Goal: Task Accomplishment & Management: Manage account settings

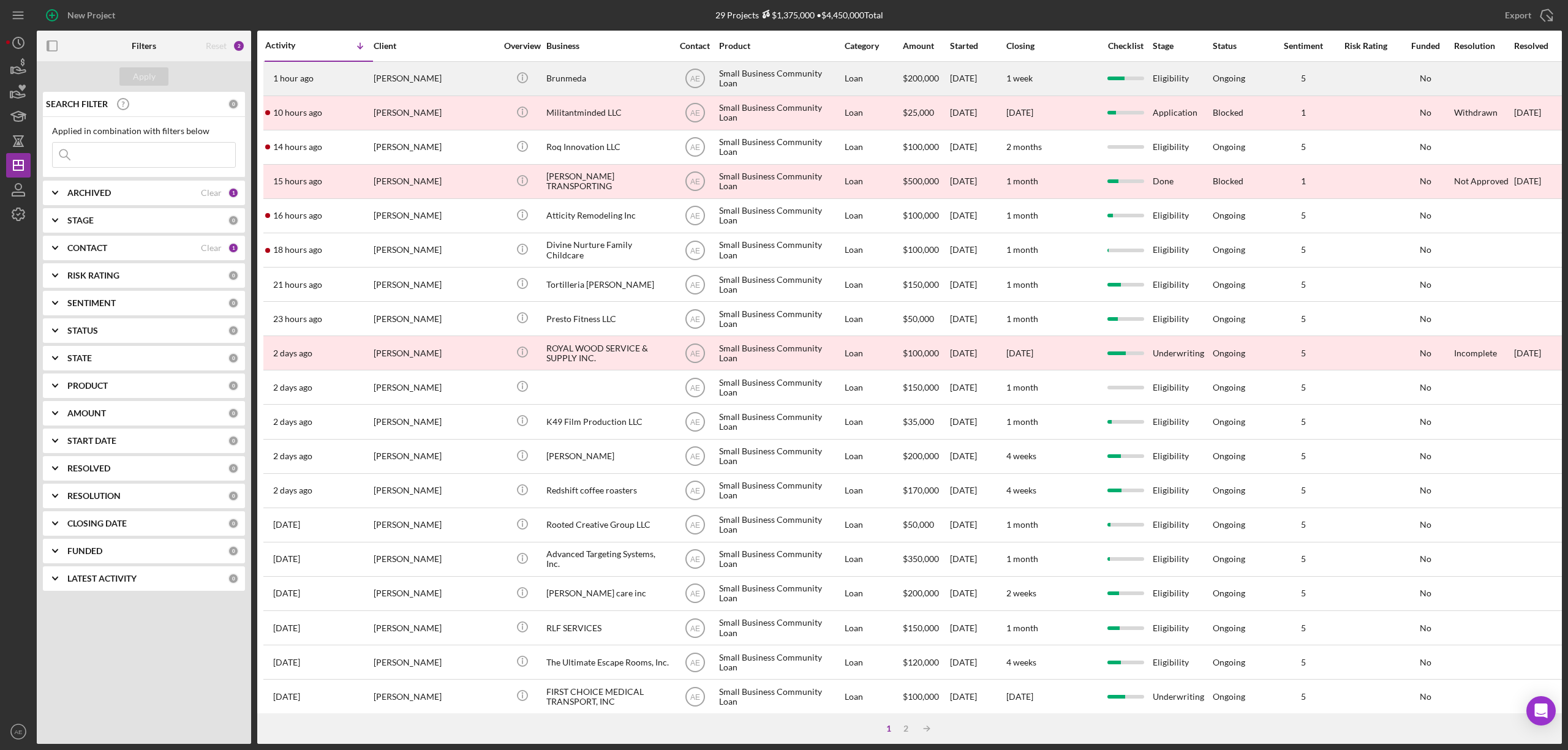
click at [416, 84] on div "[PERSON_NAME]" at bounding box center [434, 79] width 122 height 33
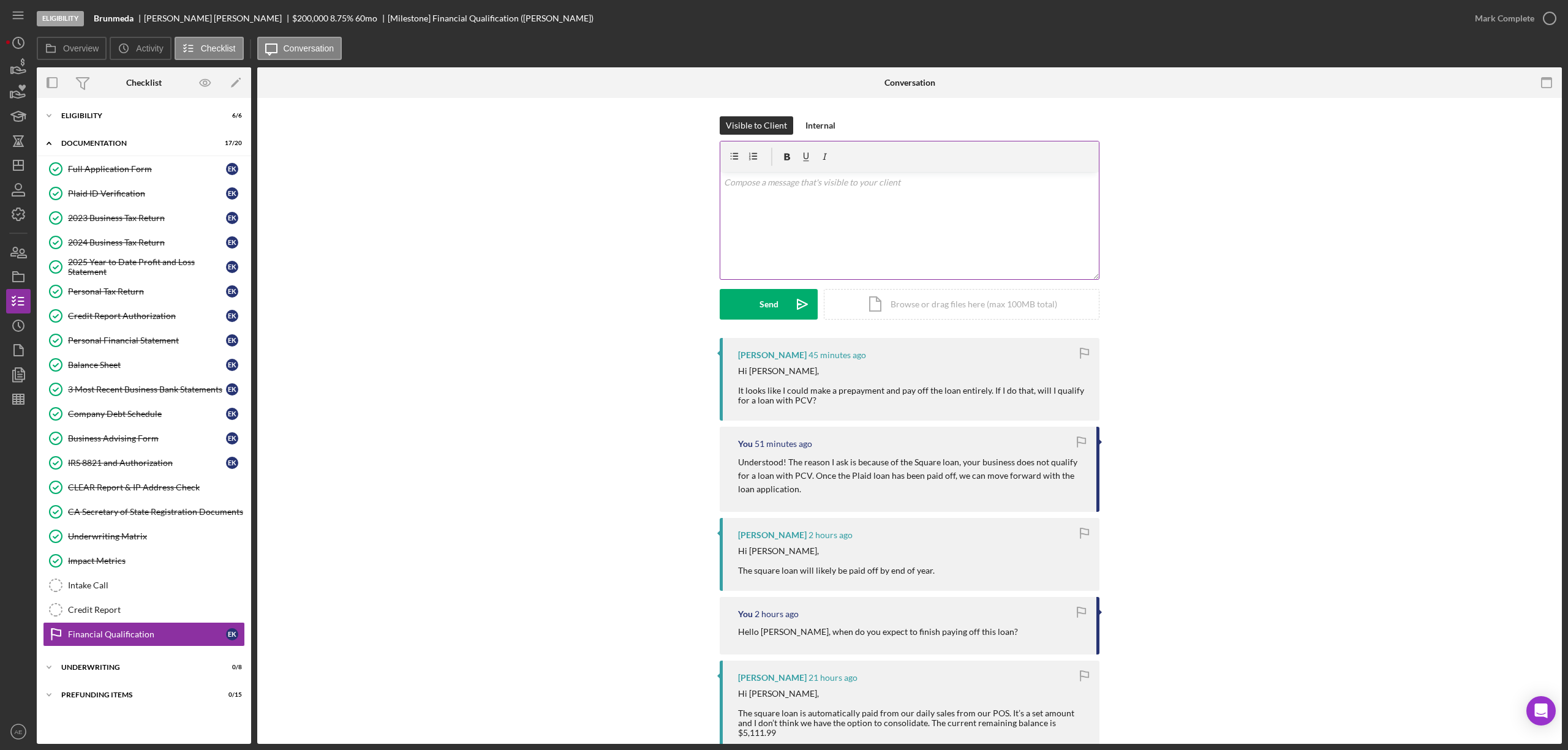
click at [890, 226] on div "v Color teal Color pink Remove color Add row above Add row below Add column bef…" at bounding box center [910, 225] width 379 height 107
click at [844, 180] on p "To enrich screen reader interactions, please activate Accessibility in Grammarl…" at bounding box center [910, 182] width 372 height 13
click at [825, 183] on p "If you pay off the Square loan it will improve your chances of being approved b…" at bounding box center [910, 189] width 372 height 28
click at [871, 199] on p "If you pay off the Square loan, it will improve your chances of being approved …" at bounding box center [910, 189] width 372 height 28
click at [861, 197] on p "If you pay off the Square loan, it will improve your chances of being approved …" at bounding box center [910, 189] width 372 height 28
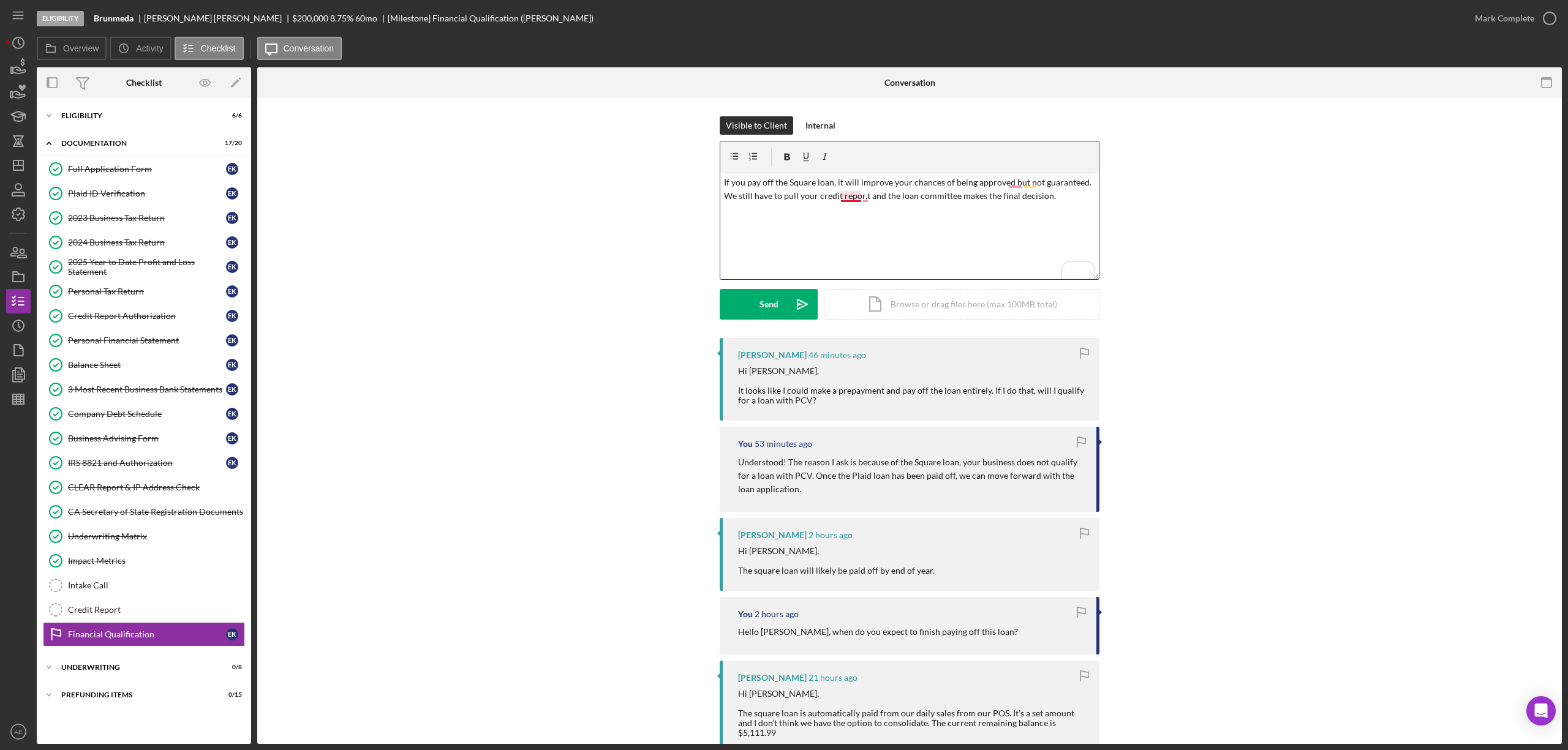
click at [850, 197] on p "If you pay off the Square loan, it will improve your chances of being approved …" at bounding box center [910, 189] width 372 height 28
click at [867, 199] on p "If you pay off the Square loan, it will improve your chances of being approved …" at bounding box center [910, 189] width 372 height 28
click at [1014, 182] on p "If you pay off the Square loan, it will improve your chances of being approved …" at bounding box center [910, 189] width 372 height 28
click at [1055, 199] on p "If you pay off the Square loan, it will improve your chances of being approved,…" at bounding box center [910, 189] width 372 height 28
click at [956, 196] on p "If you pay off the Square loan, it will improve your chances of being approved,…" at bounding box center [910, 189] width 372 height 28
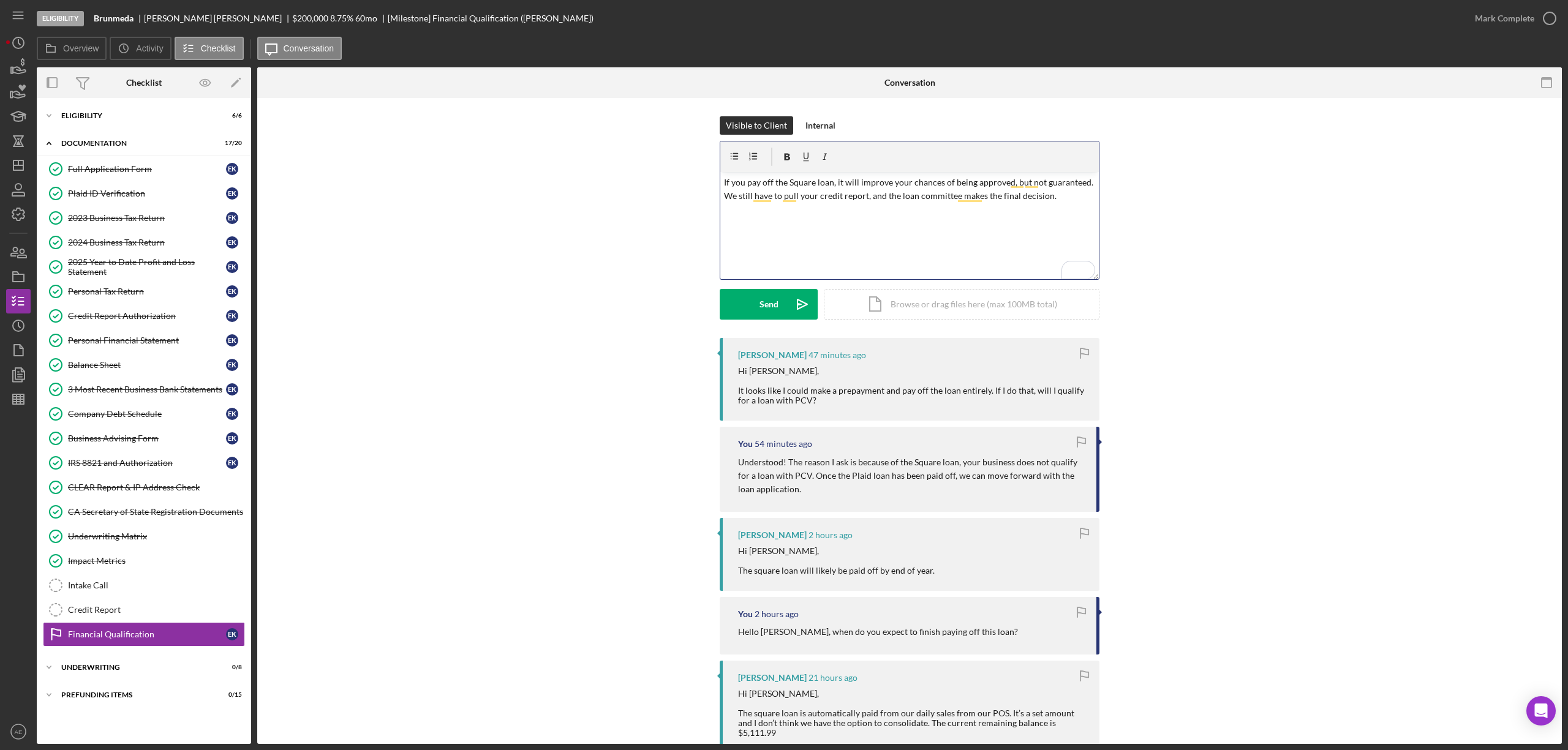
click at [1060, 203] on div "v Color teal Color pink Remove color Add row above Add row below Add column bef…" at bounding box center [910, 225] width 379 height 107
click at [763, 305] on div "Send" at bounding box center [769, 304] width 19 height 30
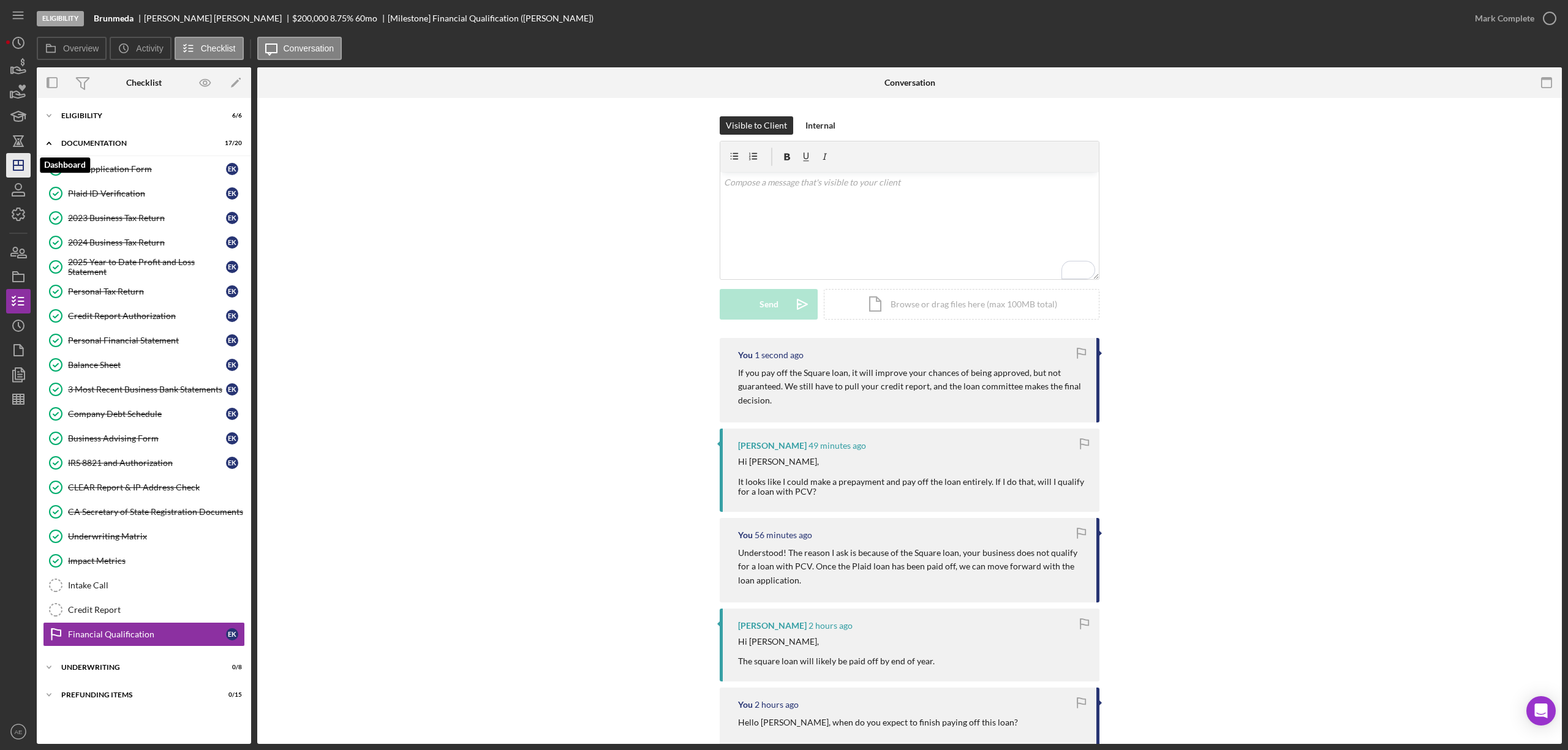
click at [13, 161] on polygon "button" at bounding box center [18, 166] width 10 height 10
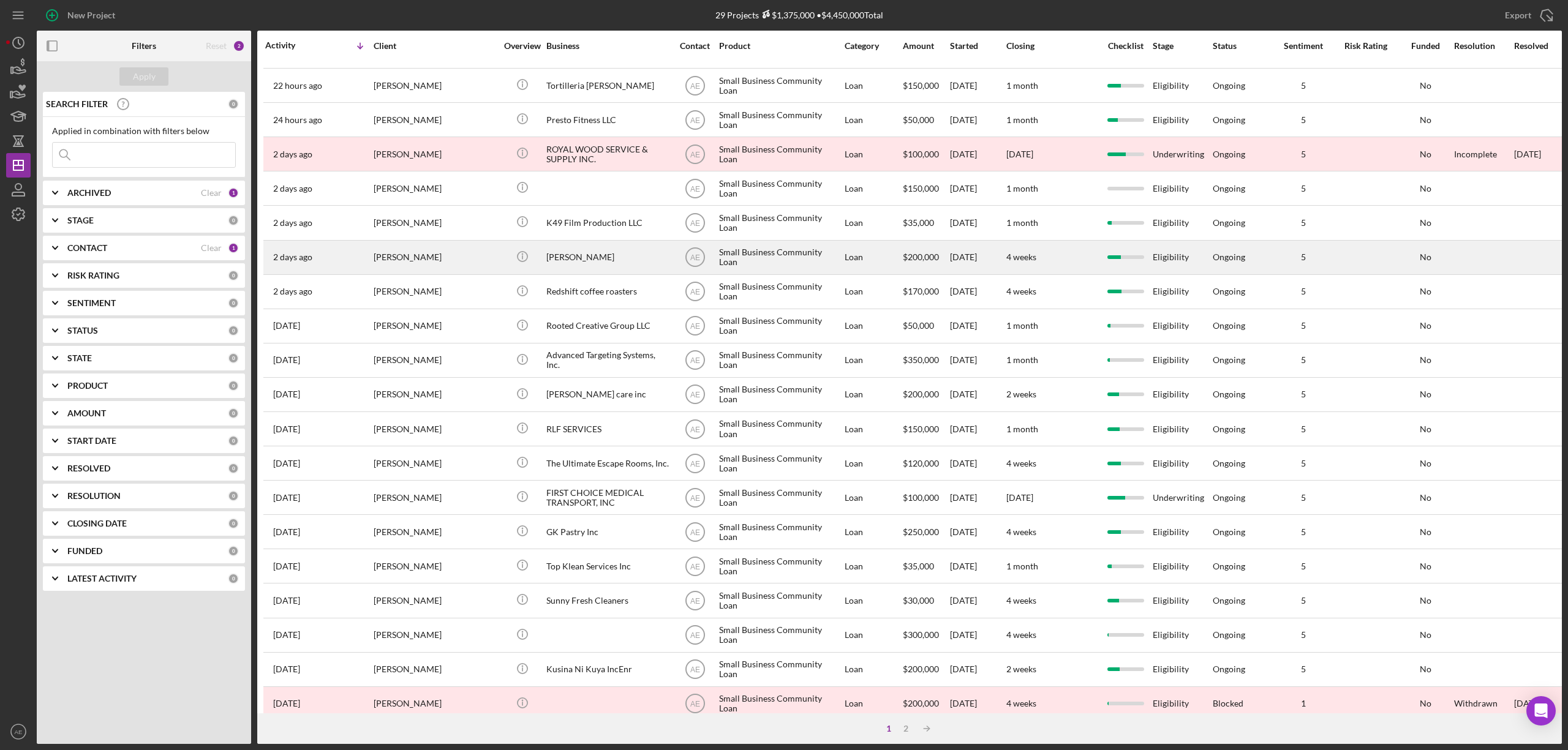
scroll to position [224, 0]
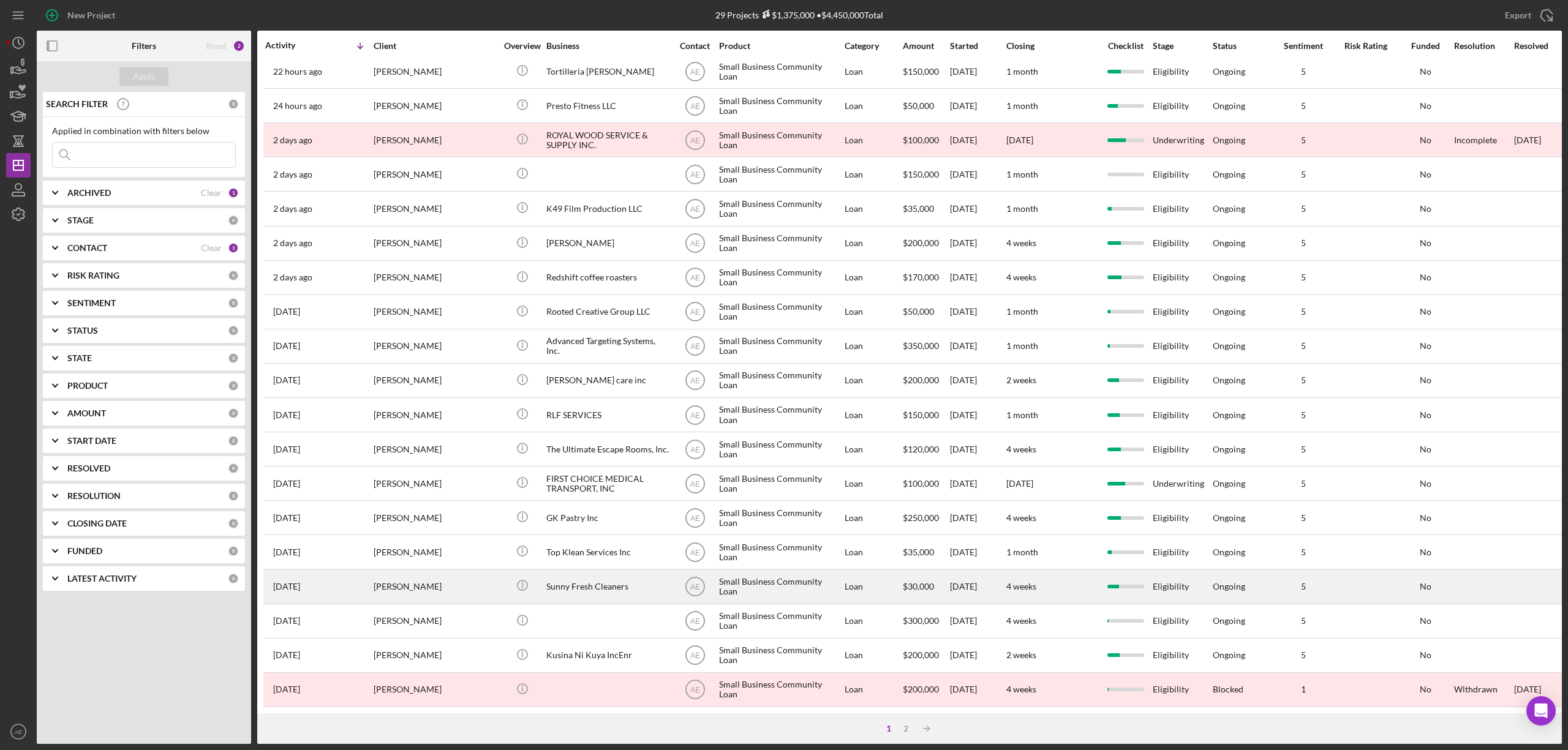
click at [602, 572] on div "Sunny Fresh Cleaners" at bounding box center [607, 587] width 122 height 33
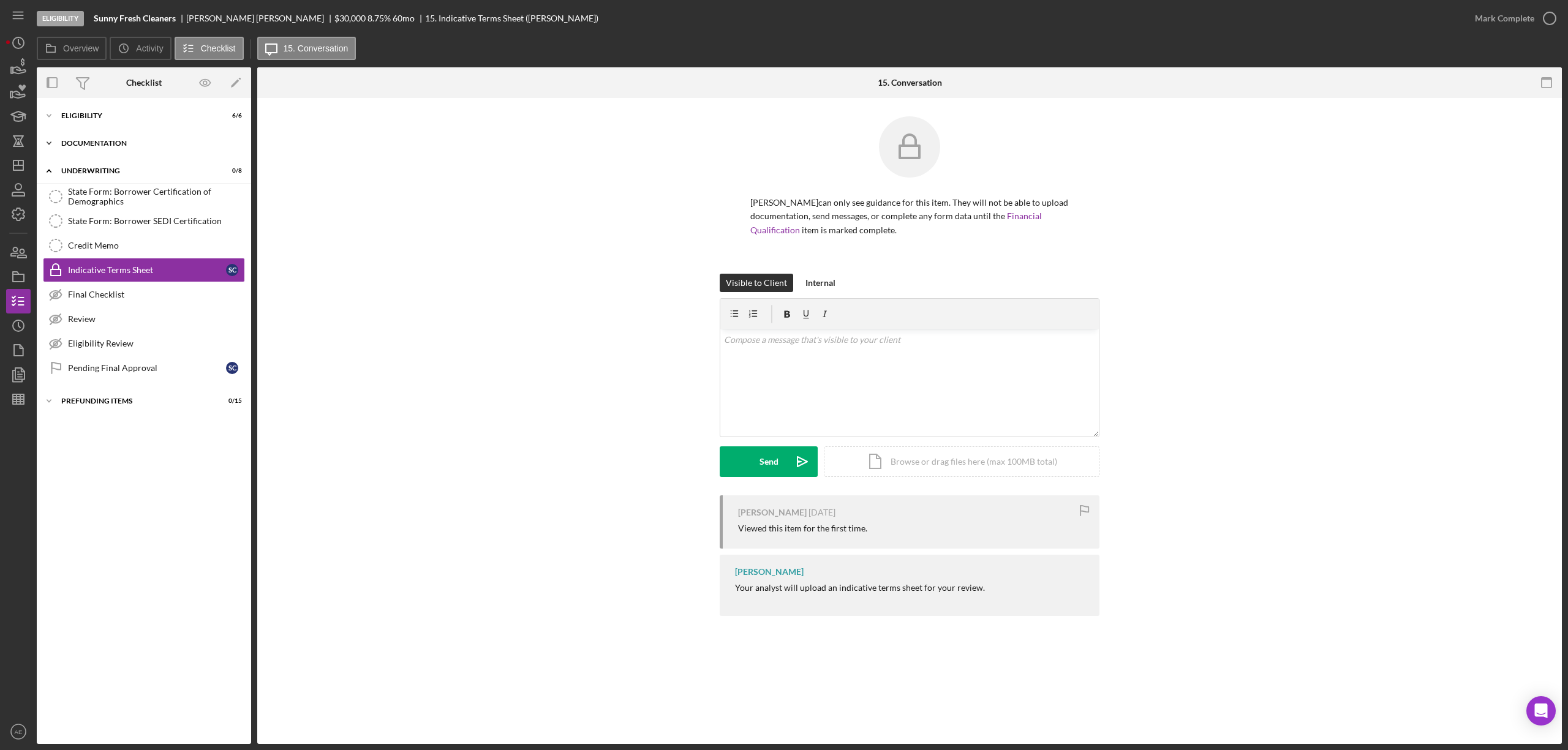
click at [98, 141] on div "Documentation" at bounding box center [148, 143] width 175 height 7
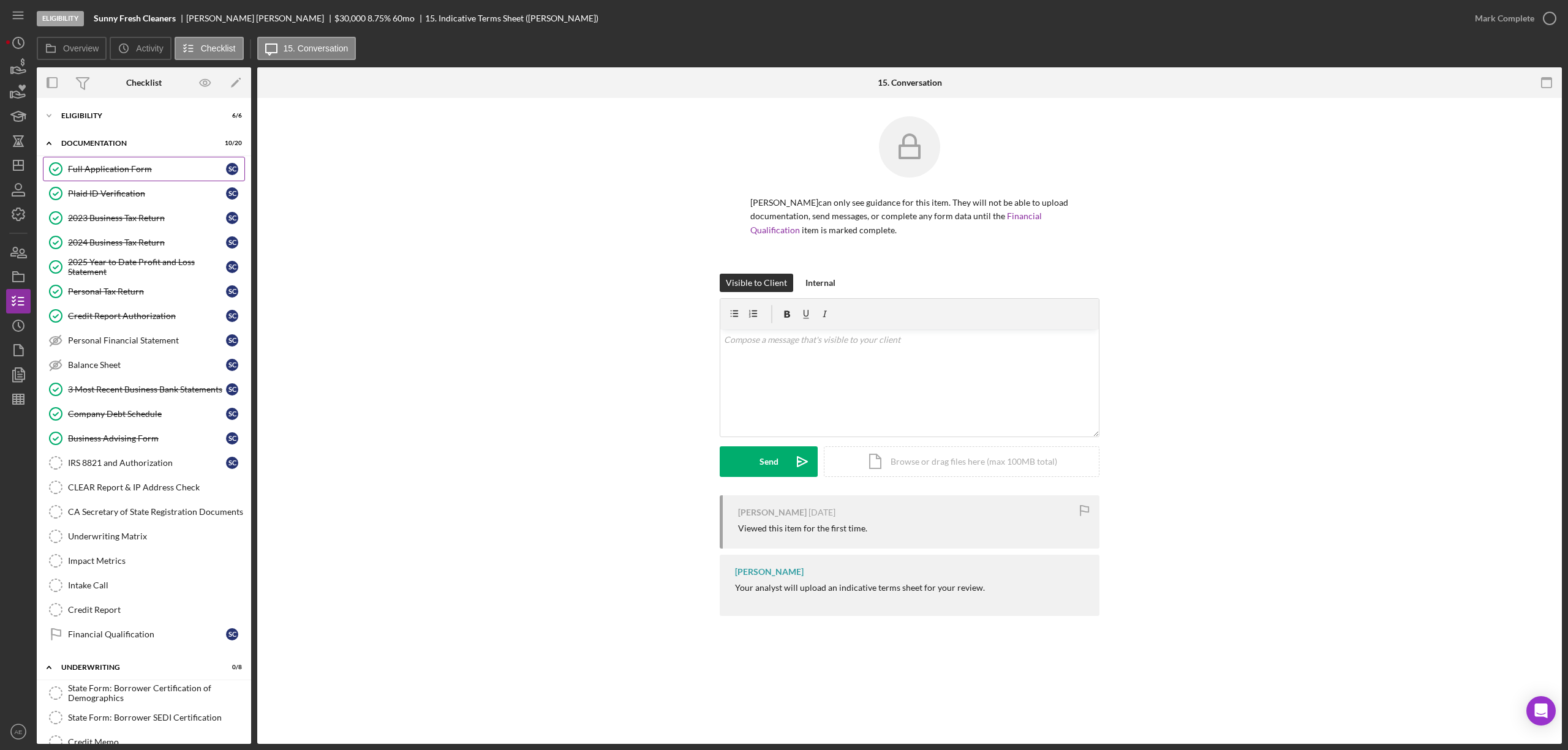
click at [130, 166] on div "Full Application Form" at bounding box center [147, 169] width 158 height 10
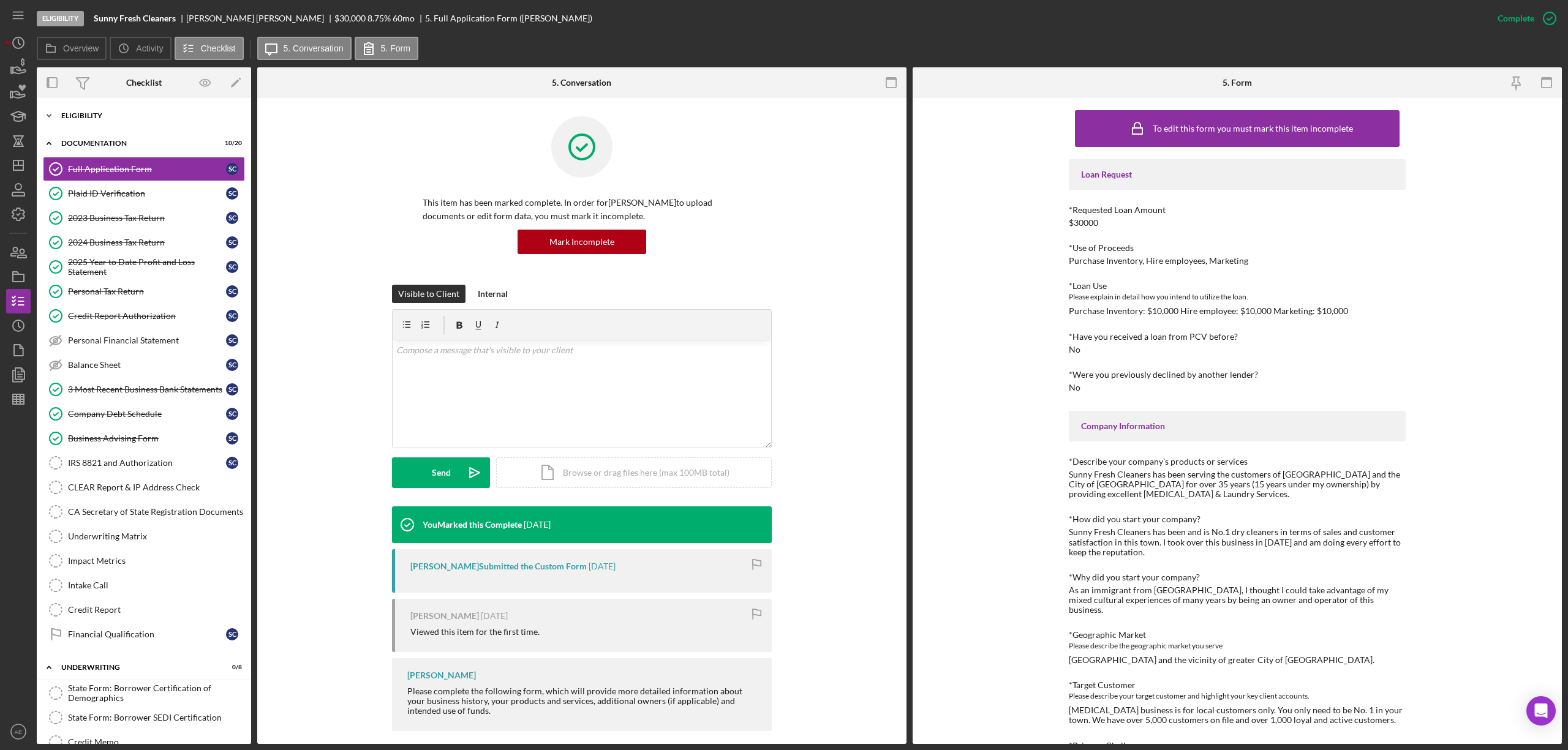
click at [104, 104] on div "Icon/Expander Eligibility 6 / 6" at bounding box center [144, 116] width 215 height 25
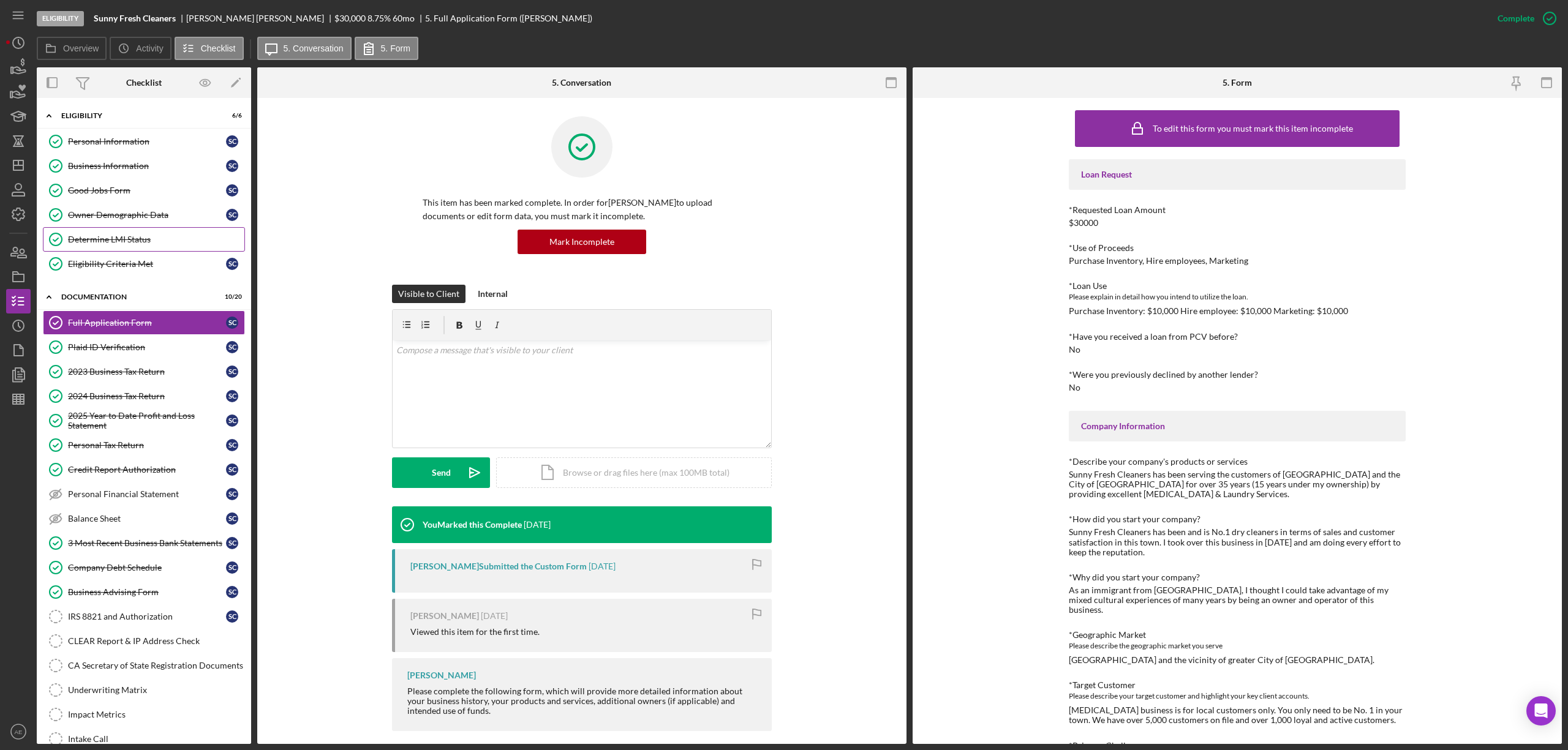
click at [117, 235] on link "Determine LMI Status Determine LMI Status" at bounding box center [143, 239] width 202 height 25
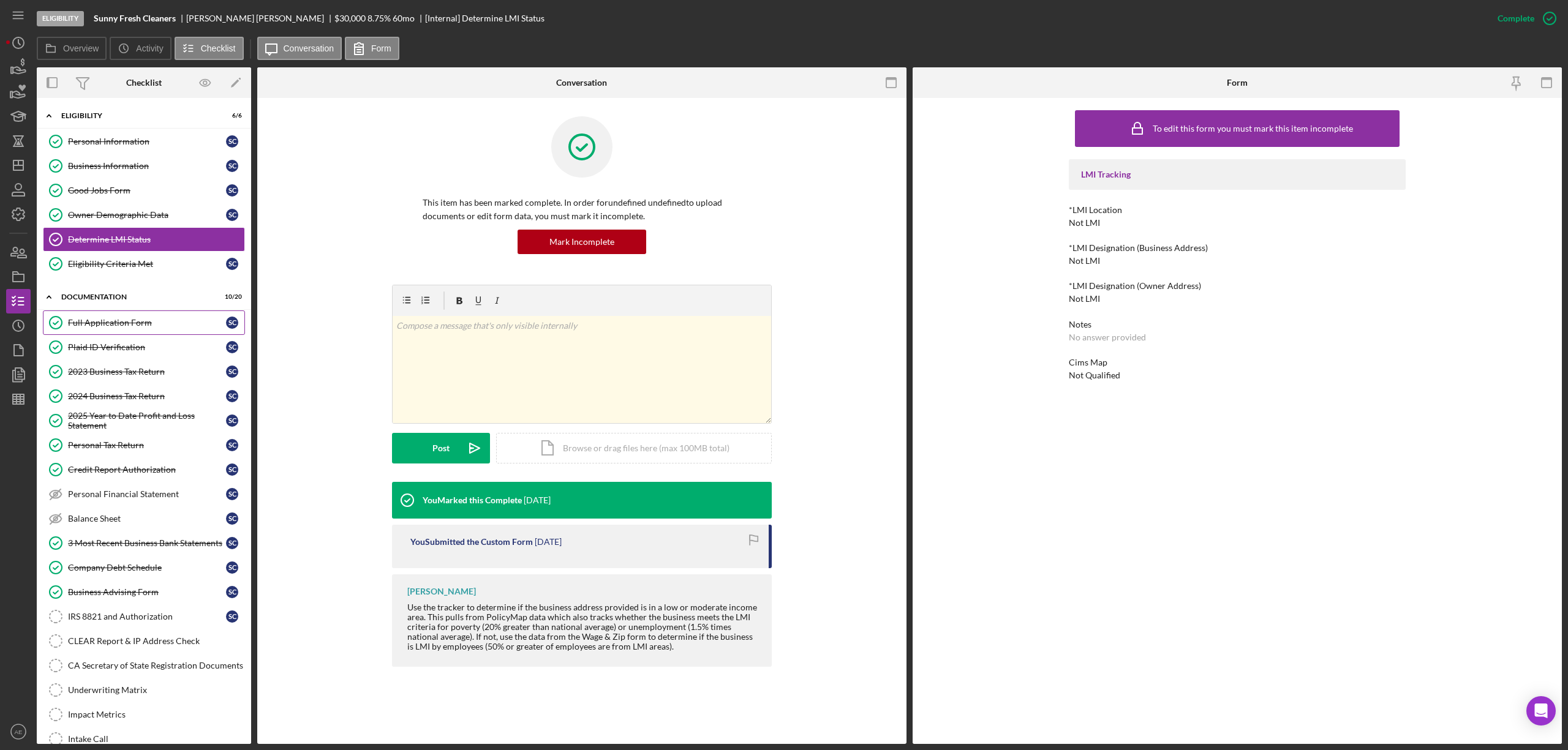
drag, startPoint x: 130, startPoint y: 329, endPoint x: 148, endPoint y: 329, distance: 18.0
click at [130, 328] on div "Full Application Form" at bounding box center [147, 323] width 158 height 10
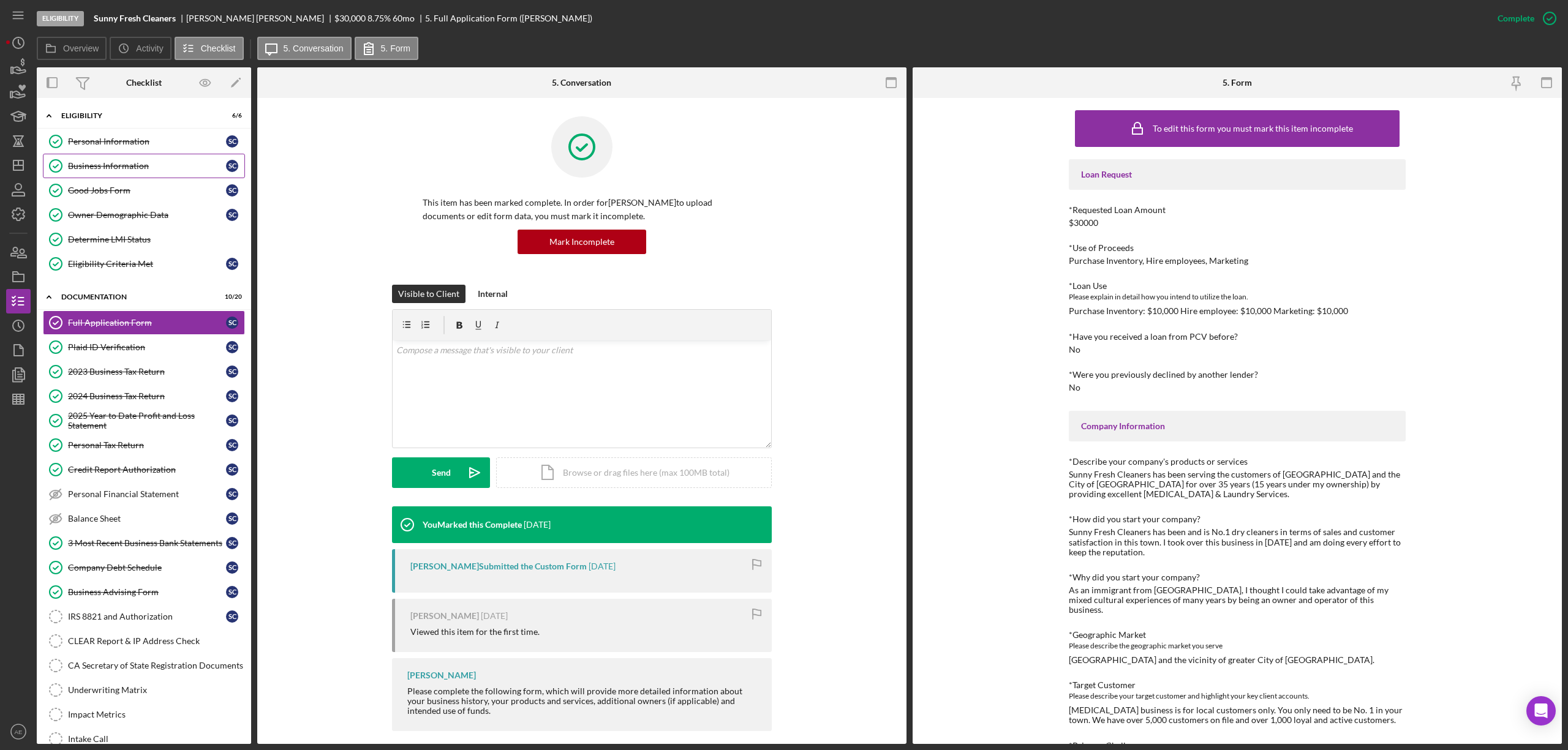
click at [180, 165] on div "Business Information" at bounding box center [147, 166] width 158 height 10
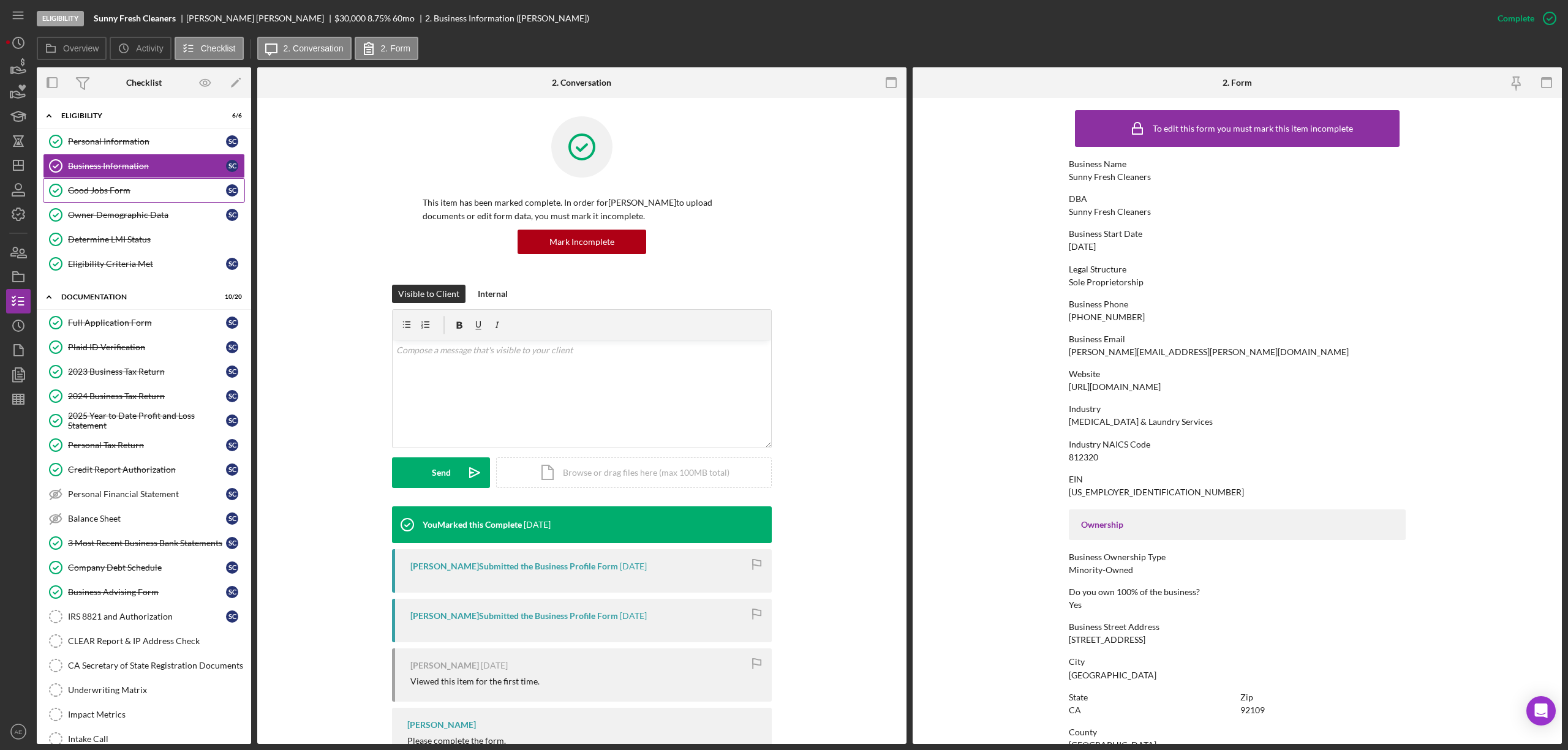
click at [133, 192] on div "Good Jobs Form" at bounding box center [147, 190] width 158 height 10
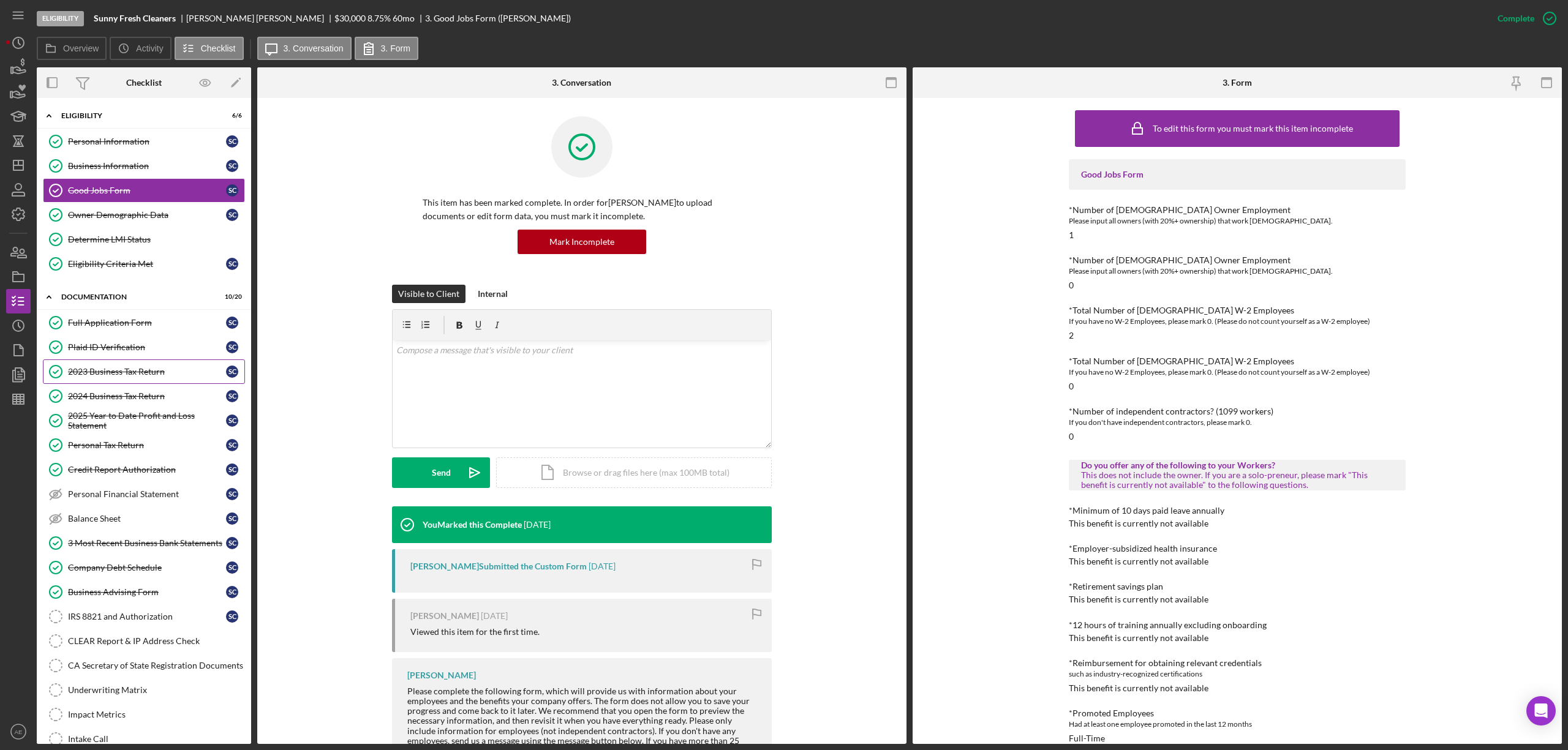
click at [166, 367] on link "2023 Business Tax Return 2023 Business Tax Return S C" at bounding box center [143, 372] width 202 height 25
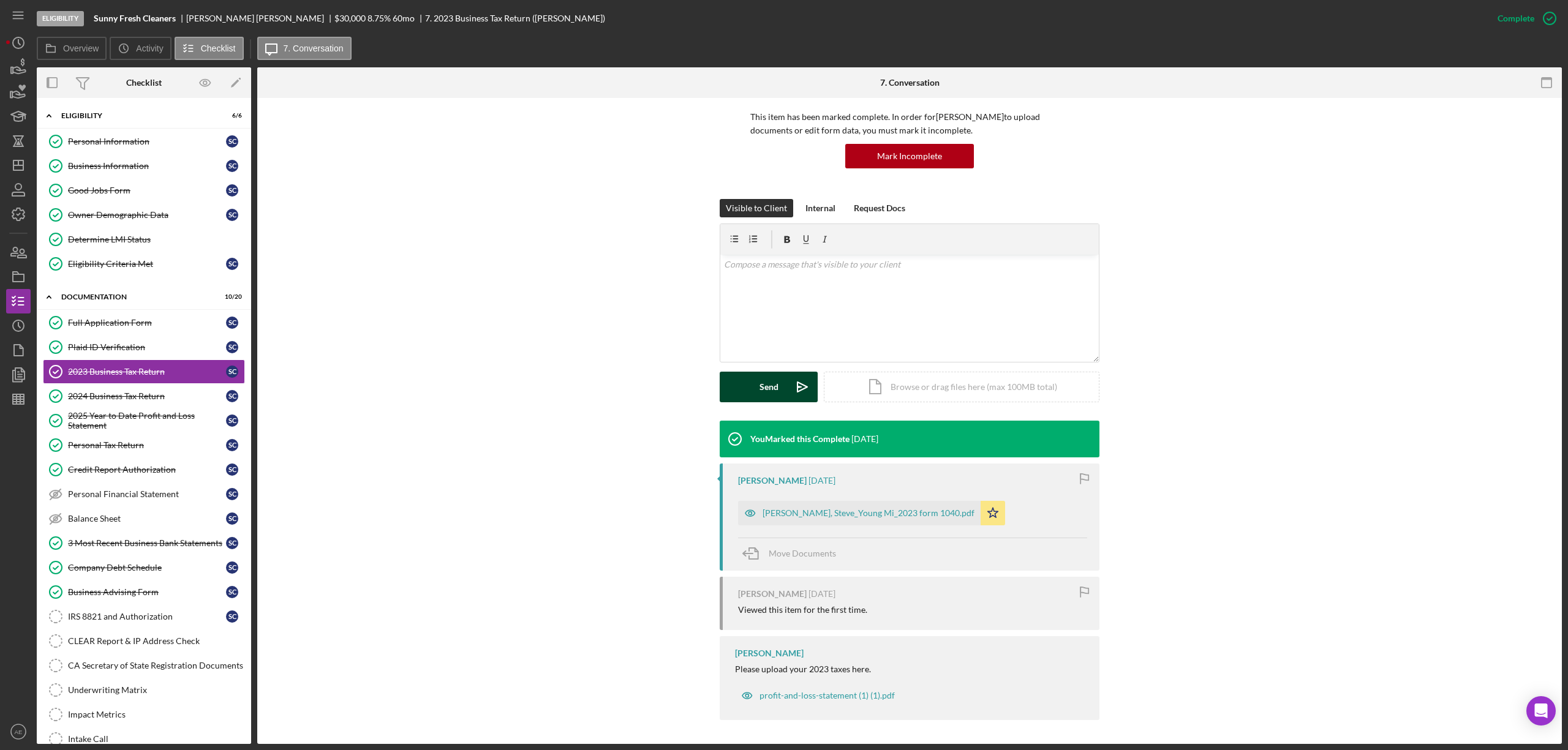
scroll to position [86, 0]
click at [757, 511] on icon "button" at bounding box center [750, 513] width 25 height 25
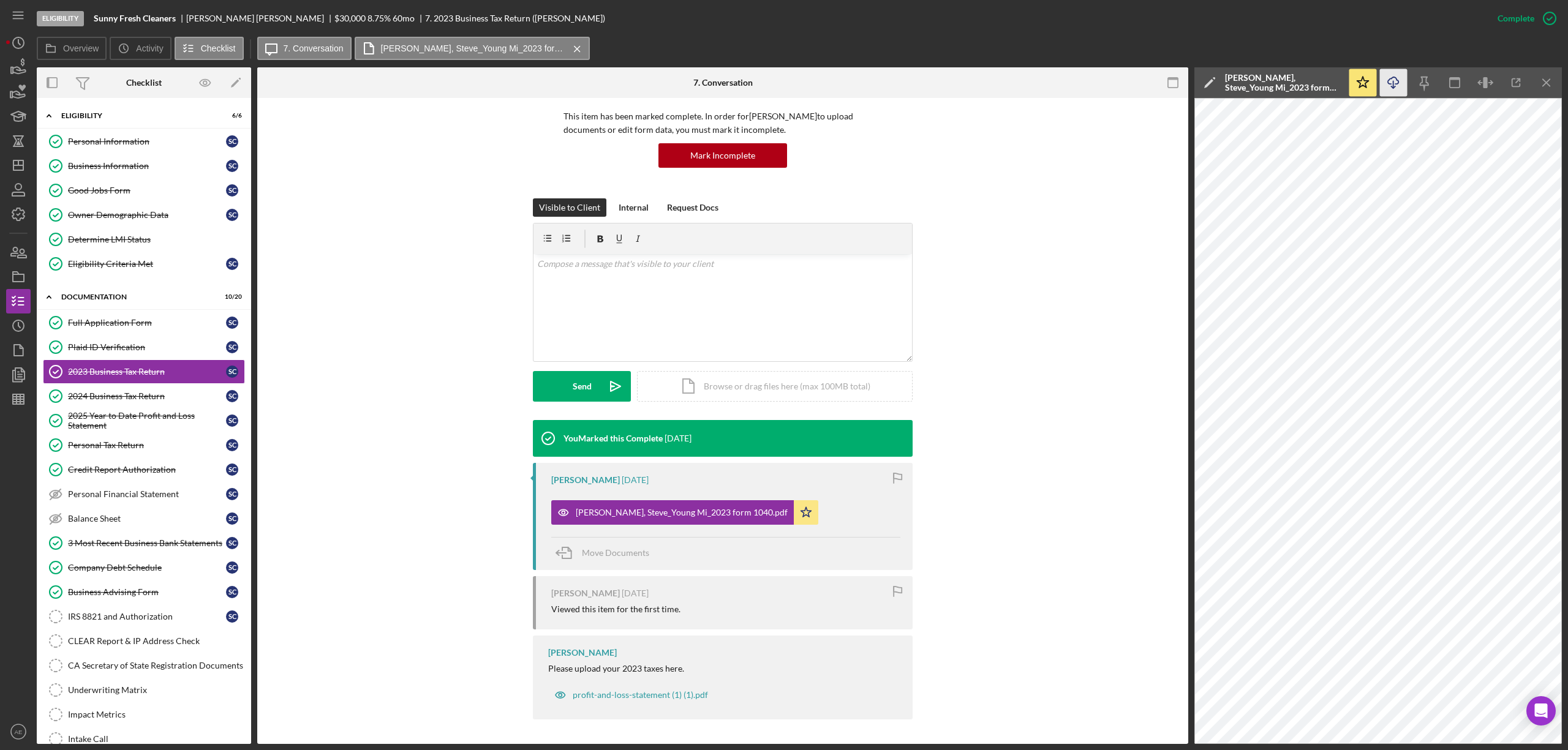
click at [1393, 82] on line "button" at bounding box center [1393, 84] width 0 height 7
click at [168, 399] on div "2024 Business Tax Return" at bounding box center [147, 396] width 158 height 10
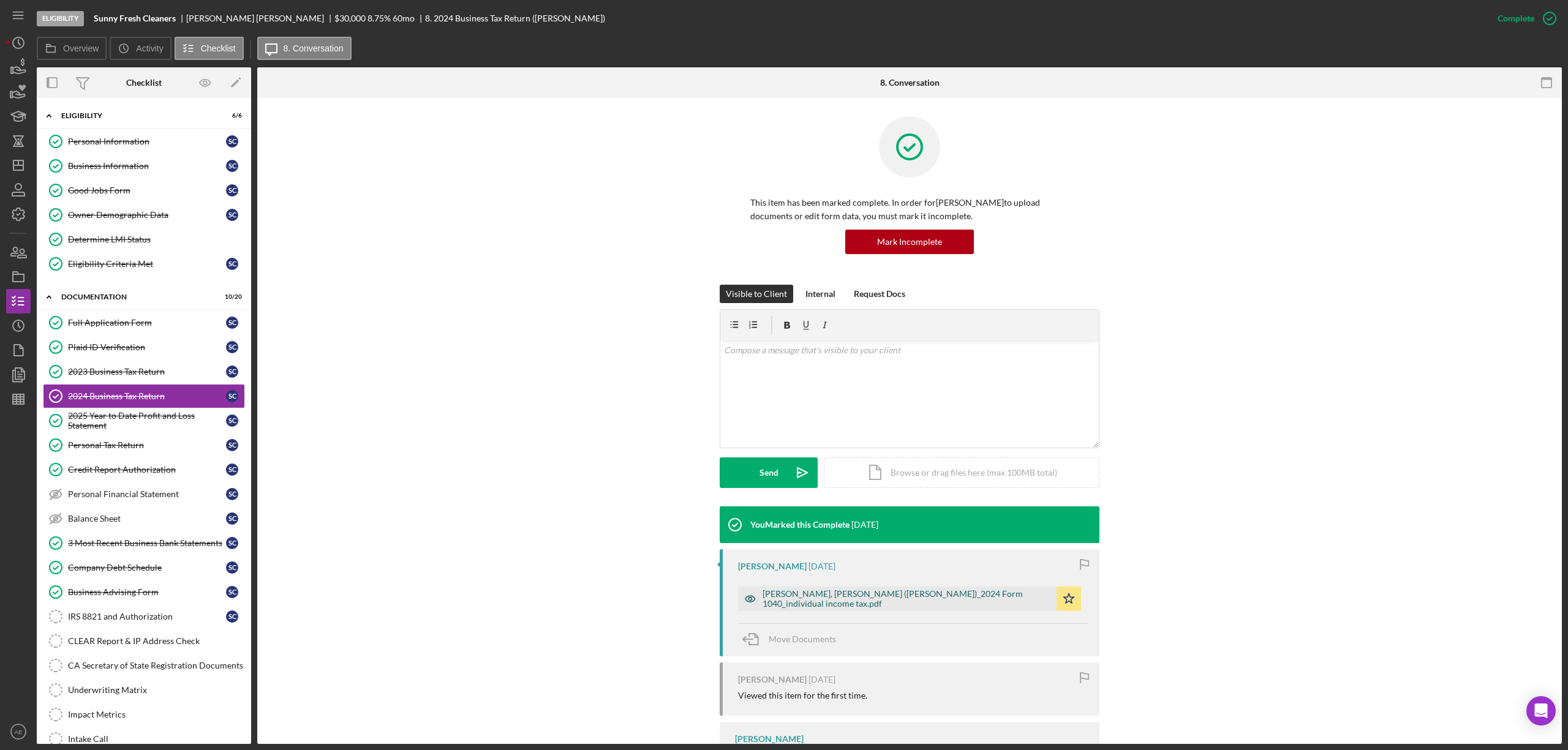
scroll to position [64, 0]
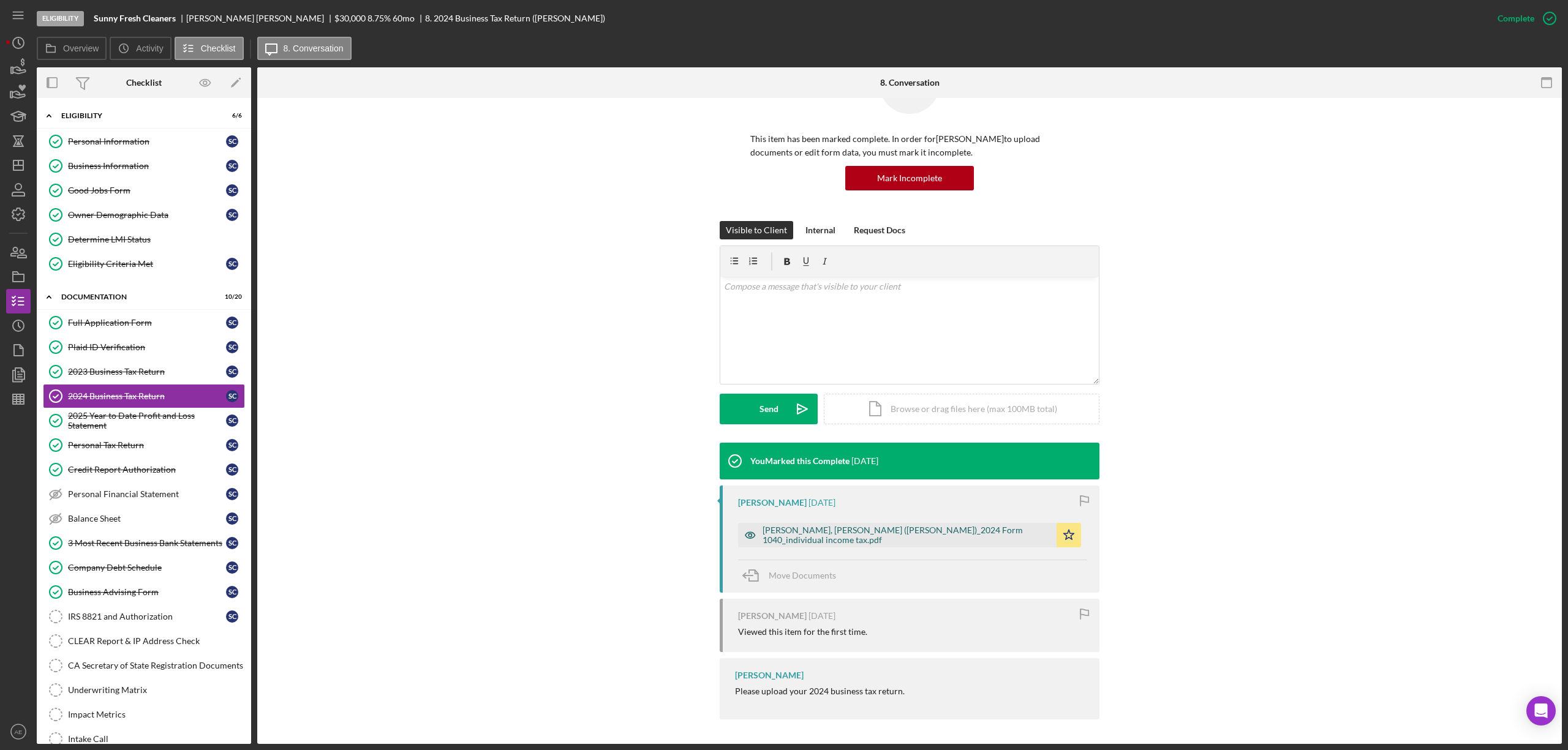
click at [829, 547] on div "[PERSON_NAME], [PERSON_NAME] ([PERSON_NAME])_2024 Form 1040_individual income t…" at bounding box center [897, 535] width 319 height 25
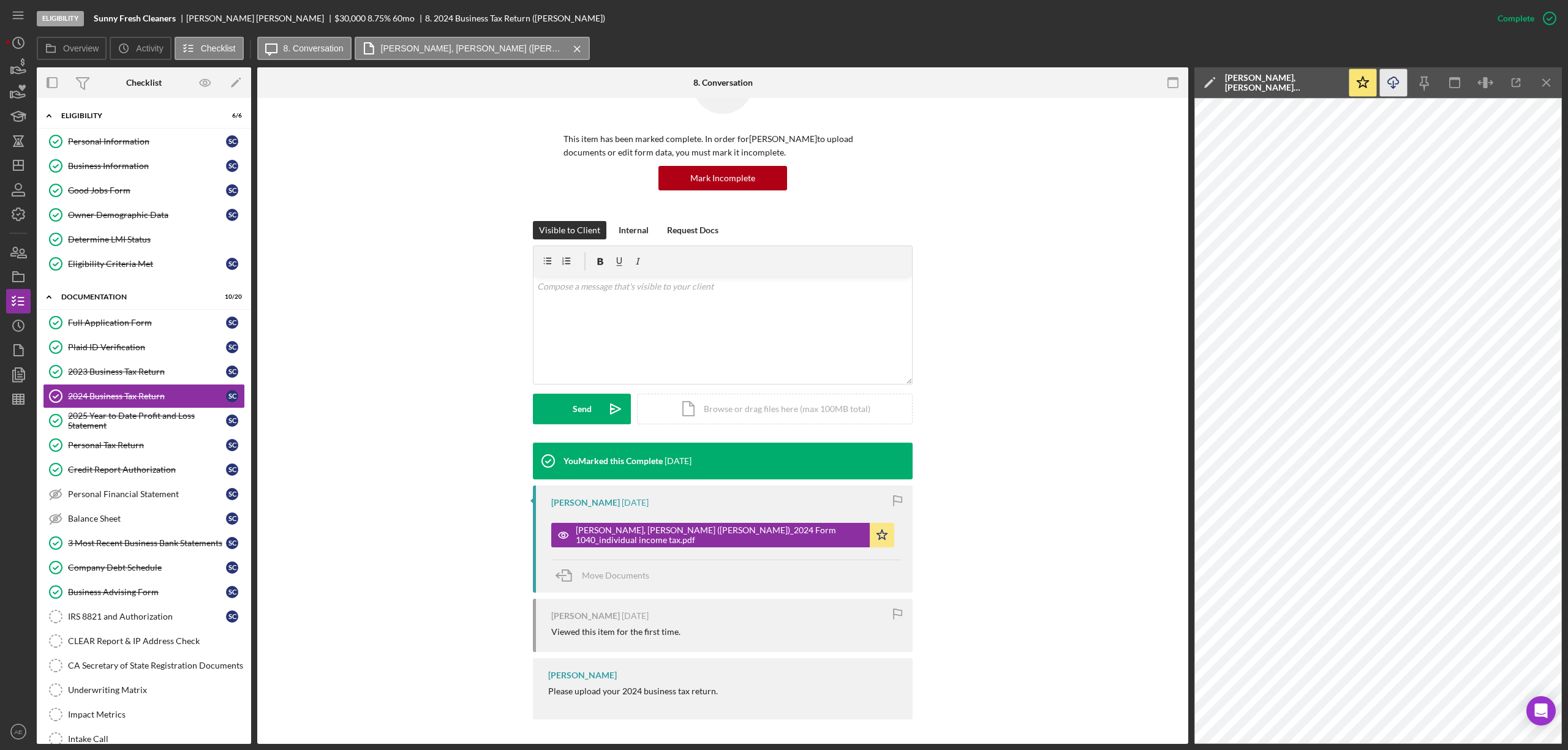
click at [1397, 75] on icon "Icon/Download" at bounding box center [1394, 83] width 28 height 28
click at [155, 415] on div "2025 Year to Date Profit and Loss Statement" at bounding box center [147, 420] width 158 height 20
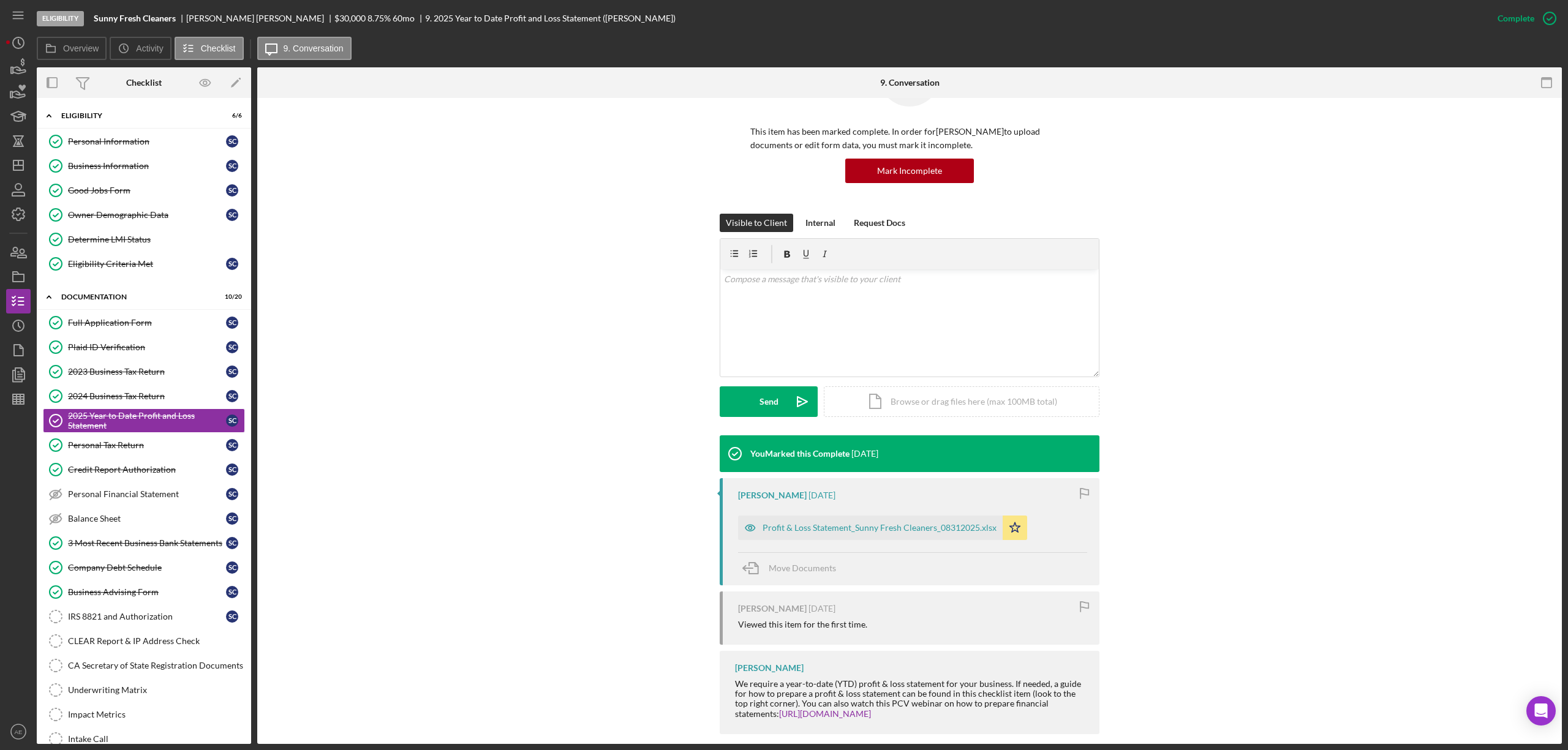
scroll to position [86, 0]
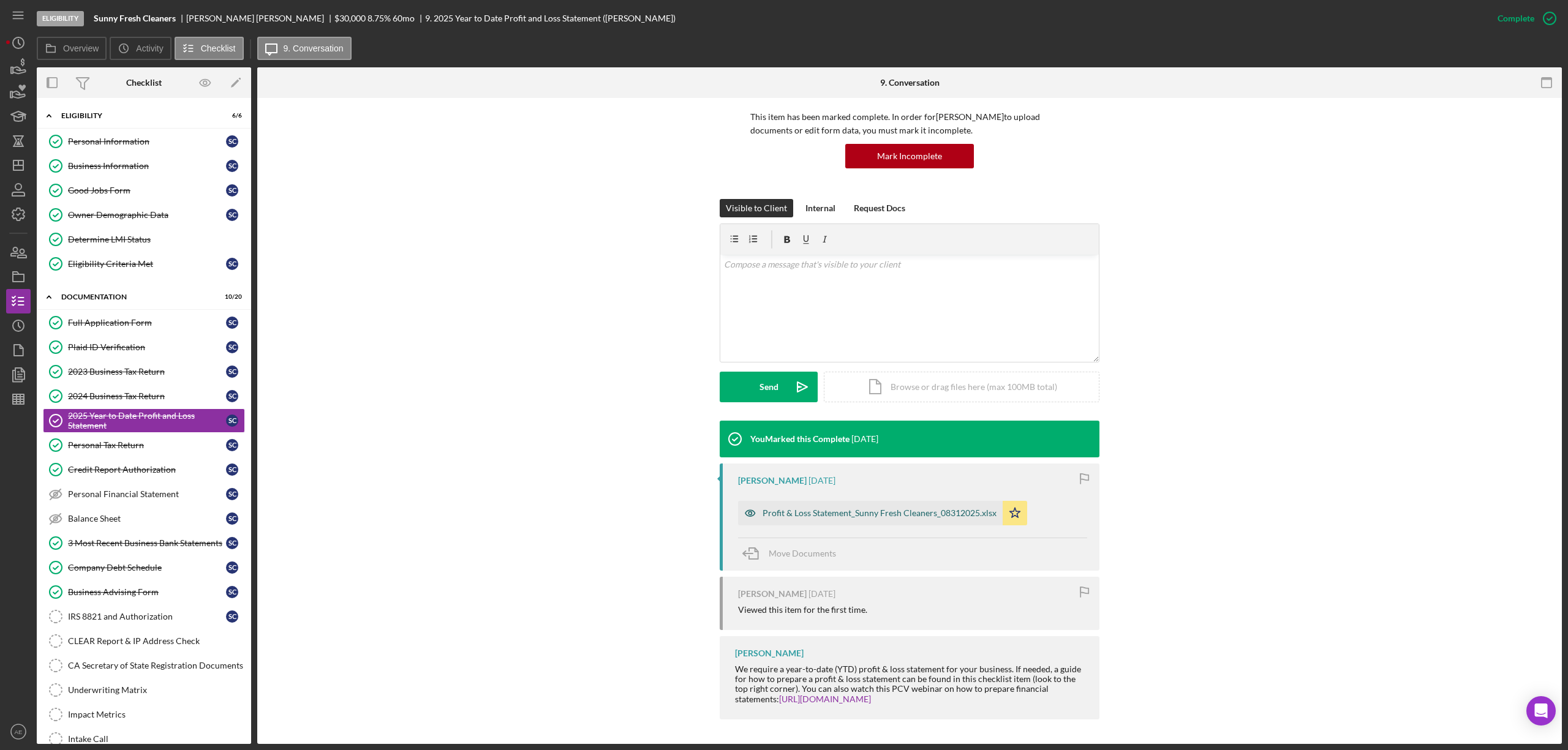
click at [829, 510] on div "Profit & Loss Statement_Sunny Fresh Cleaners_08312025.xlsx" at bounding box center [879, 513] width 234 height 10
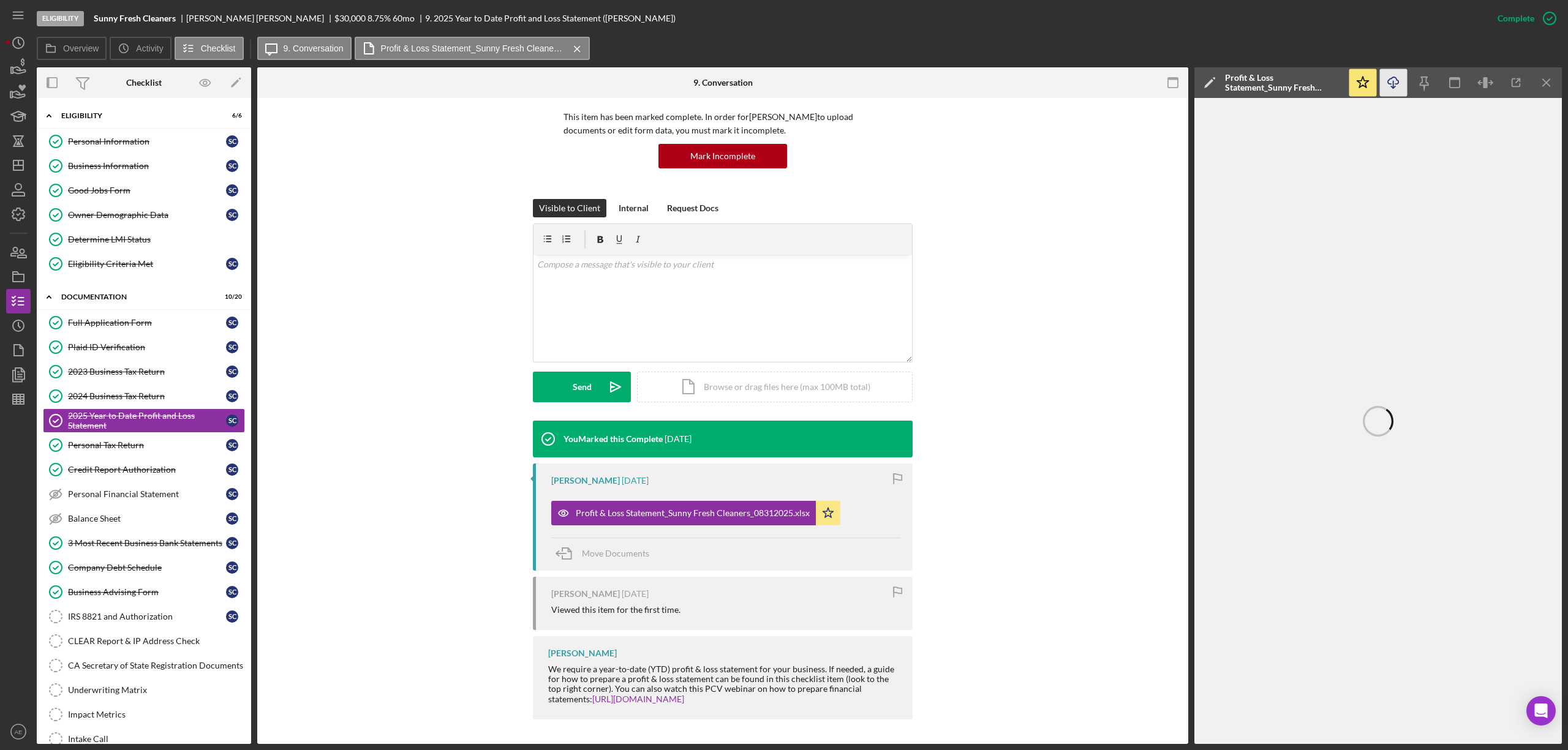
click at [1394, 92] on icon "Icon/Download" at bounding box center [1394, 83] width 28 height 28
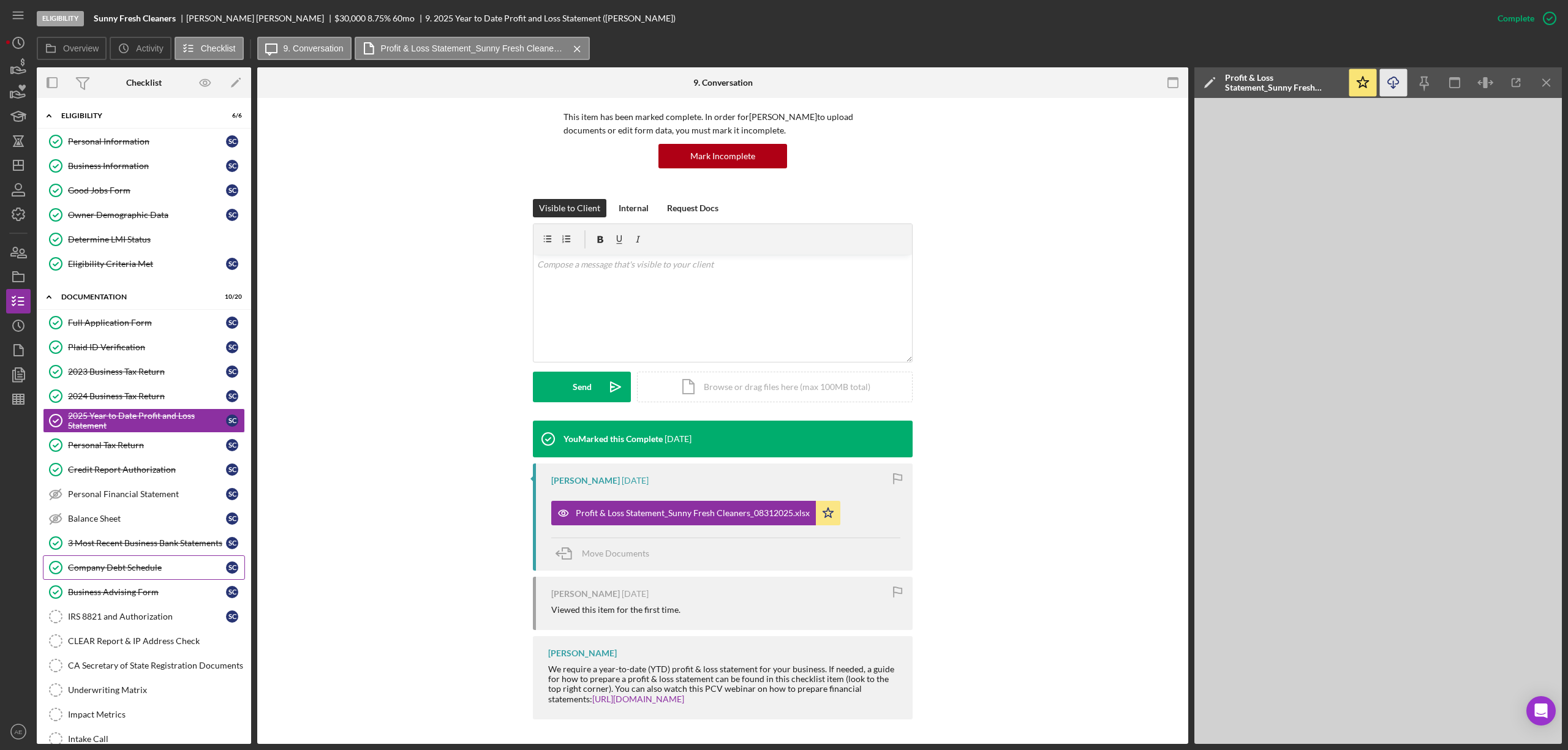
drag, startPoint x: 141, startPoint y: 578, endPoint x: 169, endPoint y: 579, distance: 28.0
click at [141, 573] on div "Company Debt Schedule" at bounding box center [147, 568] width 158 height 10
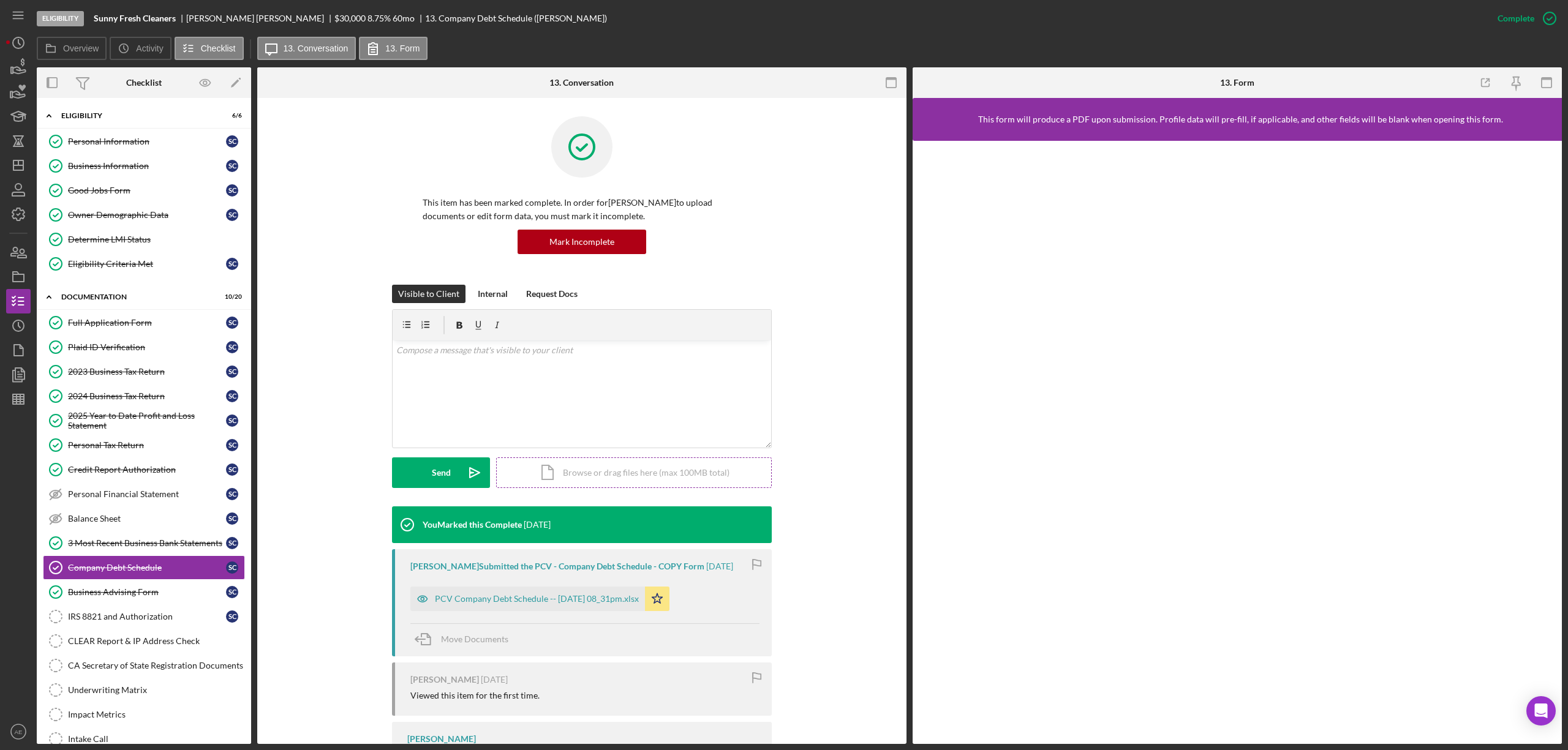
scroll to position [86, 0]
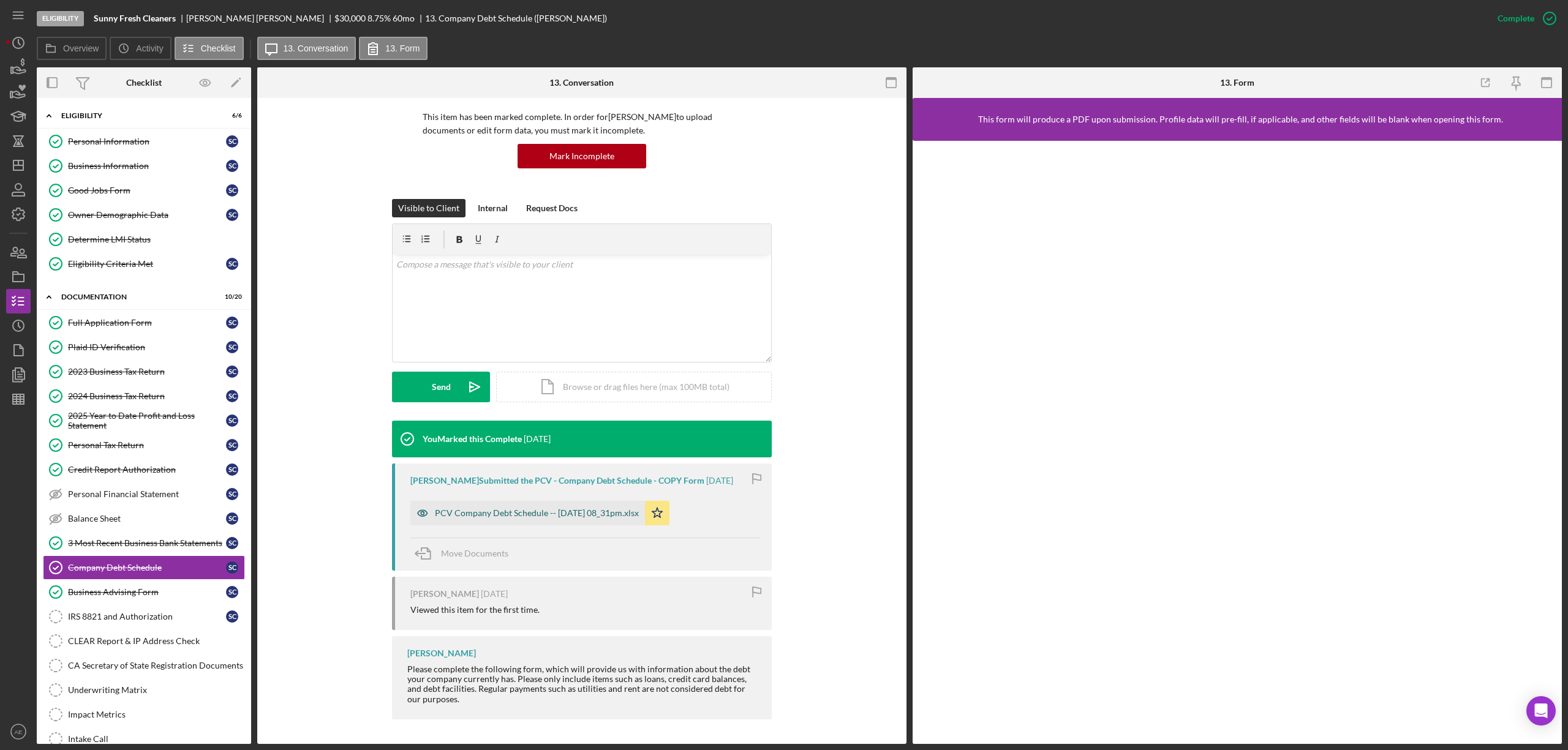
click at [560, 502] on div "PCV Company Debt Schedule -- [DATE] 08_31pm.xlsx" at bounding box center [528, 513] width 234 height 25
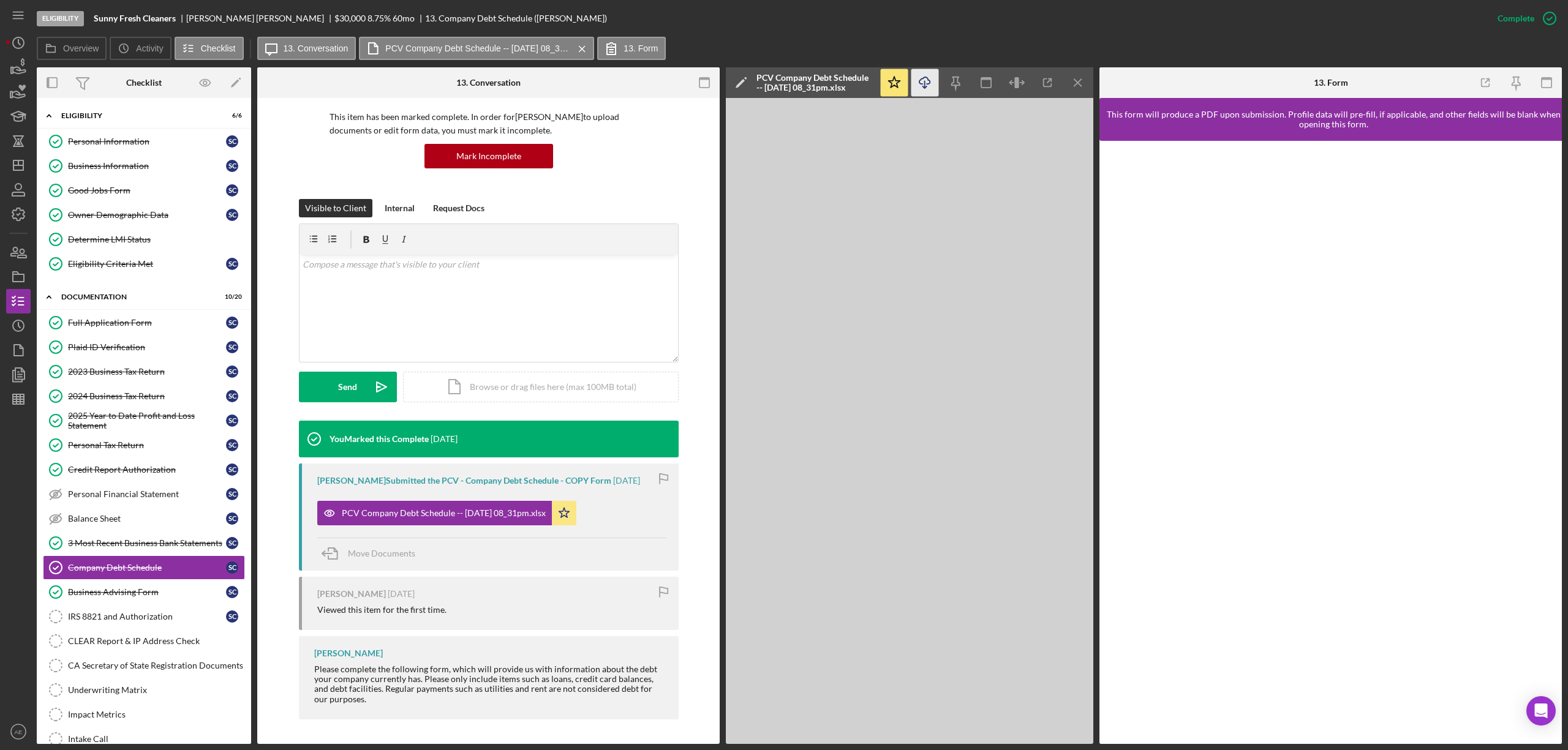
click at [934, 91] on icon "Icon/Download" at bounding box center [925, 83] width 28 height 28
click at [149, 548] on div "3 Most Recent Business Bank Statements" at bounding box center [147, 543] width 158 height 10
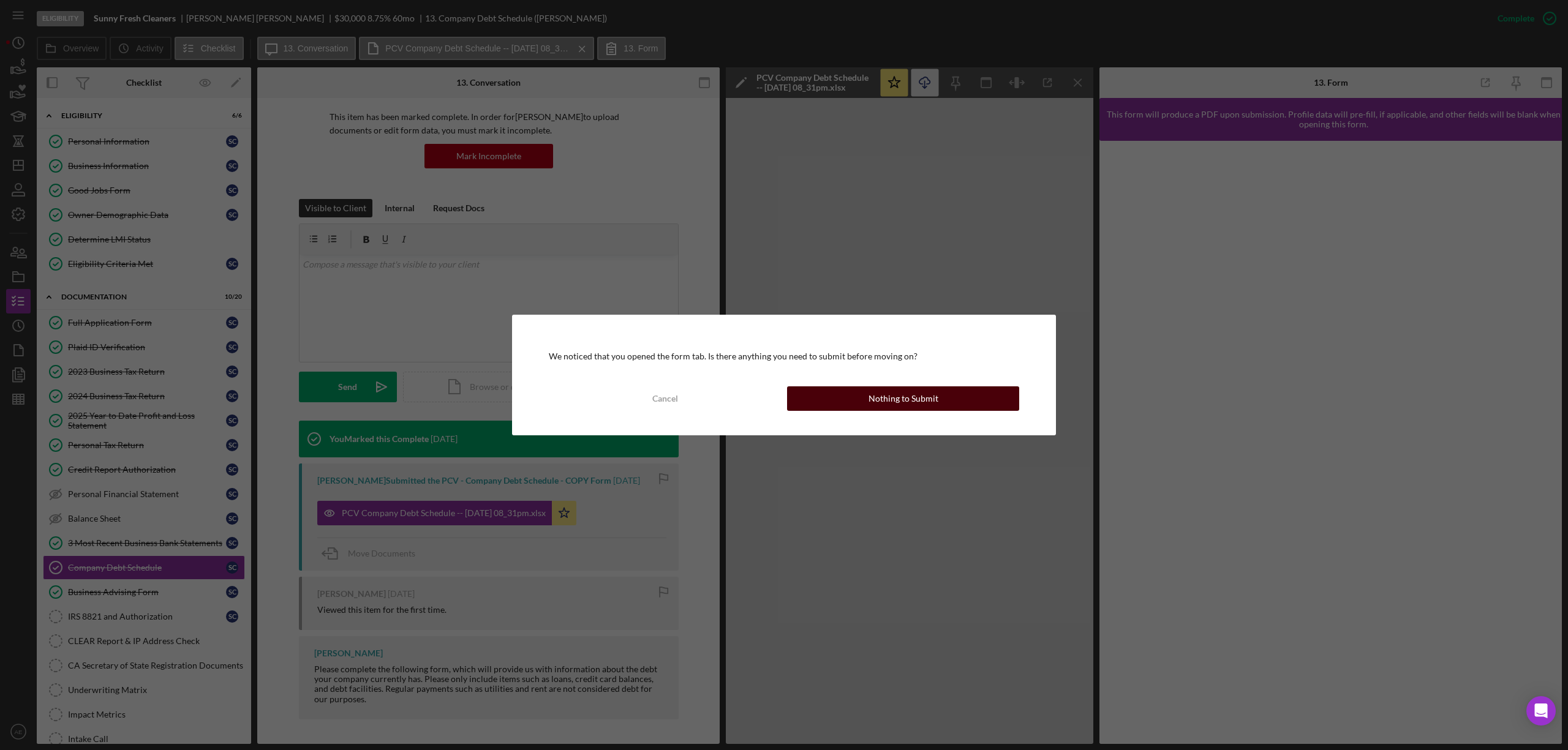
click at [915, 403] on div "Nothing to Submit" at bounding box center [903, 399] width 70 height 25
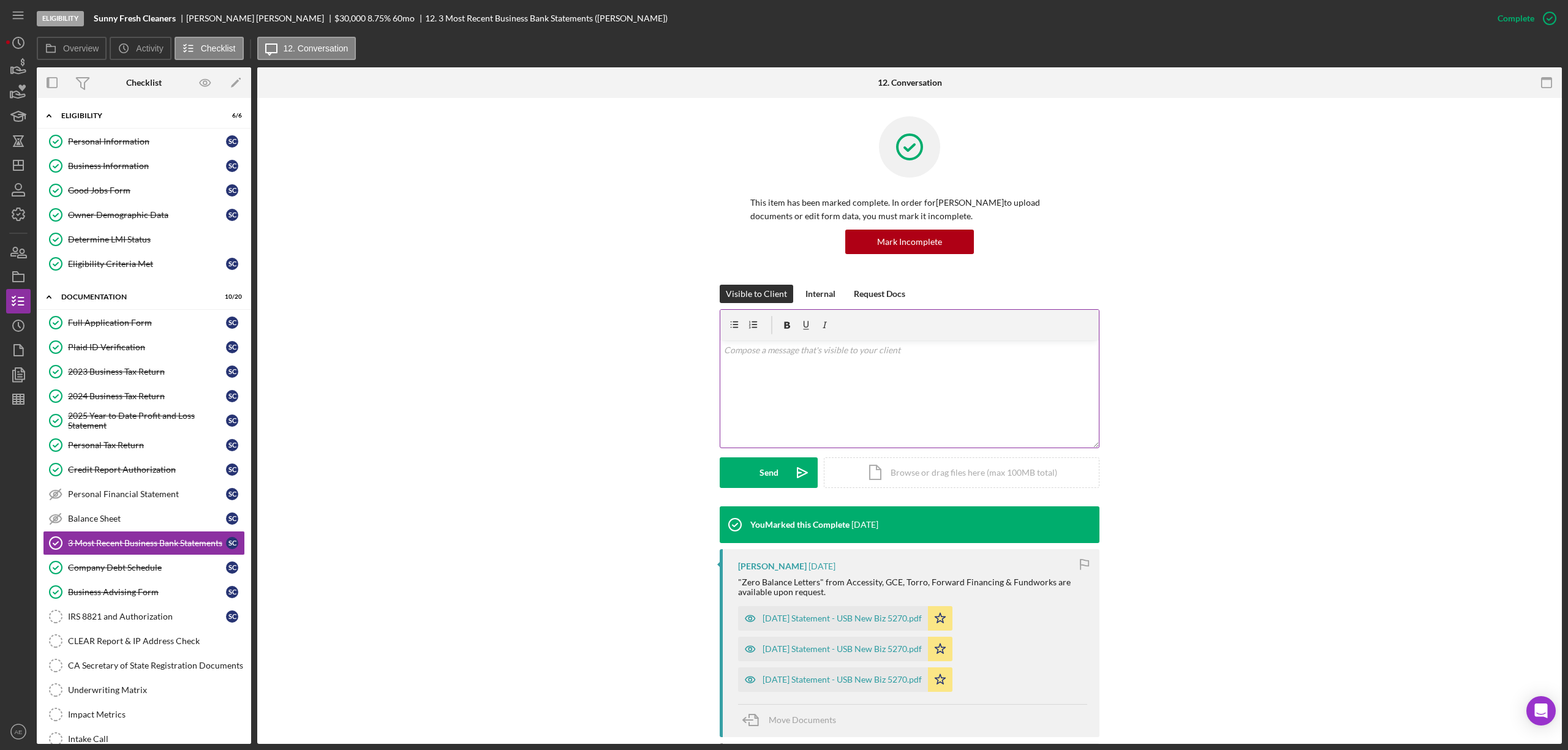
scroll to position [166, 0]
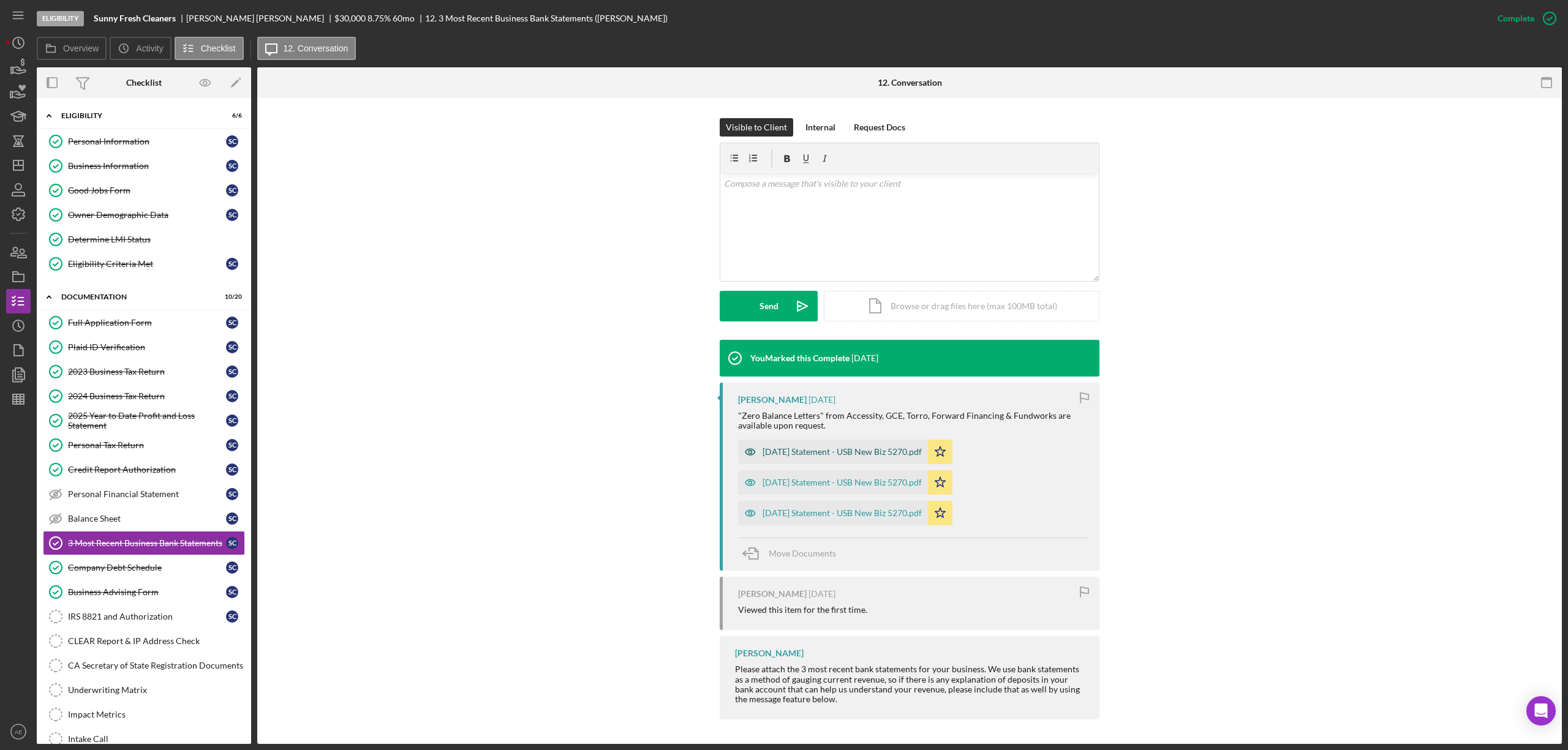
click at [840, 449] on div "[DATE] Statement - USB New Biz 5270.pdf" at bounding box center [842, 452] width 159 height 10
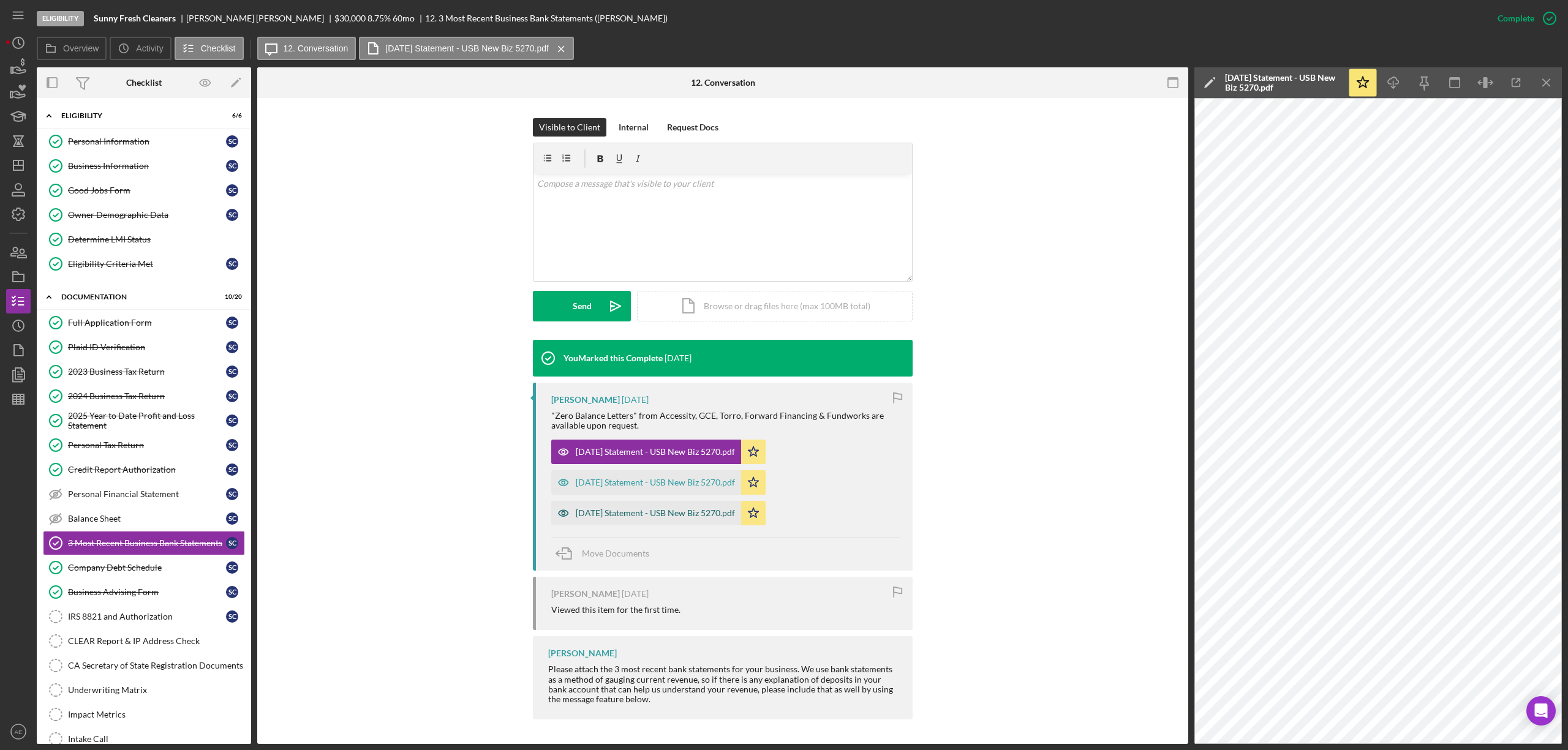
click at [645, 517] on div "[DATE] Statement - USB New Biz 5270.pdf" at bounding box center [655, 513] width 159 height 10
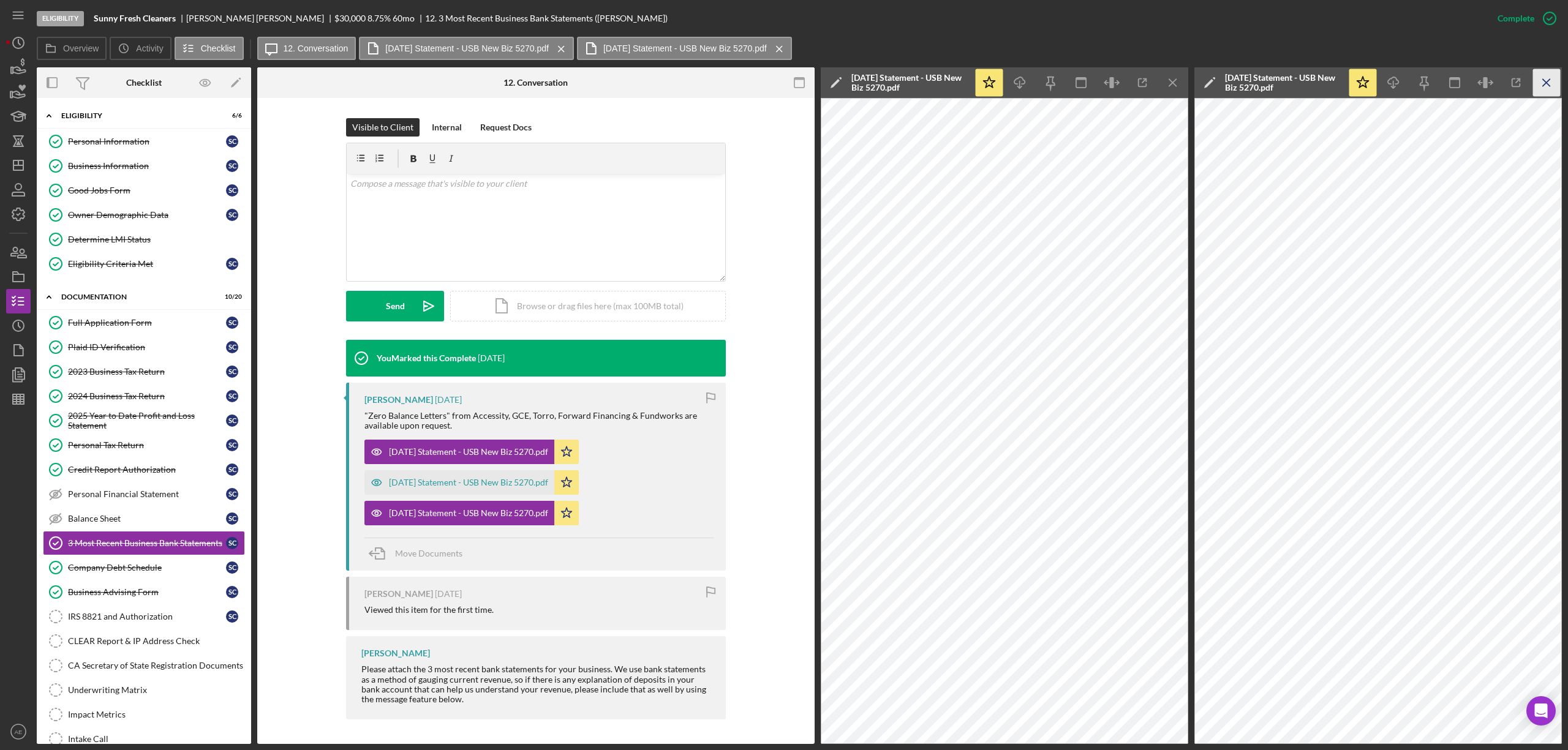
click at [1546, 80] on icon "Icon/Menu Close" at bounding box center [1547, 83] width 28 height 28
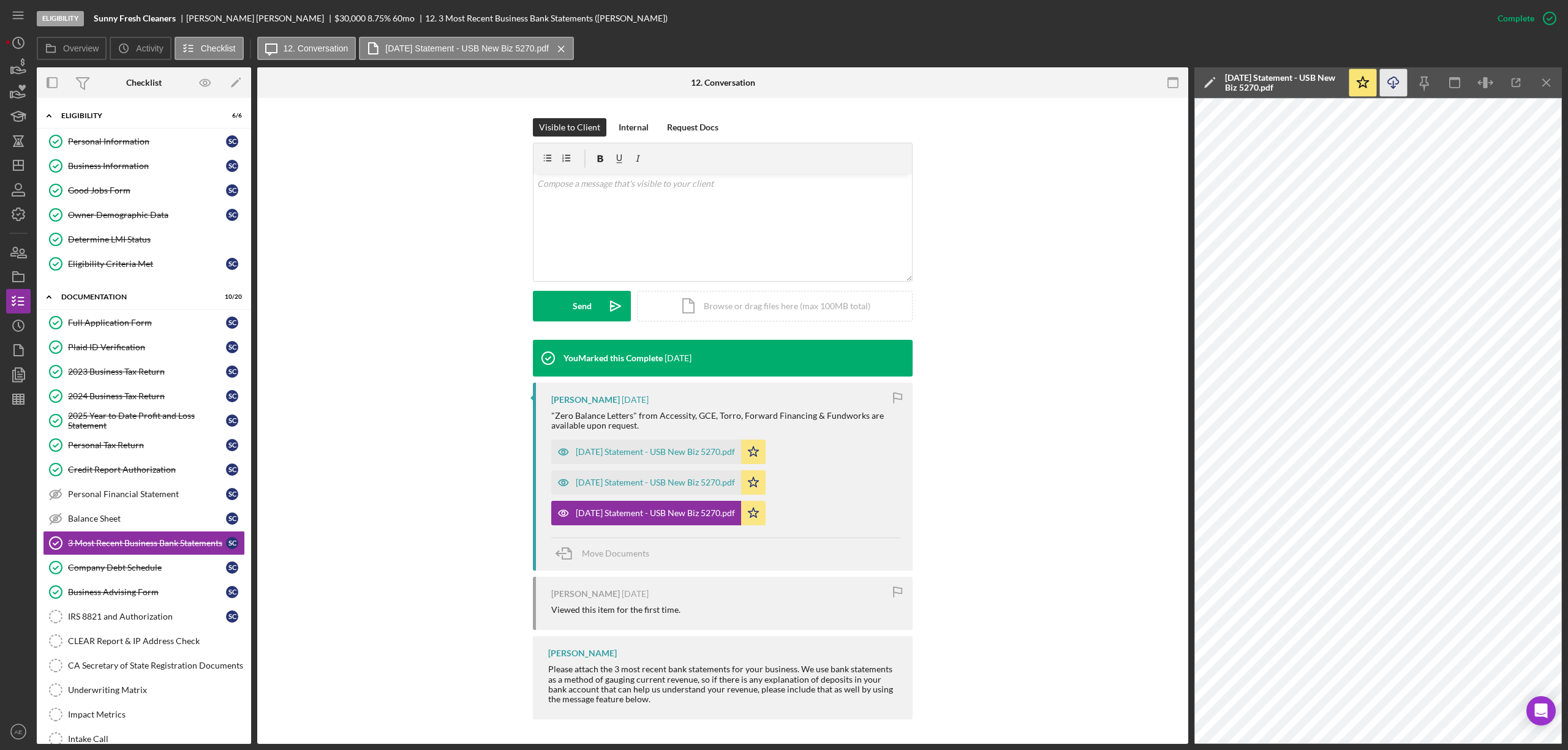
click at [1400, 84] on icon "Icon/Download" at bounding box center [1394, 83] width 28 height 28
drag, startPoint x: 674, startPoint y: 478, endPoint x: 704, endPoint y: 461, distance: 34.5
click at [674, 478] on div "[DATE] Statement - USB New Biz 5270.pdf" at bounding box center [647, 483] width 190 height 25
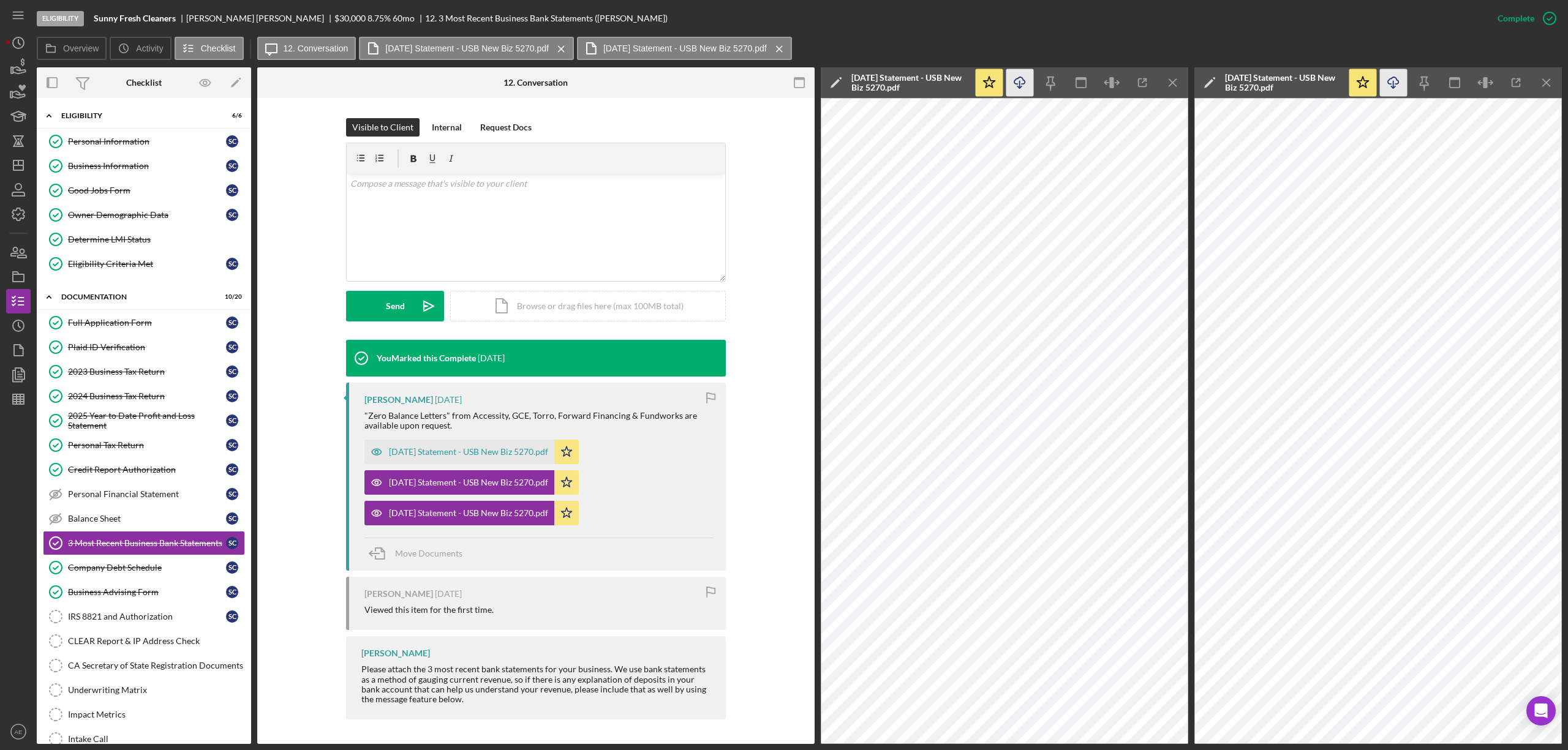
click at [1025, 84] on icon "Icon/Download" at bounding box center [1020, 83] width 28 height 28
click at [471, 458] on div "[DATE] Statement - USB New Biz 5270.pdf" at bounding box center [460, 452] width 190 height 25
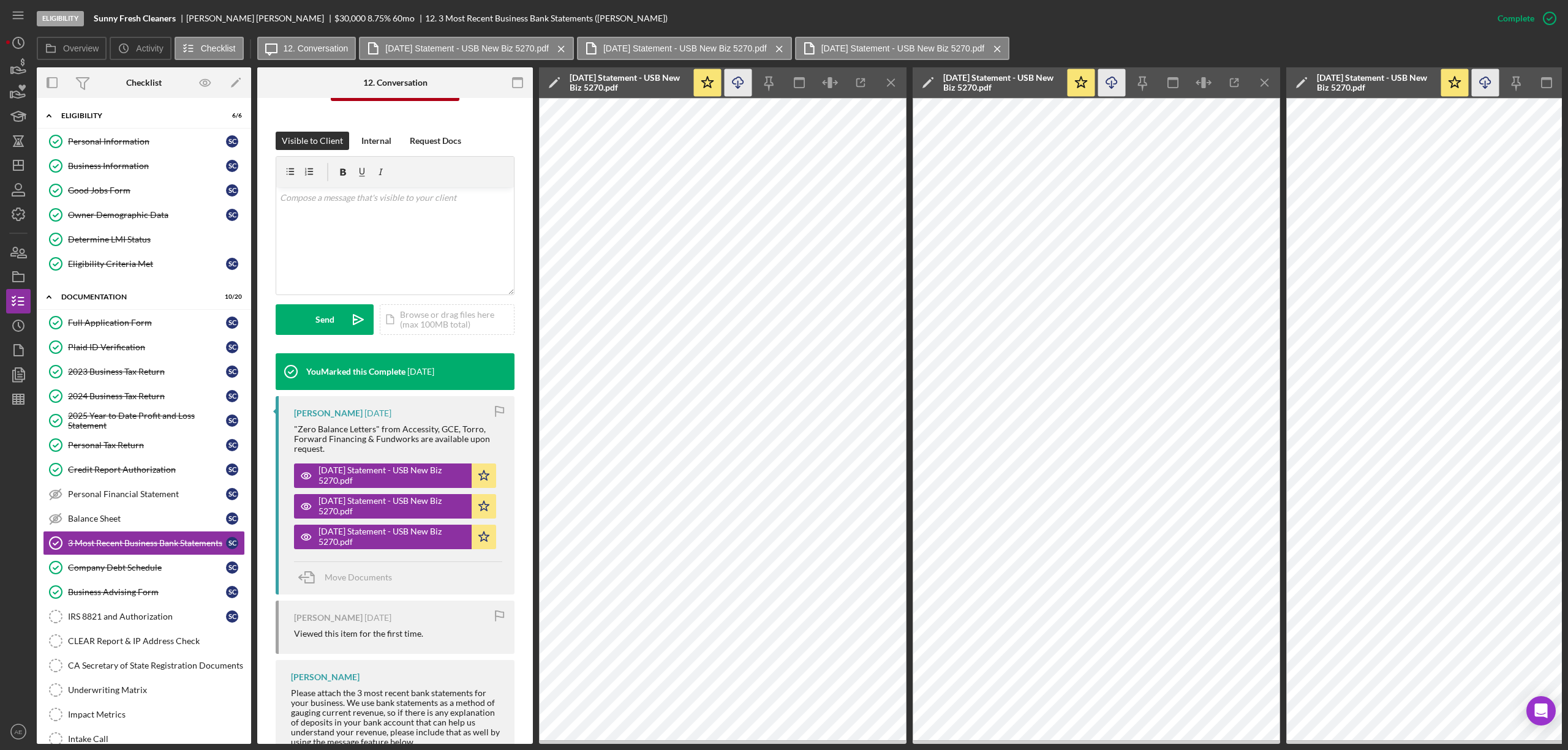
click at [748, 86] on icon "Icon/Download" at bounding box center [739, 83] width 28 height 28
click at [832, 81] on icon "button" at bounding box center [829, 82] width 4 height 11
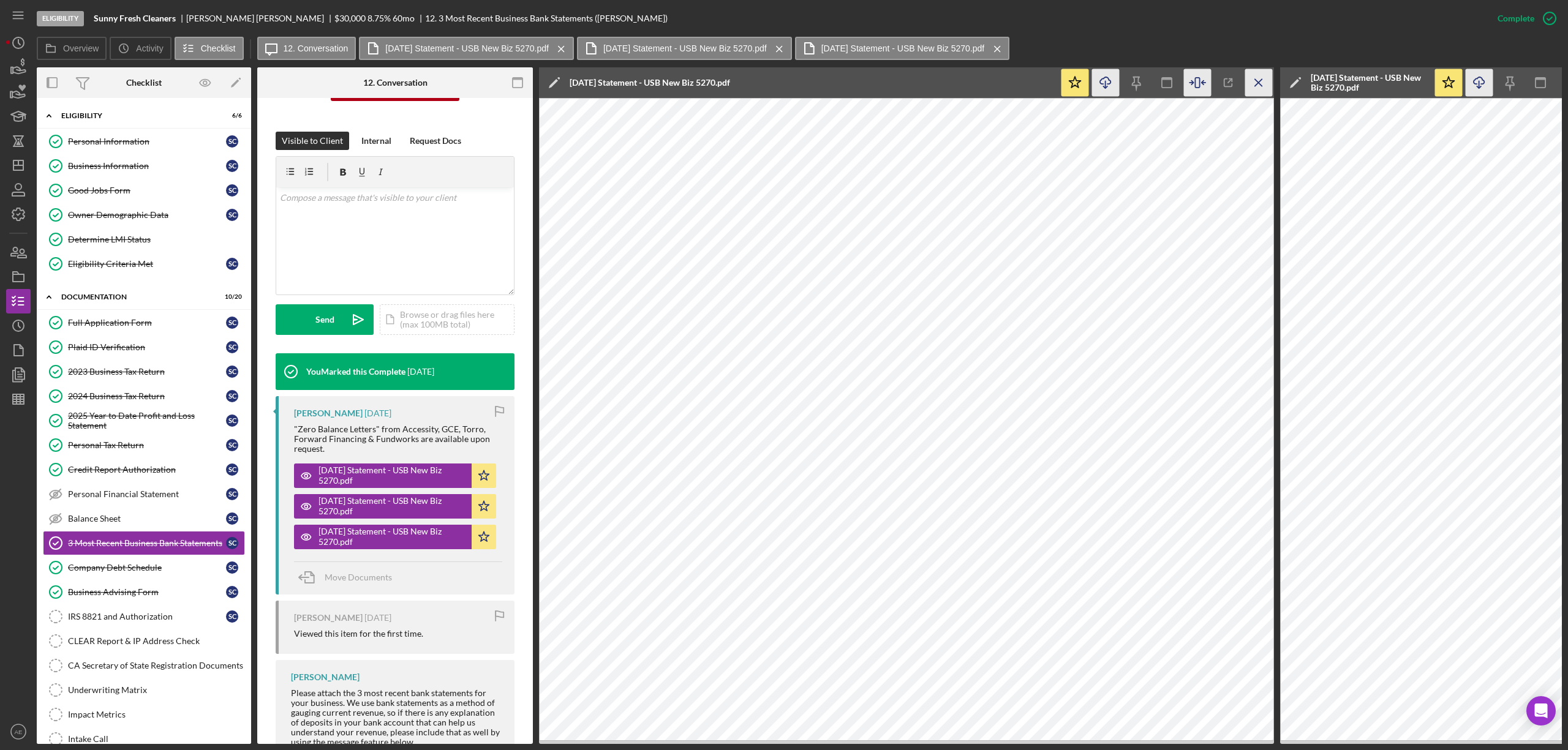
click at [1252, 84] on icon "Icon/Menu Close" at bounding box center [1259, 83] width 28 height 28
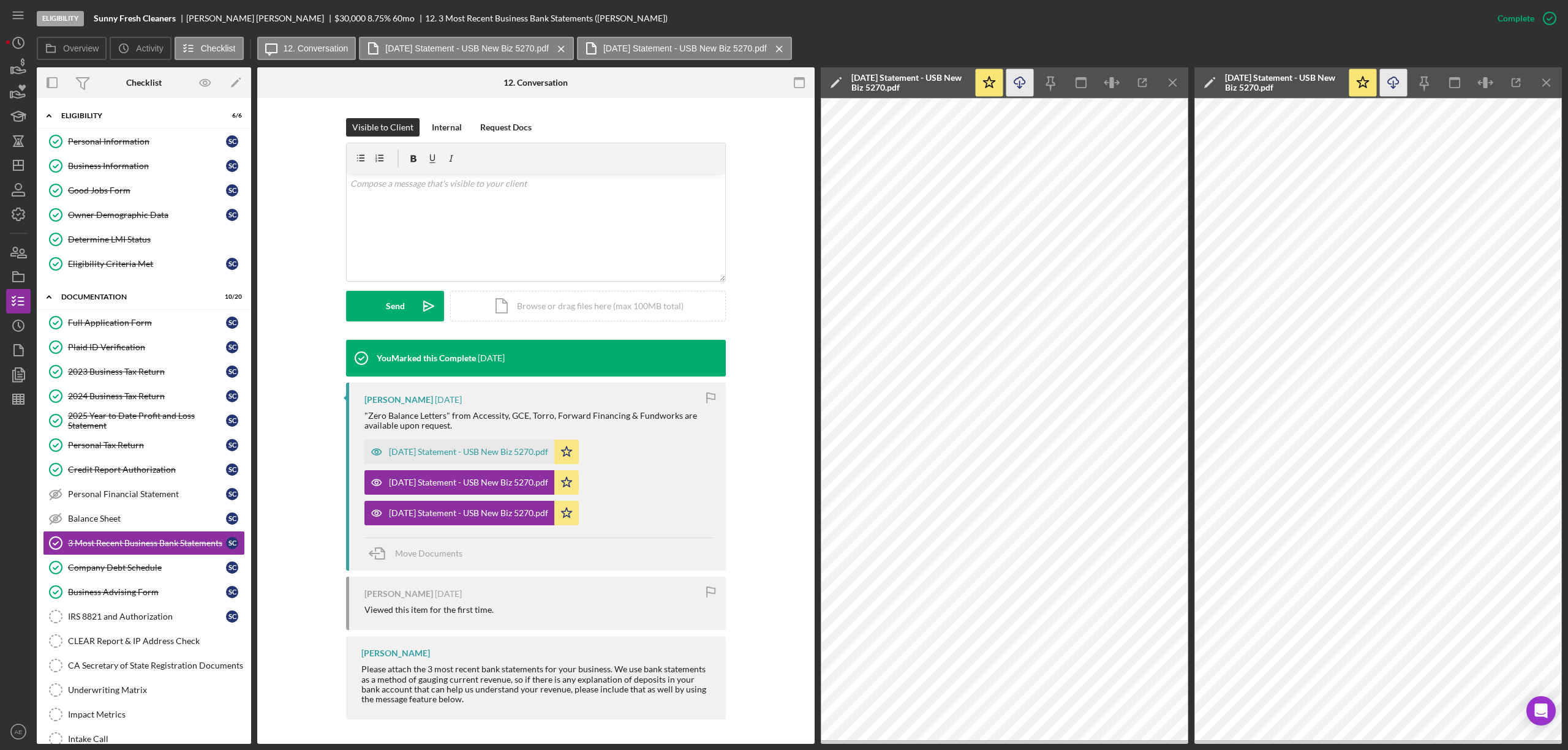
scroll to position [152, 0]
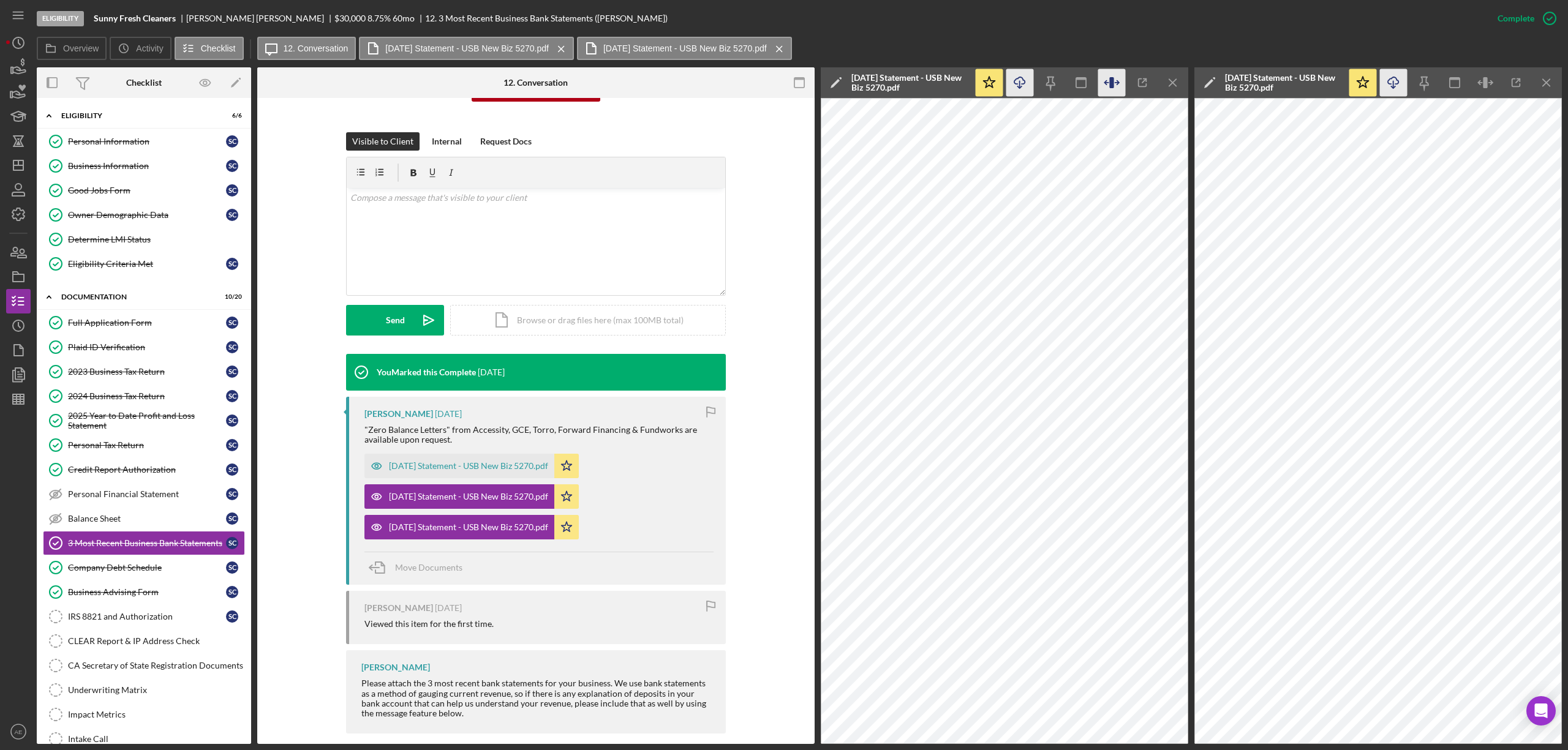
click at [1112, 80] on icon "button" at bounding box center [1111, 82] width 4 height 11
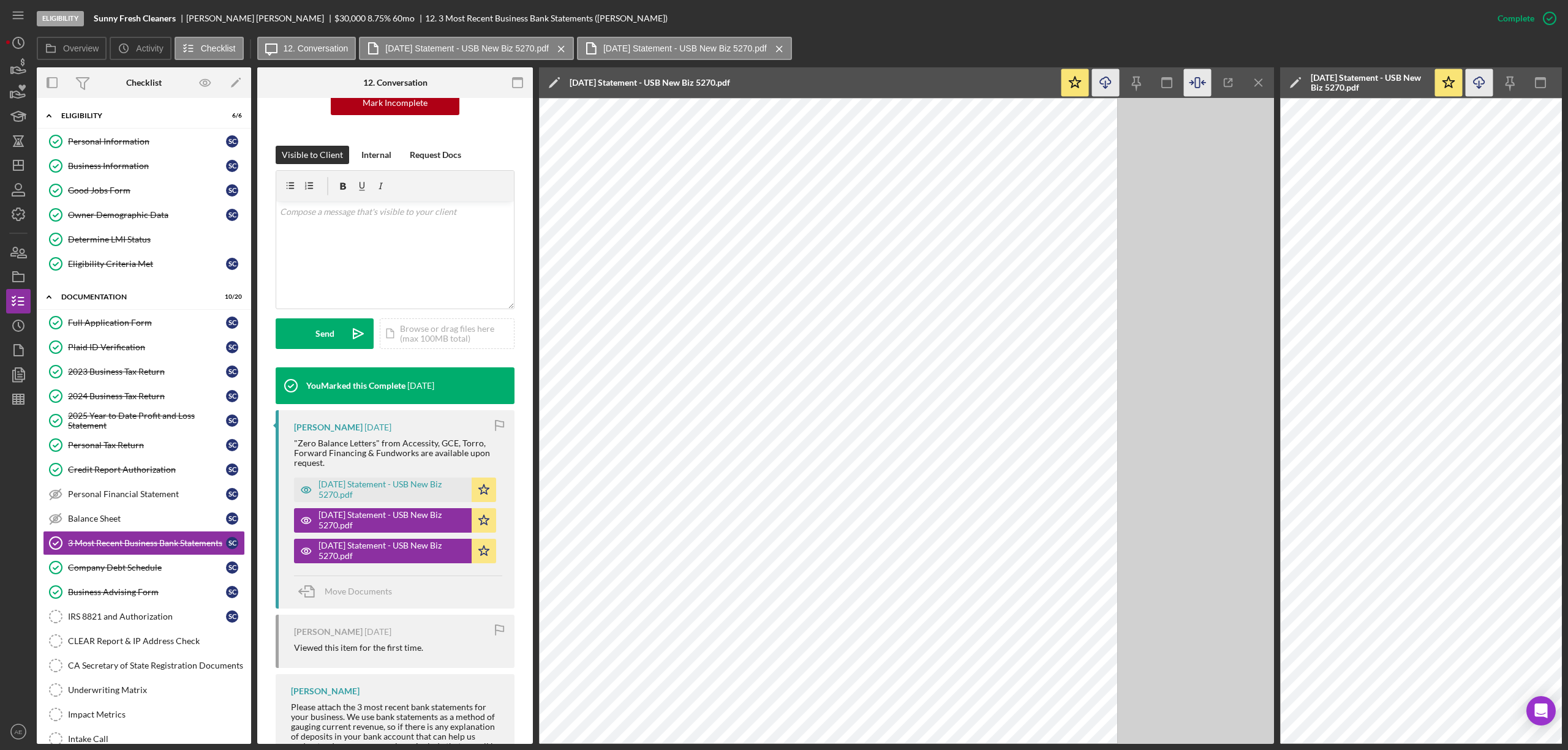
scroll to position [166, 0]
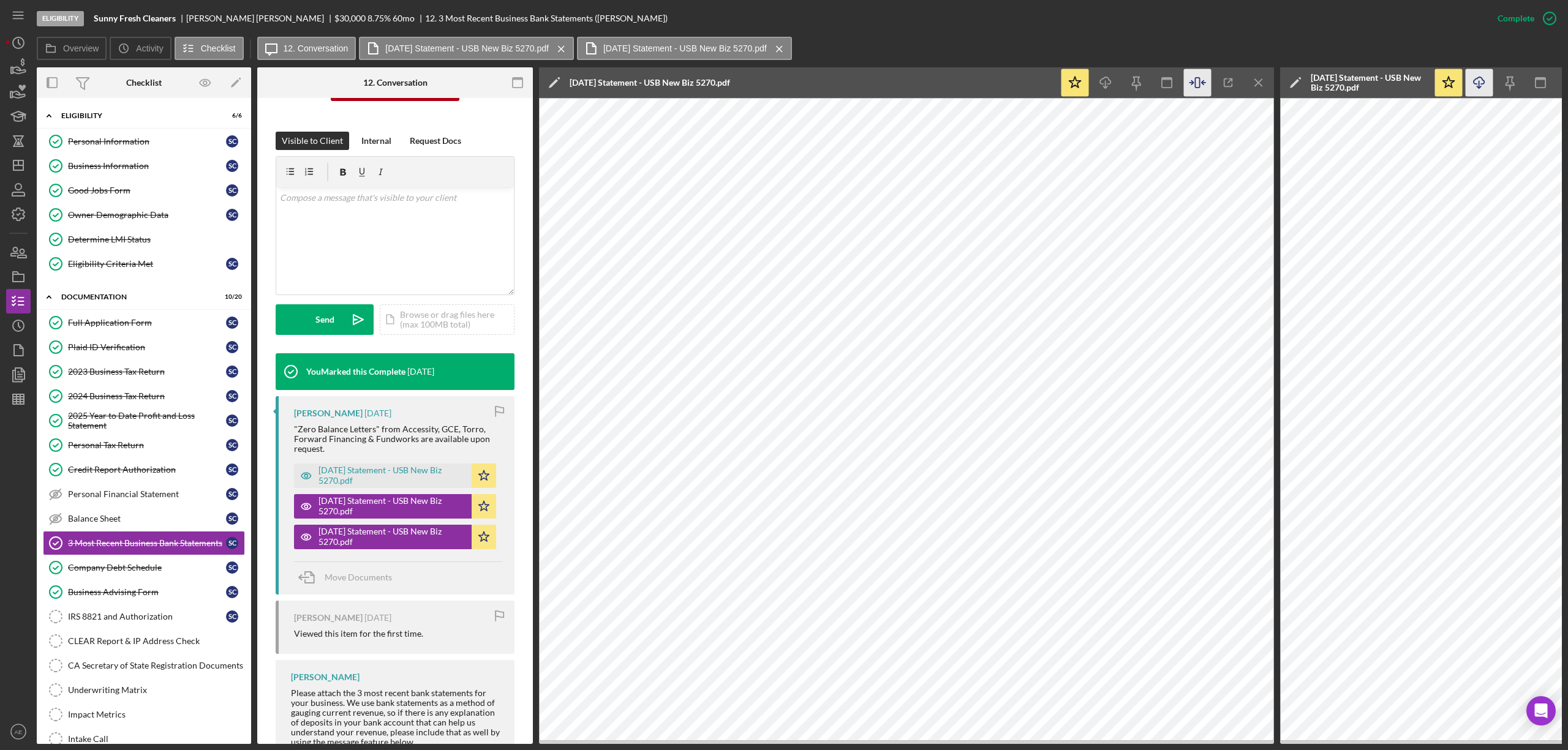
drag, startPoint x: 1257, startPoint y: 80, endPoint x: 1238, endPoint y: 89, distance: 21.0
click at [1257, 80] on icon "Icon/Menu Close" at bounding box center [1259, 83] width 28 height 28
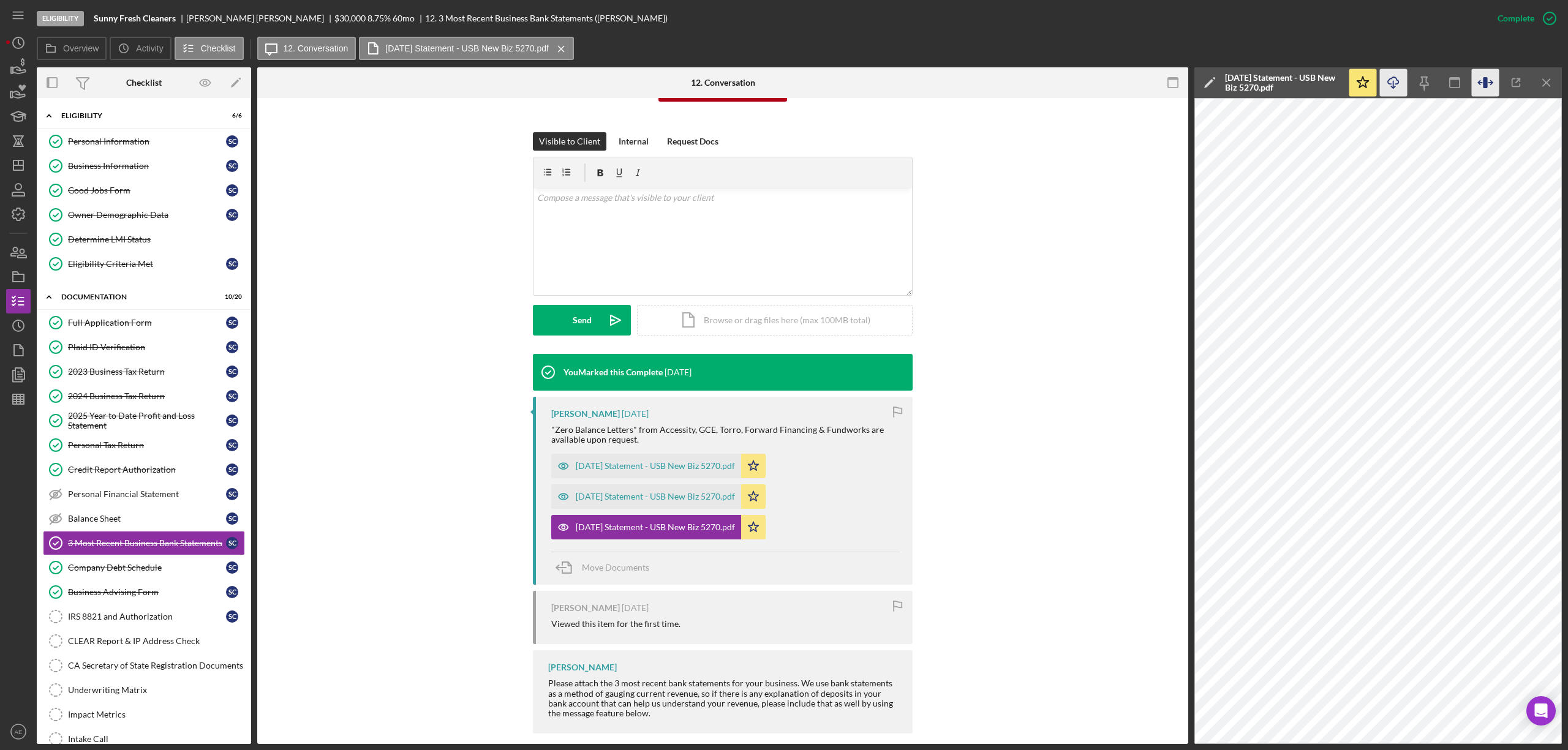
click at [1485, 81] on icon "button" at bounding box center [1484, 82] width 4 height 11
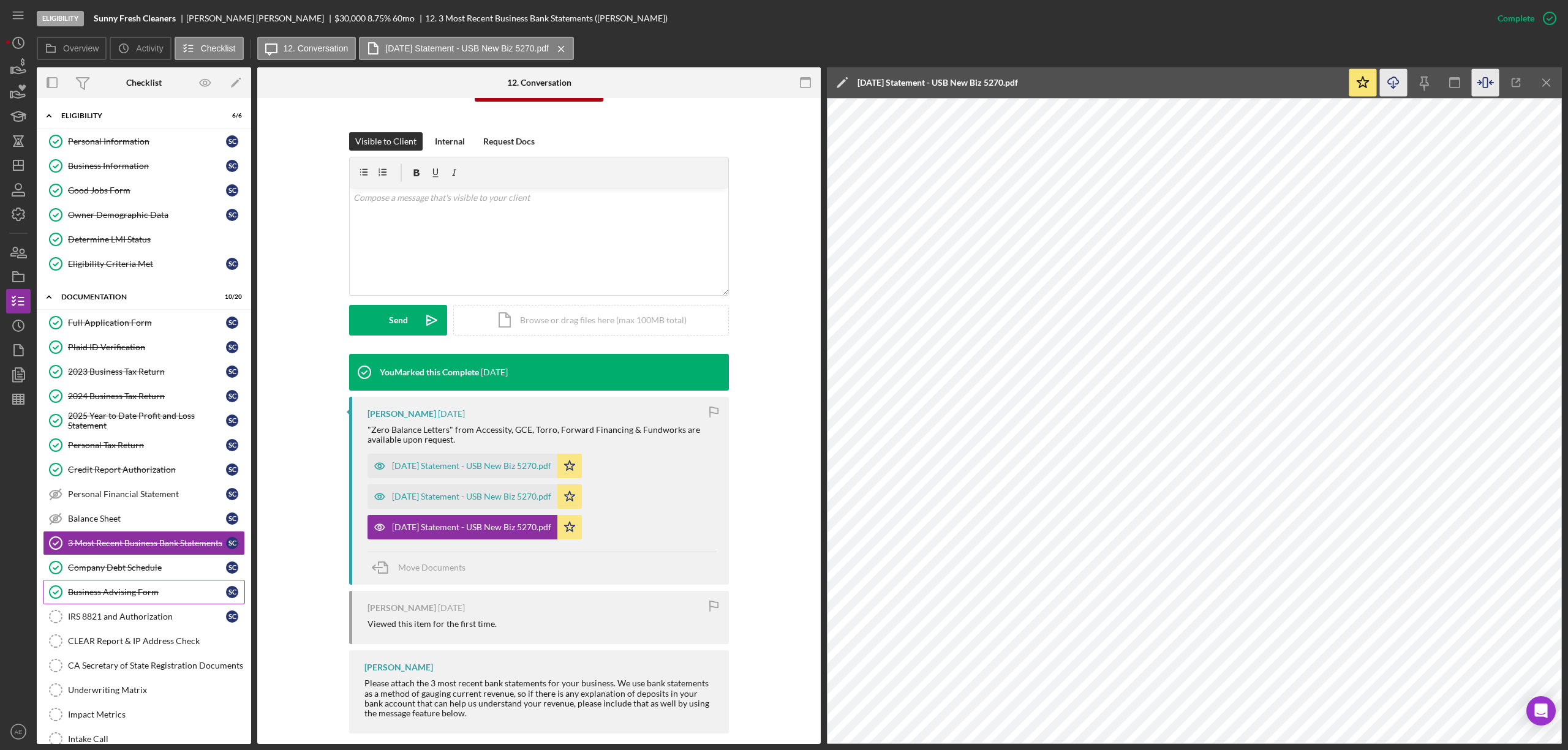
scroll to position [163, 0]
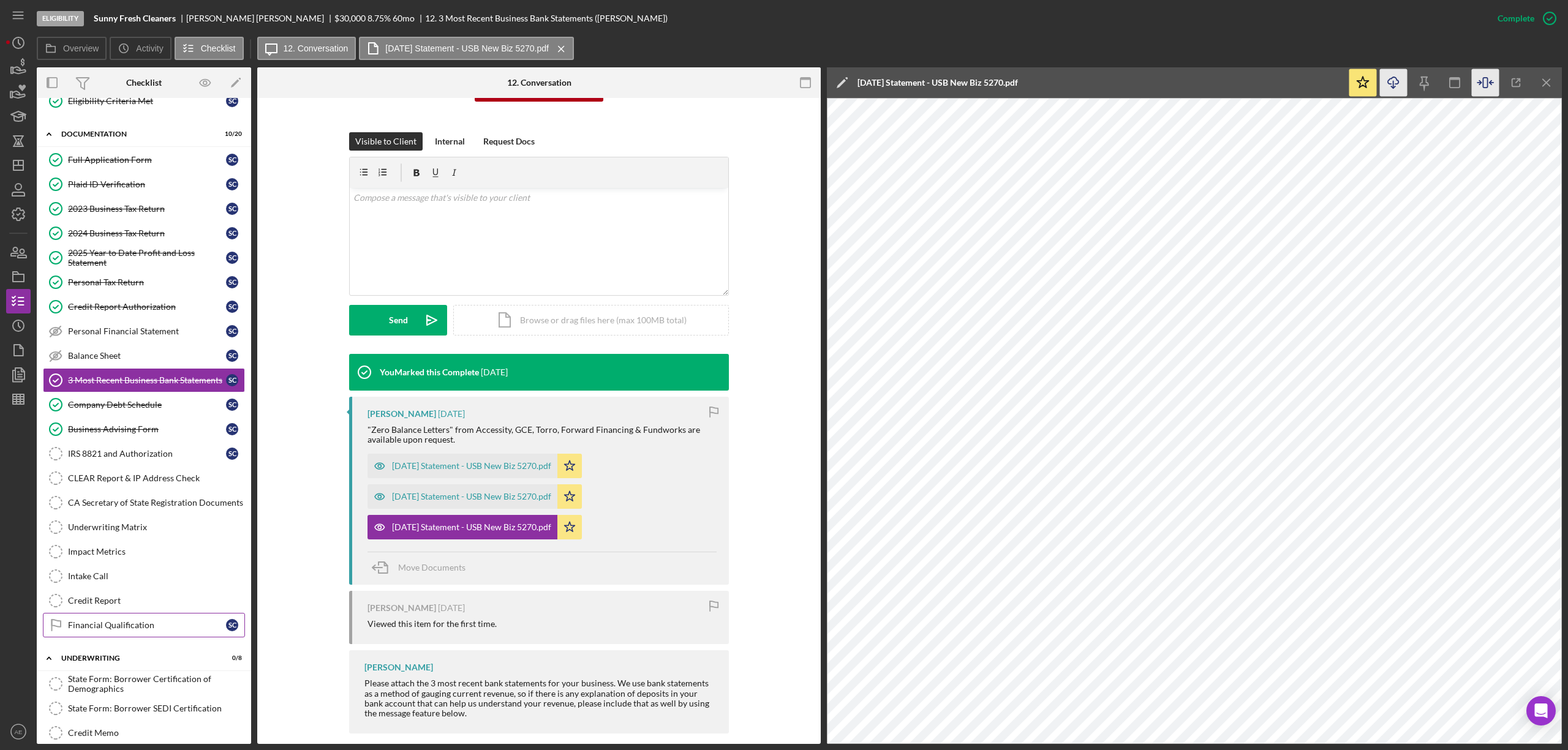
click at [131, 630] on div "Financial Qualification" at bounding box center [147, 625] width 158 height 10
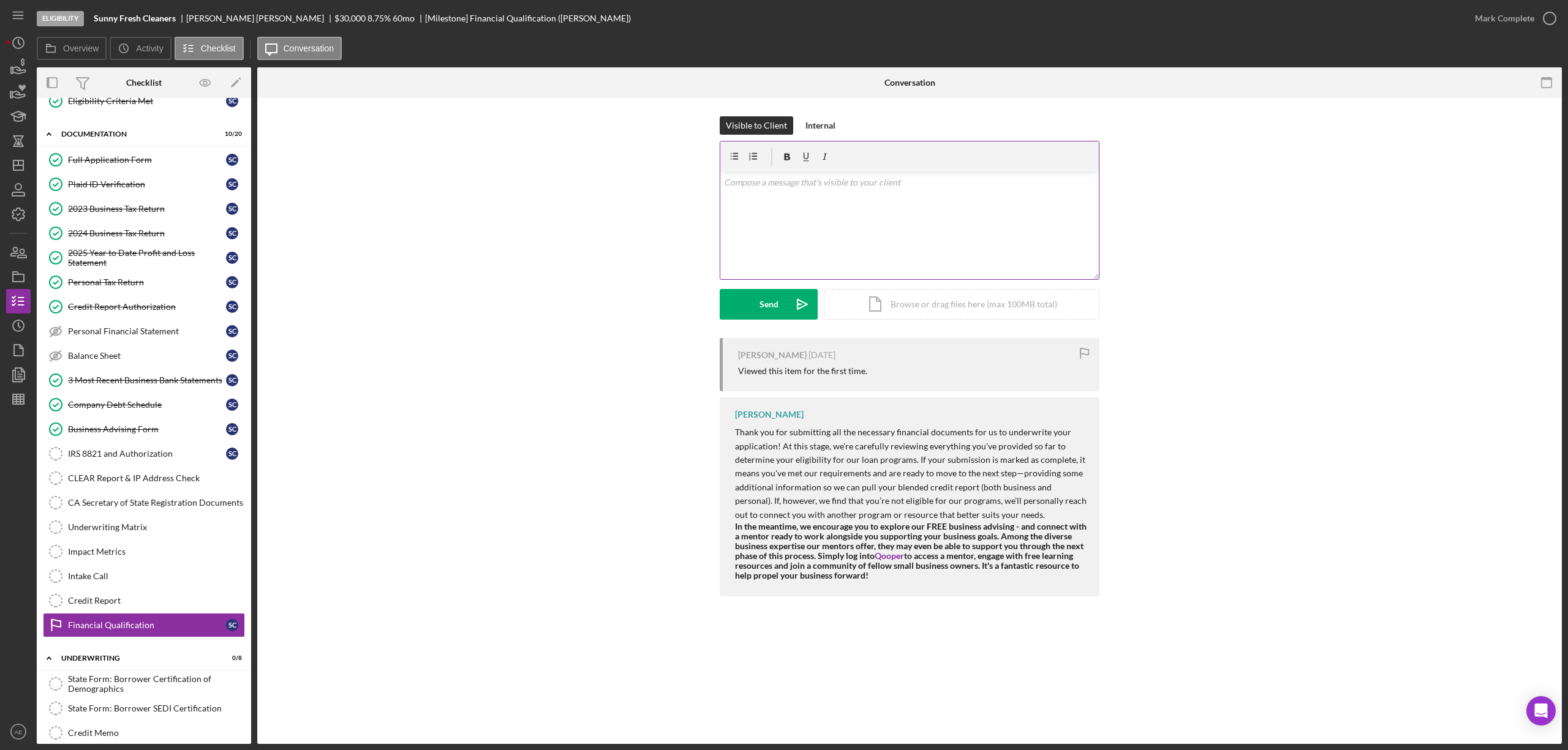
click at [892, 215] on div "v Color teal Color pink Remove color Add row above Add row below Add column bef…" at bounding box center [910, 225] width 379 height 107
click at [1015, 215] on p "While doing my due diligence, I noticed a large number of undisclosed term loan…" at bounding box center [910, 224] width 372 height 28
click at [783, 231] on p "While doing my due diligence, I noticed a large number of undisclosed term loan…" at bounding box center [910, 224] width 372 height 28
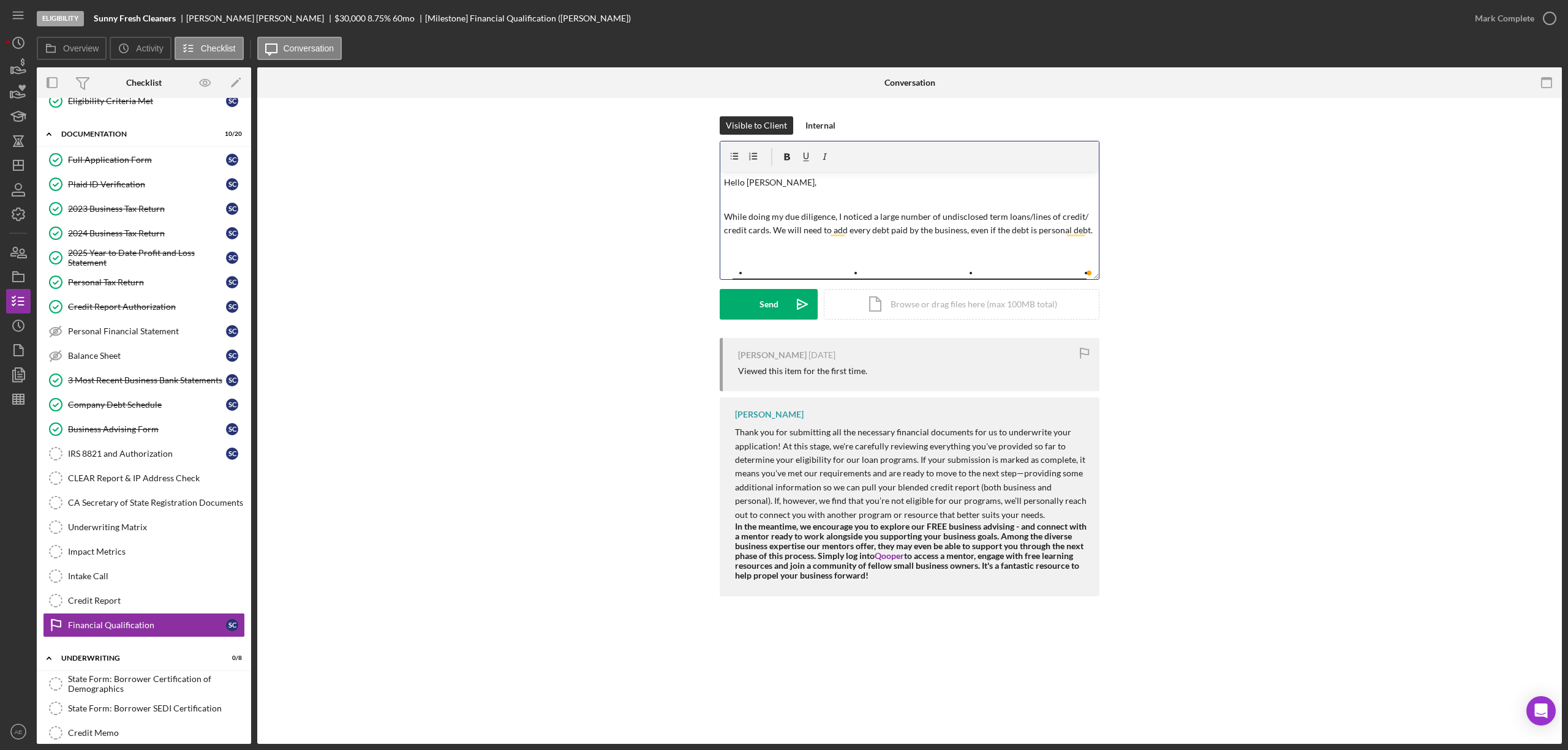
scroll to position [343, 0]
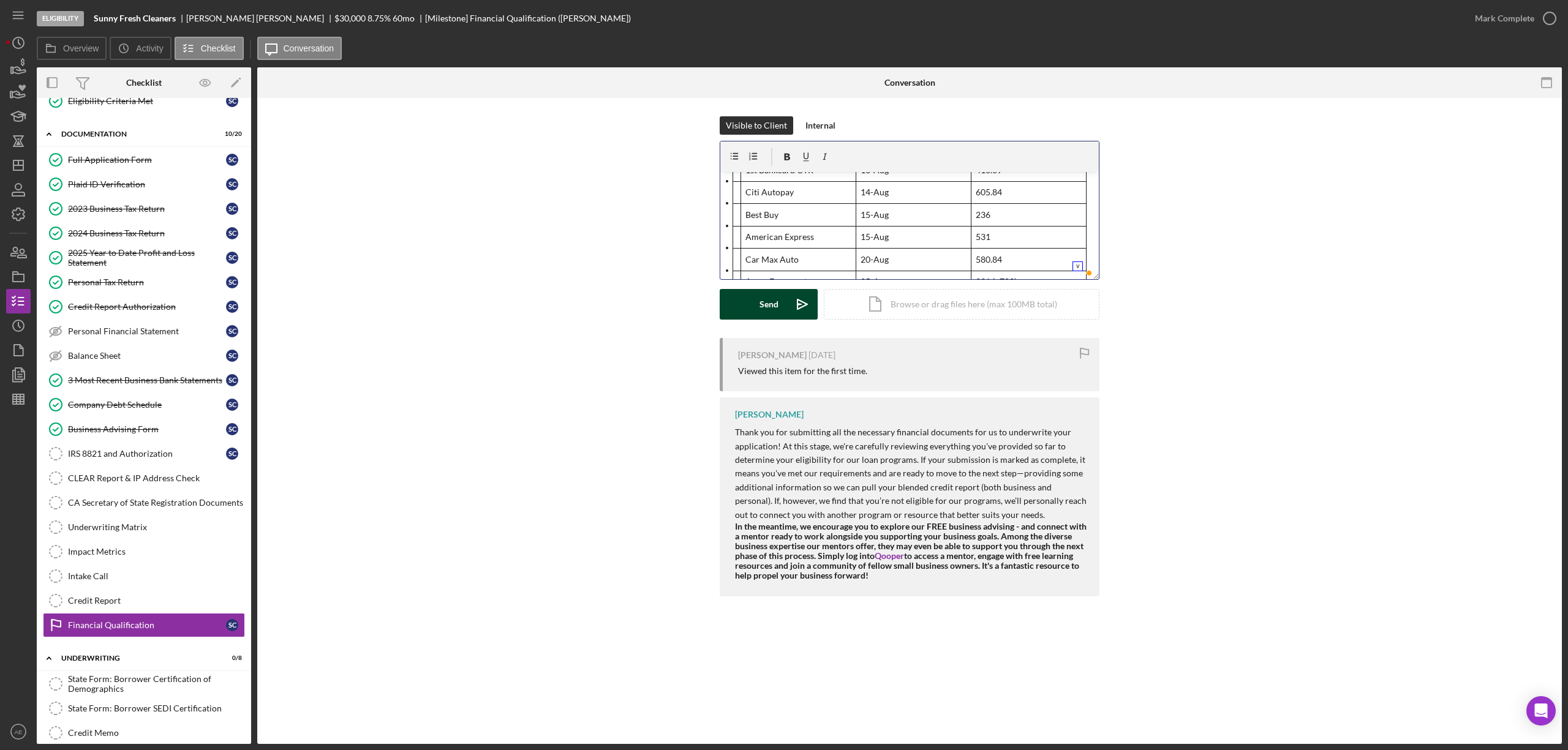
click at [782, 302] on button "Send Icon/icon-invite-send" at bounding box center [769, 304] width 98 height 30
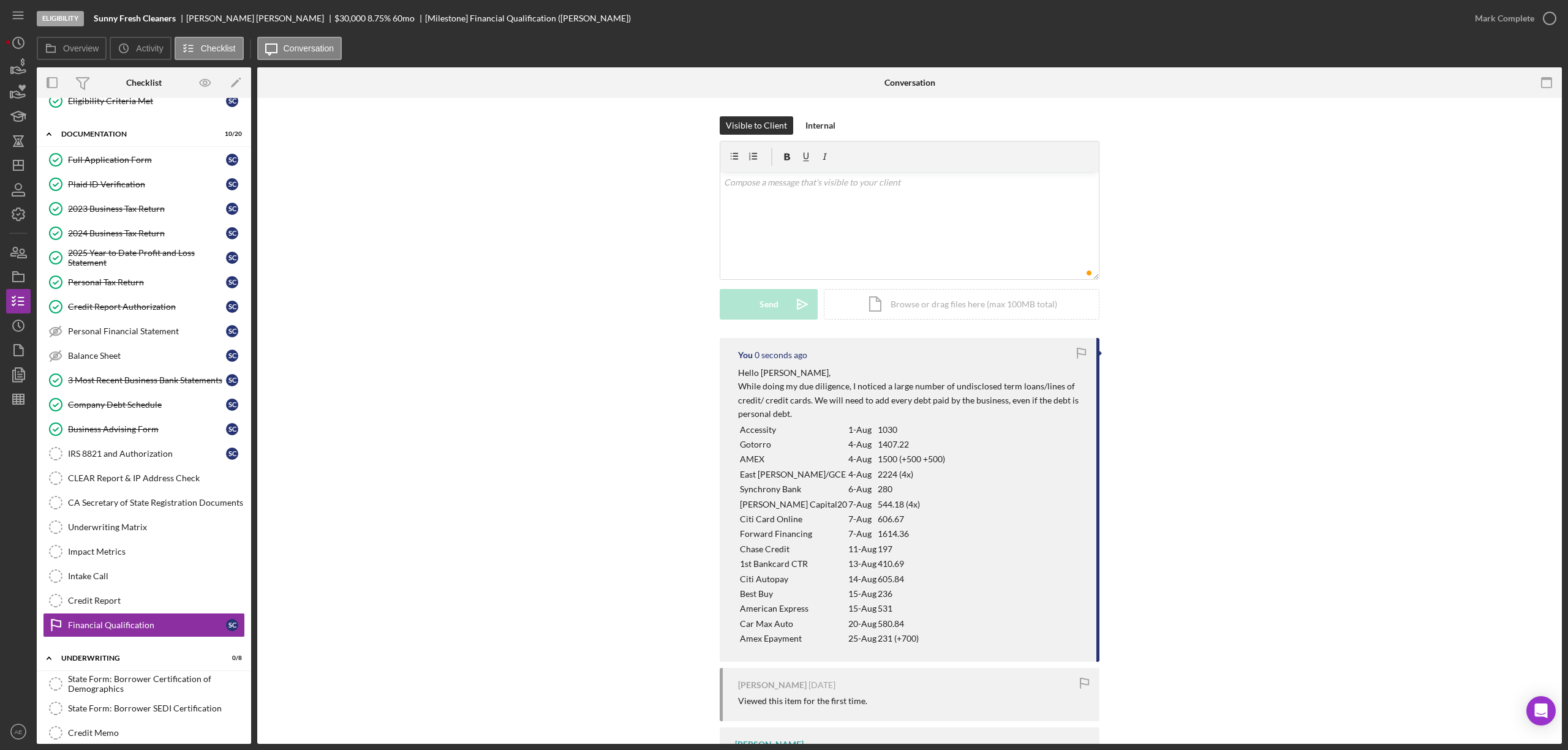
scroll to position [0, 0]
click at [147, 527] on link "Underwriting Matrix Underwriting Matrix" at bounding box center [143, 527] width 202 height 25
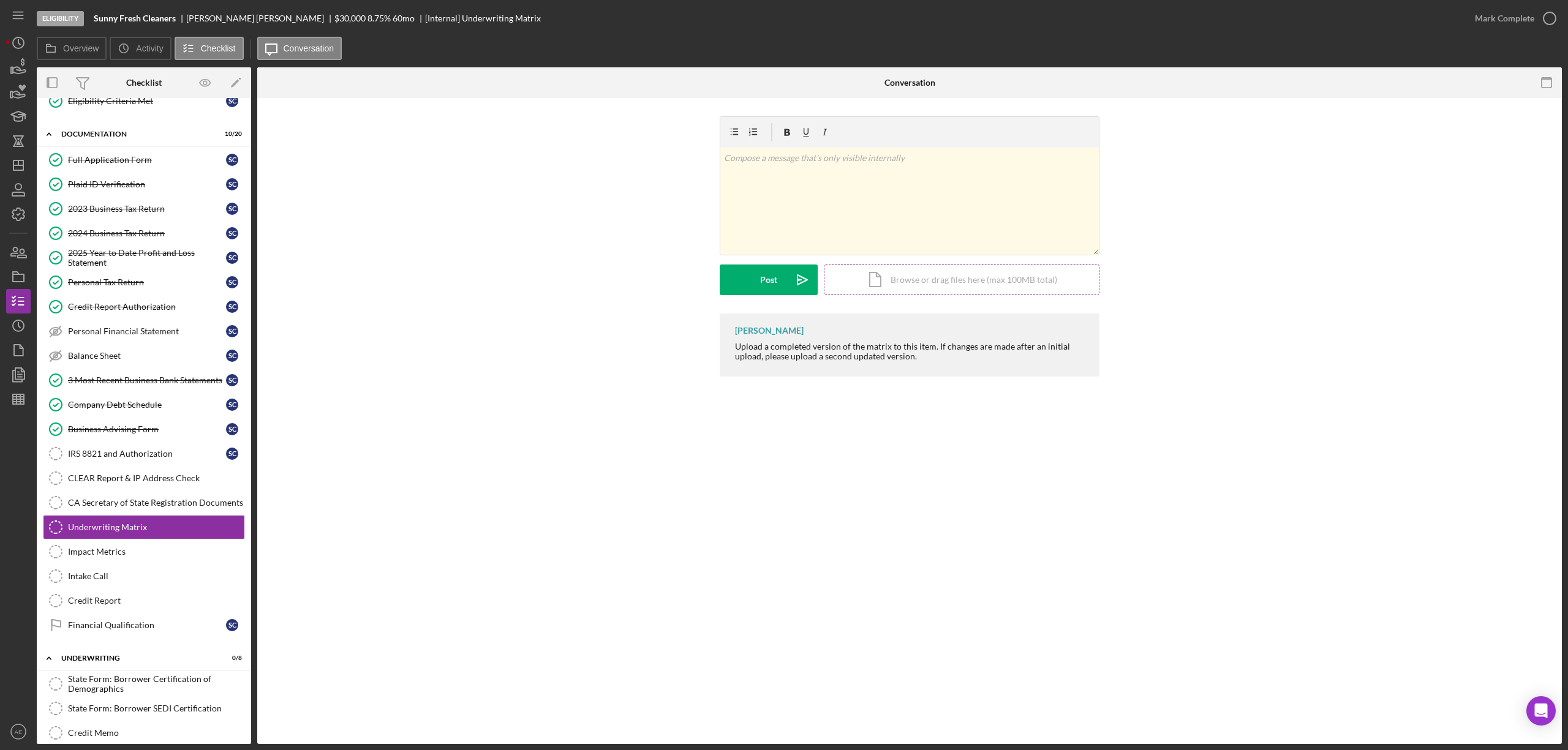
click at [897, 287] on div "Icon/Document Browse or drag files here (max 100MB total) Tap to choose files o…" at bounding box center [961, 280] width 275 height 30
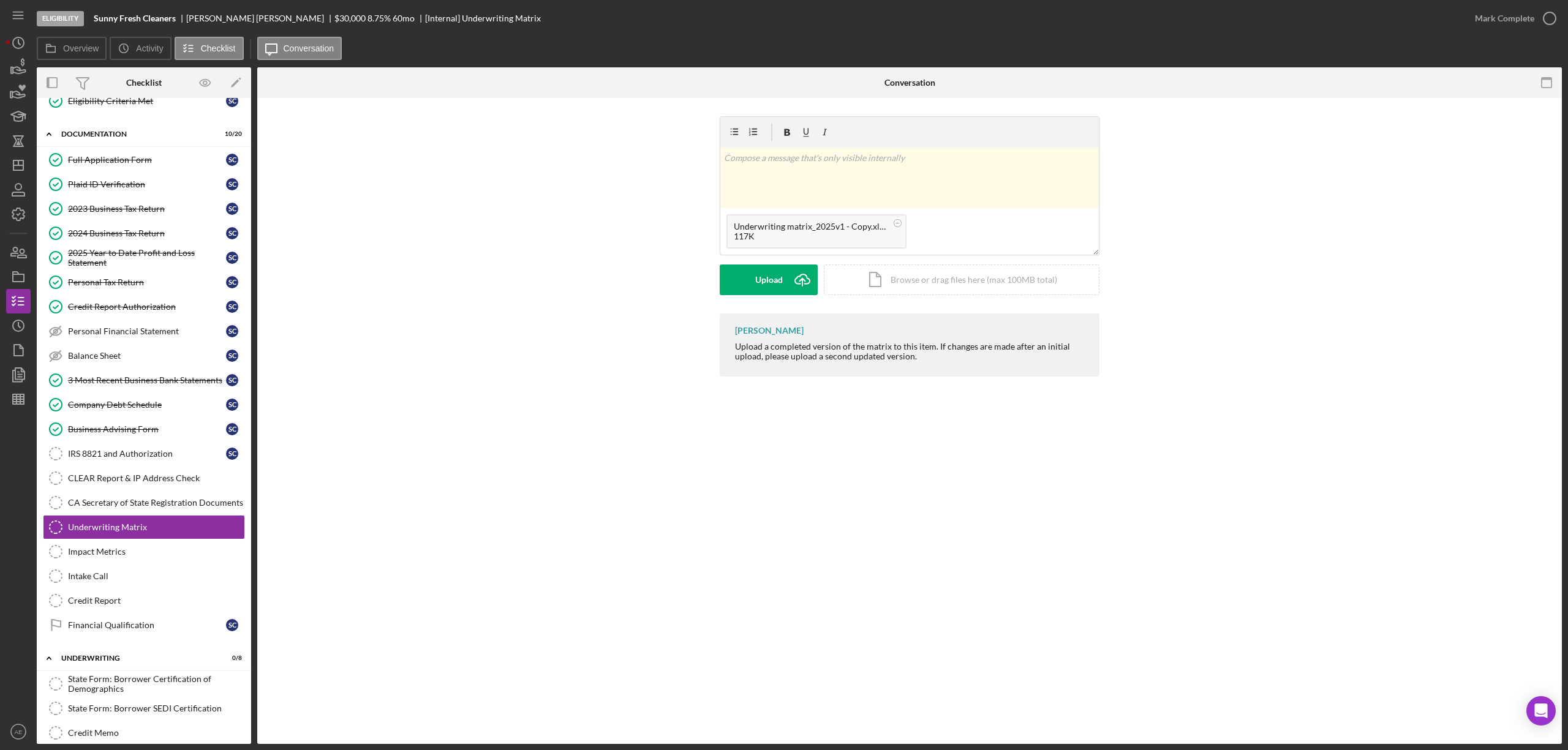
click at [779, 295] on div "Upload Icon/Upload Icon/Document Browse or drag files here (max 100MB total) Ta…" at bounding box center [909, 280] width 380 height 30
click at [736, 287] on button "Upload Icon/Upload" at bounding box center [769, 280] width 98 height 30
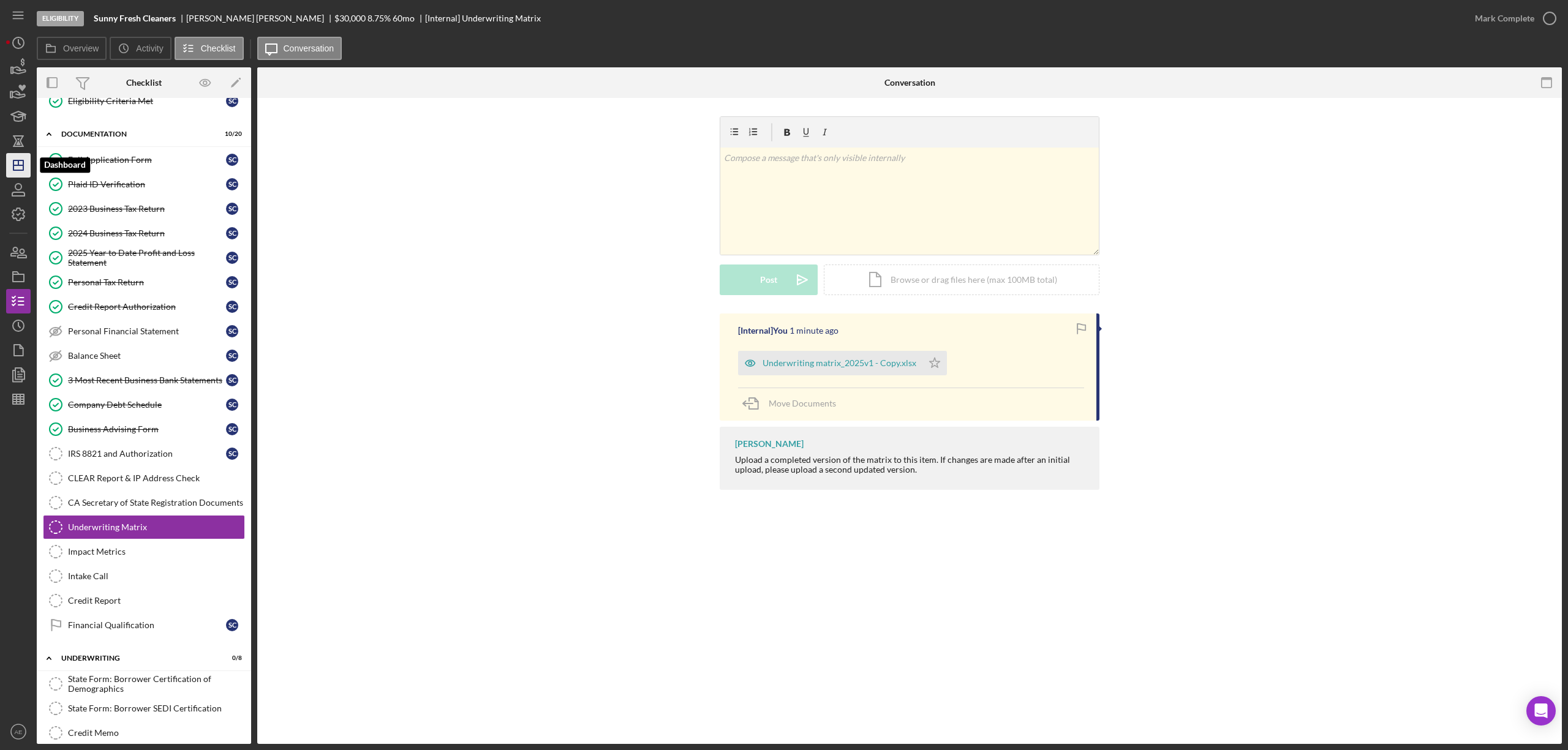
click at [12, 172] on icon "Icon/Dashboard" at bounding box center [18, 165] width 30 height 30
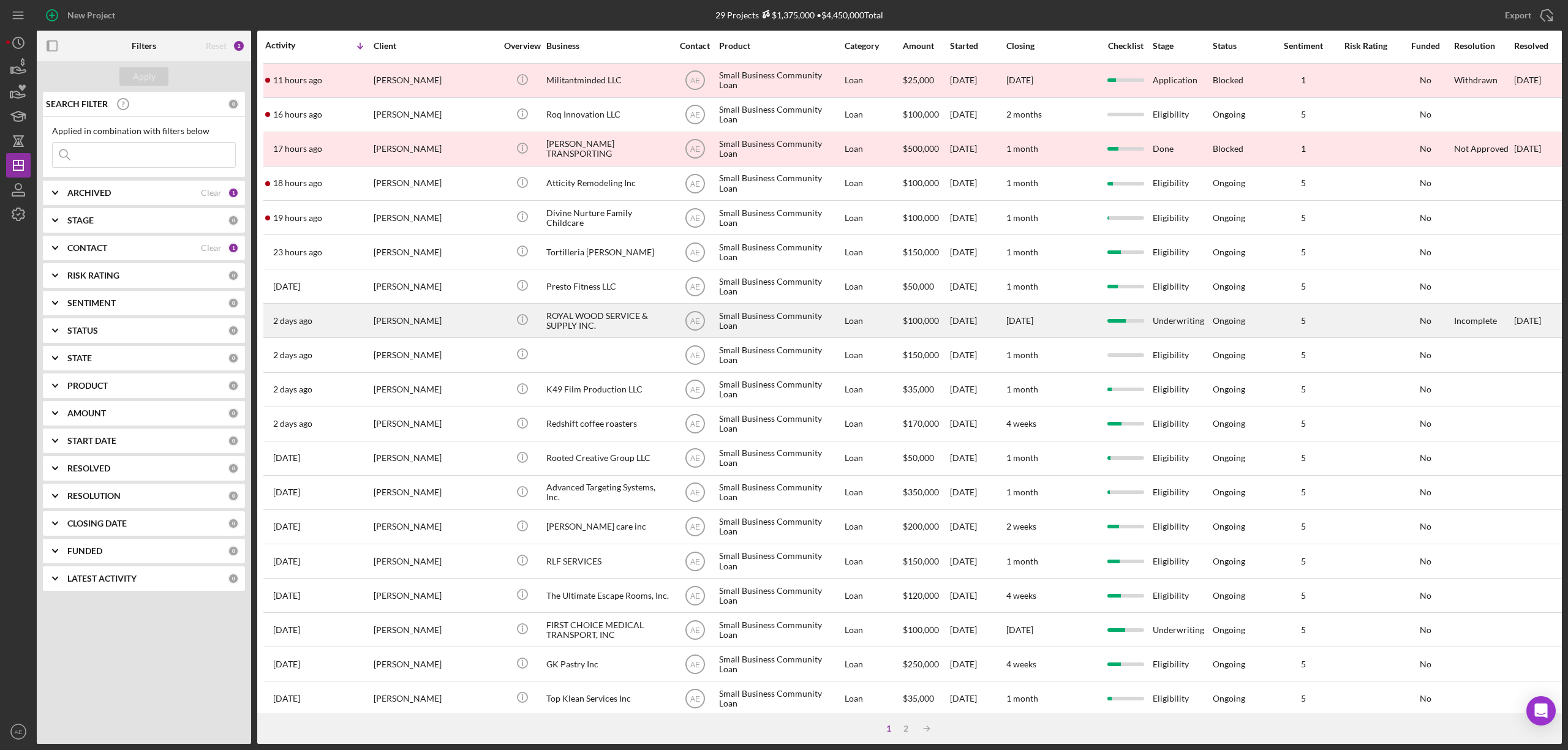
scroll to position [163, 0]
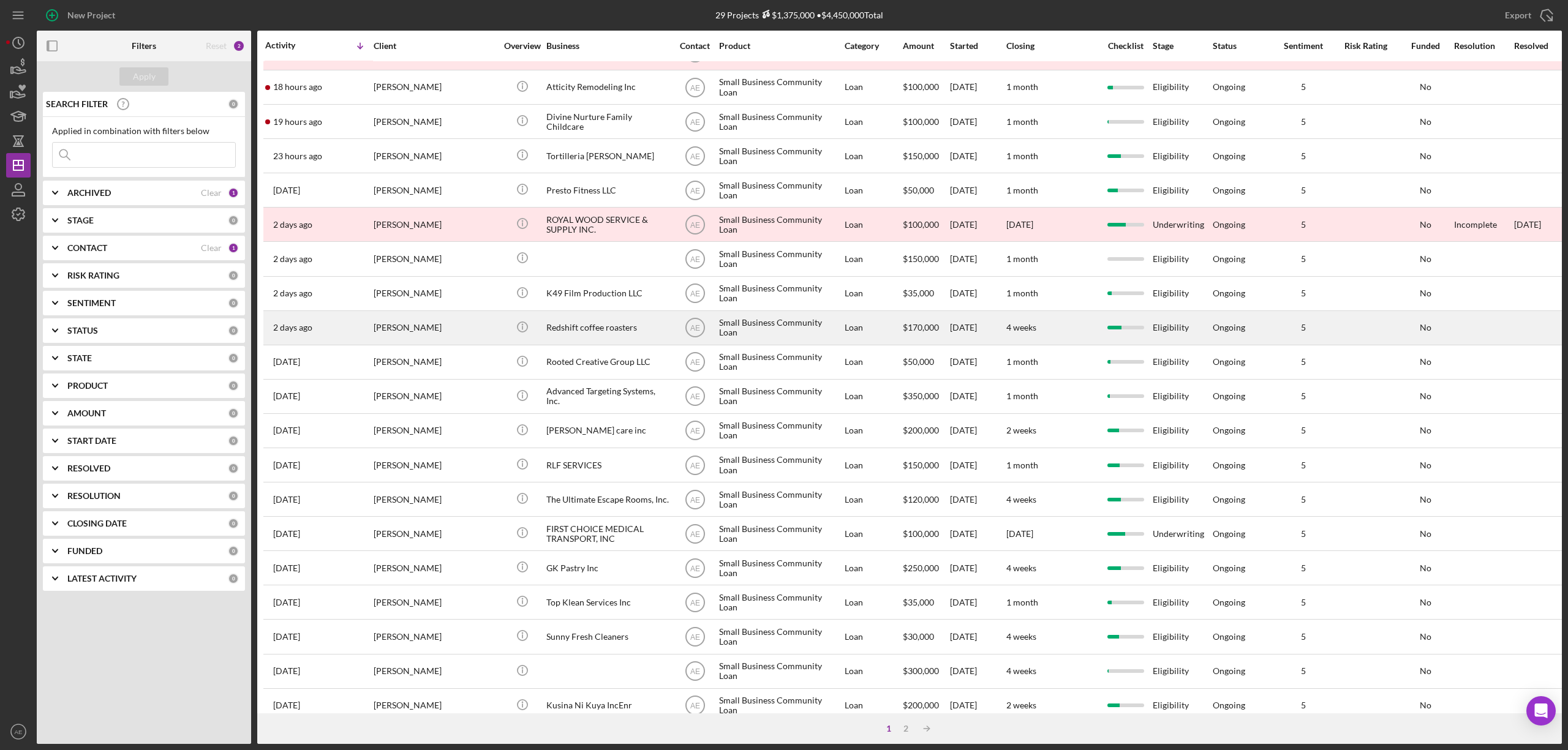
click at [576, 321] on div "Redshift coffee roasters" at bounding box center [607, 328] width 122 height 33
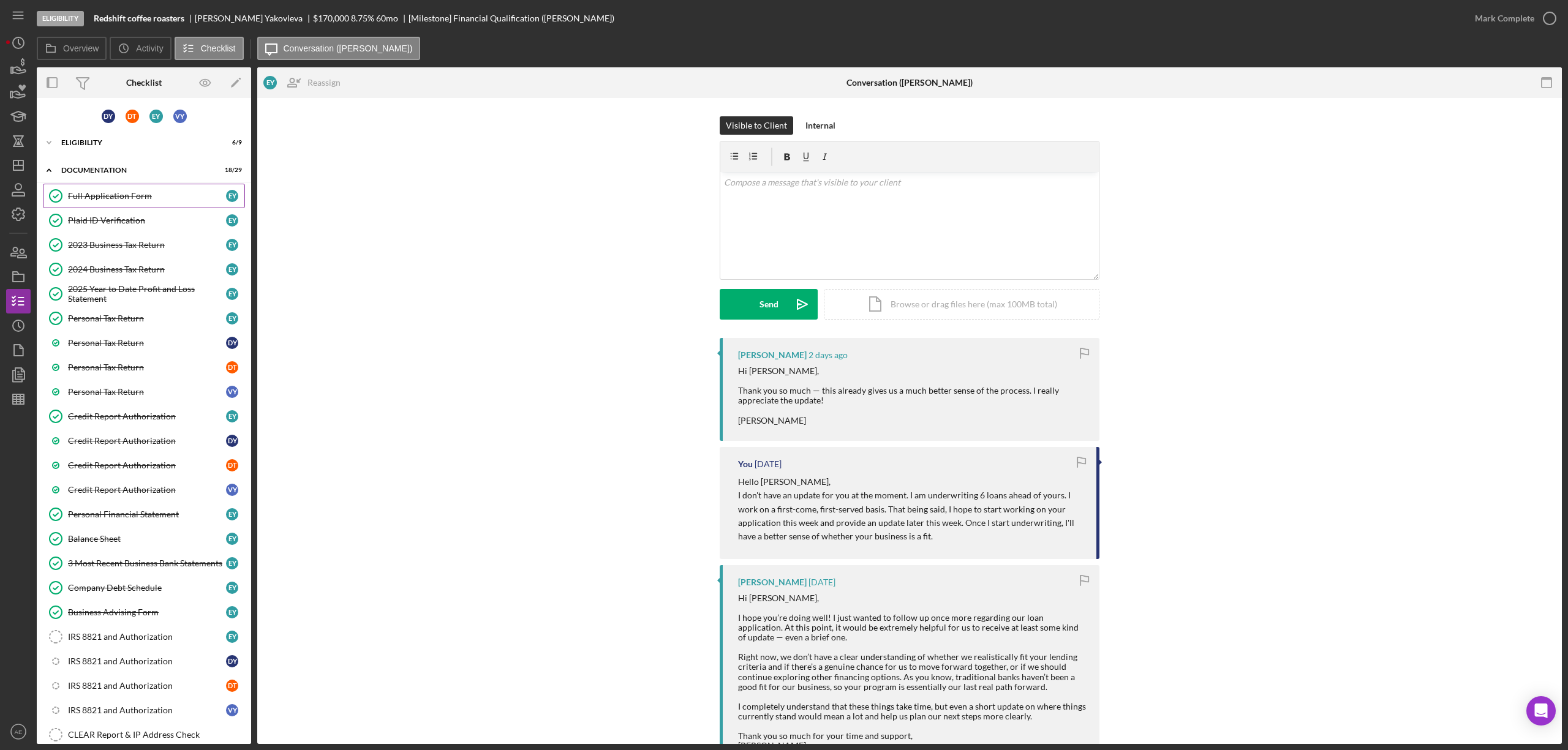
click at [140, 197] on div "Full Application Form" at bounding box center [147, 196] width 158 height 10
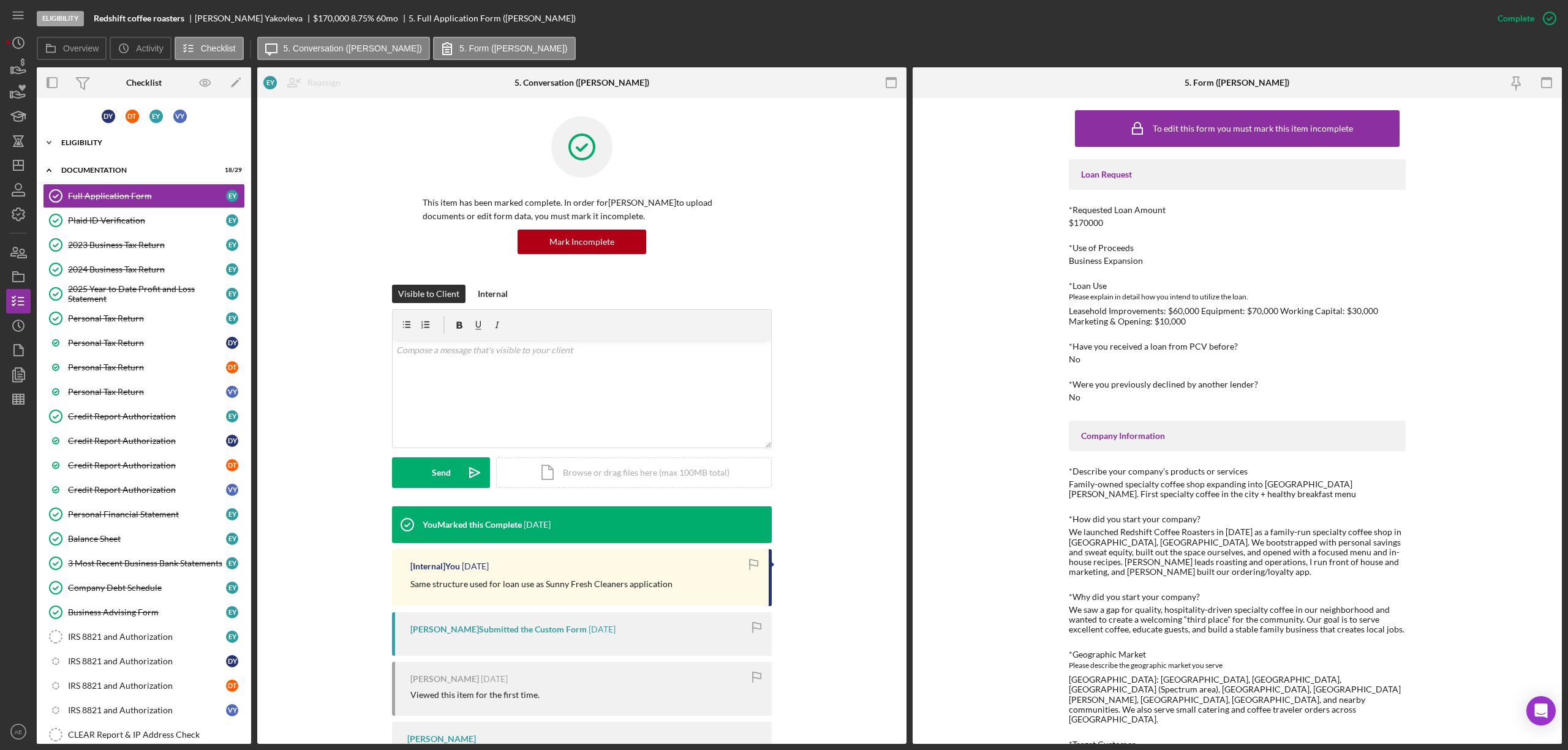
click at [96, 139] on div "Eligibility" at bounding box center [148, 143] width 175 height 7
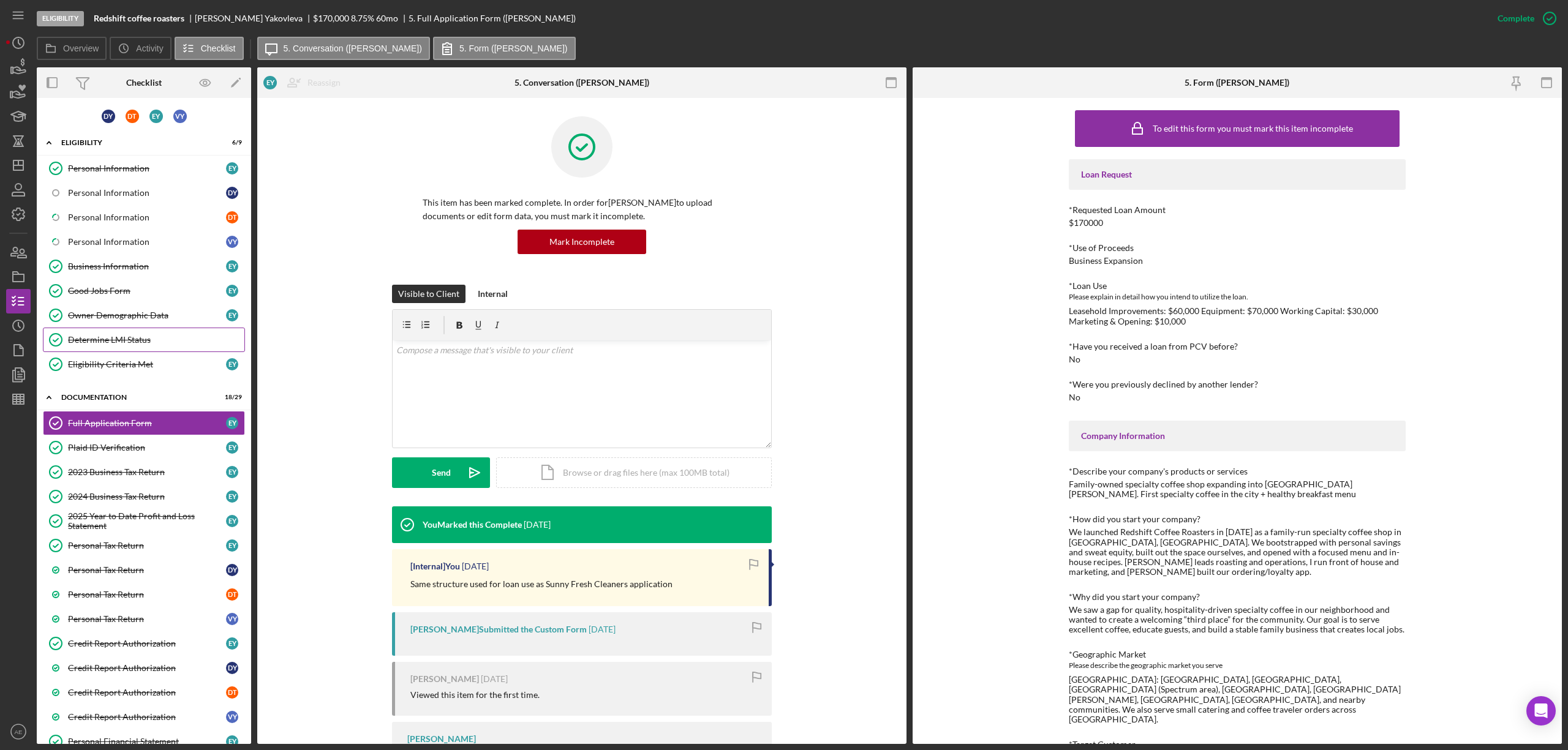
click at [152, 341] on div "Determine LMI Status" at bounding box center [156, 340] width 176 height 10
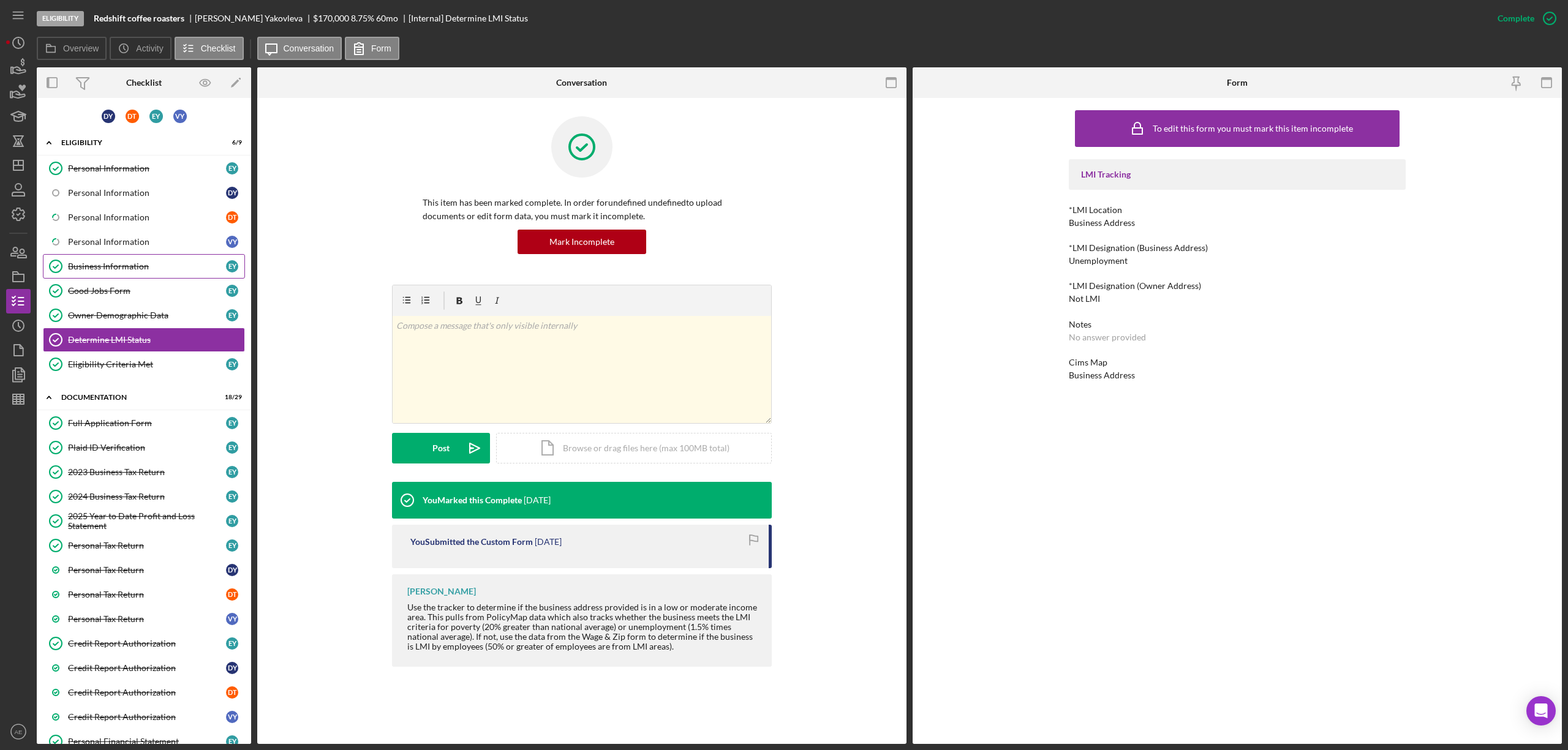
click at [166, 260] on link "Business Information Business Information E Y" at bounding box center [143, 266] width 202 height 25
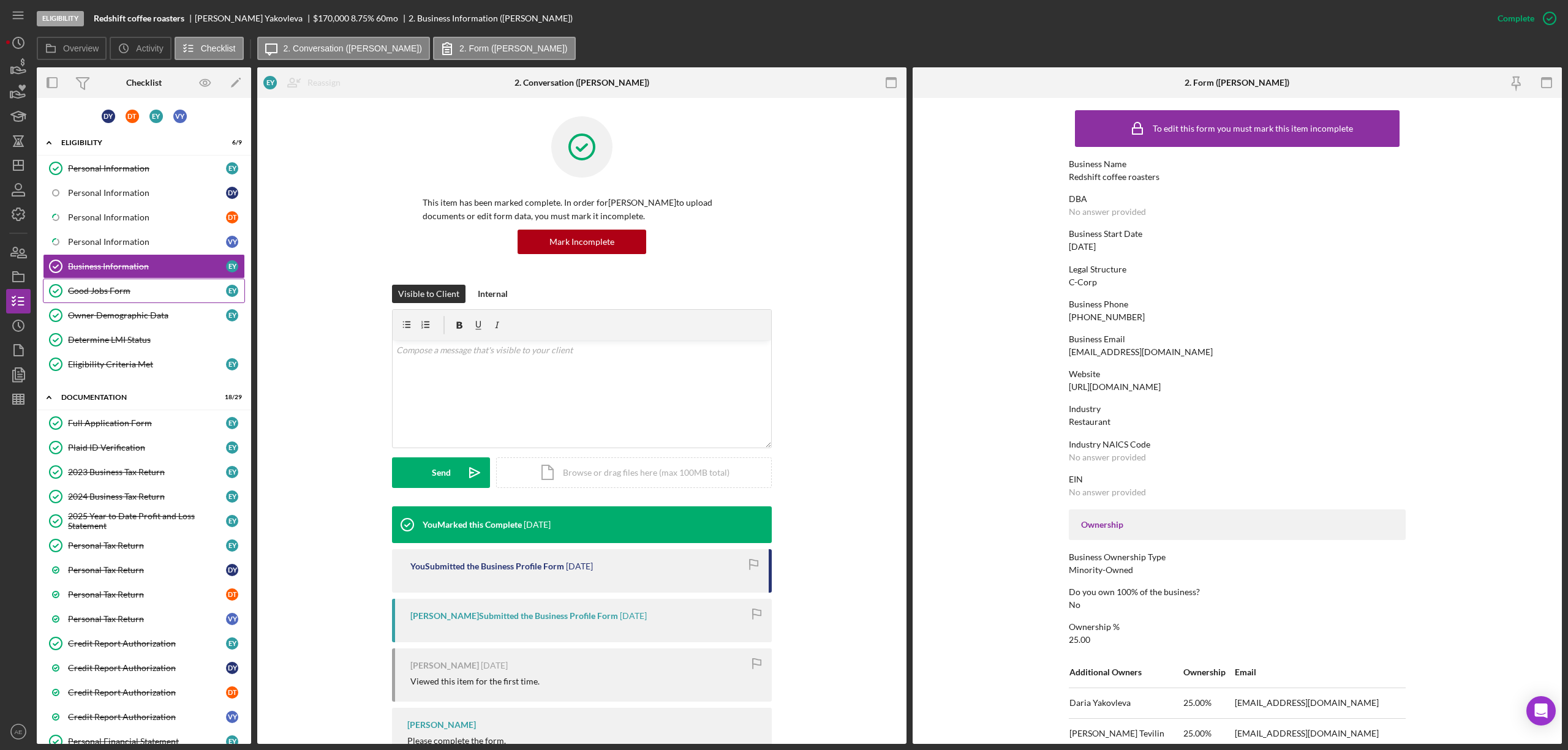
click at [152, 283] on link "Good Jobs Form Good Jobs Form E Y" at bounding box center [143, 291] width 202 height 25
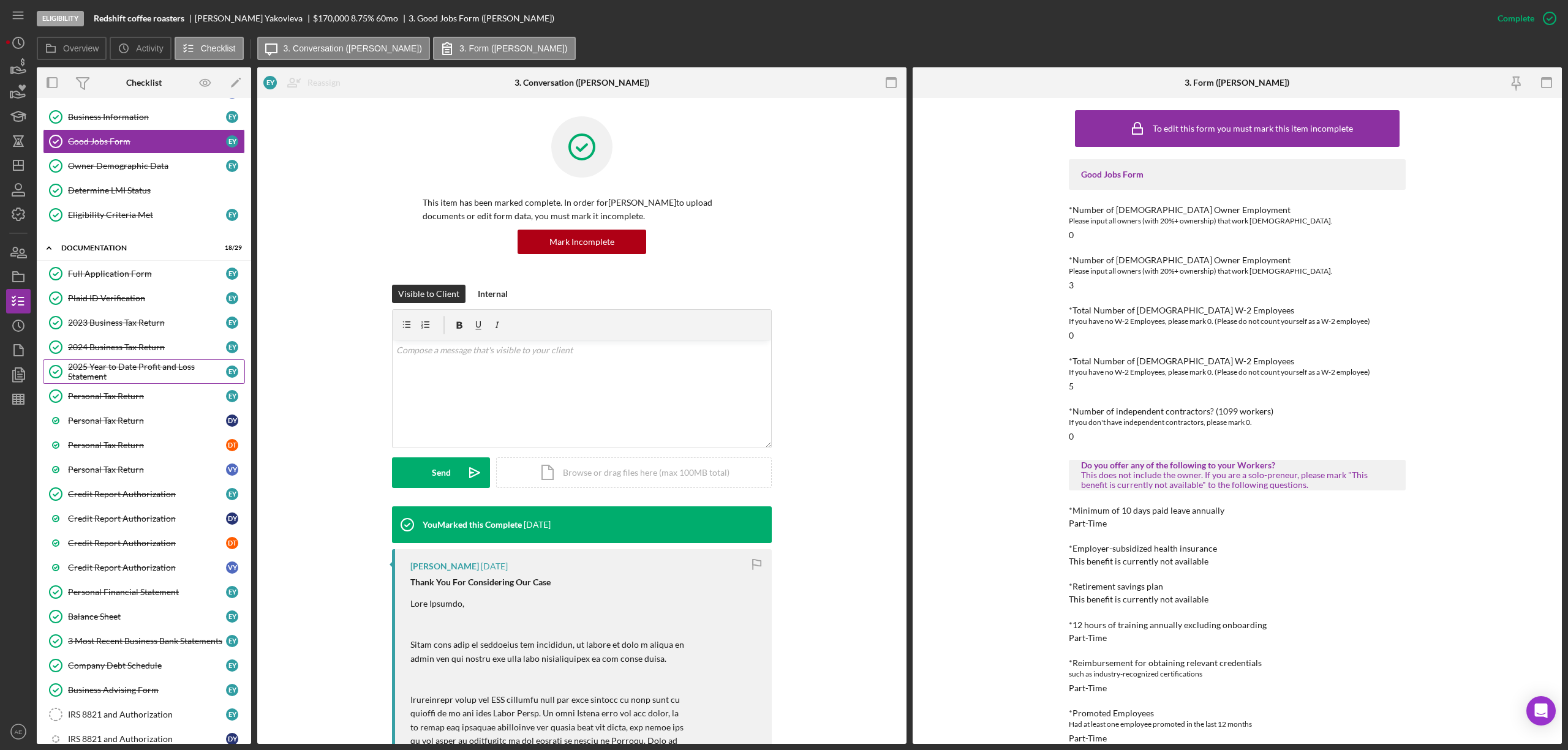
scroll to position [163, 0]
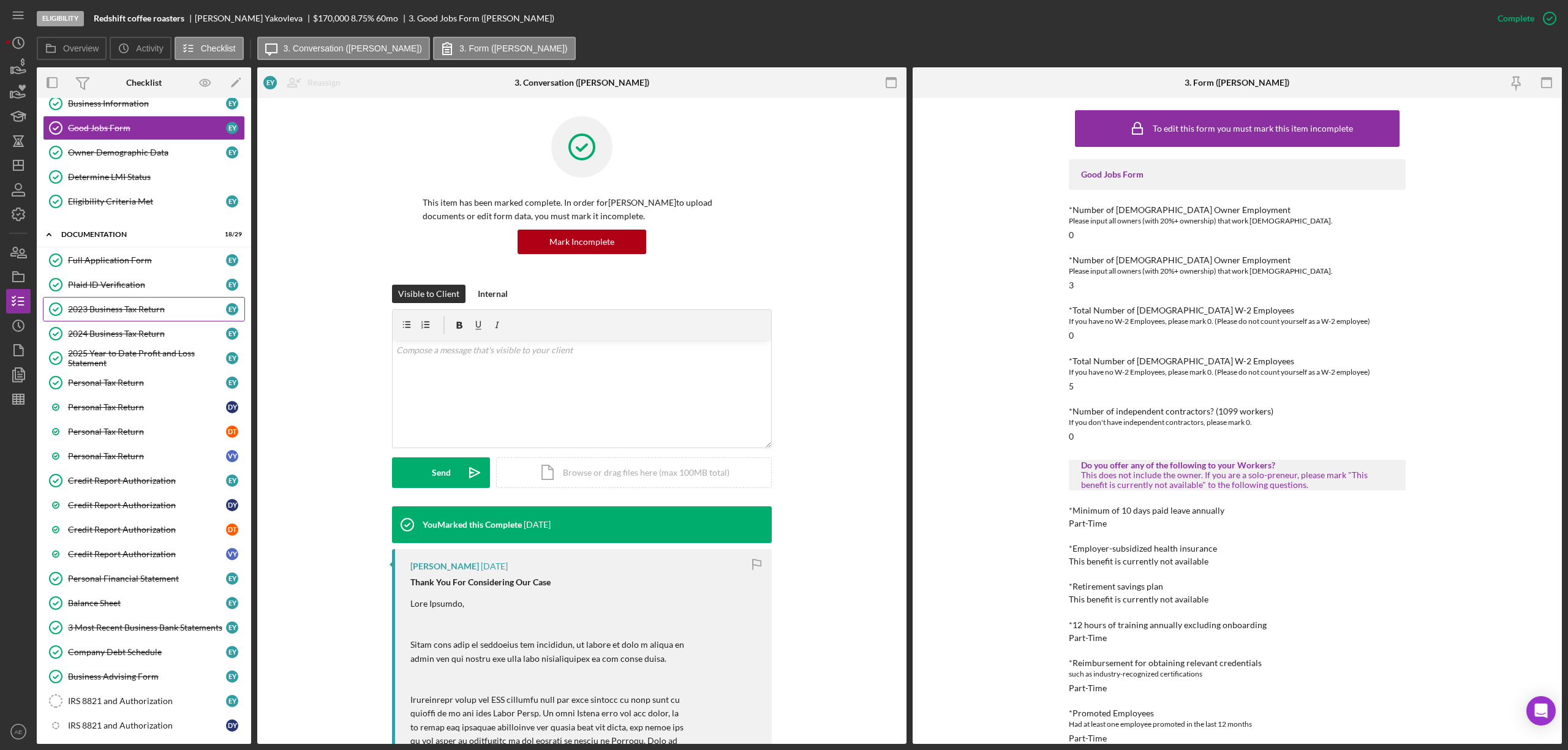
drag, startPoint x: 127, startPoint y: 305, endPoint x: 223, endPoint y: 319, distance: 97.0
click at [127, 305] on link "2023 Business Tax Return 2023 Business Tax Return E Y" at bounding box center [143, 309] width 202 height 25
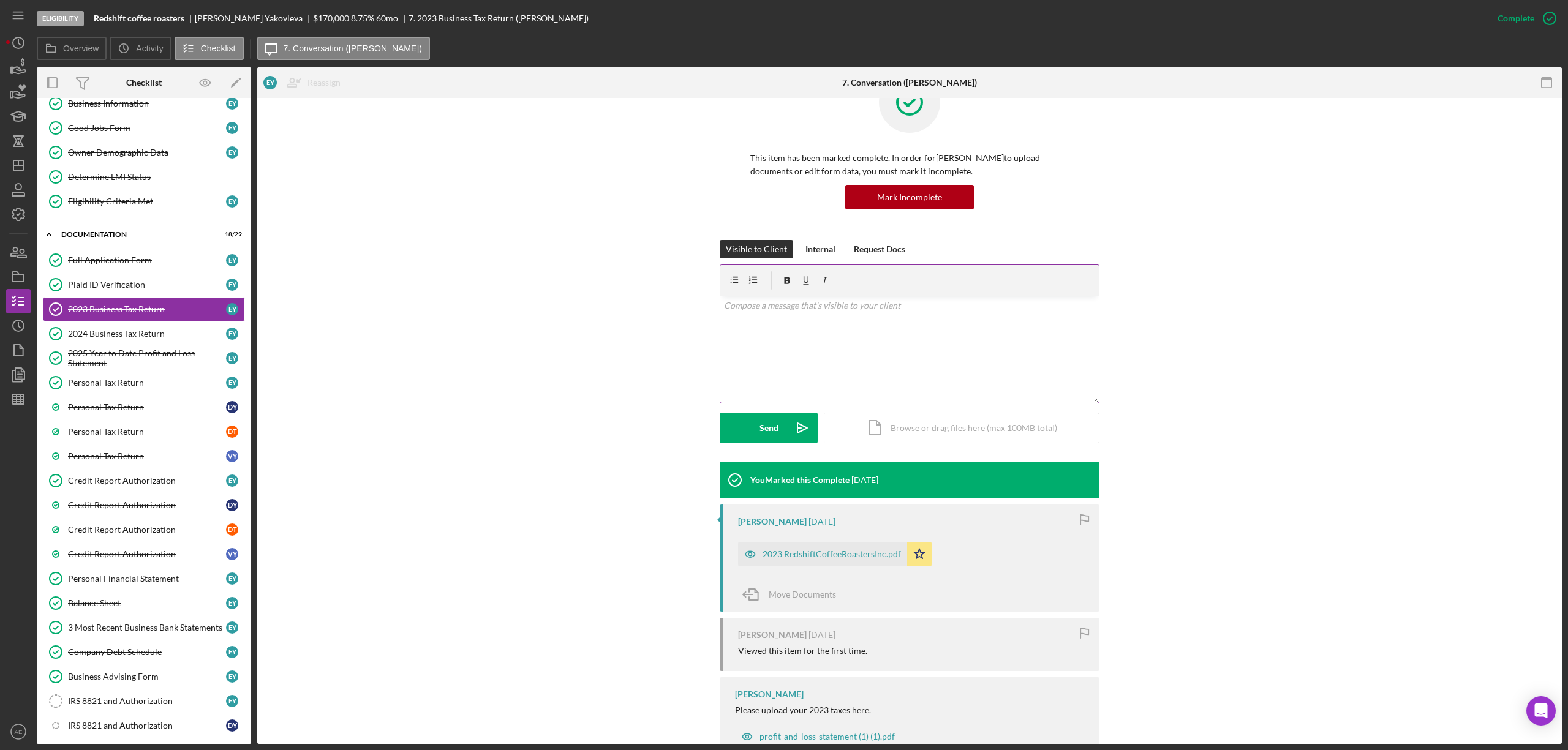
scroll to position [86, 0]
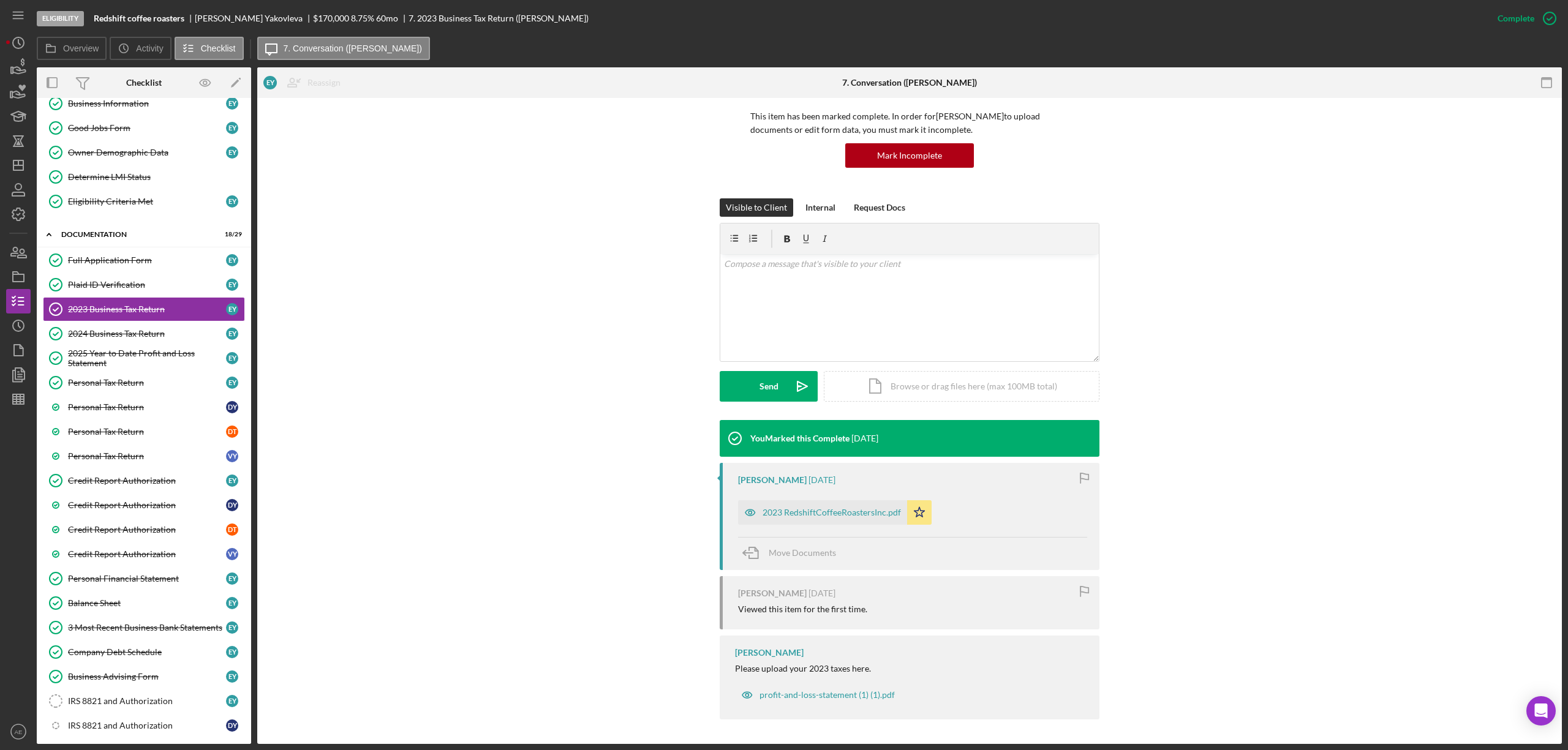
click at [795, 505] on div "2023 RedshiftCoffeeRoastersInc.pdf" at bounding box center [822, 513] width 169 height 25
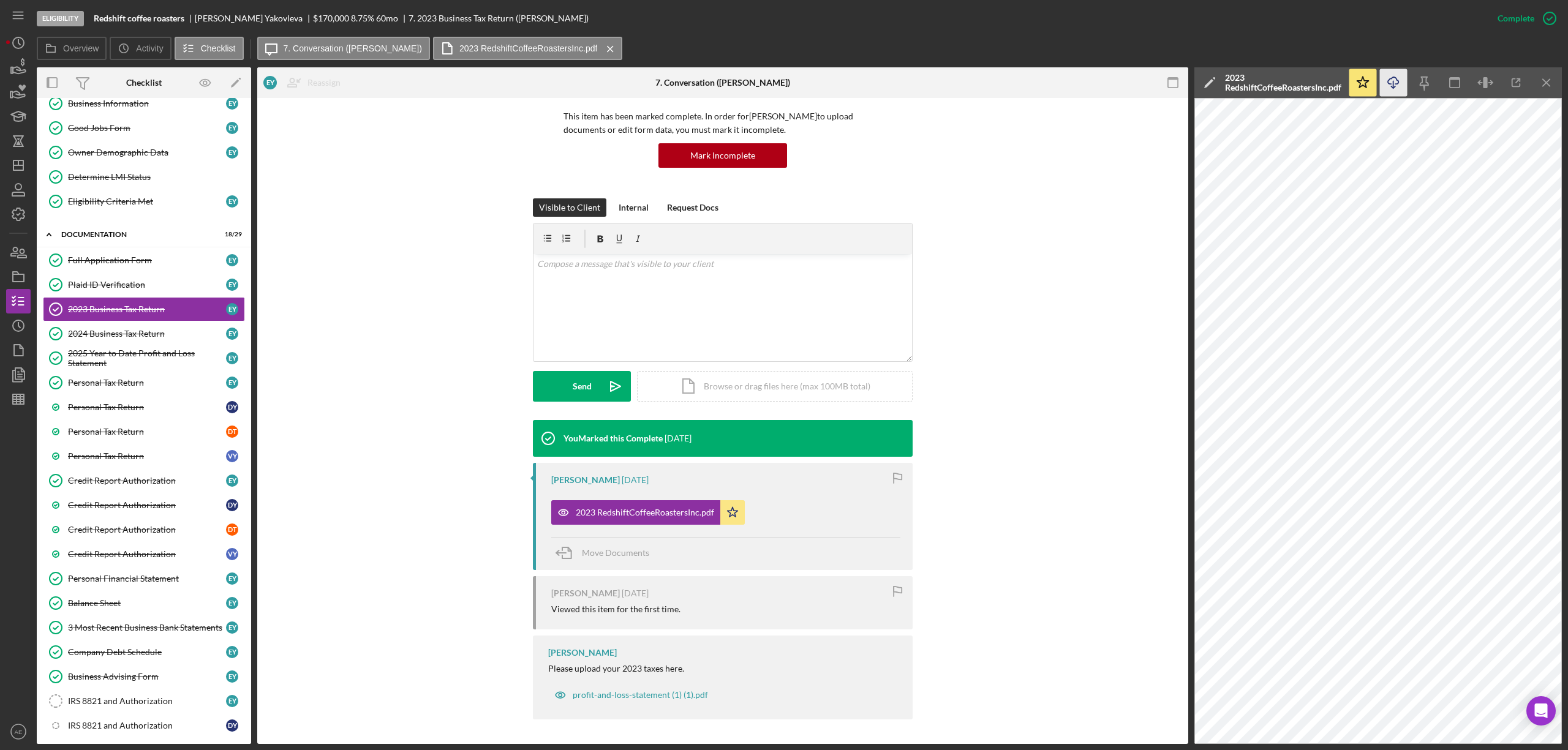
click at [1392, 77] on icon "Icon/Download" at bounding box center [1394, 83] width 28 height 28
click at [173, 329] on link "2024 Business Tax Return 2024 Business Tax Return E Y" at bounding box center [143, 334] width 202 height 25
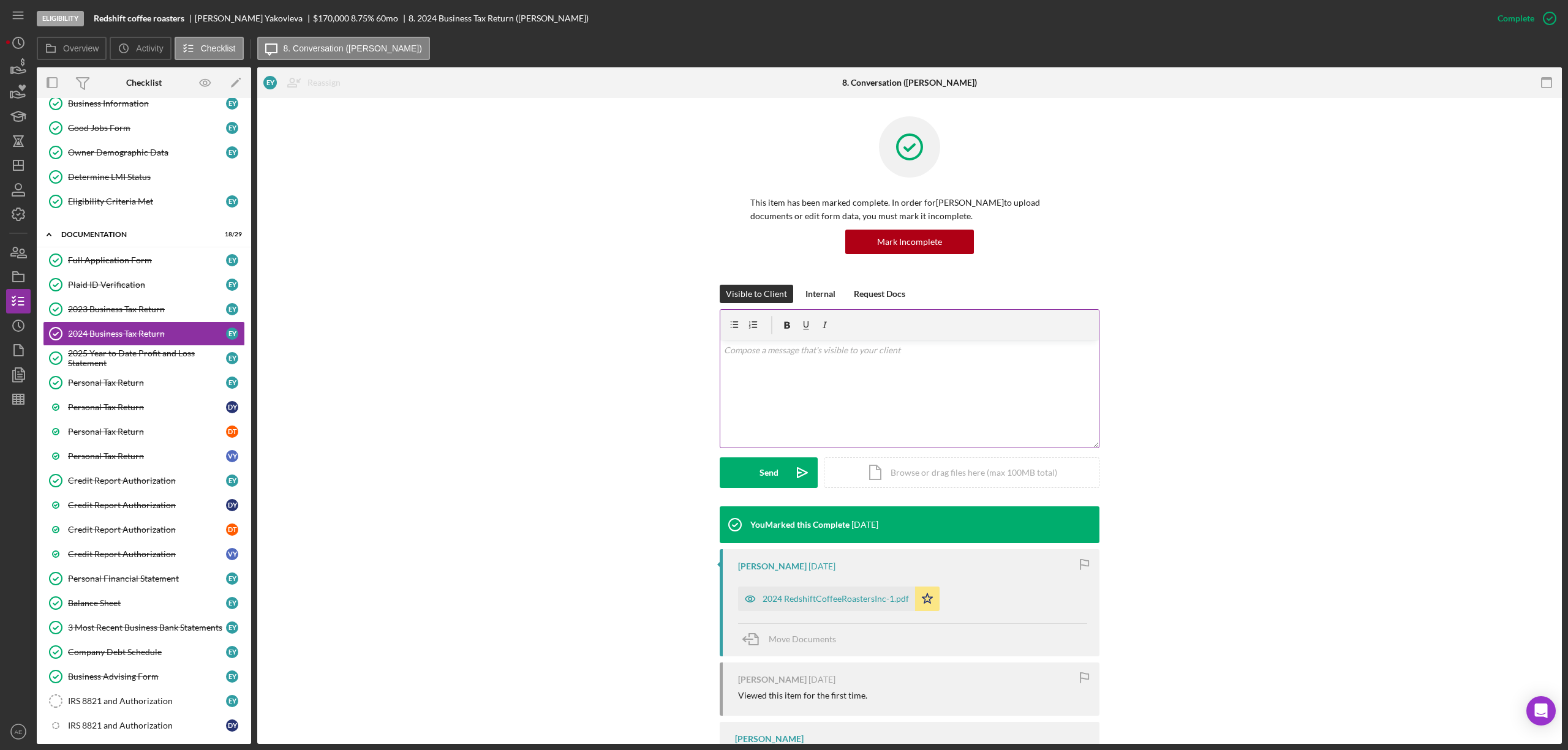
scroll to position [64, 0]
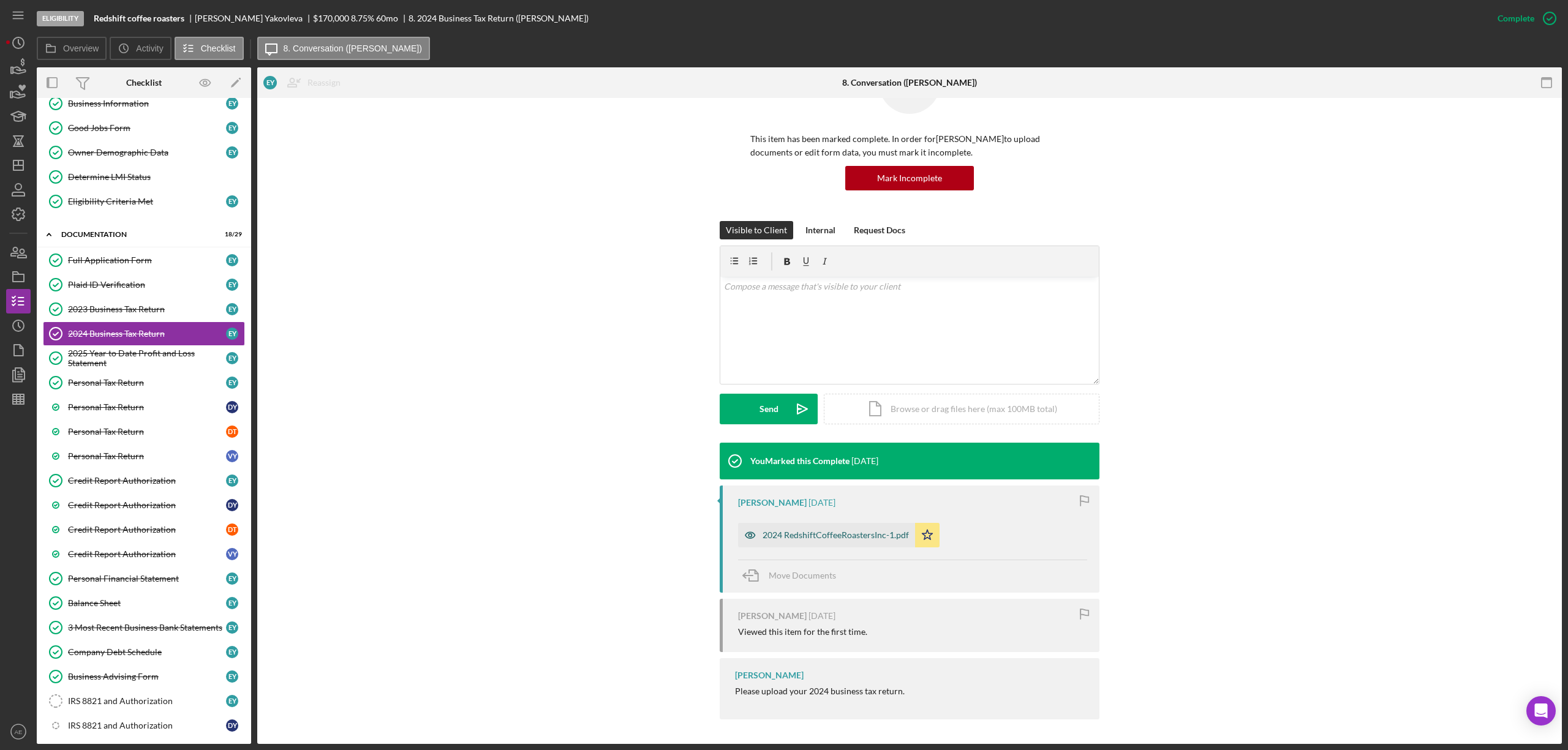
click at [831, 535] on div "2024 RedshiftCoffeeRoastersInc-1.pdf" at bounding box center [835, 535] width 147 height 10
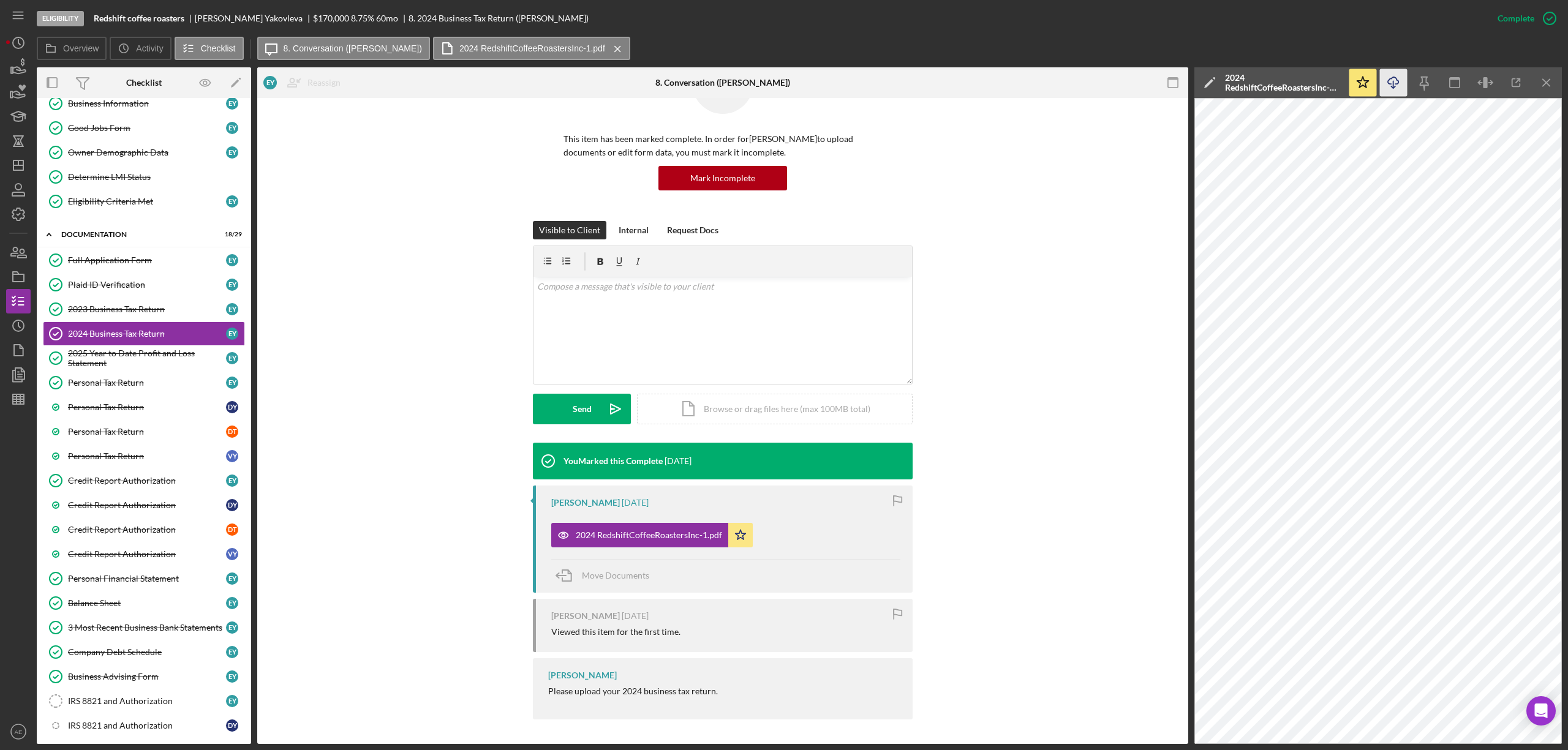
click at [1394, 81] on icon "Icon/Download" at bounding box center [1394, 83] width 28 height 28
click at [134, 365] on div "2025 Year to Date Profit and Loss Statement" at bounding box center [147, 358] width 158 height 20
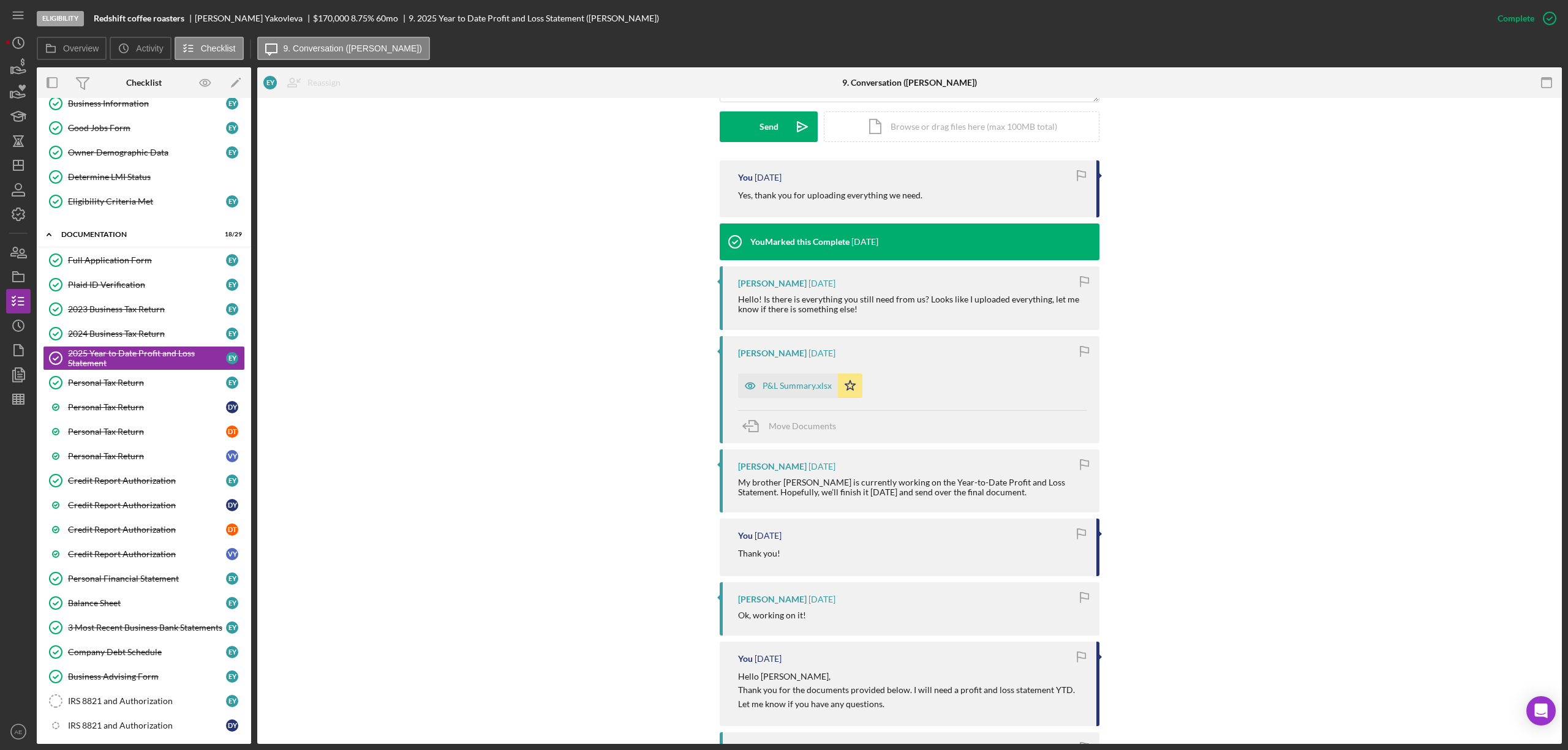
scroll to position [326, 0]
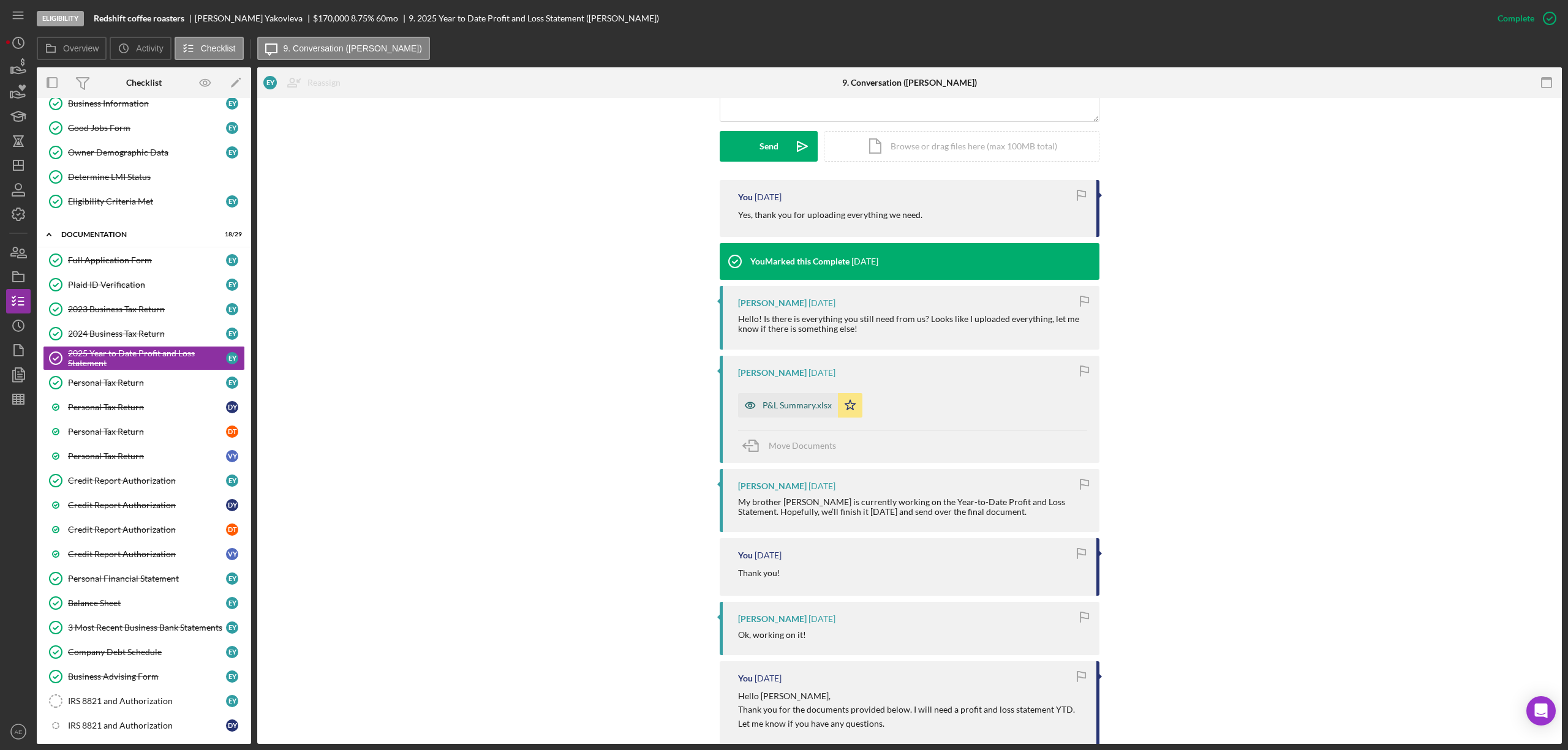
click at [781, 407] on div "P&L Summary.xlsx" at bounding box center [797, 406] width 69 height 10
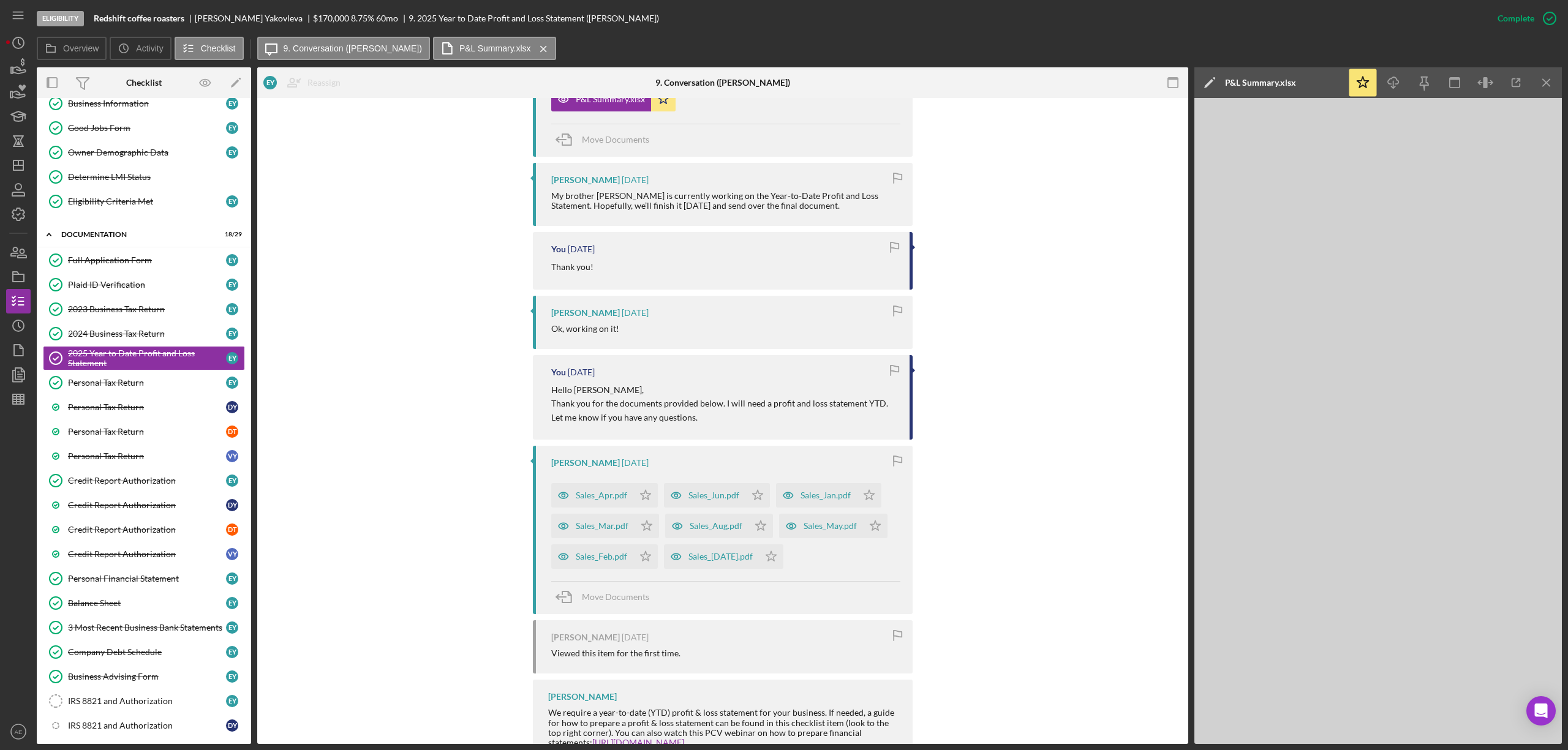
scroll to position [594, 0]
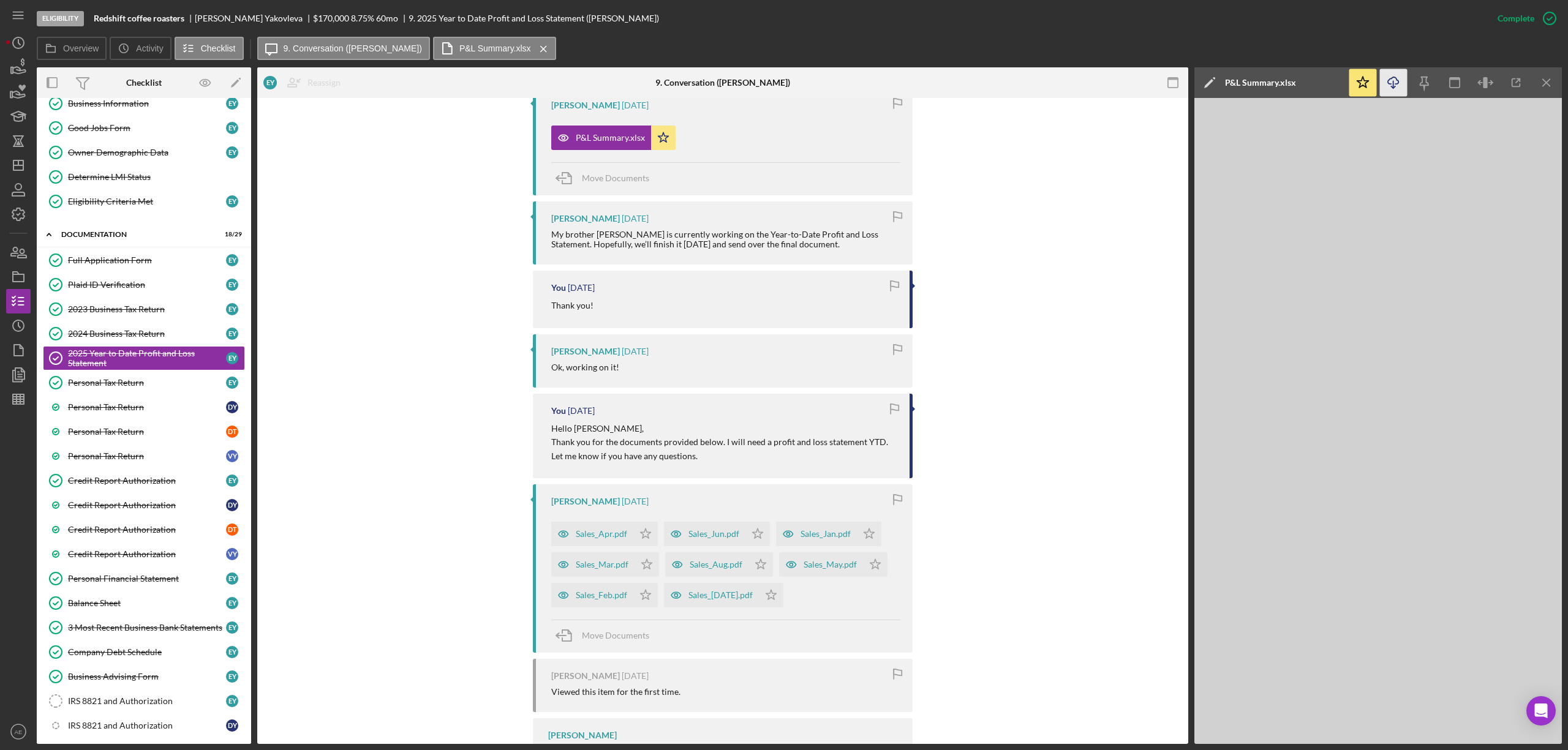
click at [1385, 87] on icon "Icon/Download" at bounding box center [1394, 83] width 28 height 28
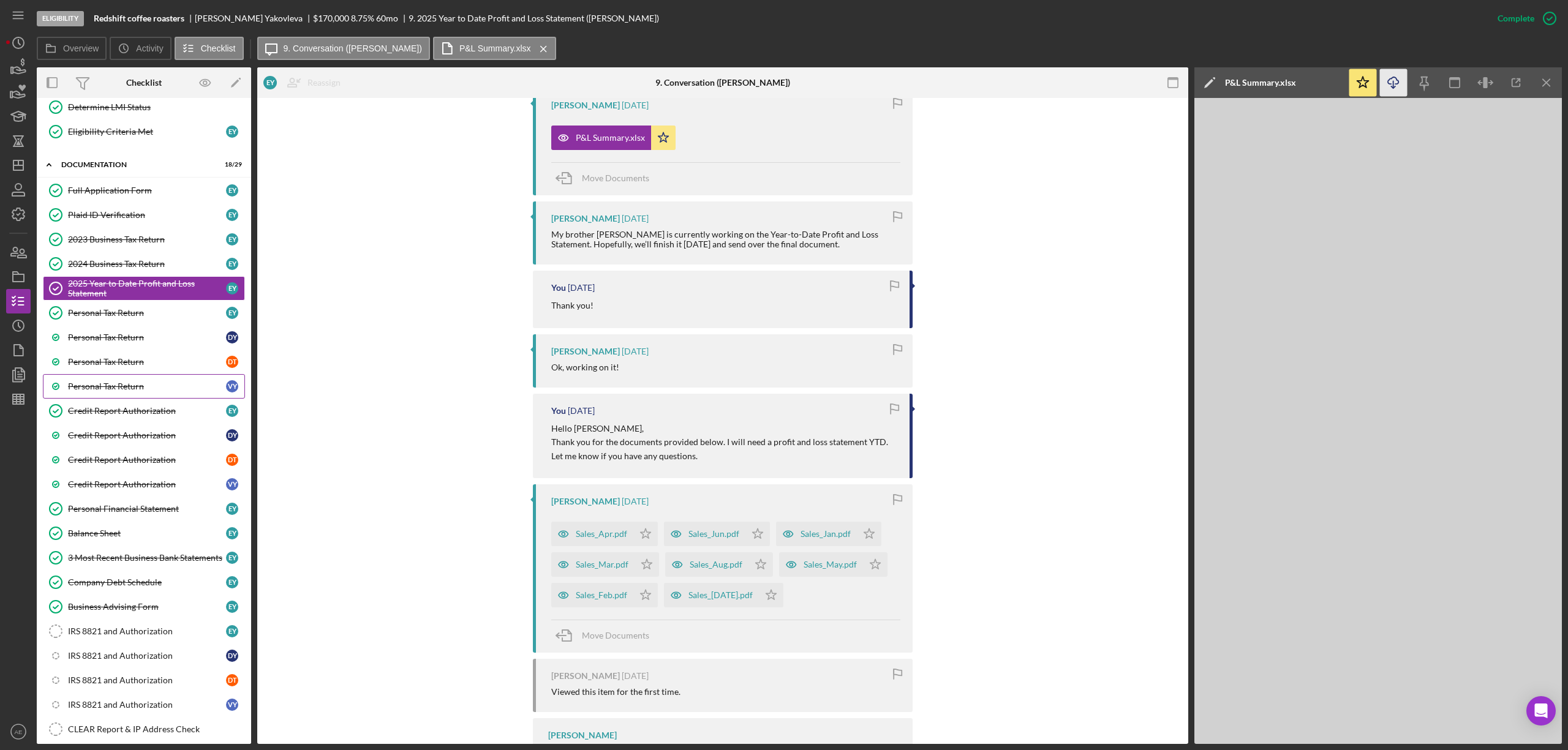
scroll to position [326, 0]
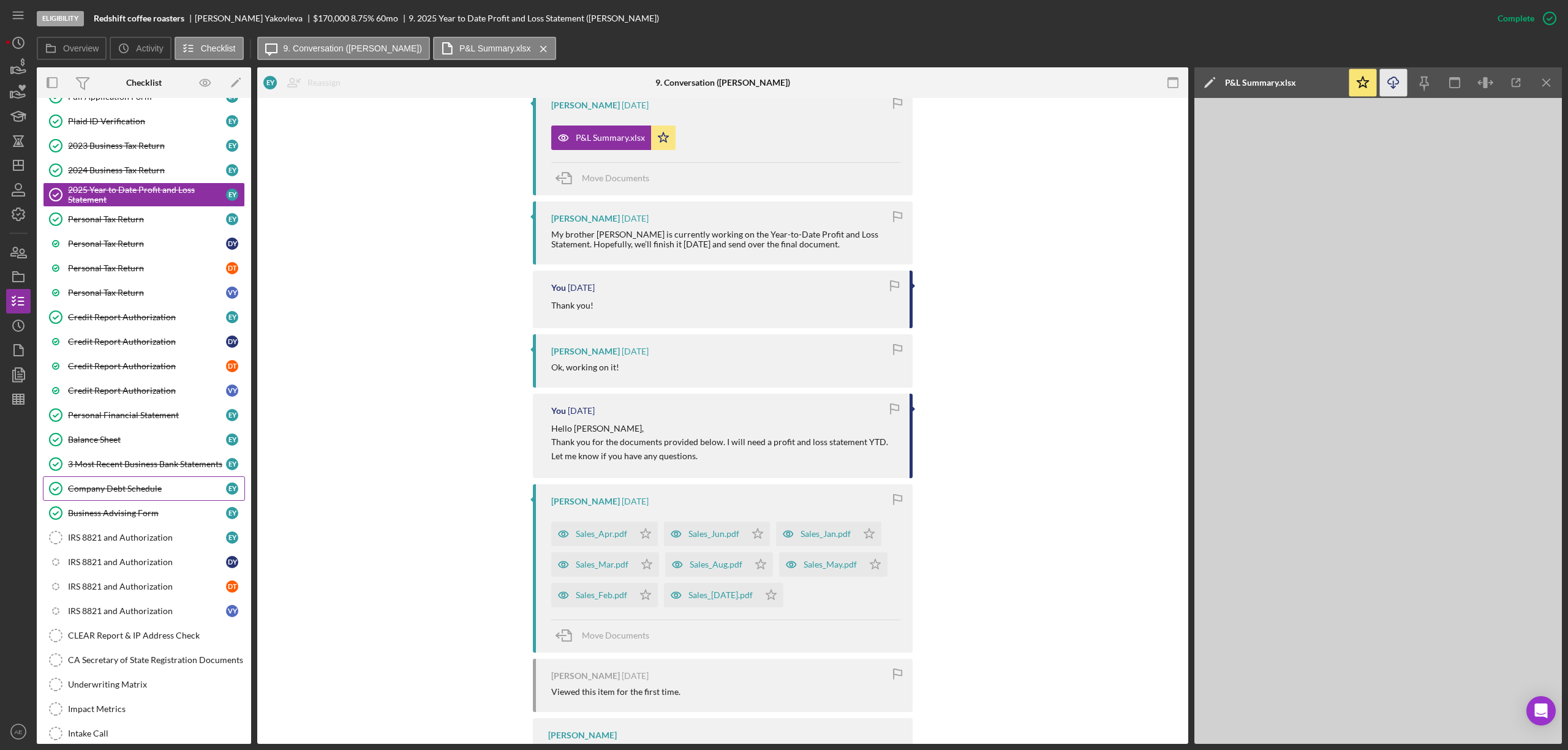
click at [162, 493] on div "Company Debt Schedule" at bounding box center [147, 489] width 158 height 10
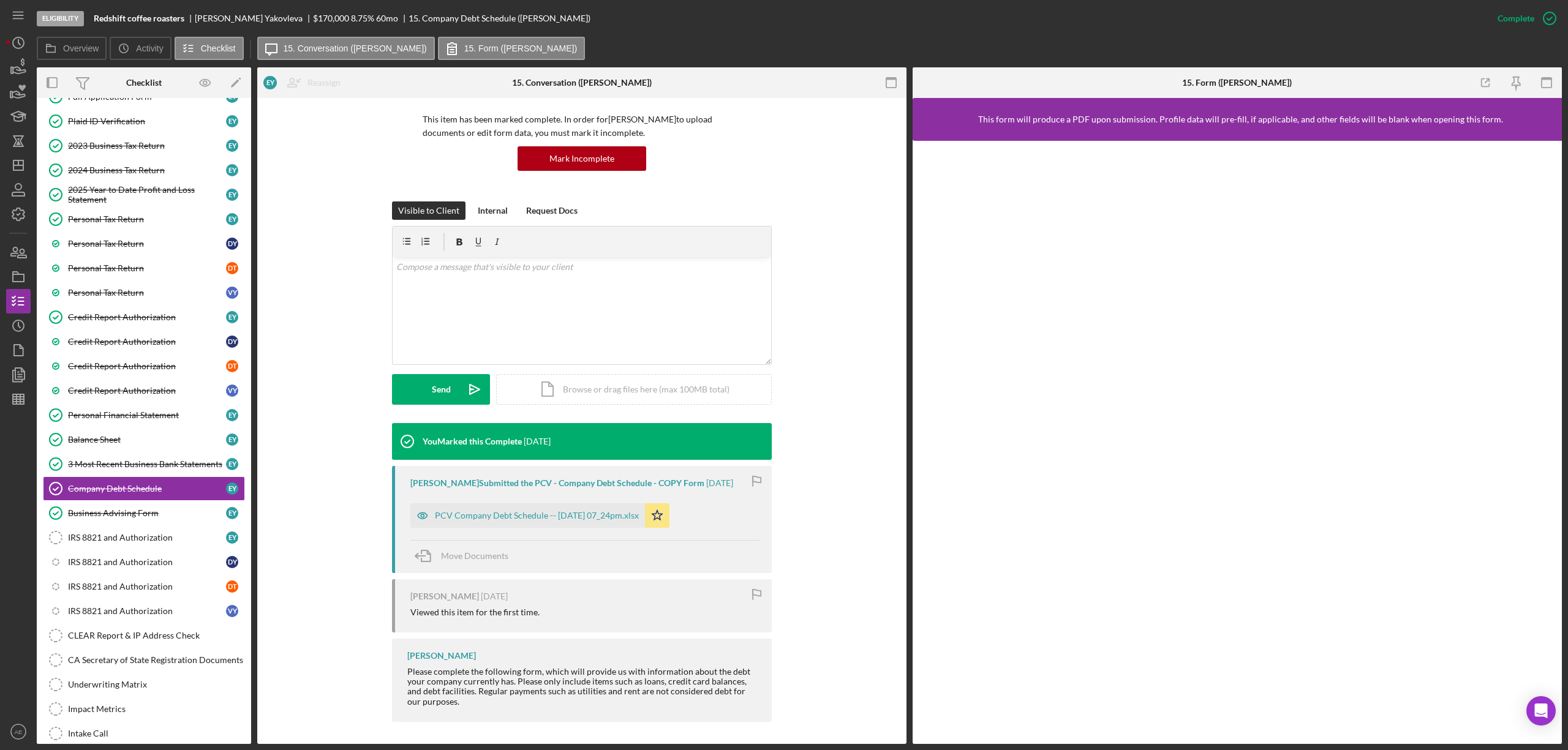
scroll to position [86, 0]
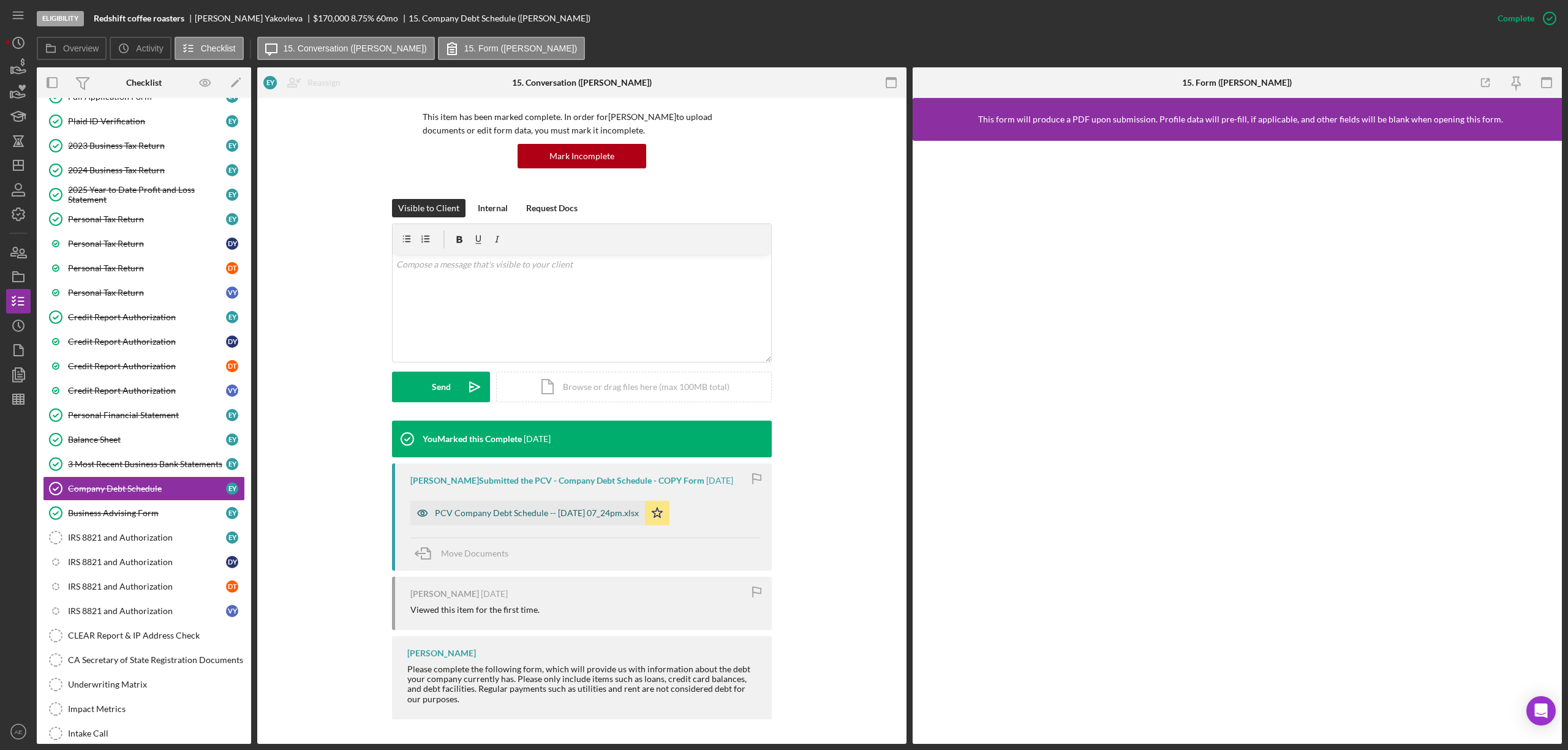
click at [606, 507] on div "PCV Company Debt Schedule -- [DATE] 07_24pm.xlsx" at bounding box center [528, 513] width 234 height 25
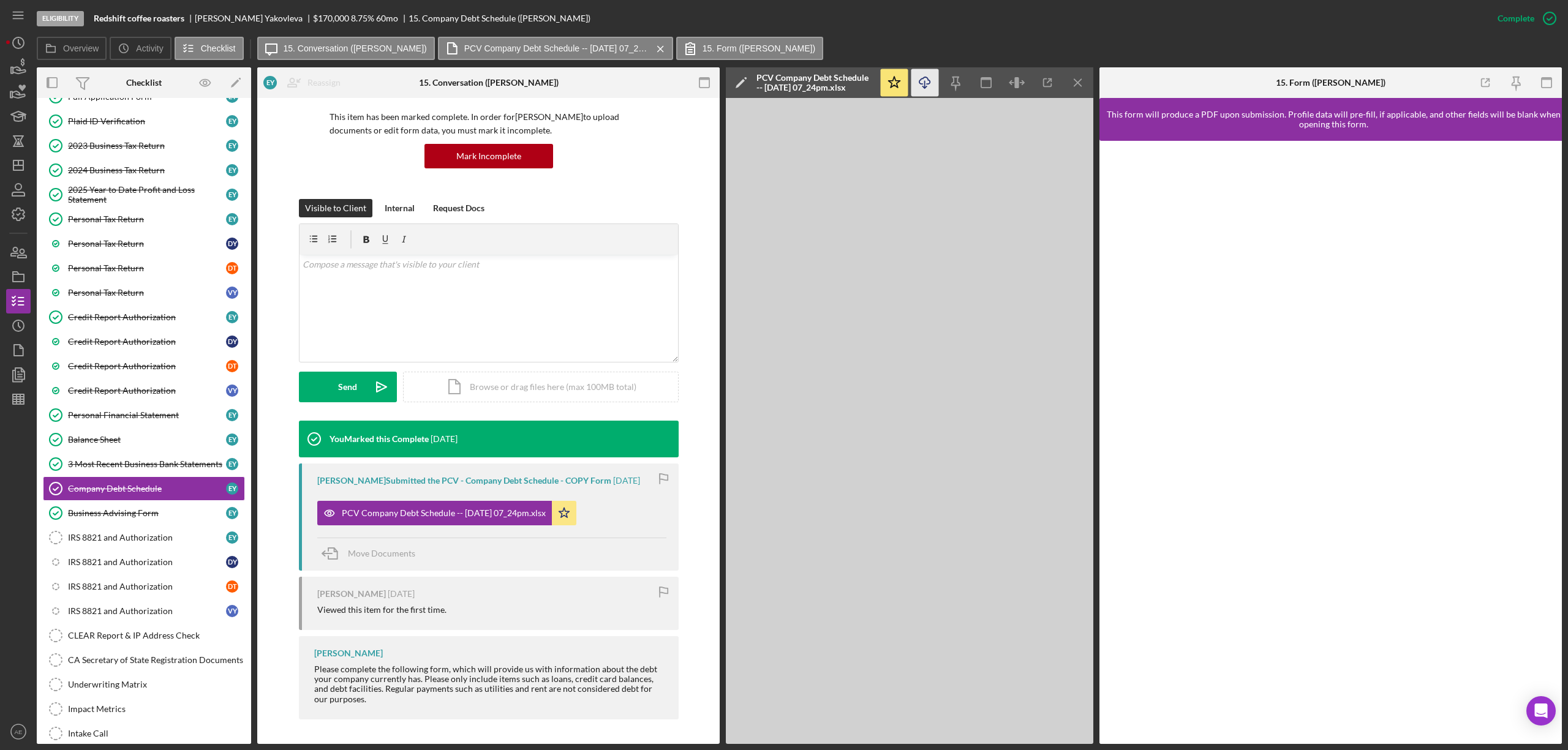
click at [921, 81] on icon "Icon/Download" at bounding box center [925, 83] width 28 height 28
click at [165, 469] on div "3 Most Recent Business Bank Statements" at bounding box center [147, 464] width 158 height 10
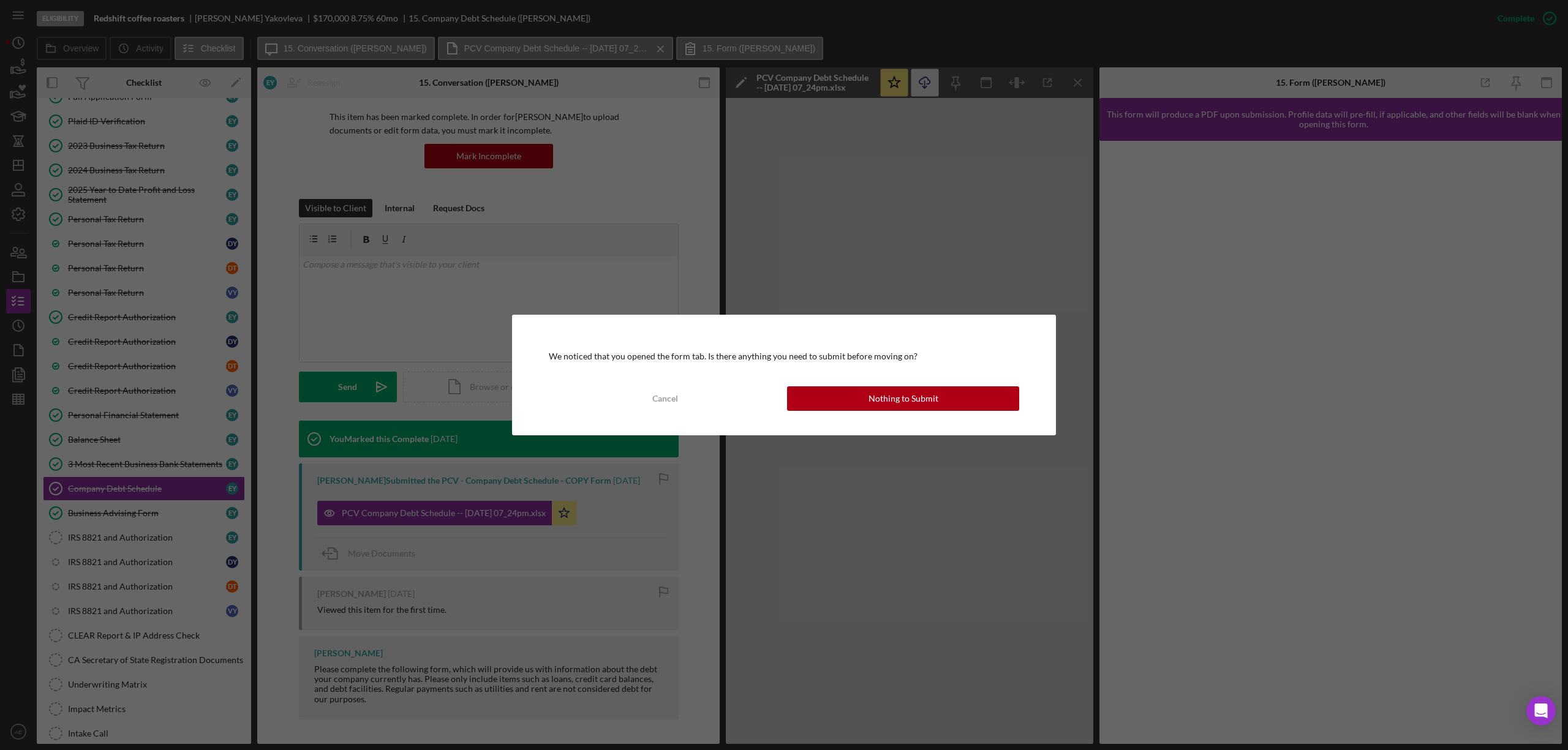
drag, startPoint x: 857, startPoint y: 397, endPoint x: 840, endPoint y: 414, distance: 24.0
click at [858, 397] on button "Nothing to Submit" at bounding box center [902, 399] width 232 height 25
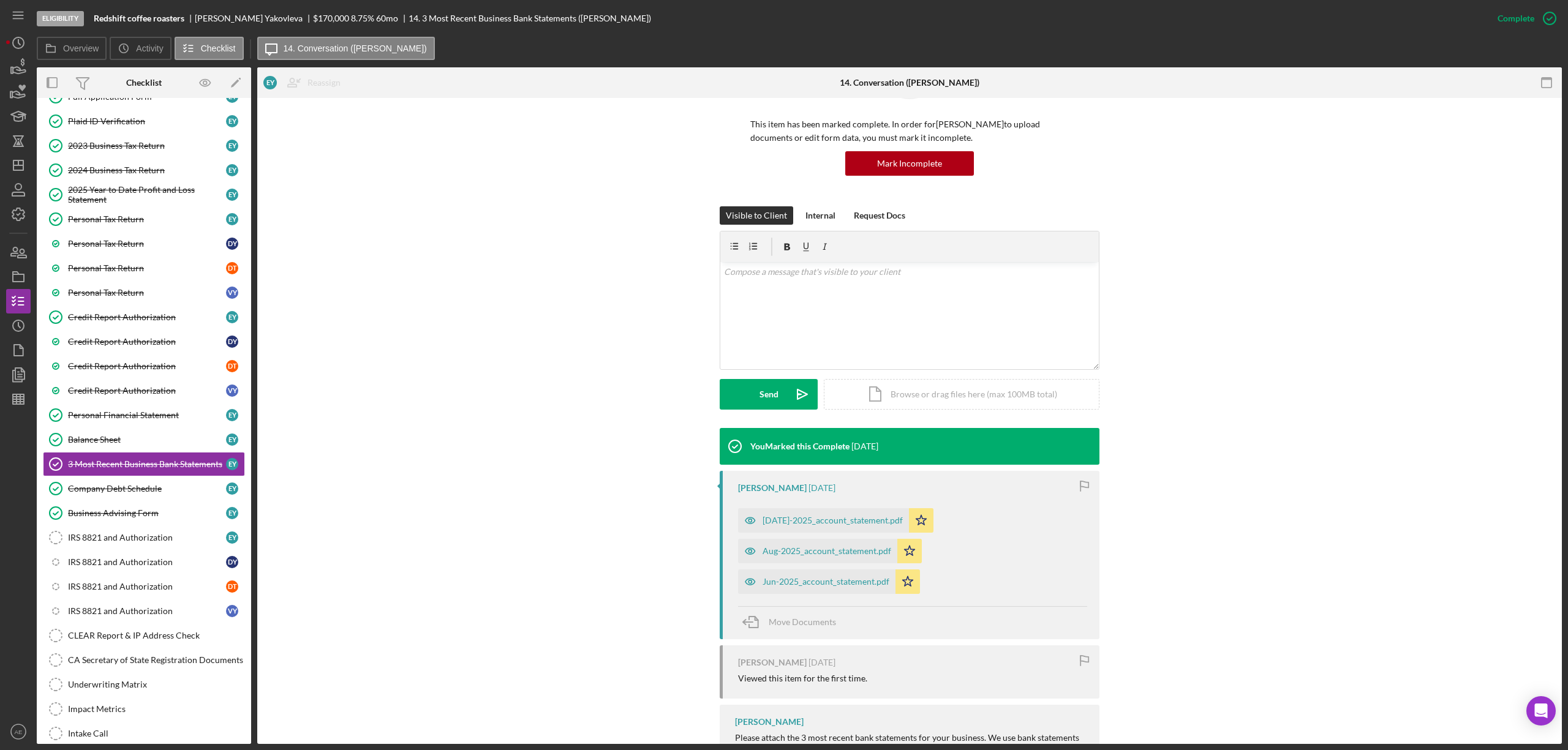
scroll to position [147, 0]
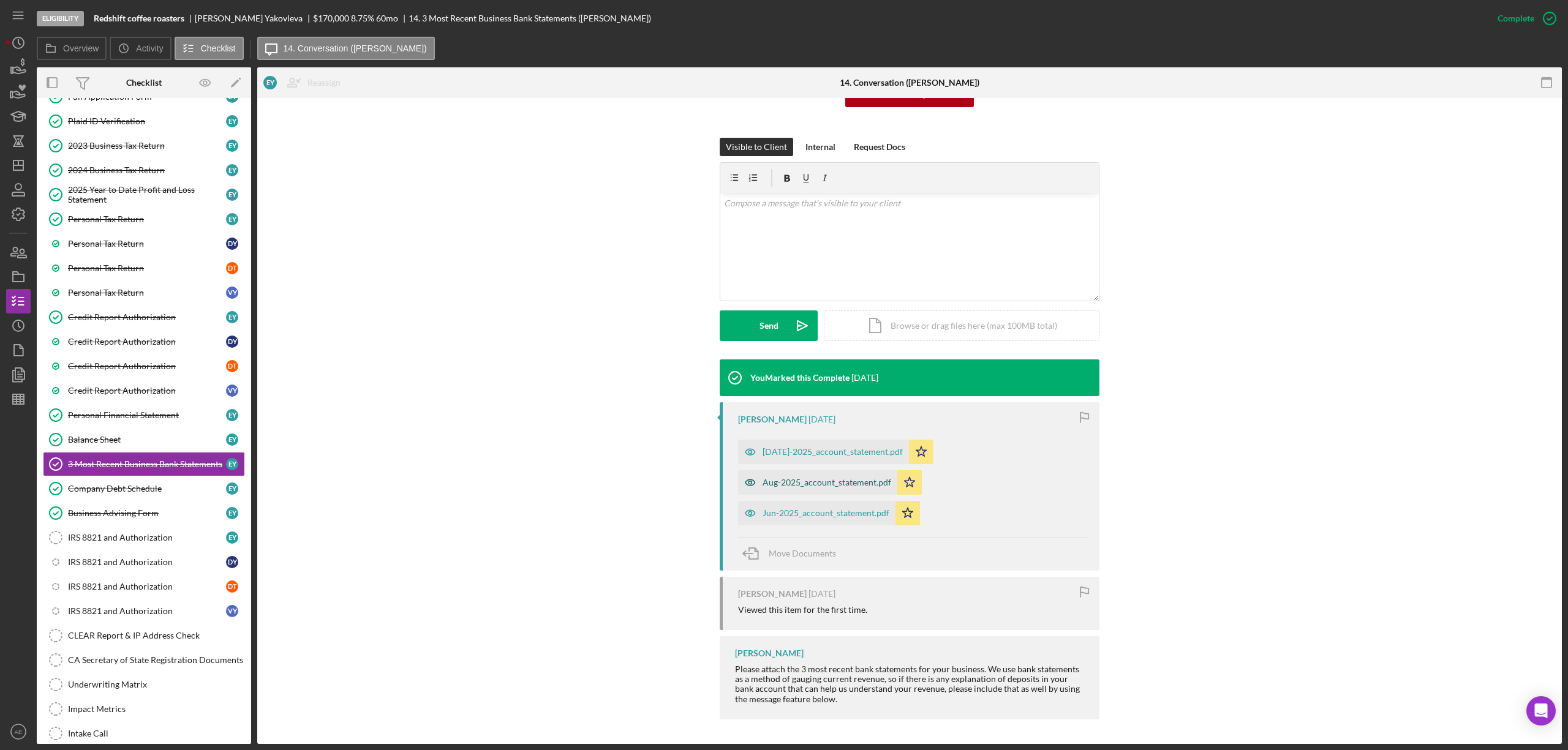
click at [799, 478] on div "Aug-2025_account_statement.pdf" at bounding box center [826, 483] width 129 height 10
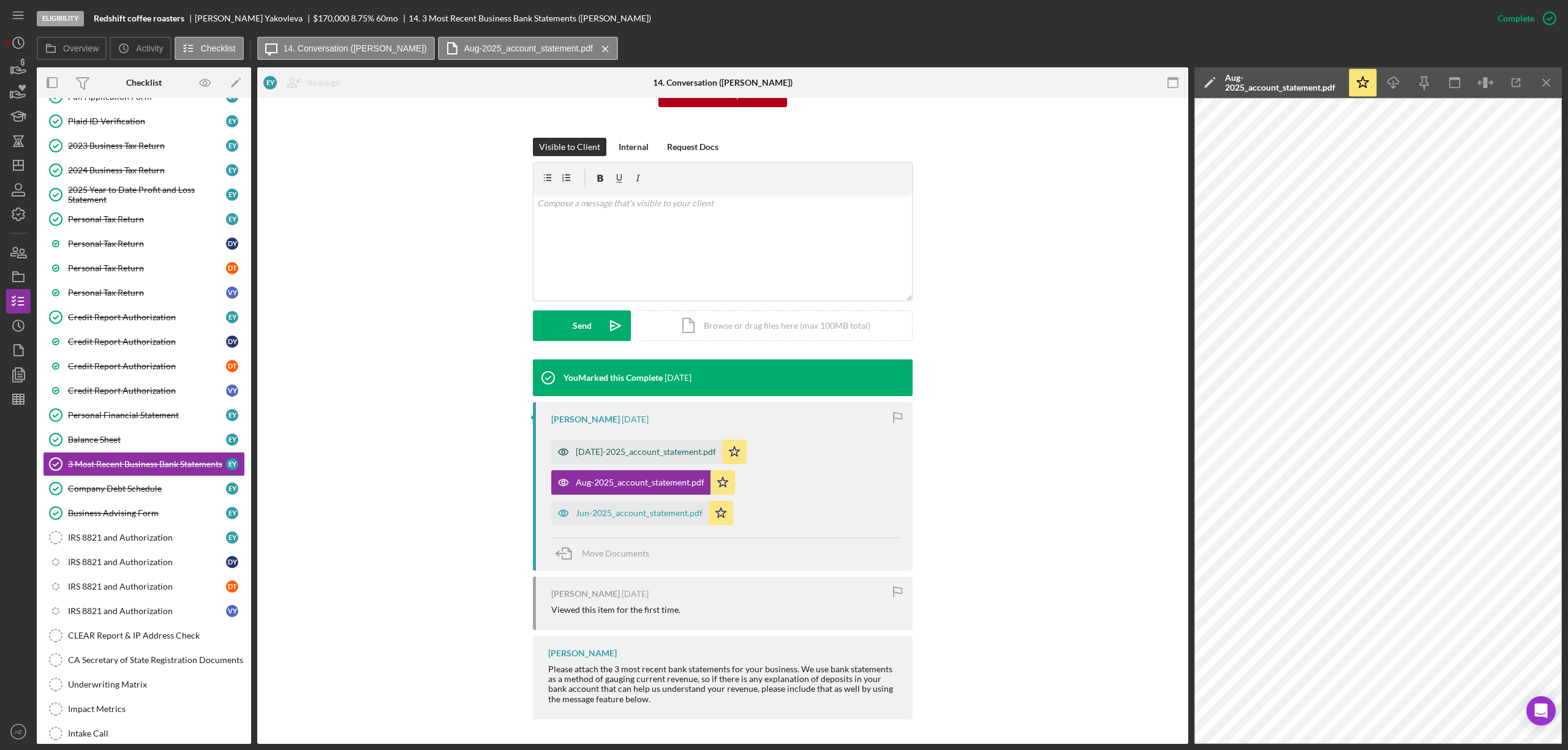
click at [611, 461] on div "[DATE]-2025_account_statement.pdf" at bounding box center [637, 452] width 170 height 25
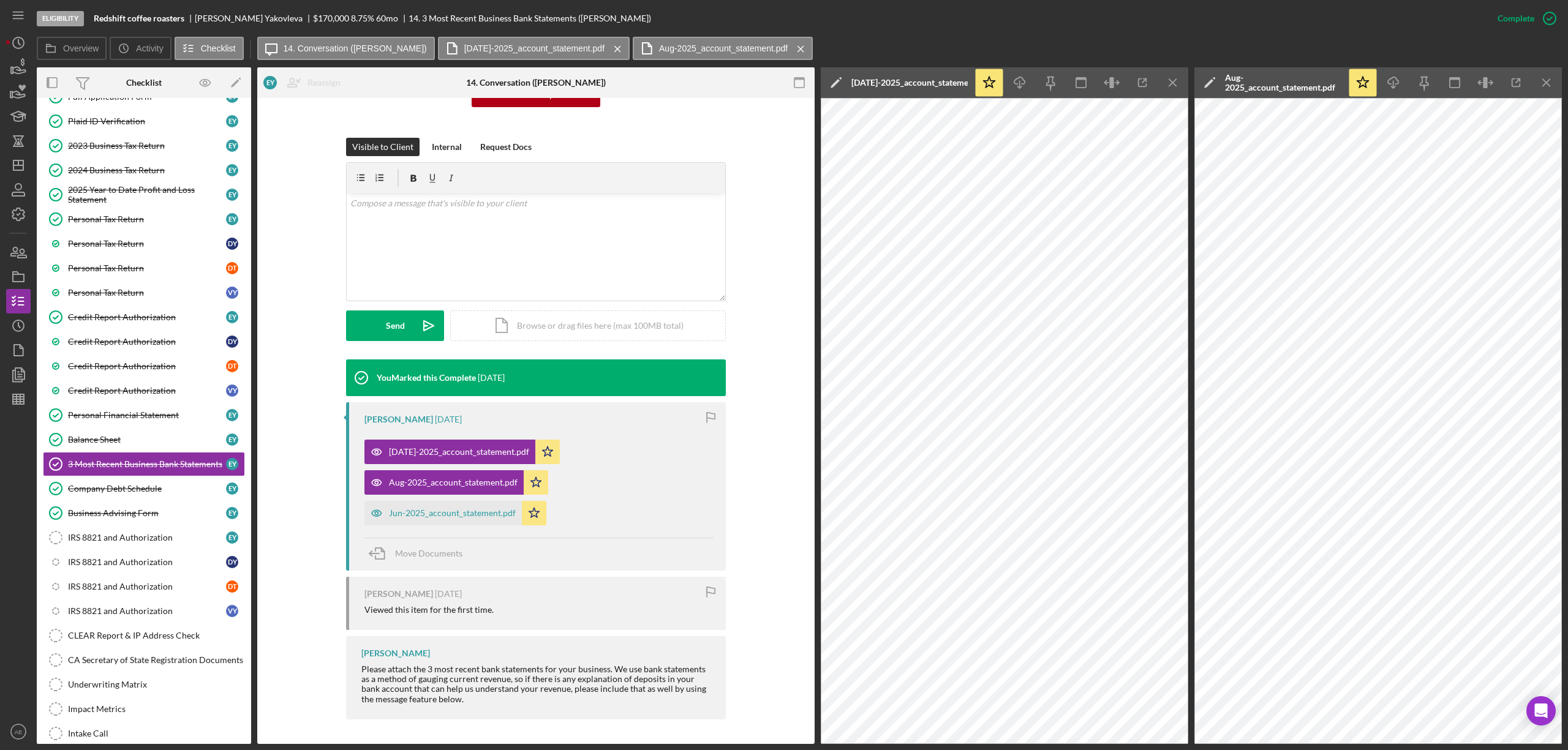
drag, startPoint x: 426, startPoint y: 510, endPoint x: 532, endPoint y: 498, distance: 106.7
click at [427, 510] on div "Jun-2025_account_statement.pdf" at bounding box center [452, 513] width 127 height 10
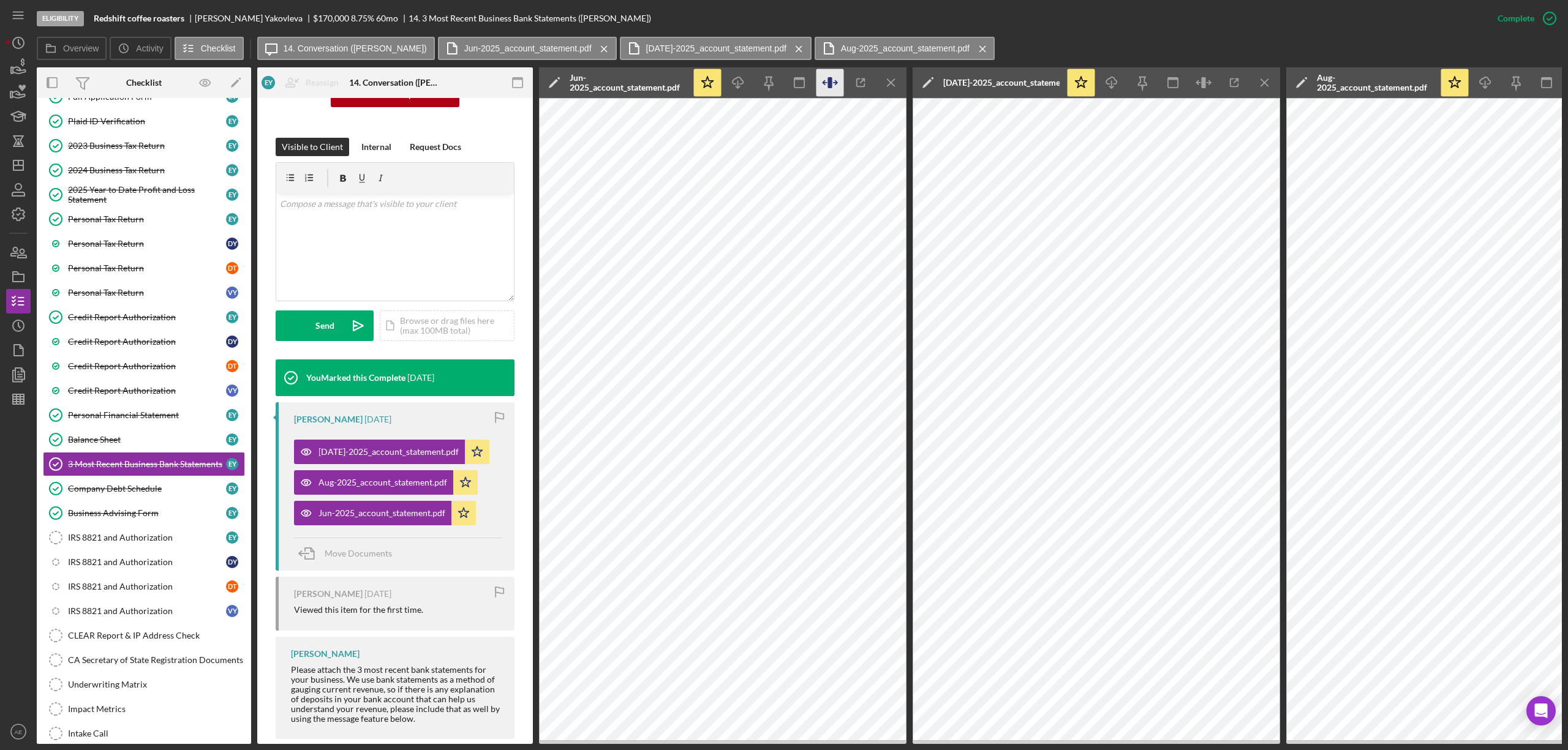
click at [821, 81] on icon "button" at bounding box center [830, 83] width 28 height 28
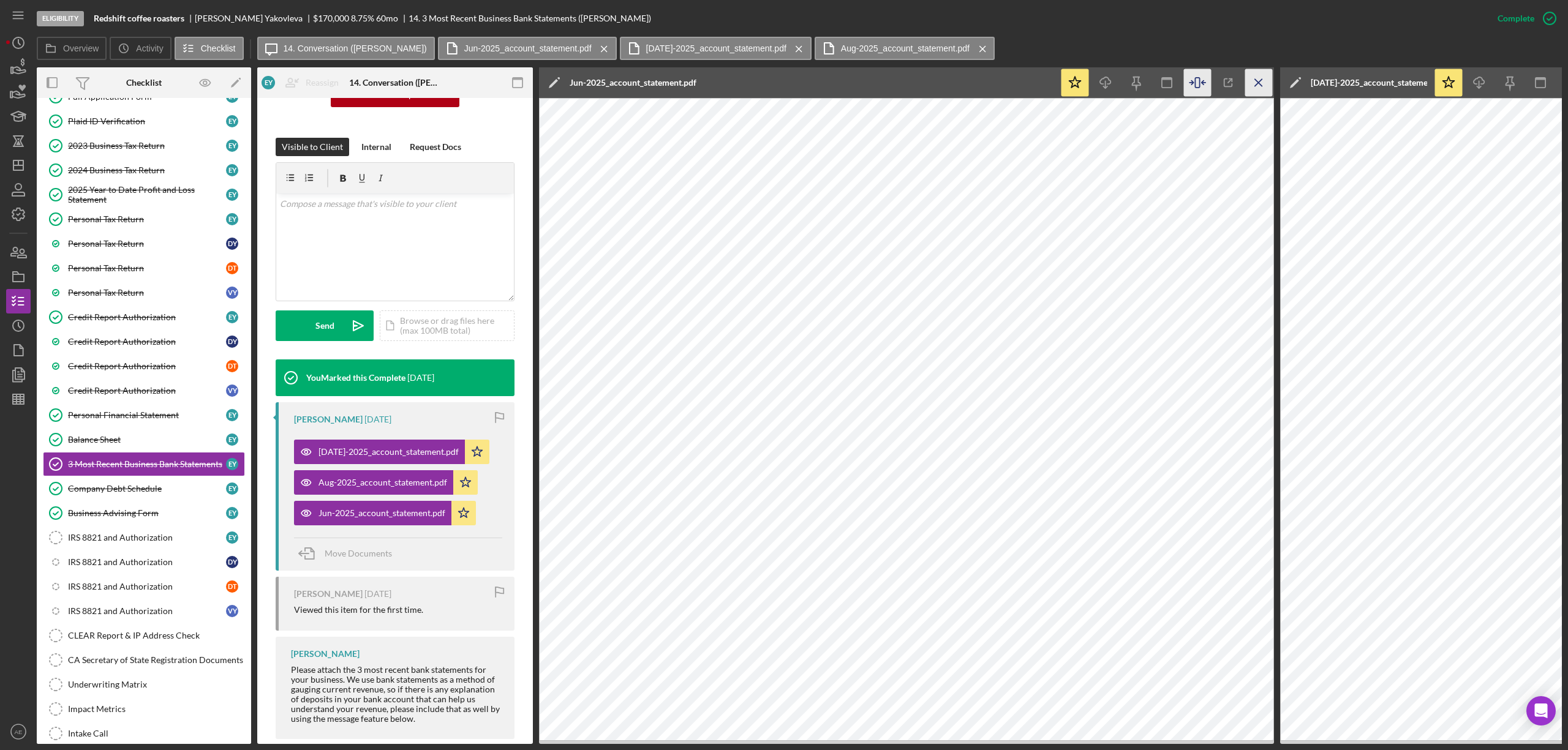
click at [1256, 81] on line "button" at bounding box center [1258, 82] width 7 height 7
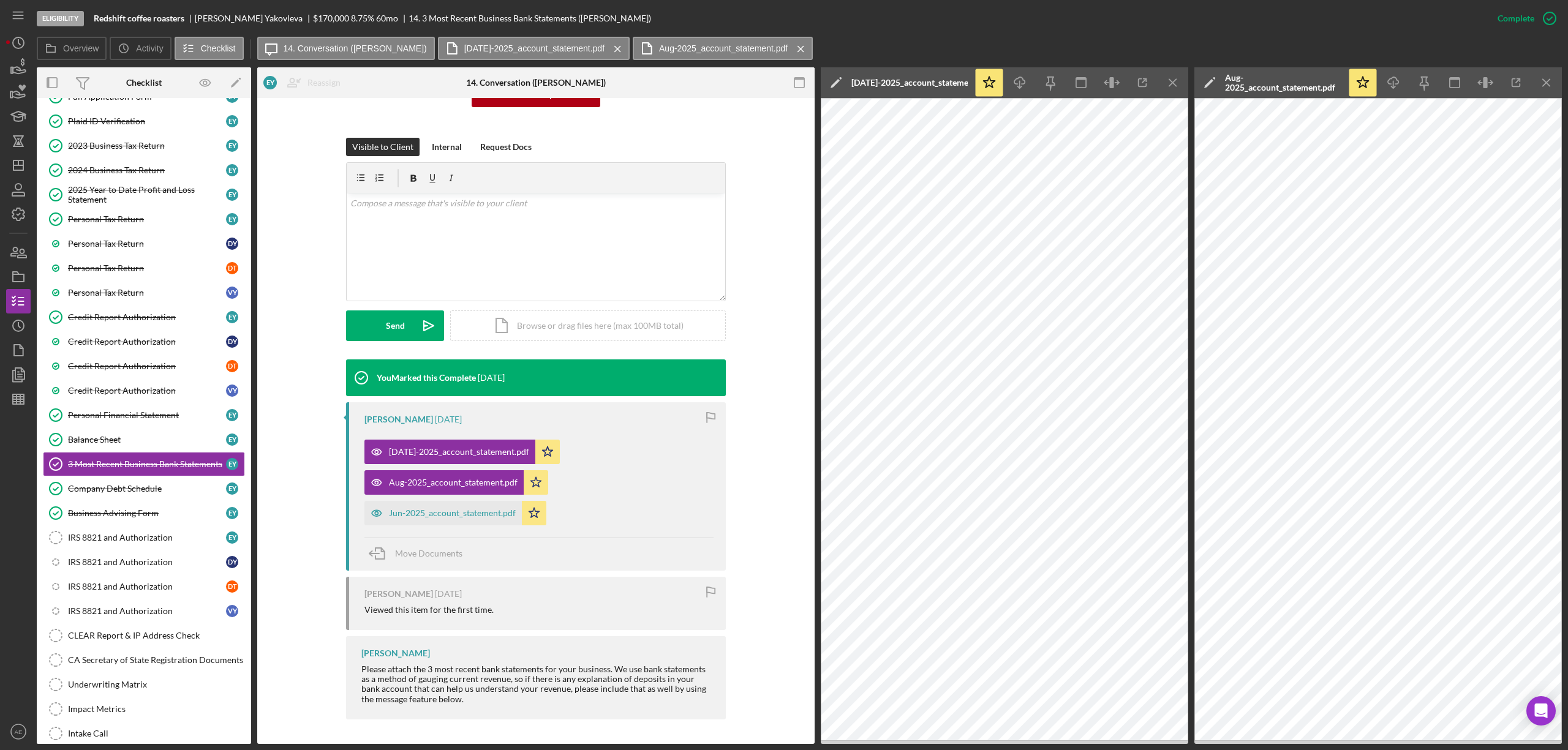
scroll to position [147, 0]
click at [1113, 84] on icon "button" at bounding box center [1111, 82] width 4 height 11
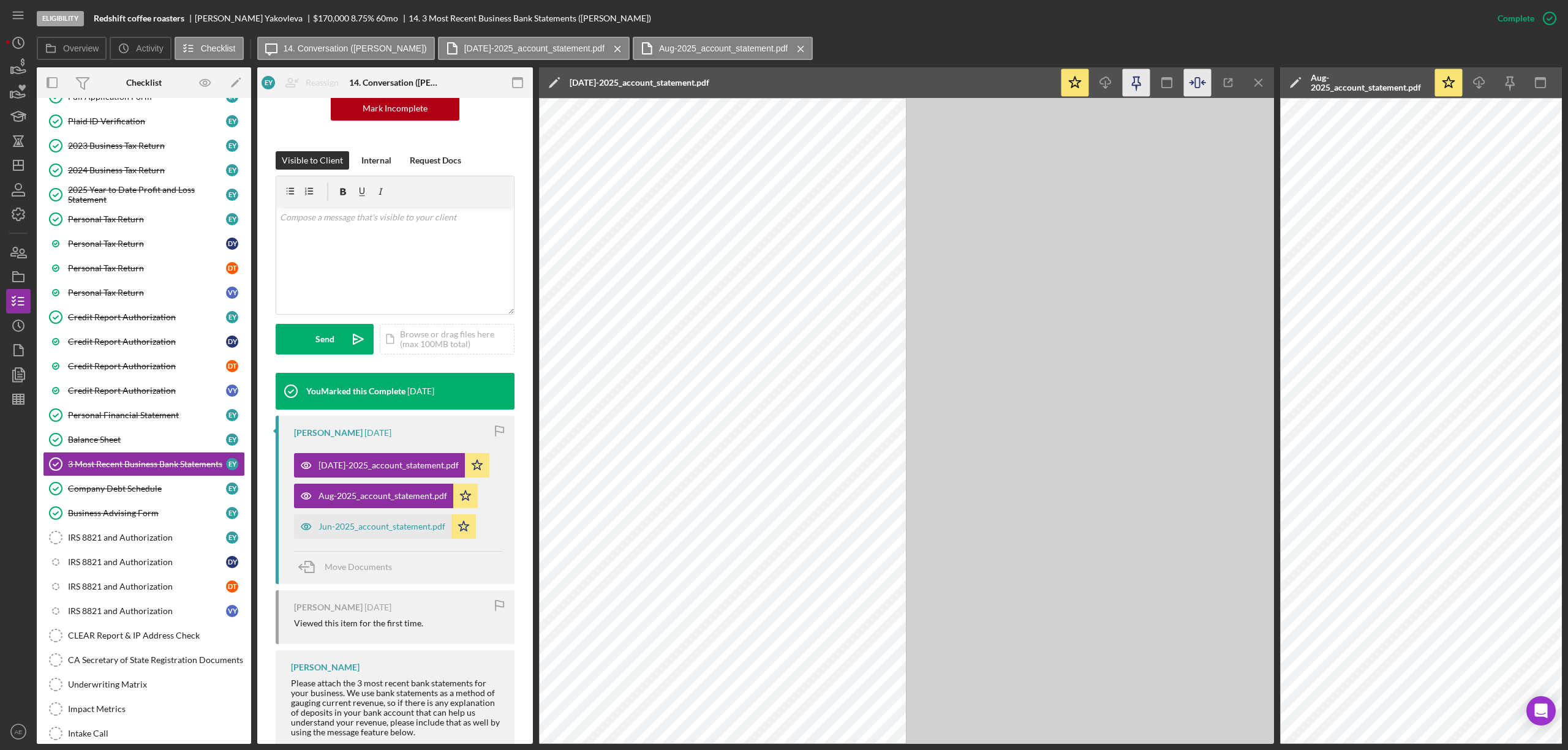
scroll to position [161, 0]
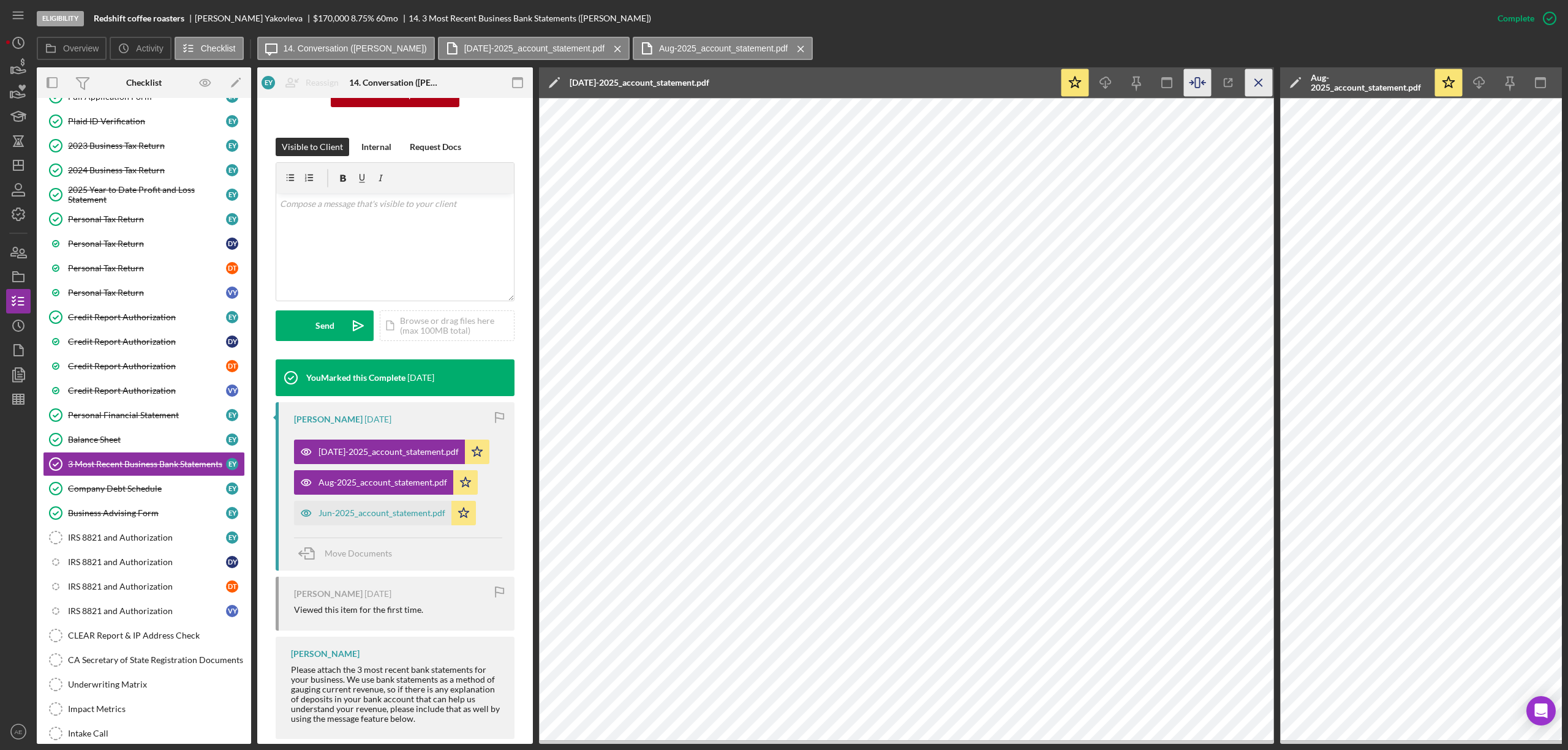
click at [1255, 84] on icon "Icon/Menu Close" at bounding box center [1259, 83] width 28 height 28
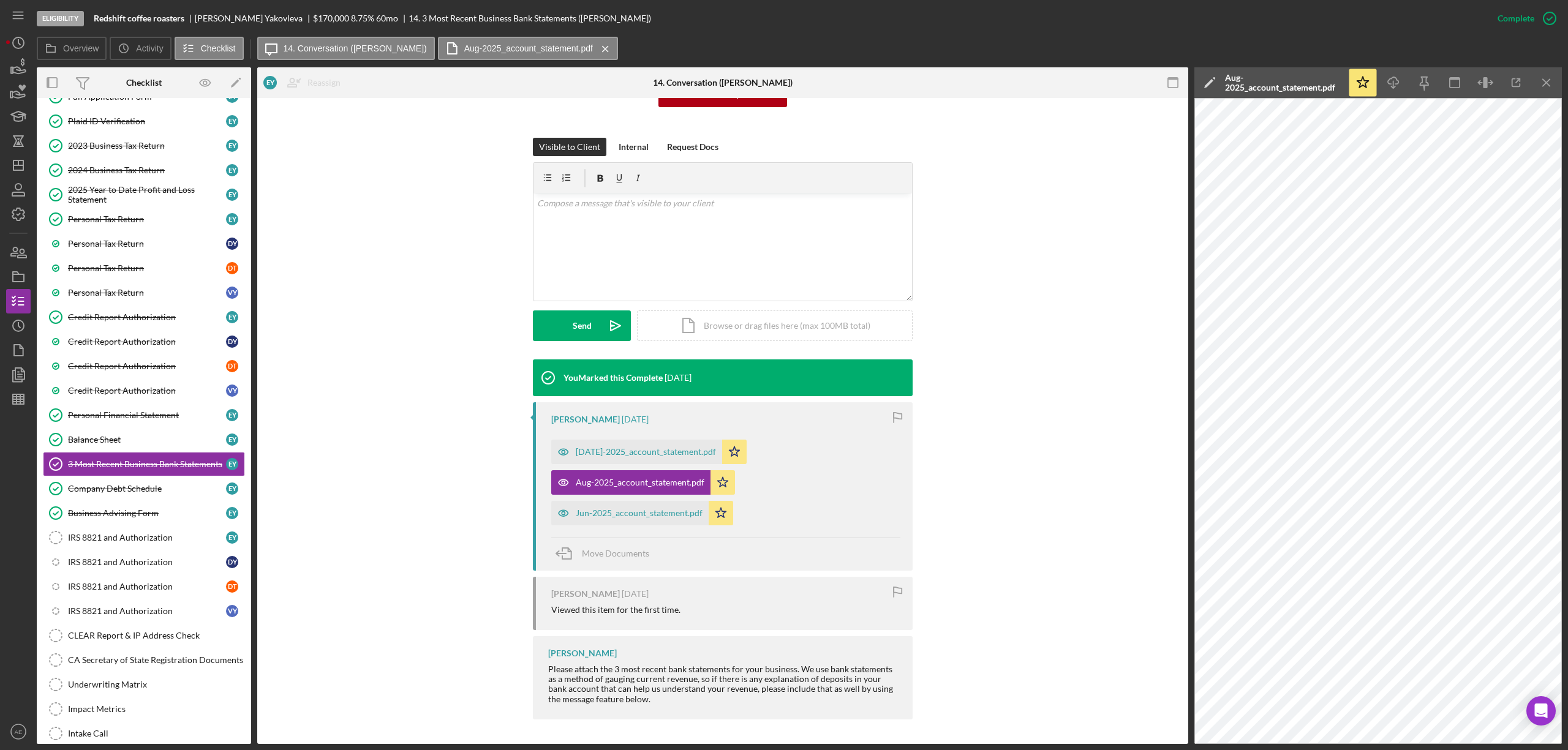
scroll to position [147, 0]
click at [1488, 79] on icon "button" at bounding box center [1486, 83] width 28 height 28
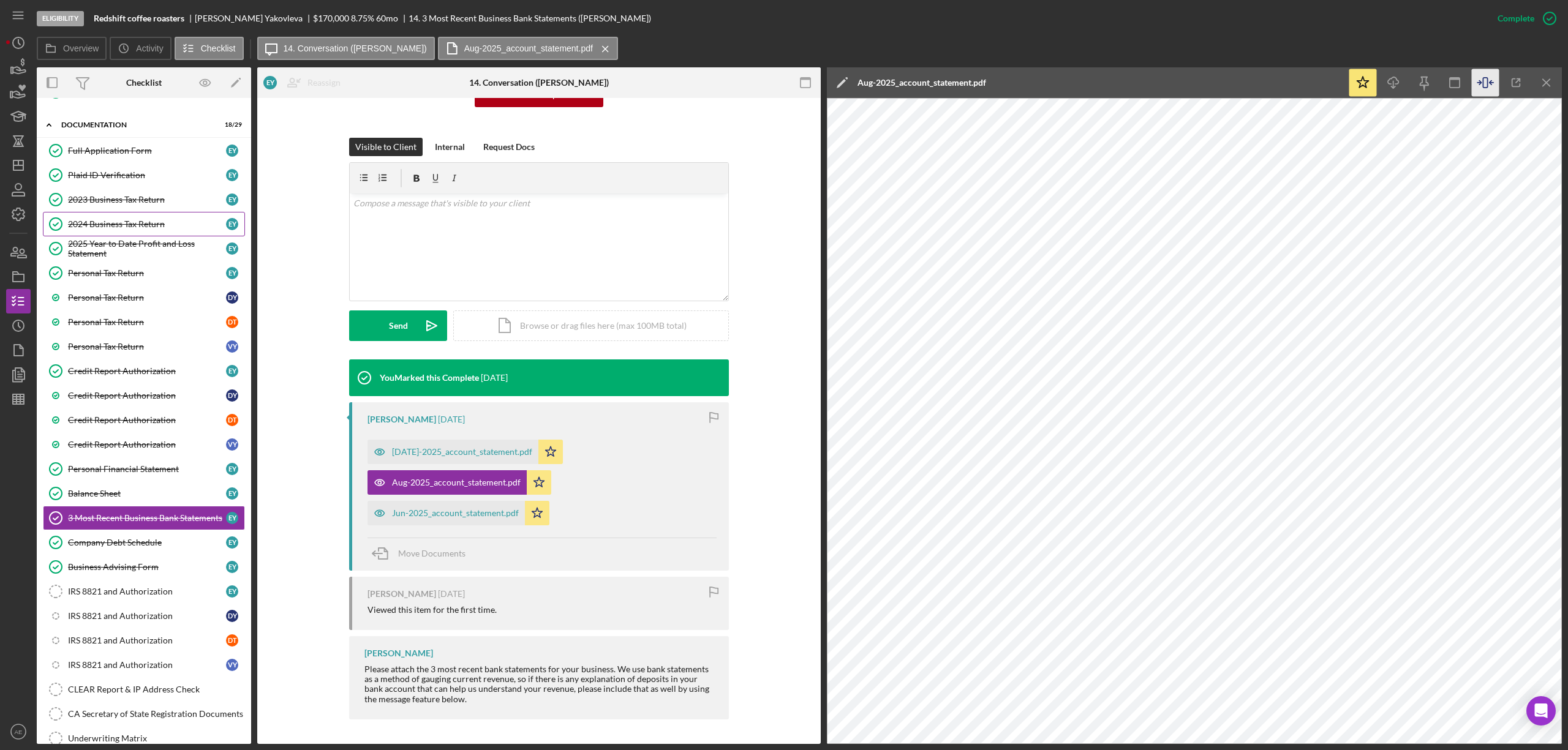
scroll to position [245, 0]
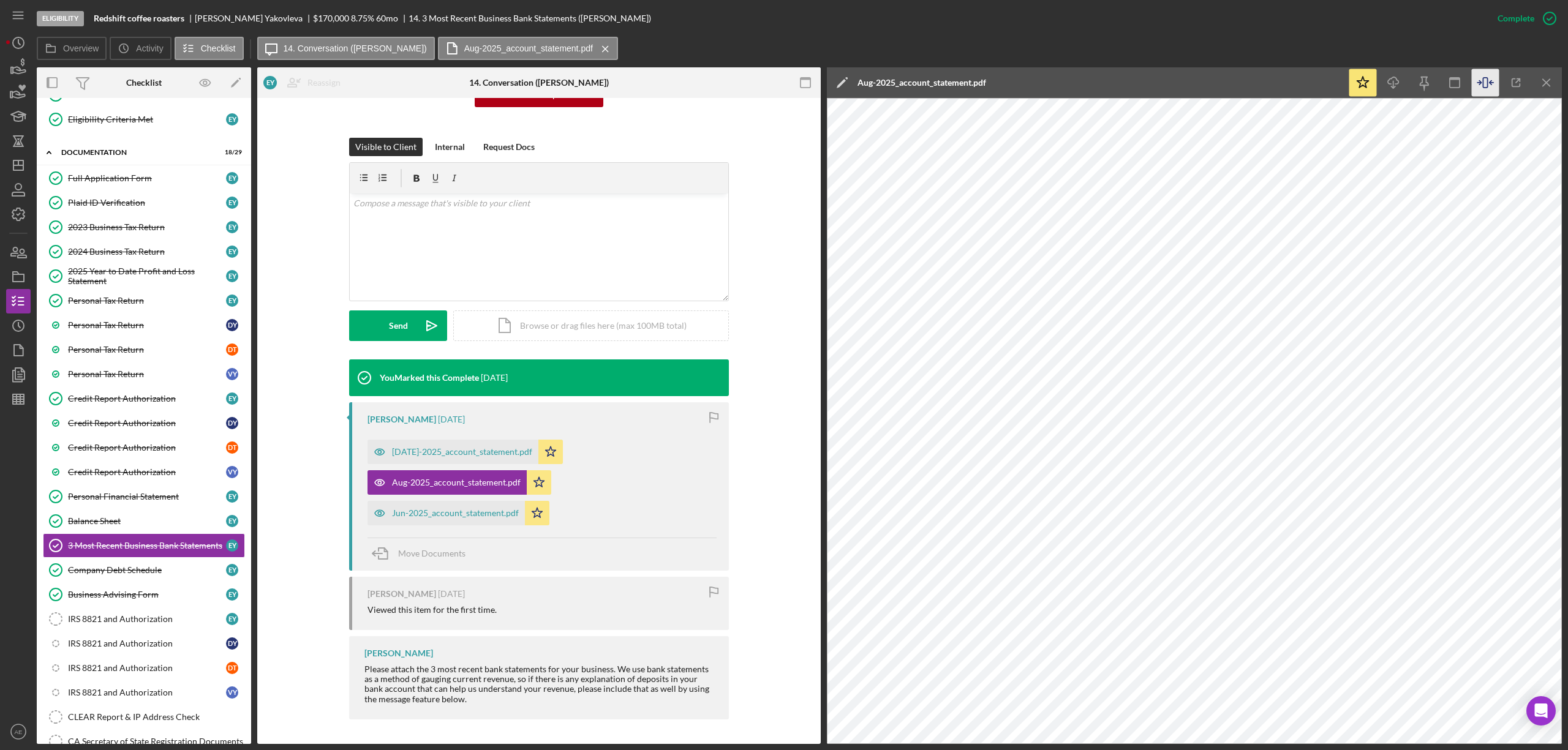
drag, startPoint x: 107, startPoint y: 175, endPoint x: 288, endPoint y: 246, distance: 194.4
click at [107, 175] on link "Full Application Form Full Application Form E Y" at bounding box center [143, 179] width 202 height 25
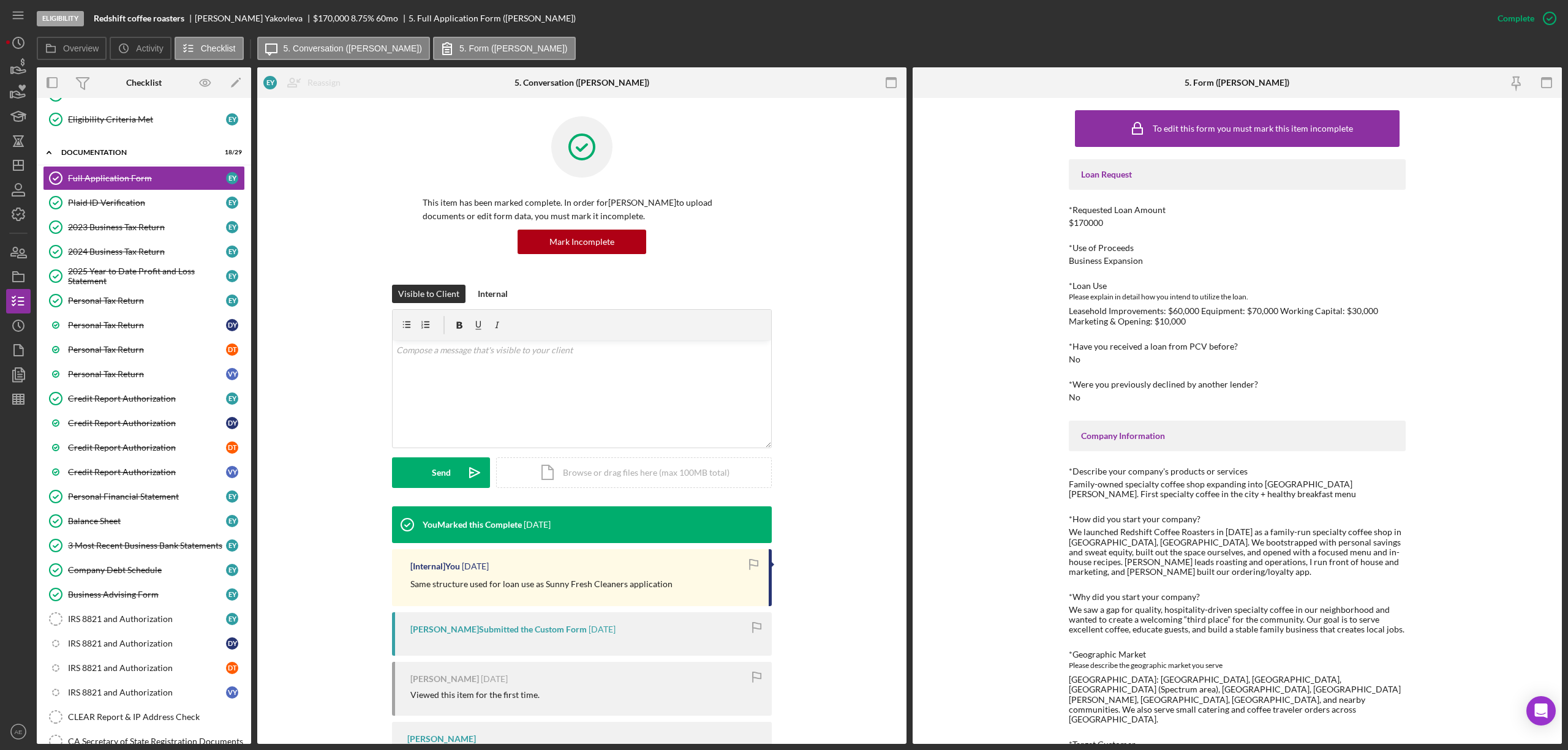
click at [332, 213] on div "This item has been marked complete. In order for [PERSON_NAME] to upload docume…" at bounding box center [581, 200] width 612 height 168
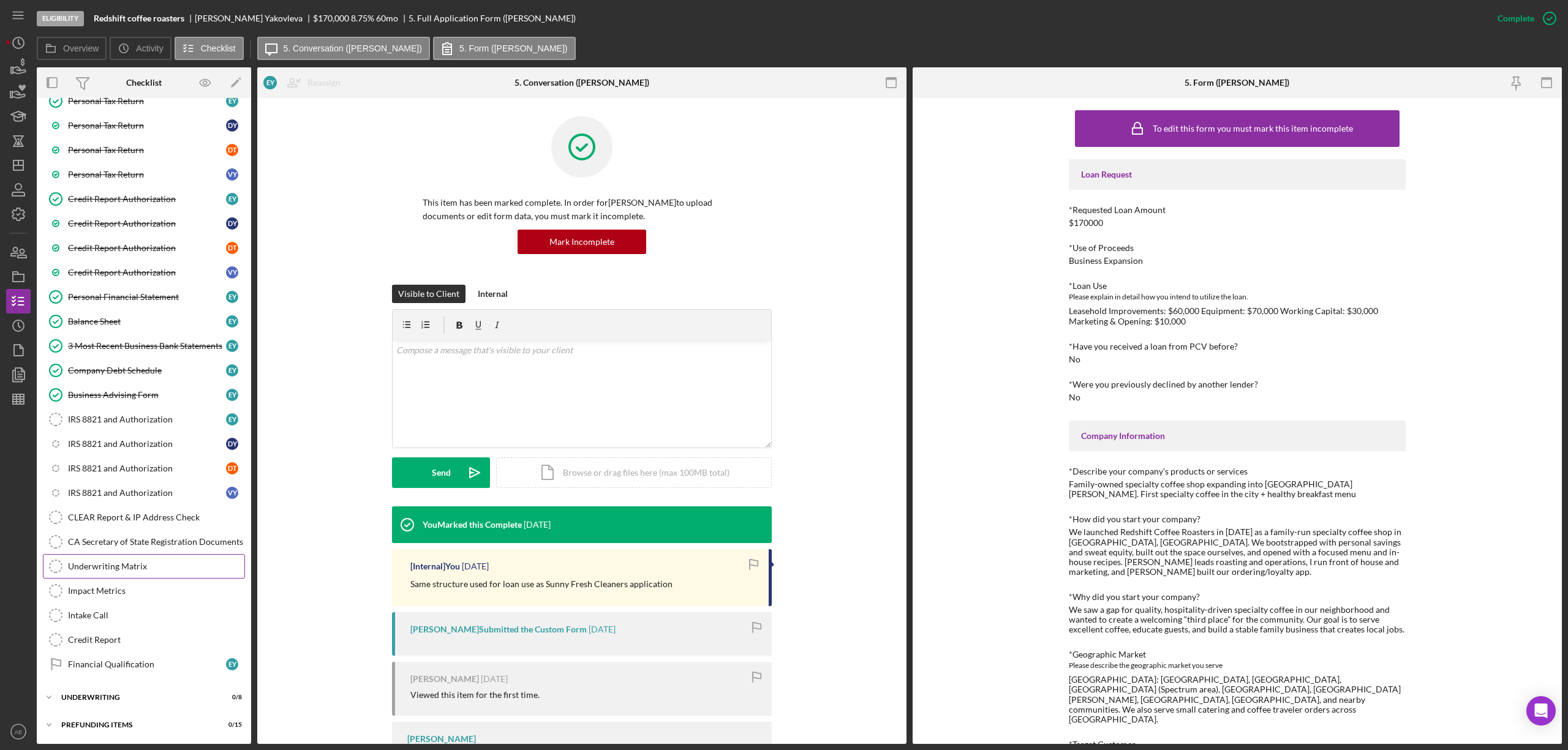
scroll to position [459, 0]
click at [121, 665] on div "Financial Qualification" at bounding box center [147, 665] width 158 height 10
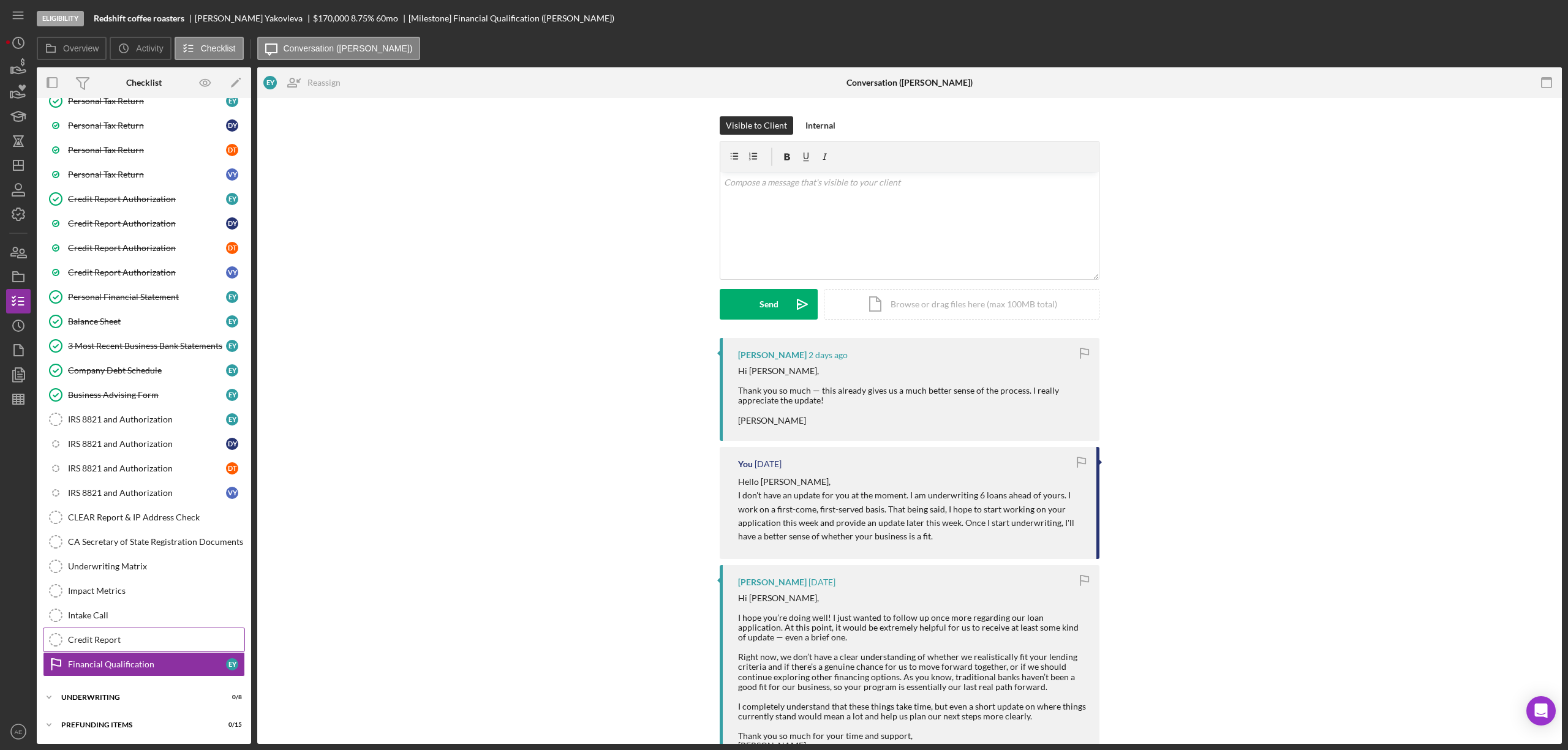
scroll to position [459, 0]
click at [825, 230] on div "v Color teal Color pink Remove color Add row above Add row below Add column bef…" at bounding box center [910, 225] width 379 height 107
click at [948, 220] on p "Can you provide the most recent bank statements for the Citi Bank card and the …" at bounding box center [910, 224] width 372 height 28
click at [878, 229] on p "Can you provide the most recent bank statements for the Citibank card and the B…" at bounding box center [910, 224] width 372 height 28
click at [978, 228] on p "Can you provide the most recent bank statements for the Citibank card and the B…" at bounding box center [910, 230] width 372 height 41
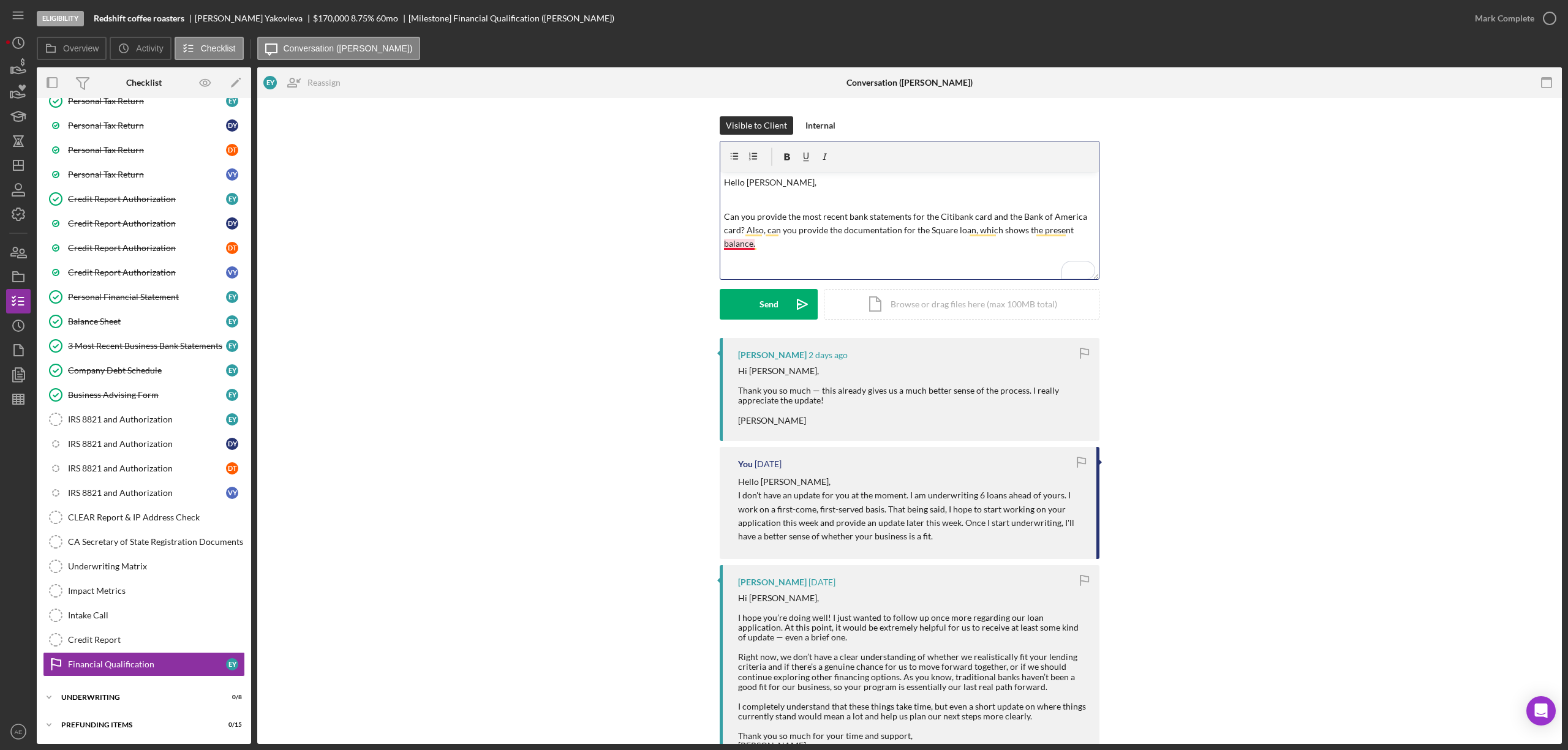
click at [733, 243] on p "Can you provide the most recent bank statements for the Citibank card and the B…" at bounding box center [910, 230] width 372 height 41
click at [767, 311] on div "Send" at bounding box center [769, 304] width 19 height 30
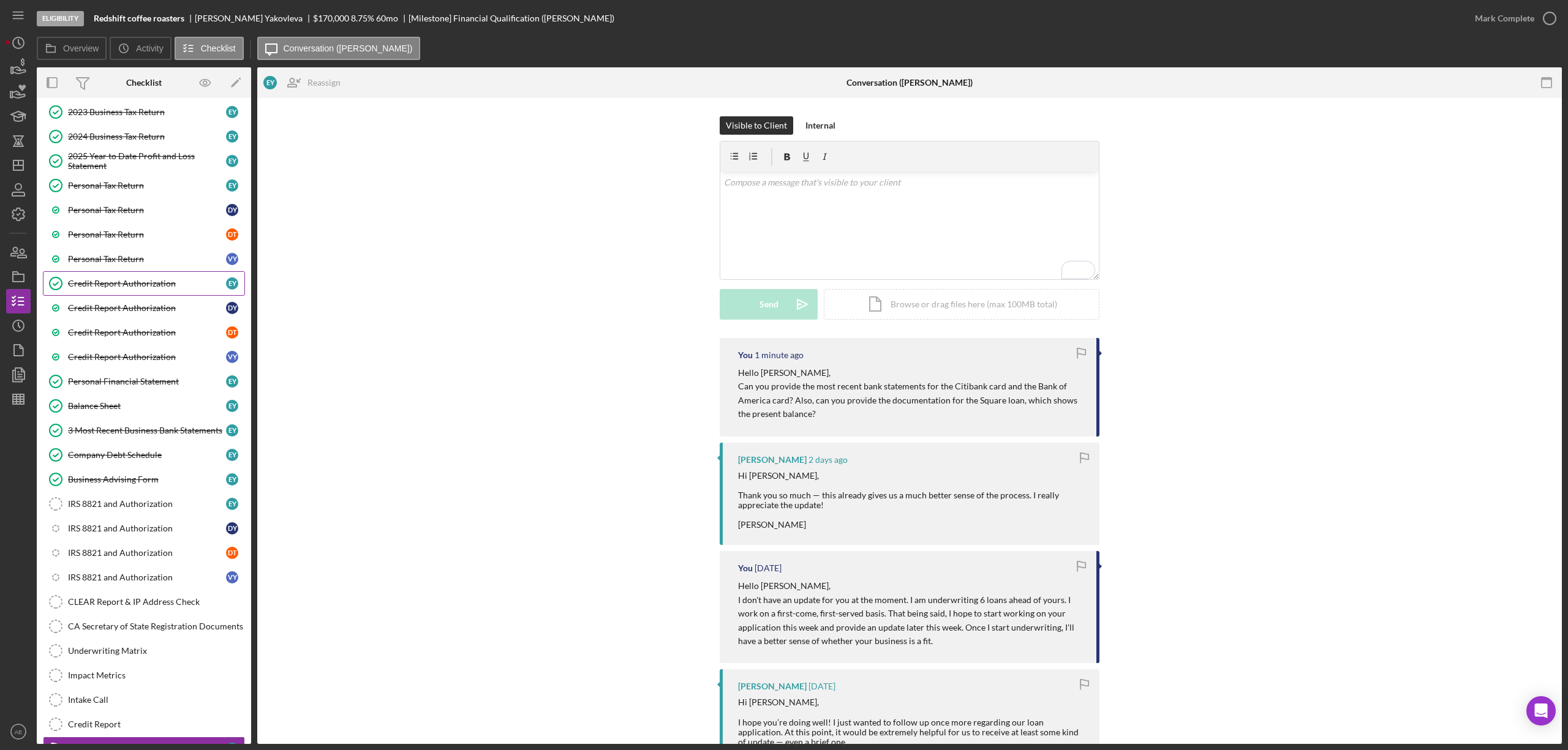
scroll to position [215, 0]
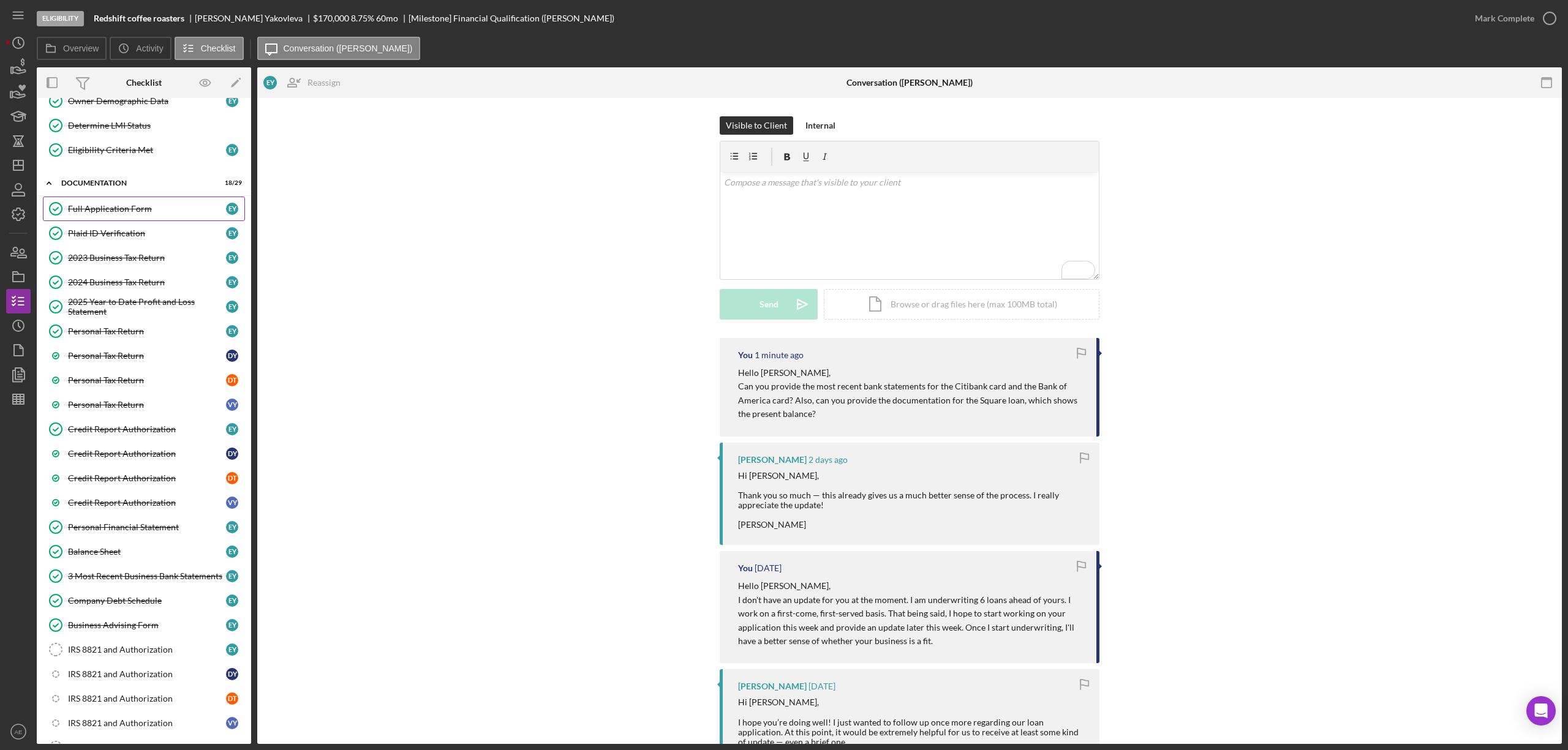
drag, startPoint x: 126, startPoint y: 216, endPoint x: 165, endPoint y: 222, distance: 39.5
click at [126, 214] on div "Full Application Form" at bounding box center [147, 209] width 158 height 10
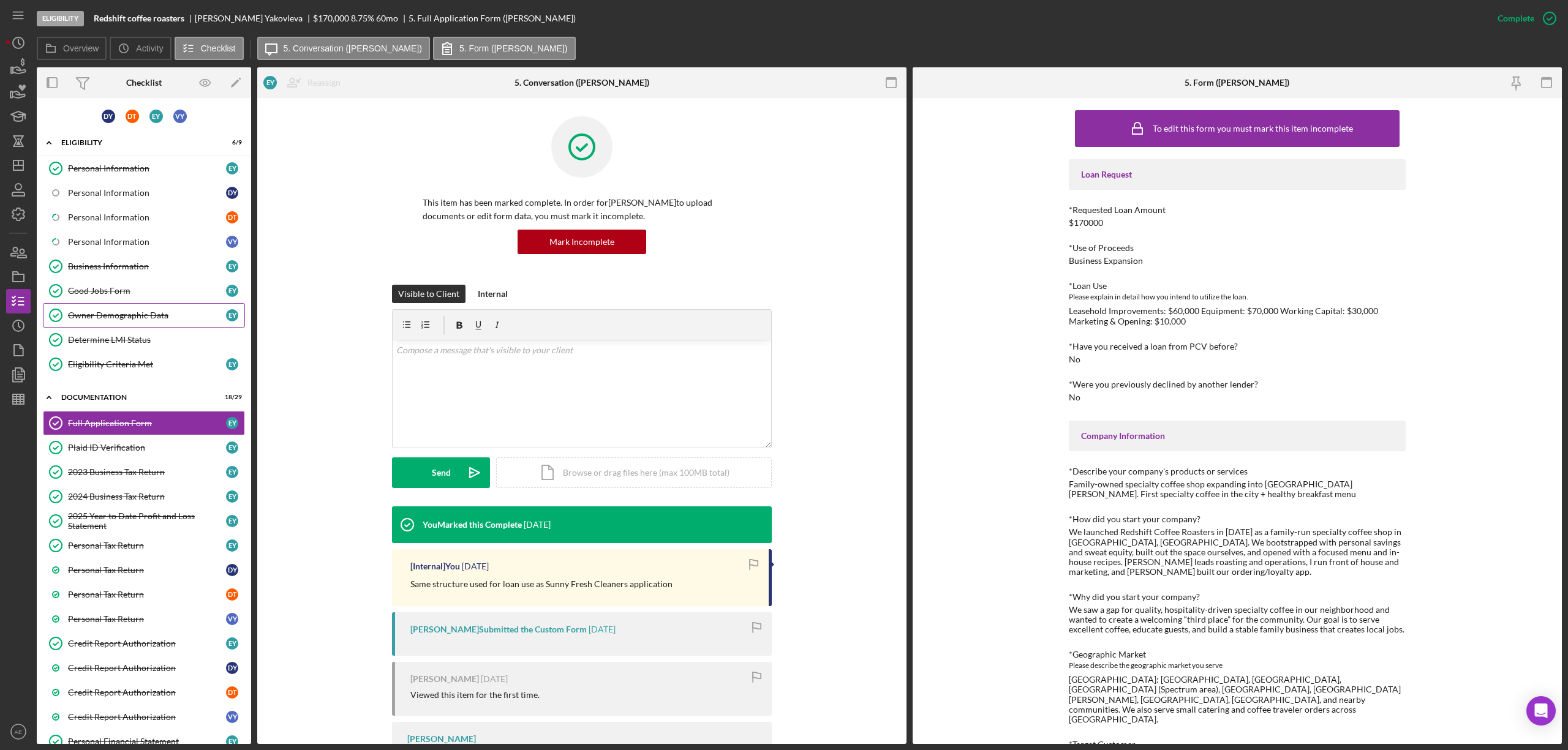
click at [160, 312] on div "Owner Demographic Data" at bounding box center [147, 316] width 158 height 10
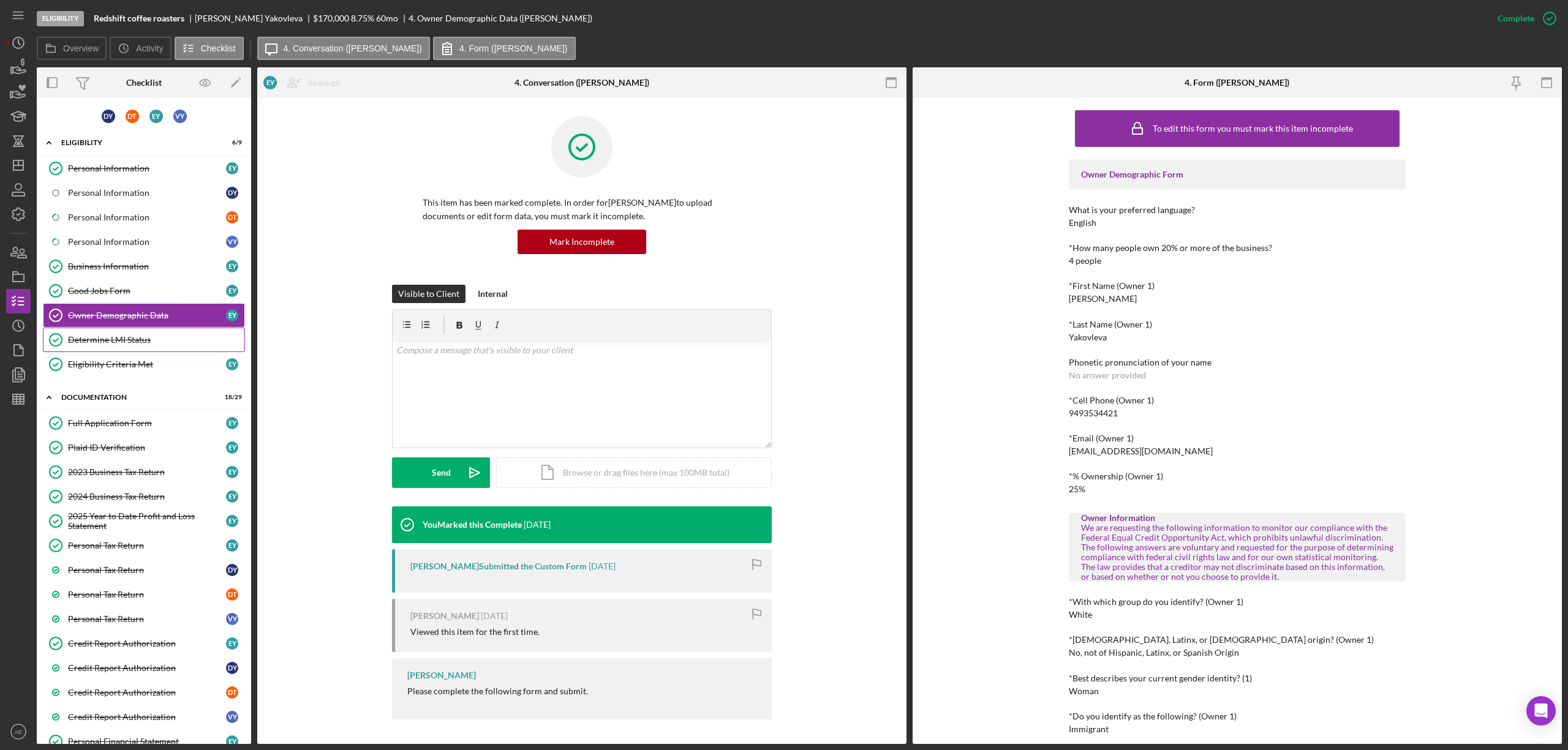
click at [148, 335] on link "Determine LMI Status Determine LMI Status" at bounding box center [143, 340] width 202 height 25
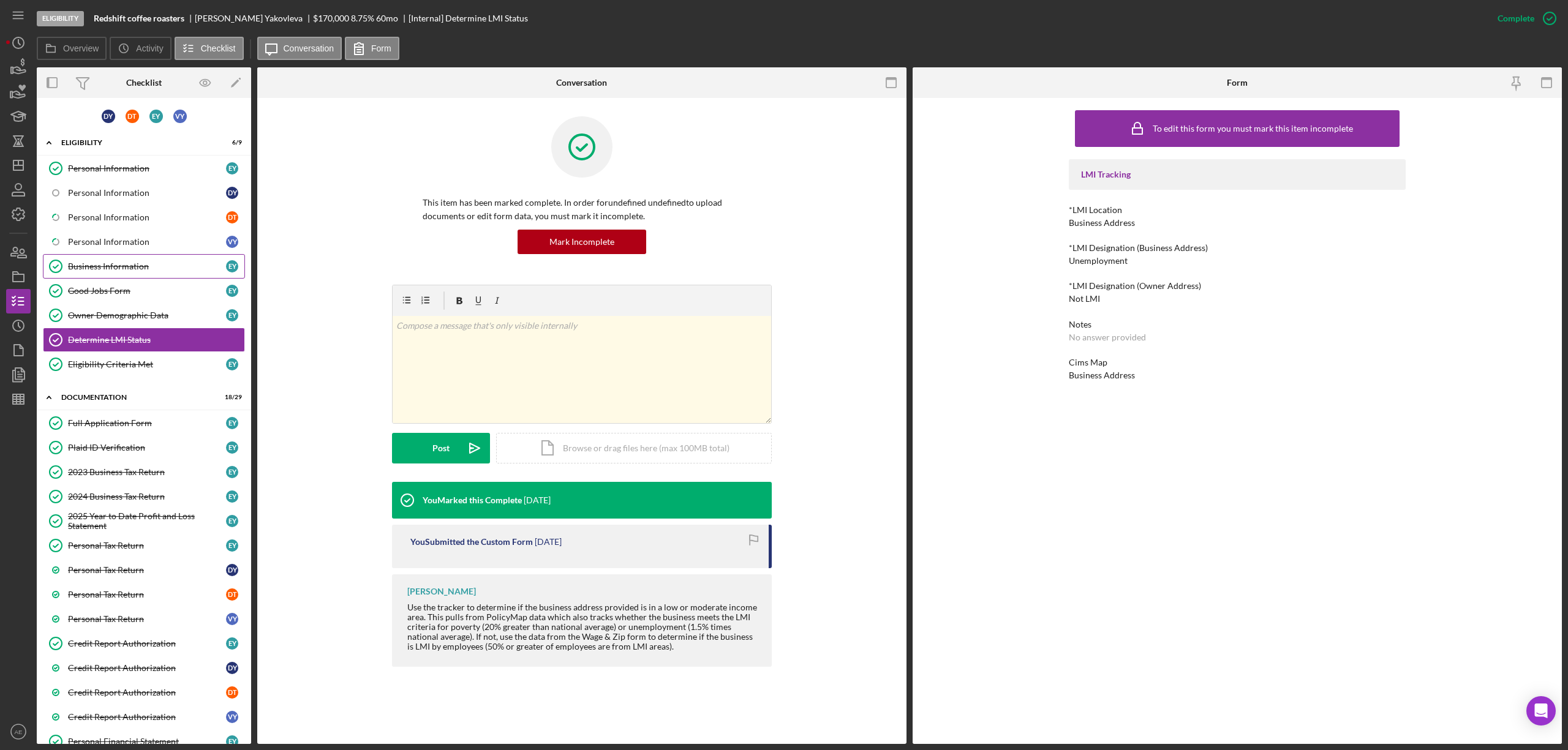
click at [127, 256] on link "Business Information Business Information E Y" at bounding box center [143, 266] width 202 height 25
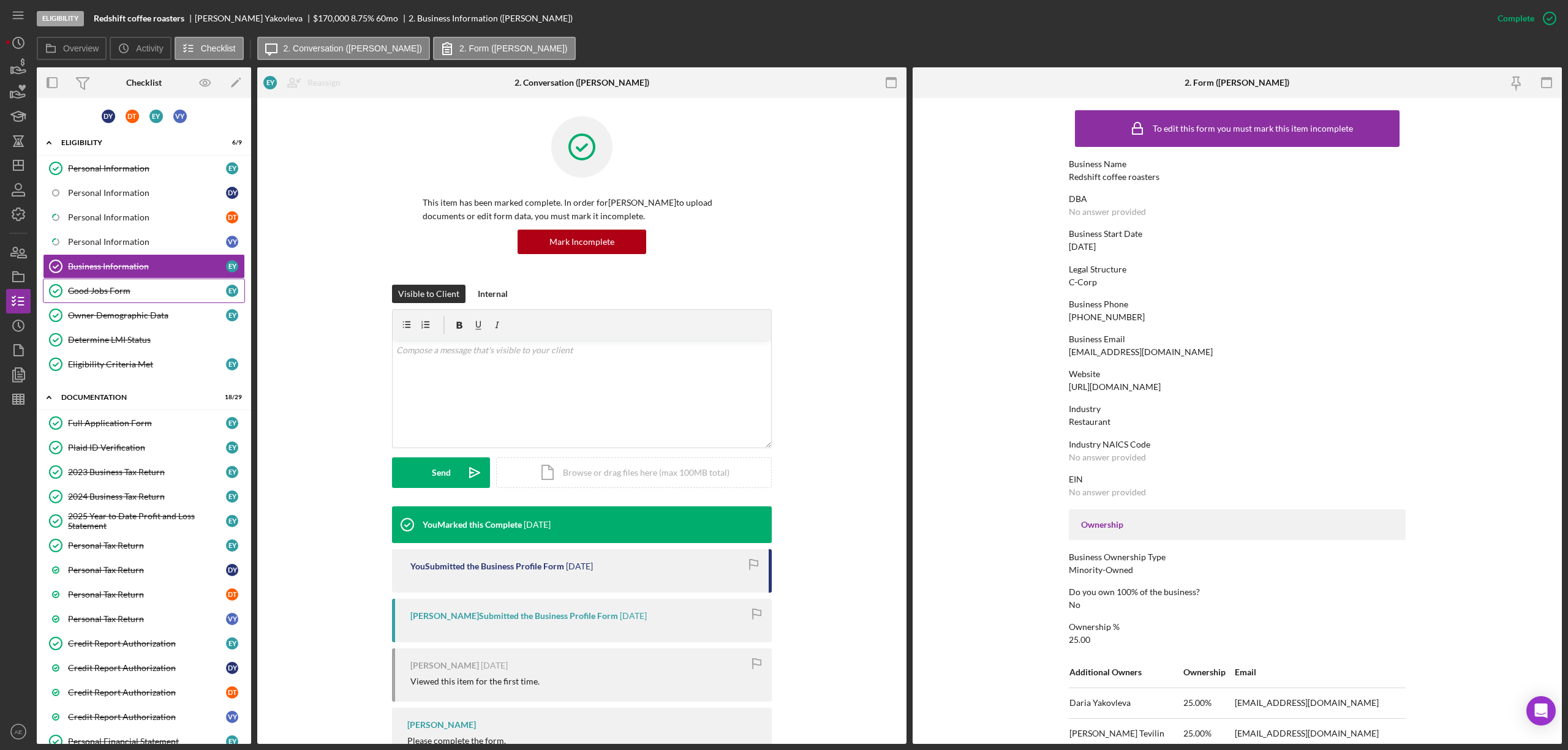
click at [159, 290] on div "Good Jobs Form" at bounding box center [147, 291] width 158 height 10
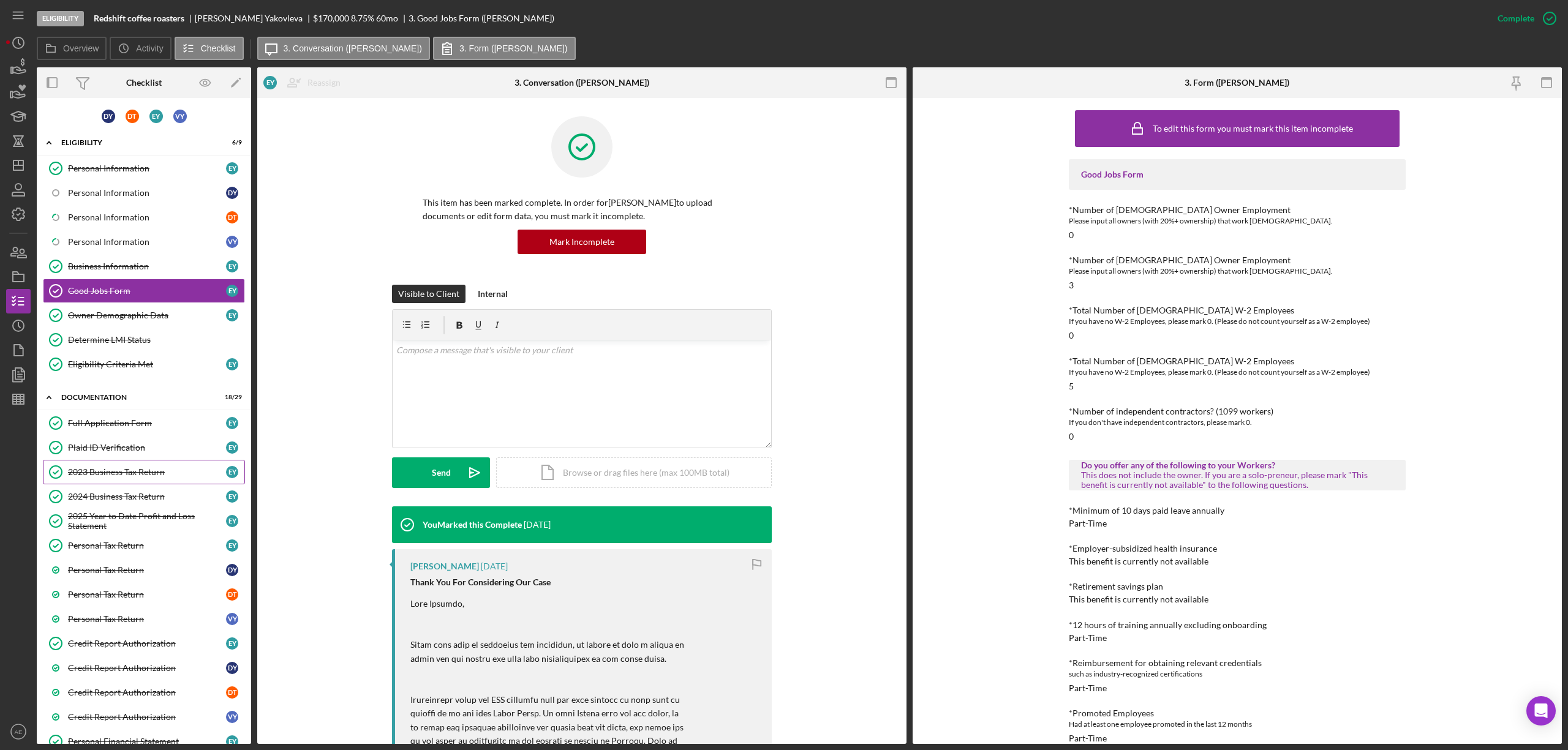
drag, startPoint x: 118, startPoint y: 470, endPoint x: 173, endPoint y: 471, distance: 55.0
click at [118, 470] on link "2023 Business Tax Return 2023 Business Tax Return E Y" at bounding box center [143, 472] width 202 height 25
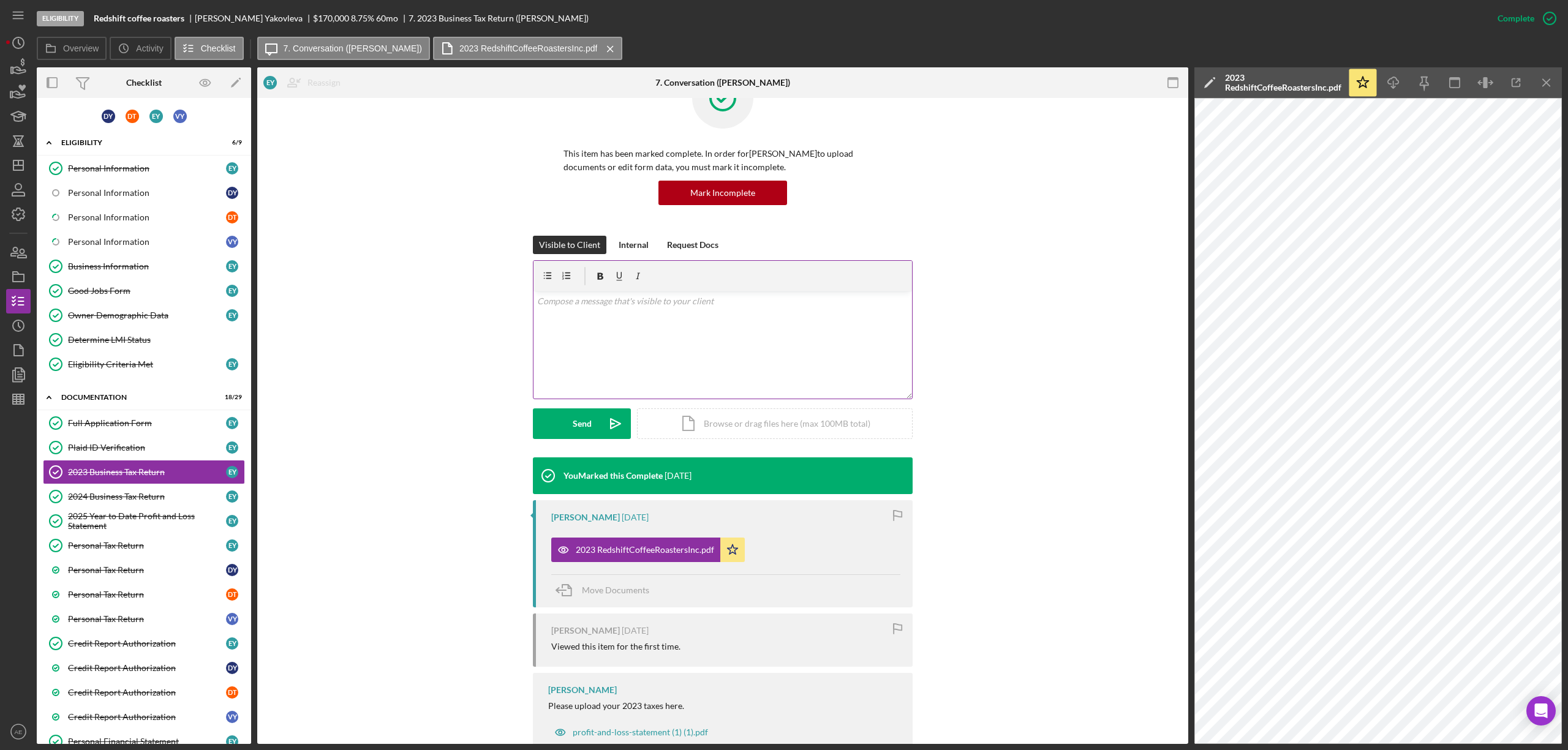
scroll to position [86, 0]
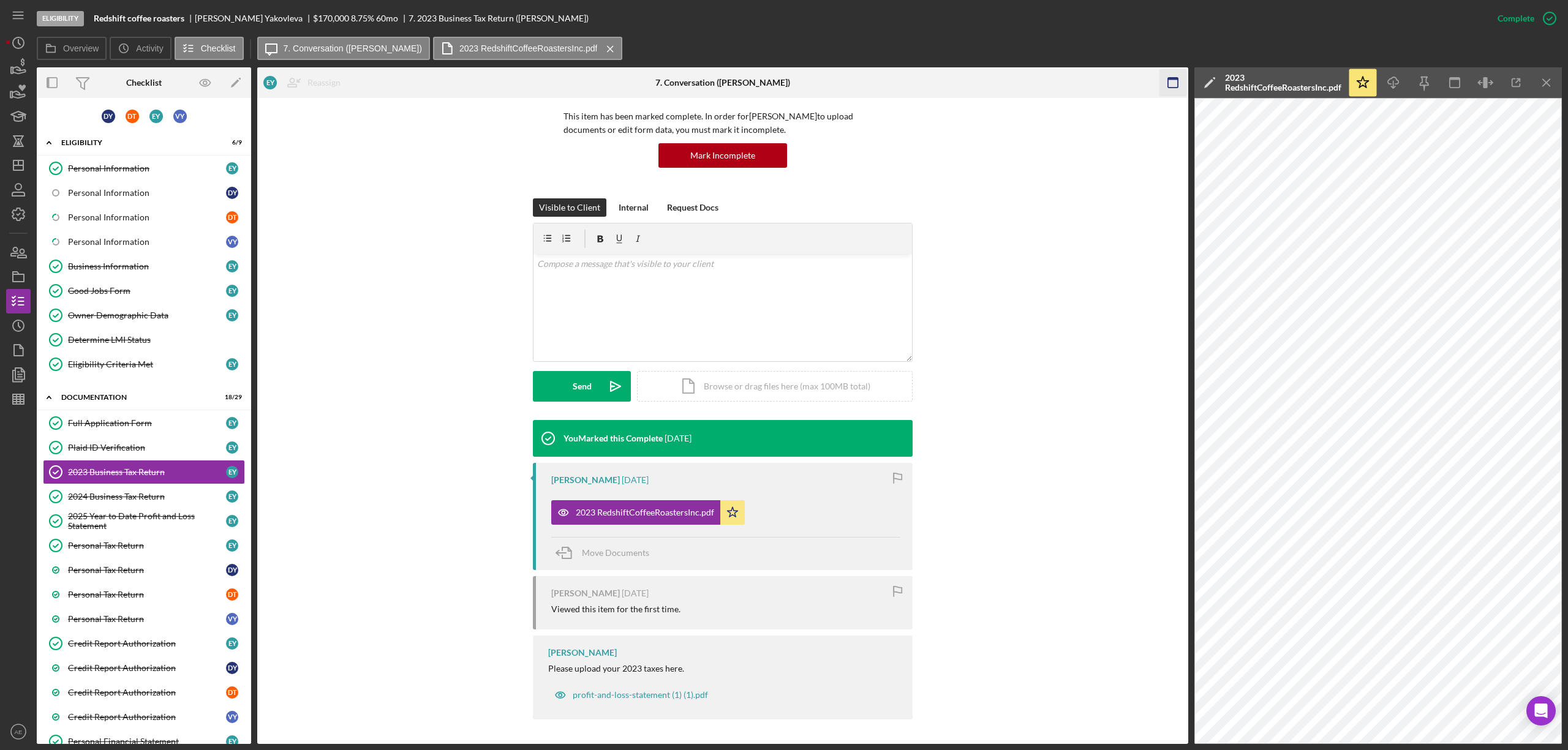
click at [1162, 89] on icon "button" at bounding box center [1174, 83] width 28 height 28
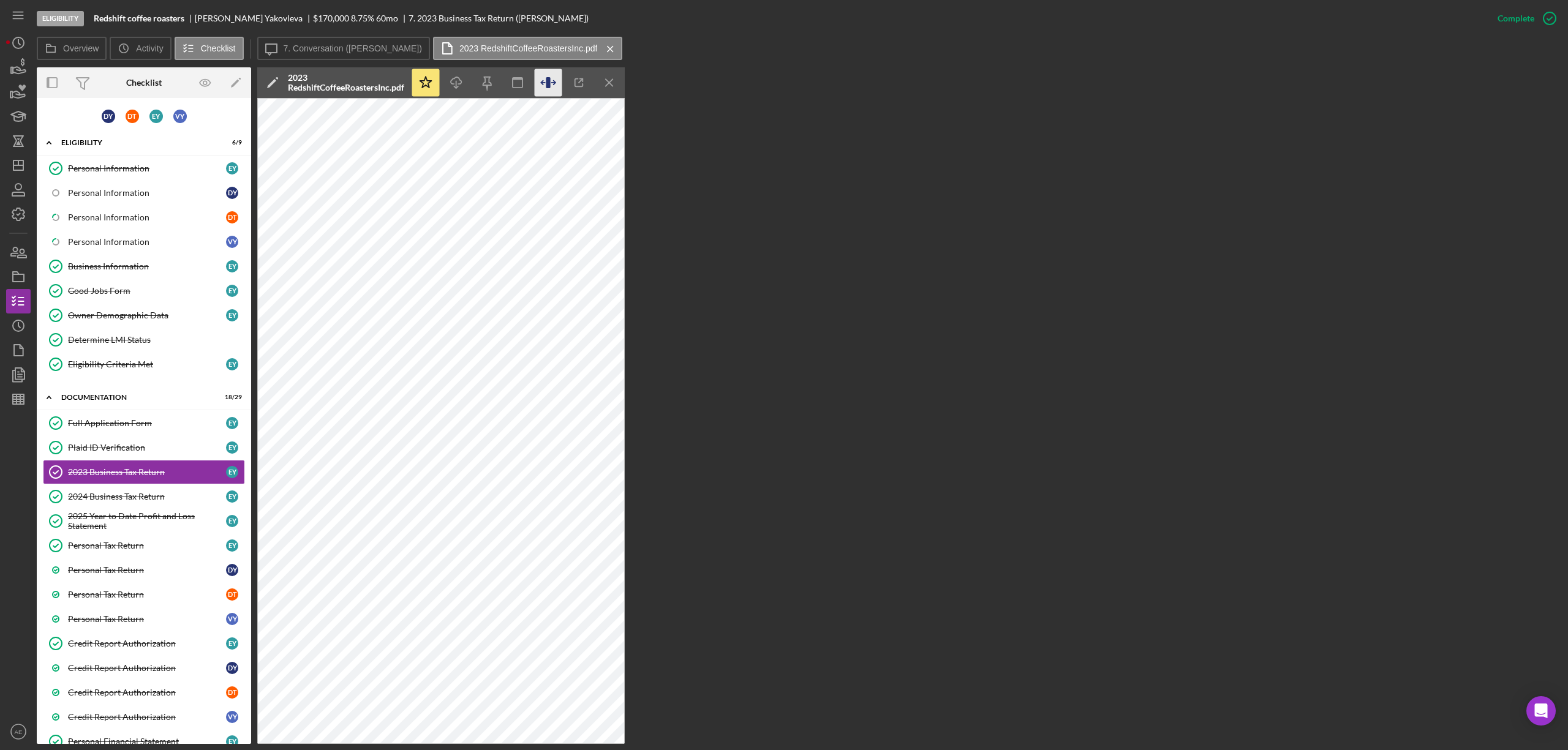
click at [557, 82] on icon "button" at bounding box center [548, 83] width 28 height 28
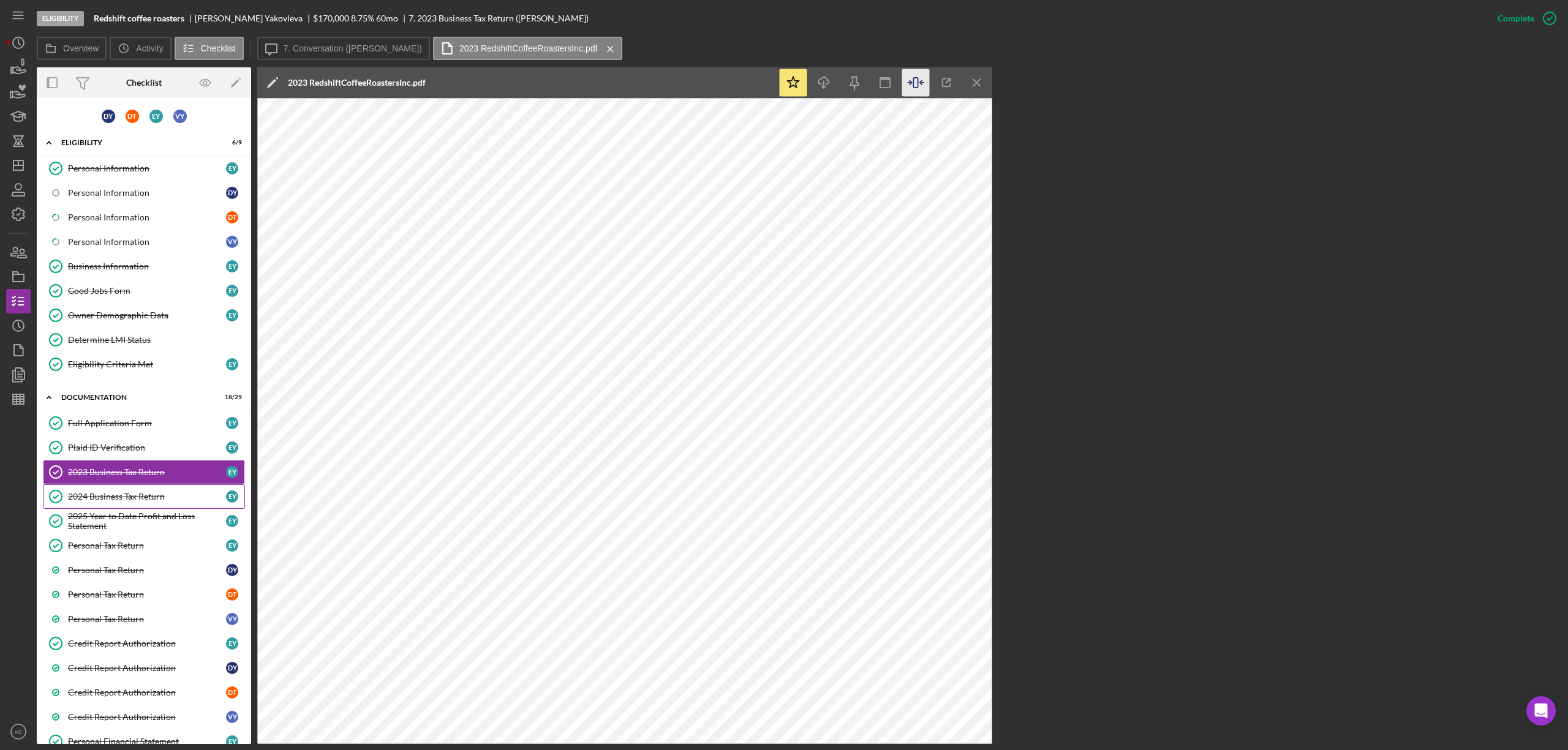
click at [111, 501] on div "2024 Business Tax Return" at bounding box center [147, 497] width 158 height 10
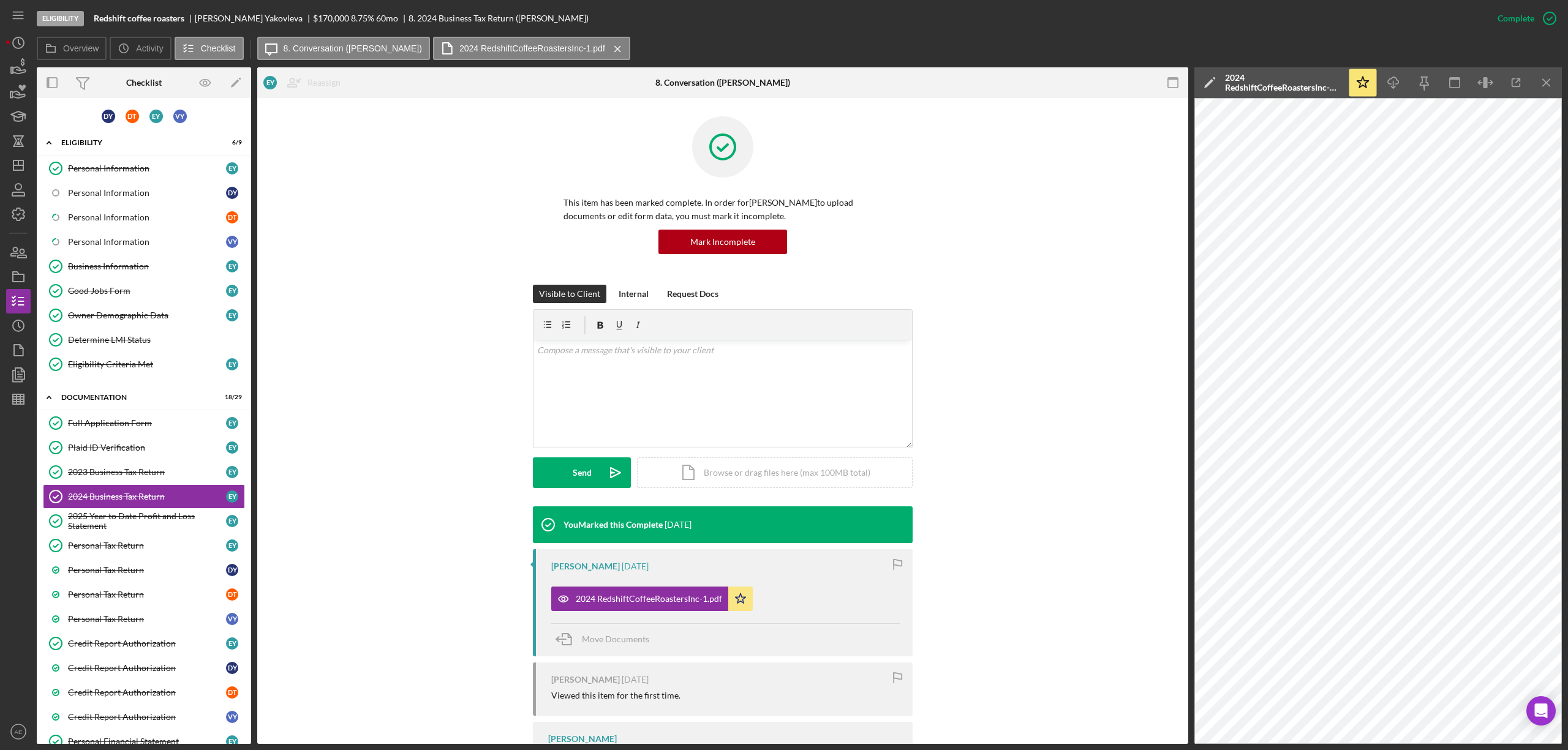
click at [1167, 76] on icon "button" at bounding box center [1174, 83] width 28 height 28
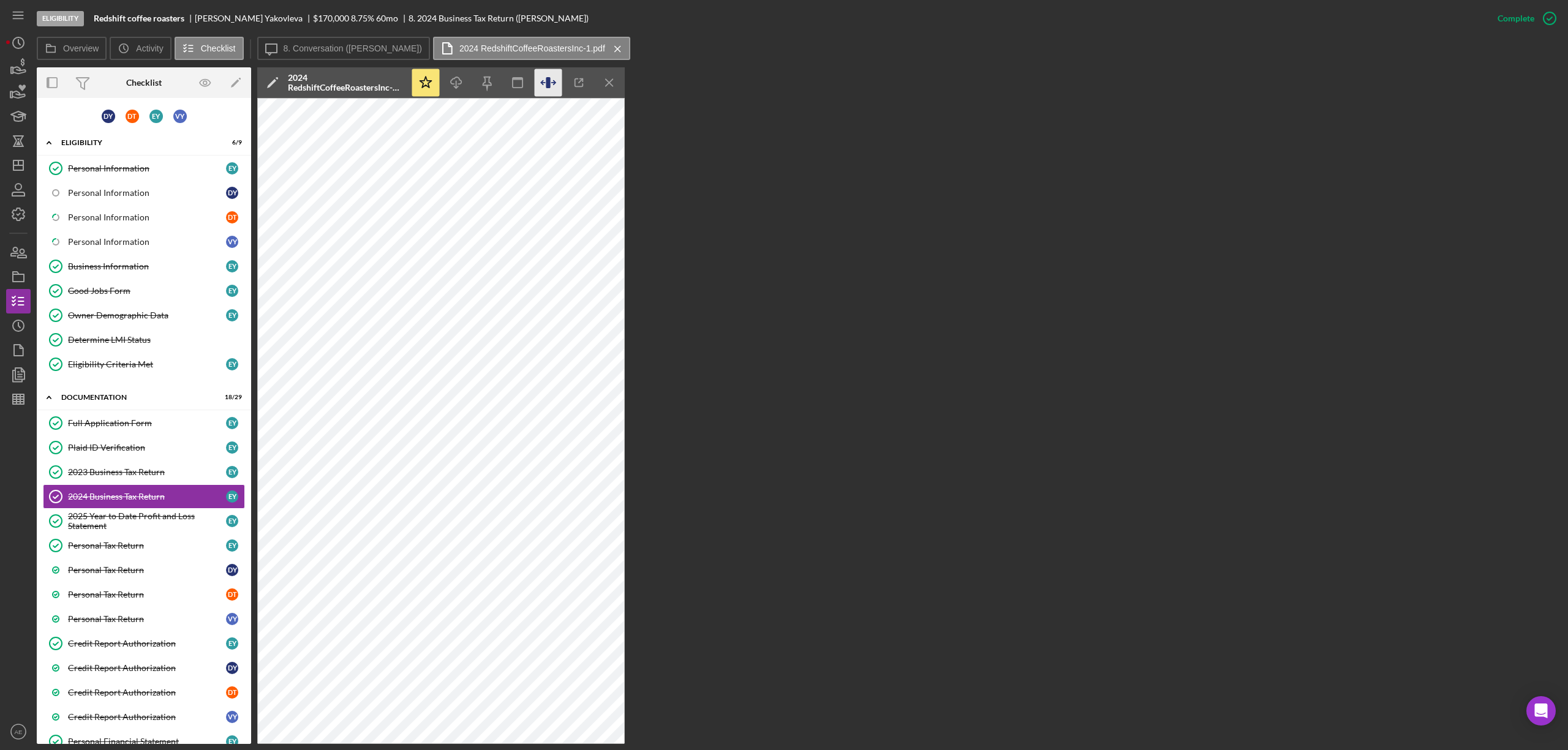
click at [539, 75] on icon "button" at bounding box center [548, 83] width 28 height 28
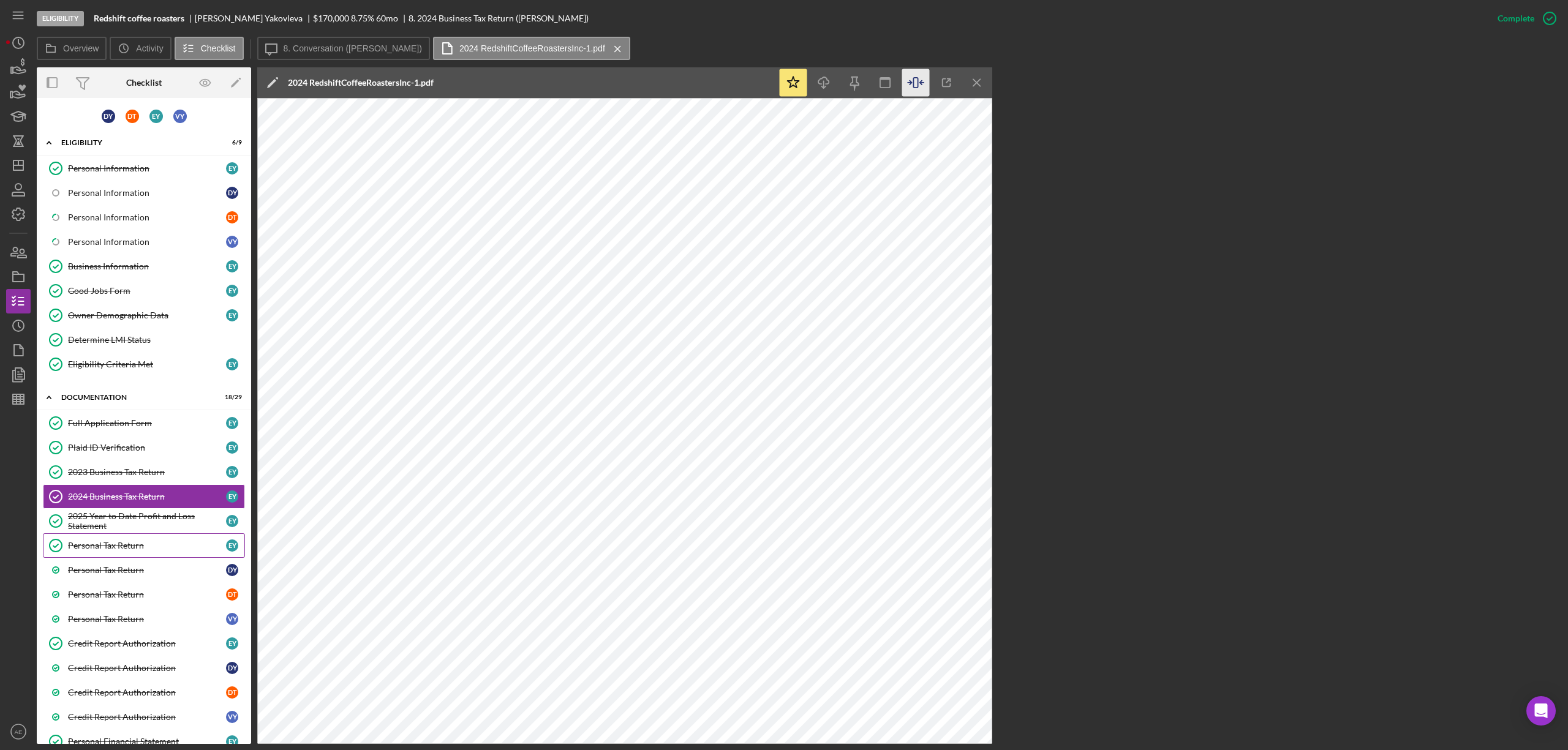
drag, startPoint x: 139, startPoint y: 530, endPoint x: 217, endPoint y: 547, distance: 79.8
click at [139, 530] on div "2025 Year to Date Profit and Loss Statement" at bounding box center [147, 521] width 158 height 20
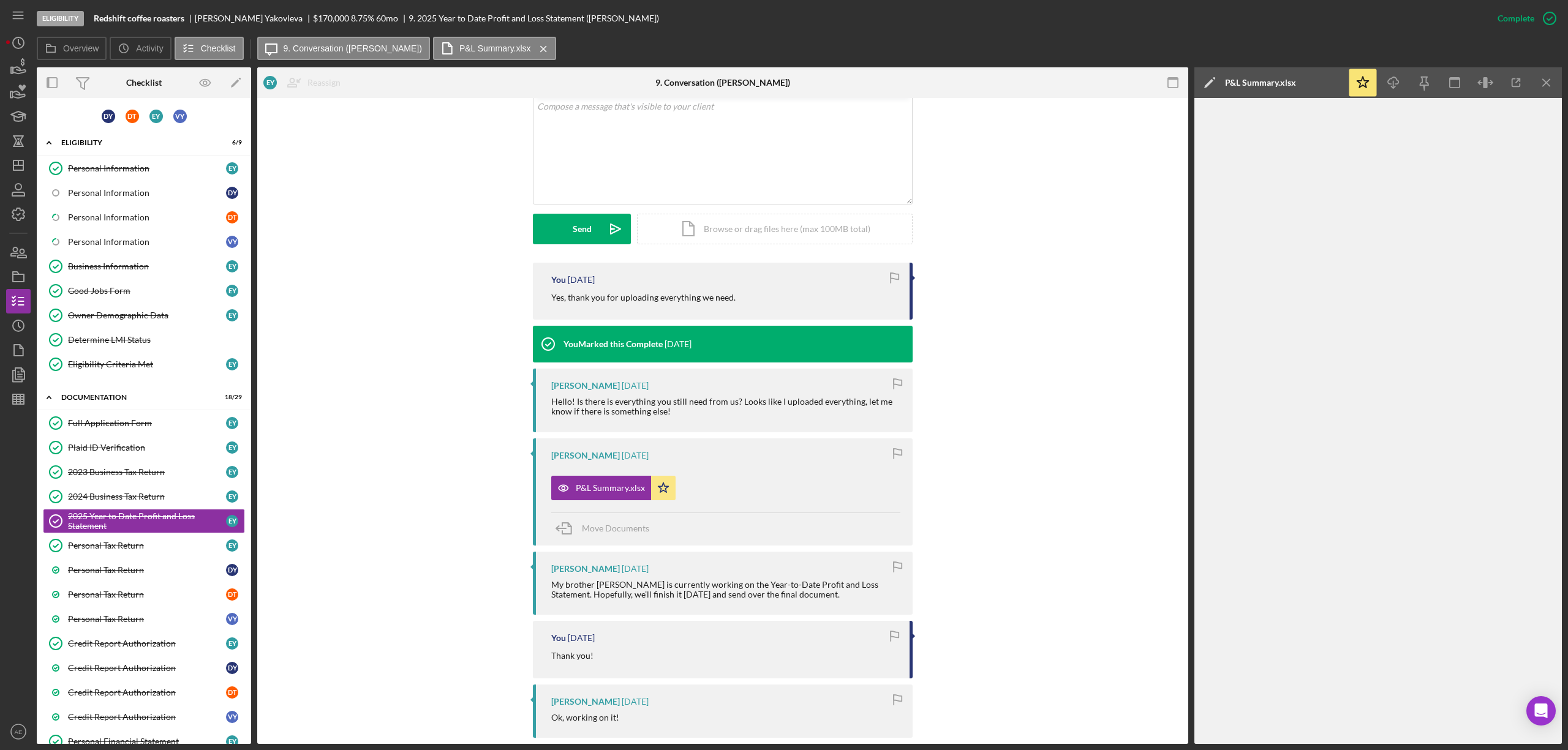
scroll to position [245, 0]
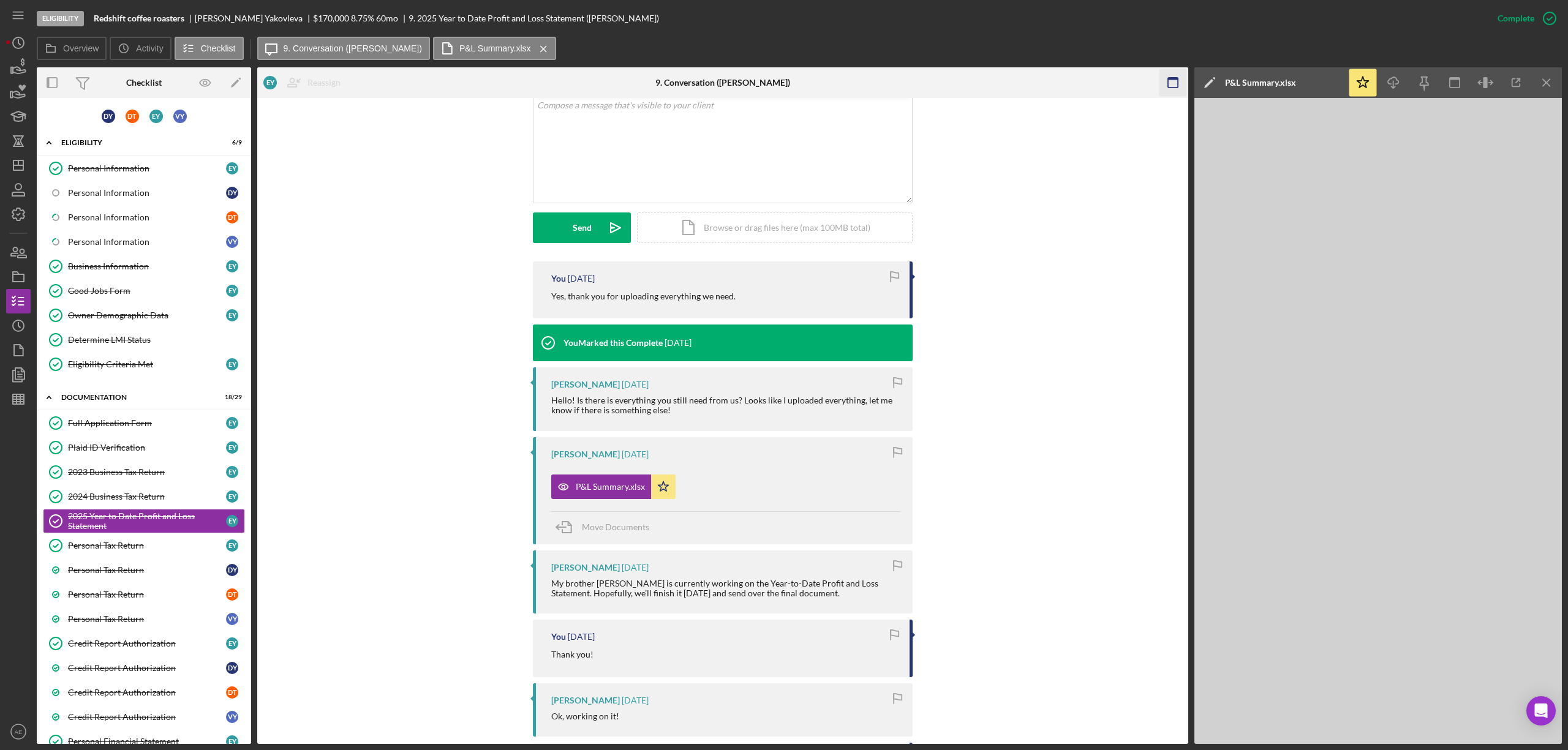
click at [1171, 87] on icon "button" at bounding box center [1174, 83] width 28 height 28
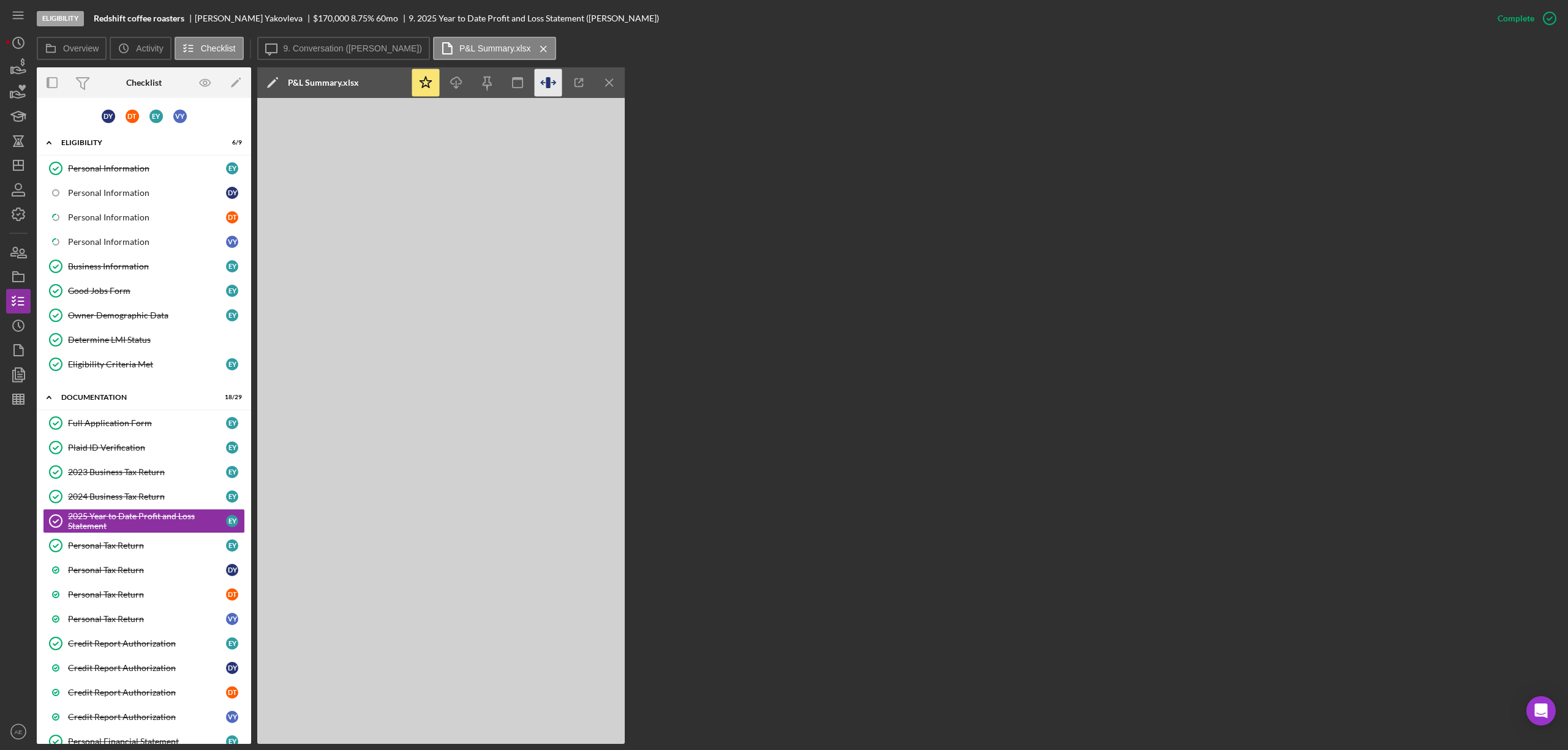
click at [543, 83] on icon "button" at bounding box center [543, 83] width 3 height 0
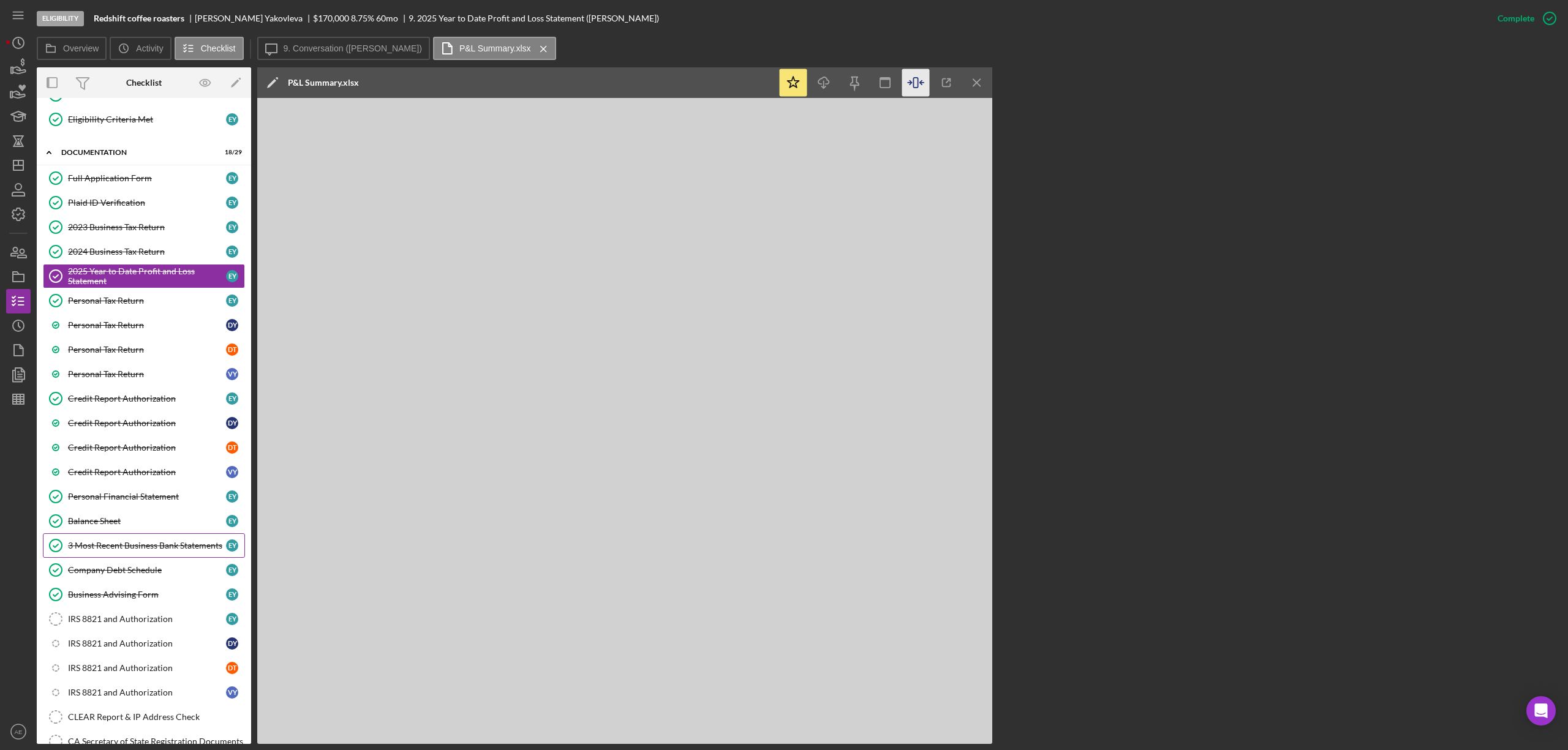
drag, startPoint x: 135, startPoint y: 576, endPoint x: 224, endPoint y: 564, distance: 89.8
click at [135, 575] on div "Company Debt Schedule" at bounding box center [147, 570] width 158 height 10
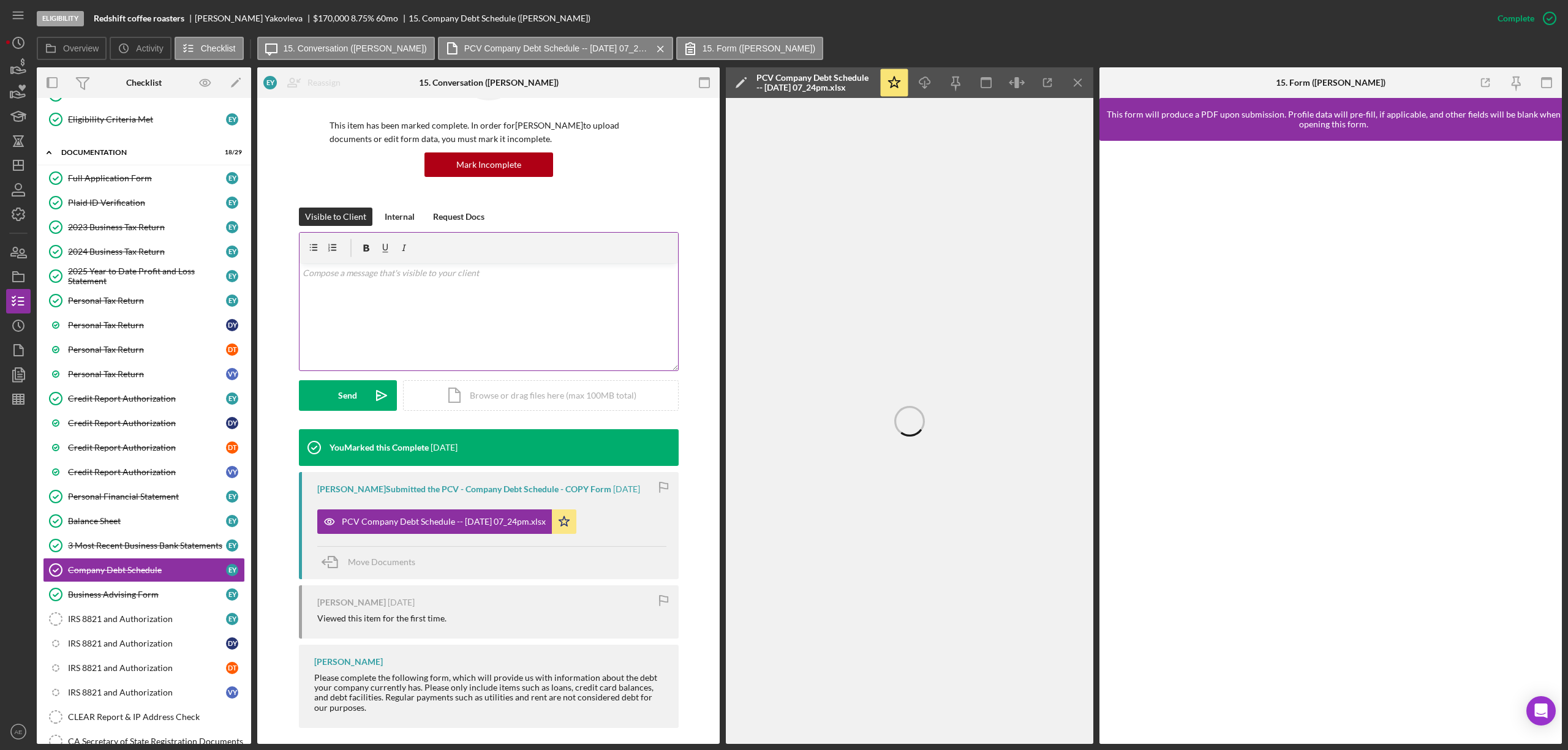
scroll to position [86, 0]
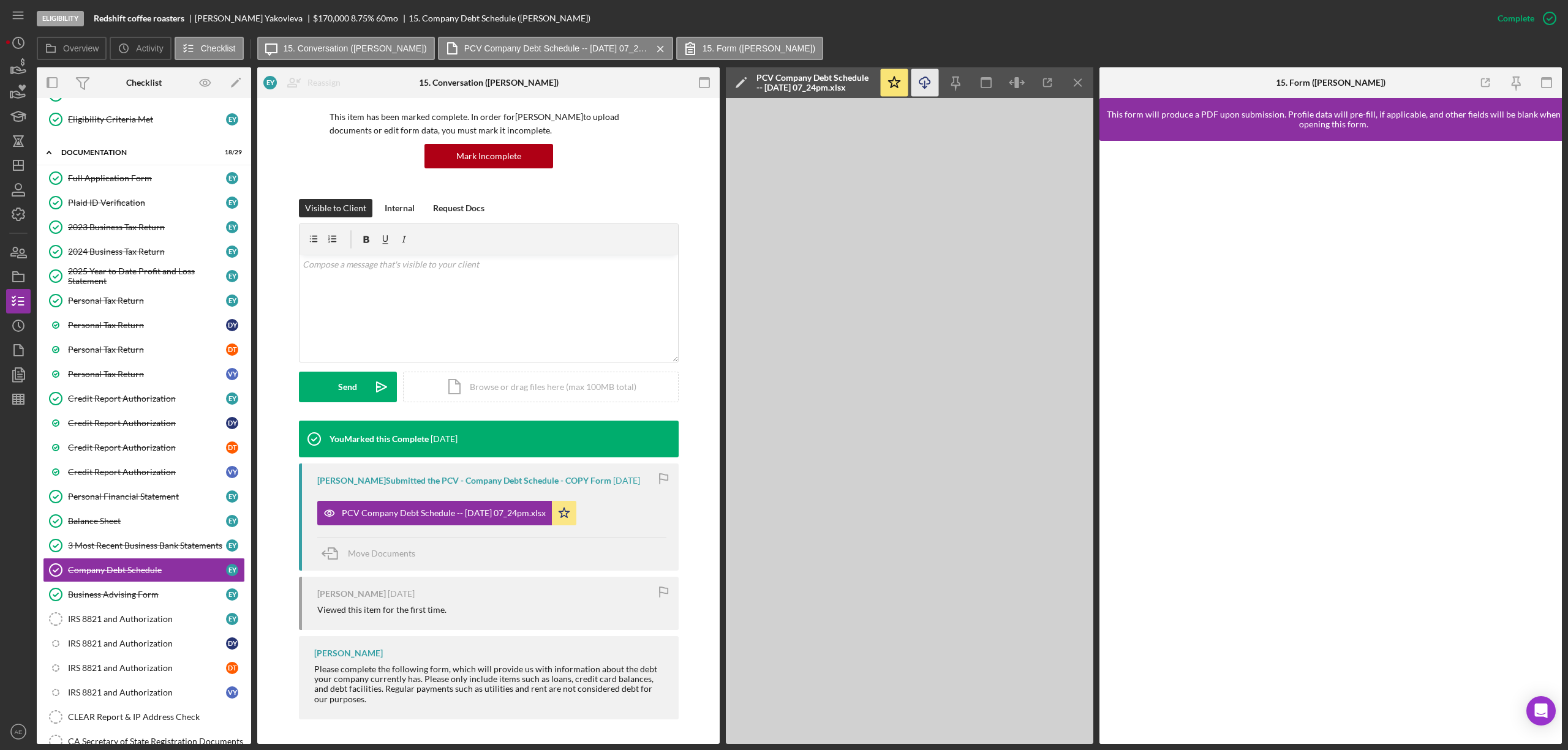
click at [915, 84] on icon "Icon/Download" at bounding box center [925, 83] width 28 height 28
click at [149, 551] on div "3 Most Recent Business Bank Statements" at bounding box center [147, 546] width 158 height 10
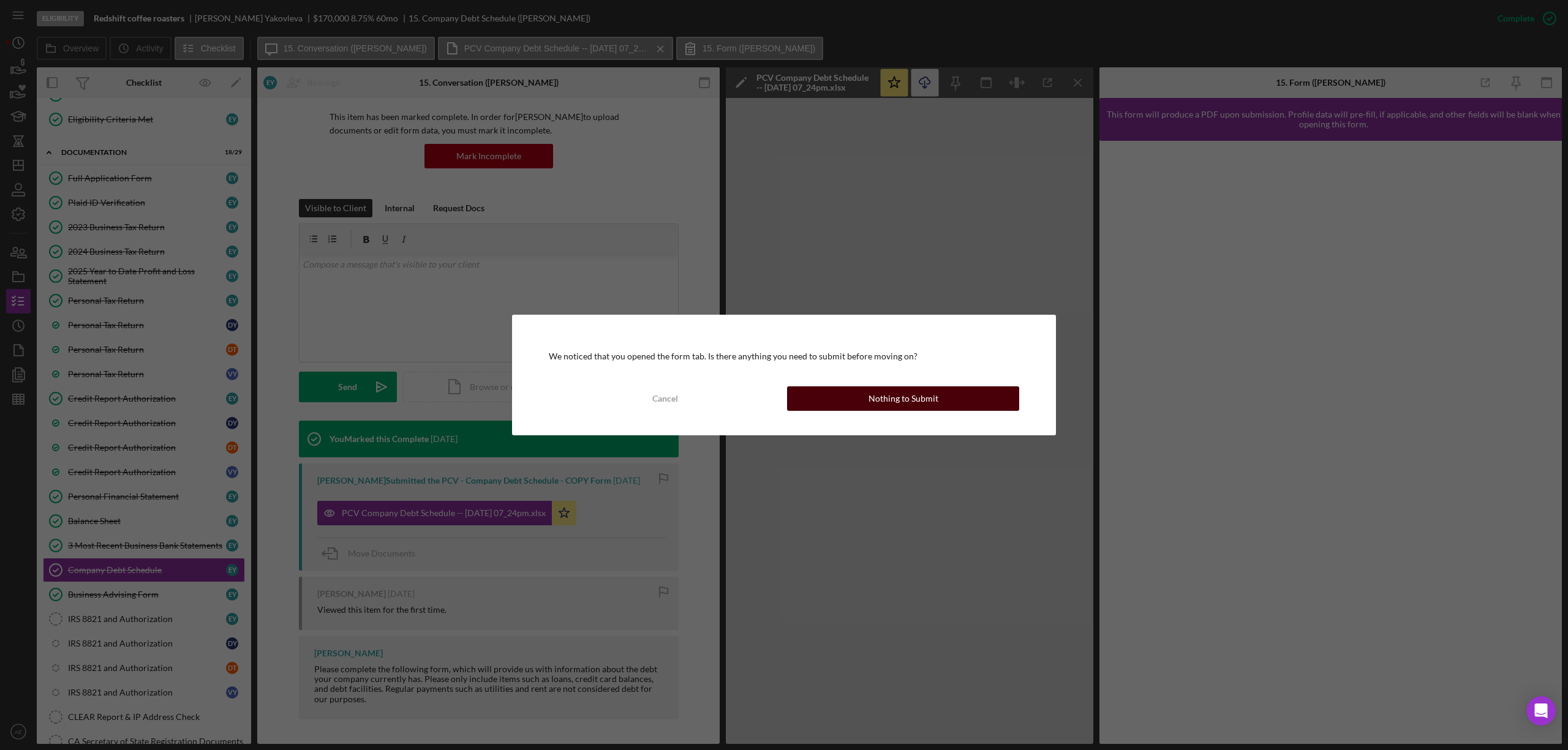
click at [890, 395] on div "Nothing to Submit" at bounding box center [903, 399] width 70 height 25
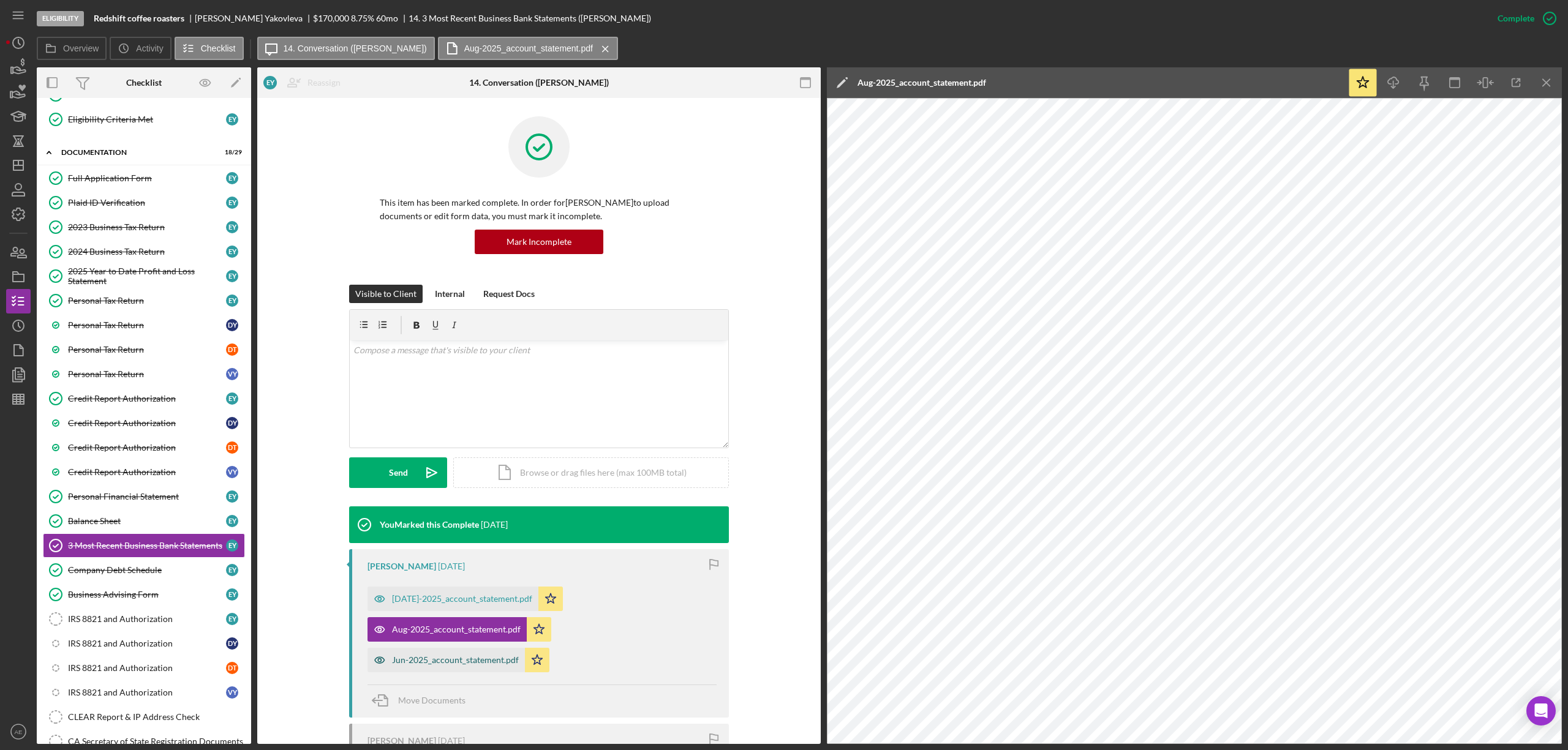
click at [431, 662] on div "Jun-2025_account_statement.pdf" at bounding box center [455, 661] width 127 height 10
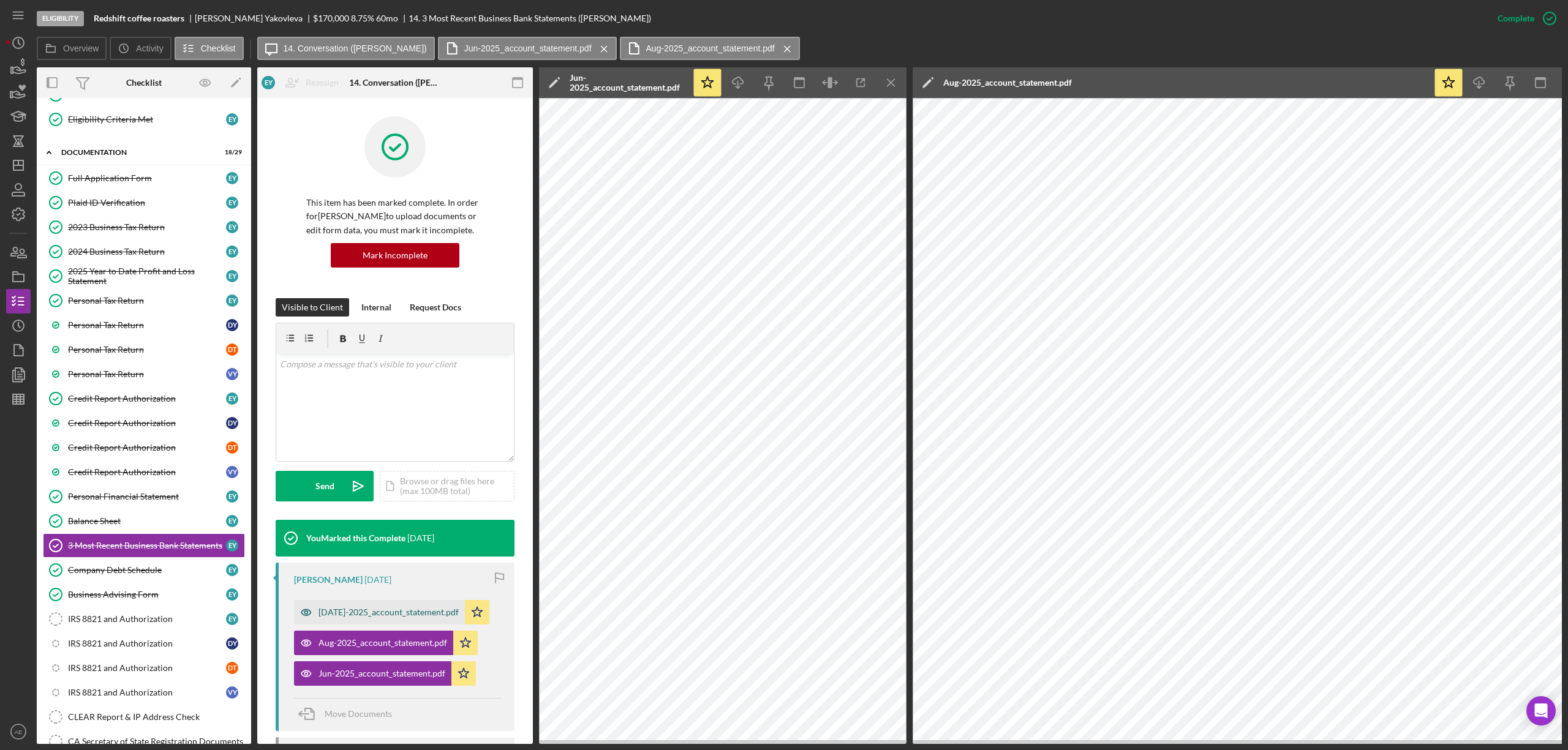
click at [406, 607] on div "[DATE]-2025_account_statement.pdf" at bounding box center [380, 612] width 170 height 25
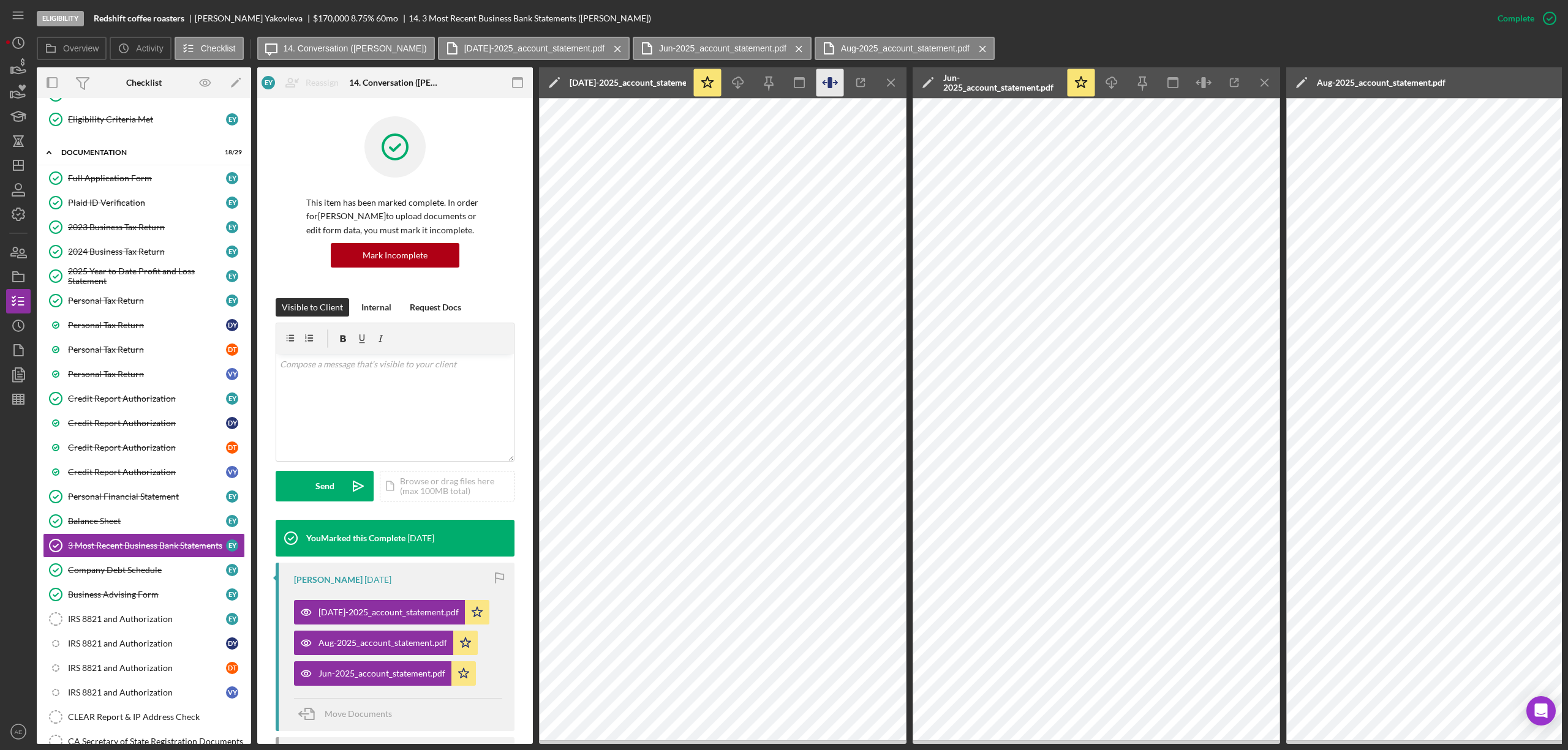
click at [825, 81] on icon "button" at bounding box center [830, 83] width 28 height 28
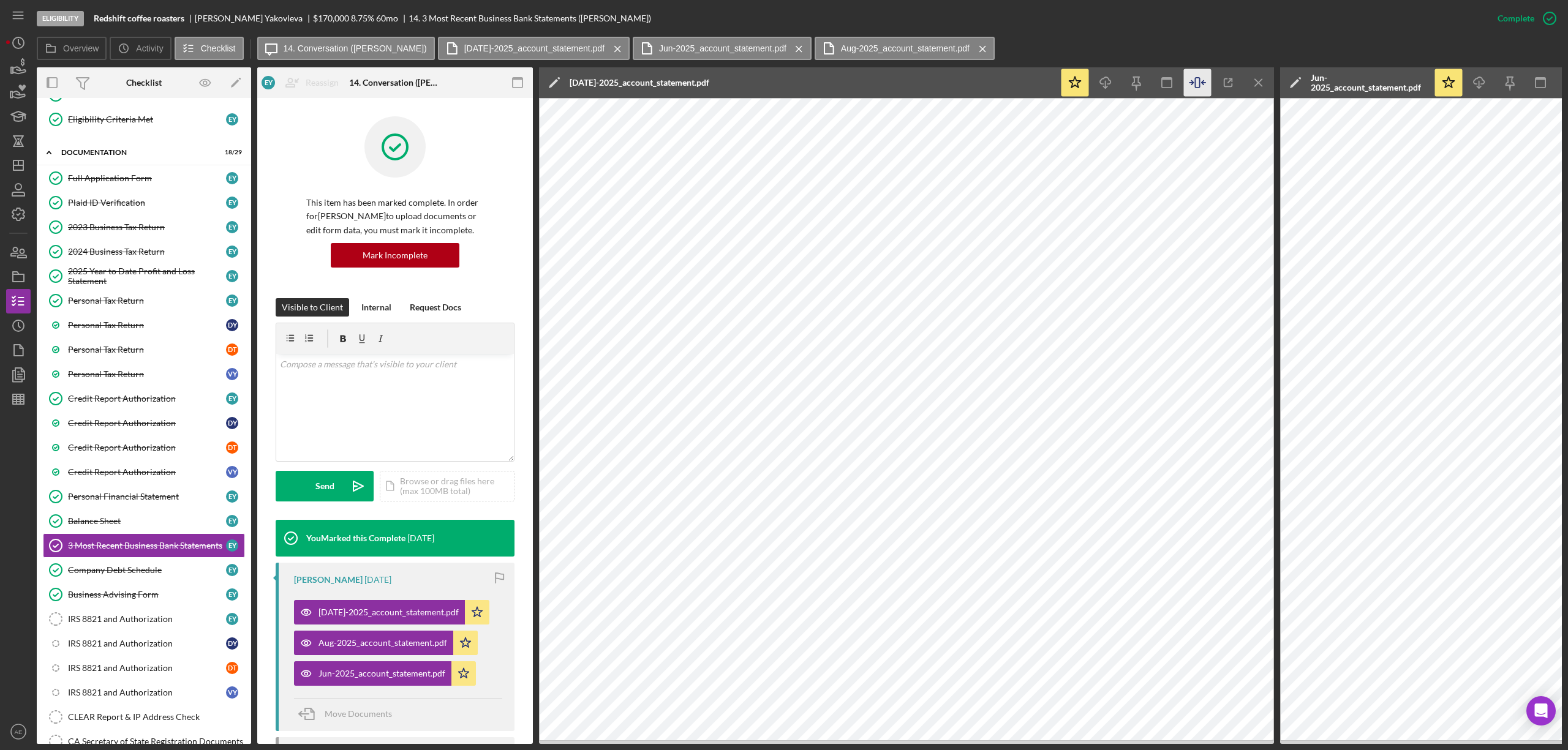
click at [1245, 79] on icon "Icon/Menu Close" at bounding box center [1259, 83] width 28 height 28
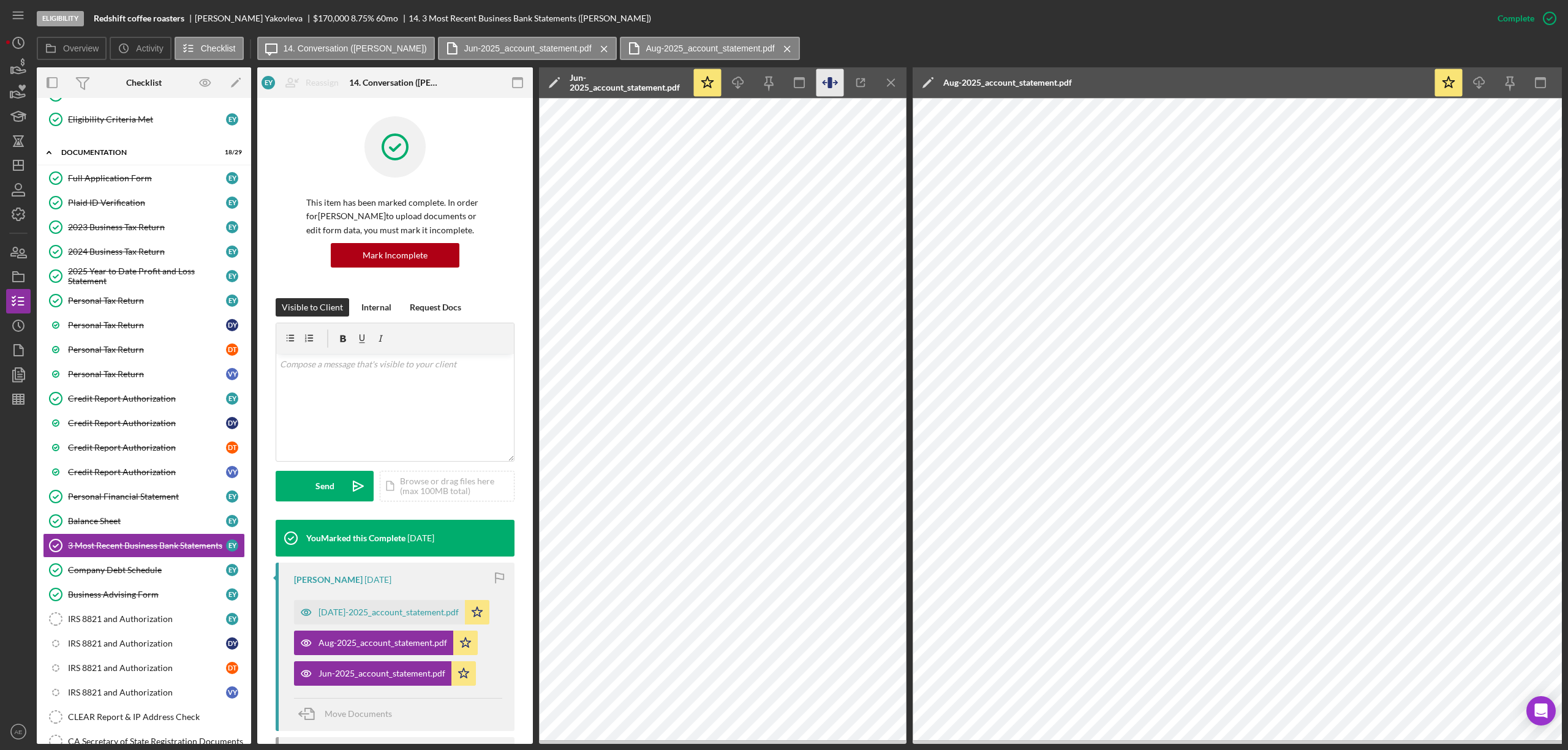
click at [842, 81] on icon "button" at bounding box center [830, 83] width 28 height 28
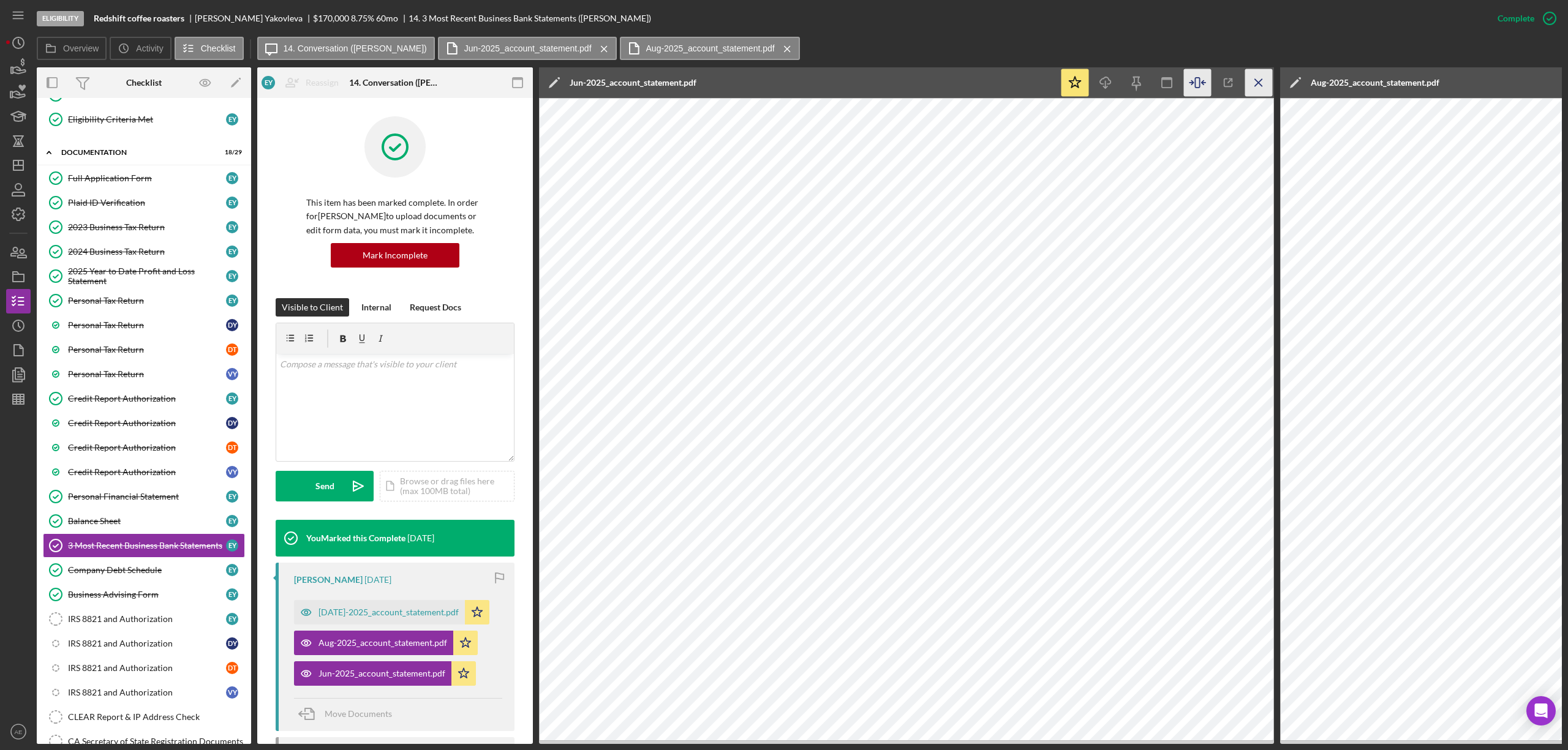
click at [1259, 82] on line "button" at bounding box center [1258, 82] width 7 height 7
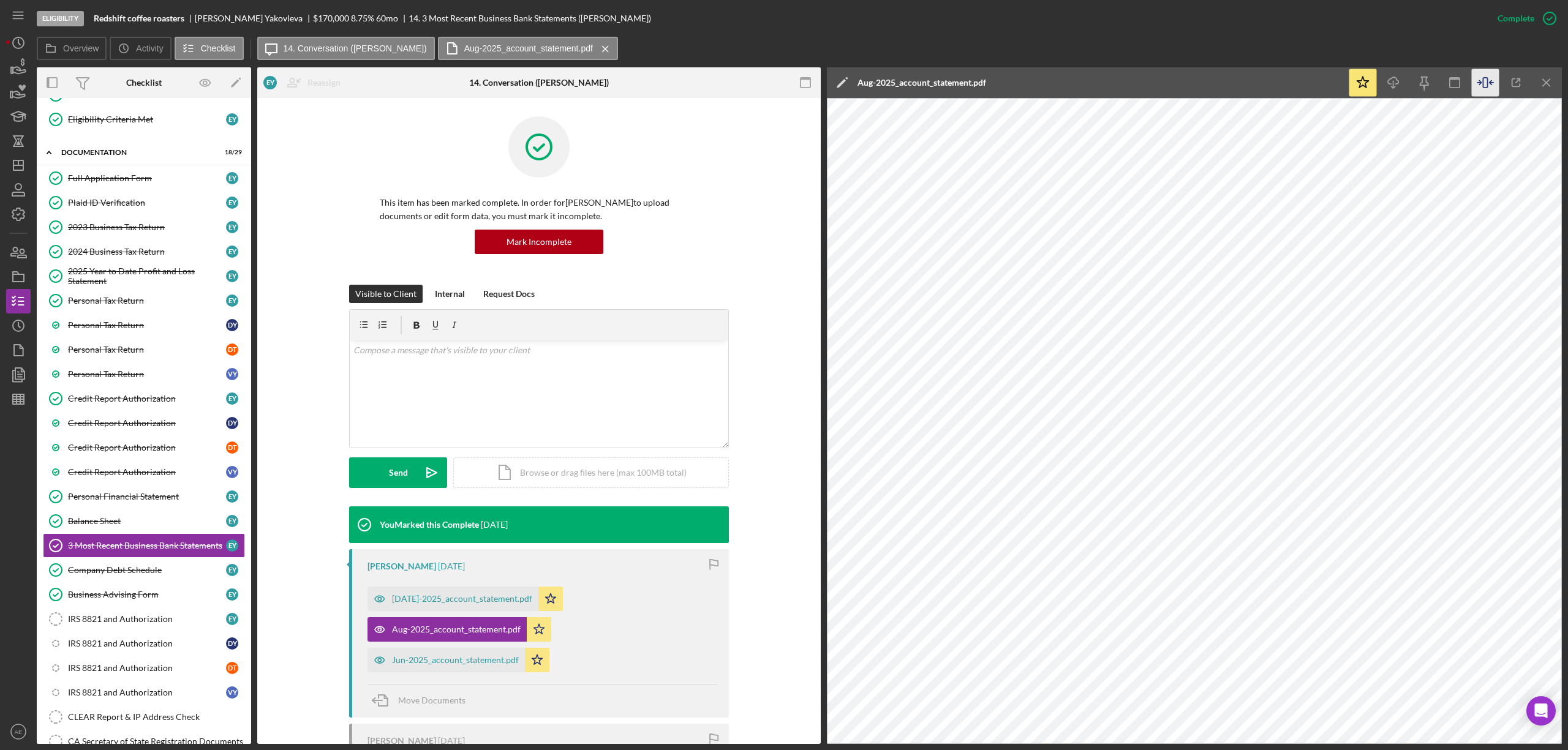
click at [1484, 79] on icon "button" at bounding box center [1486, 83] width 28 height 28
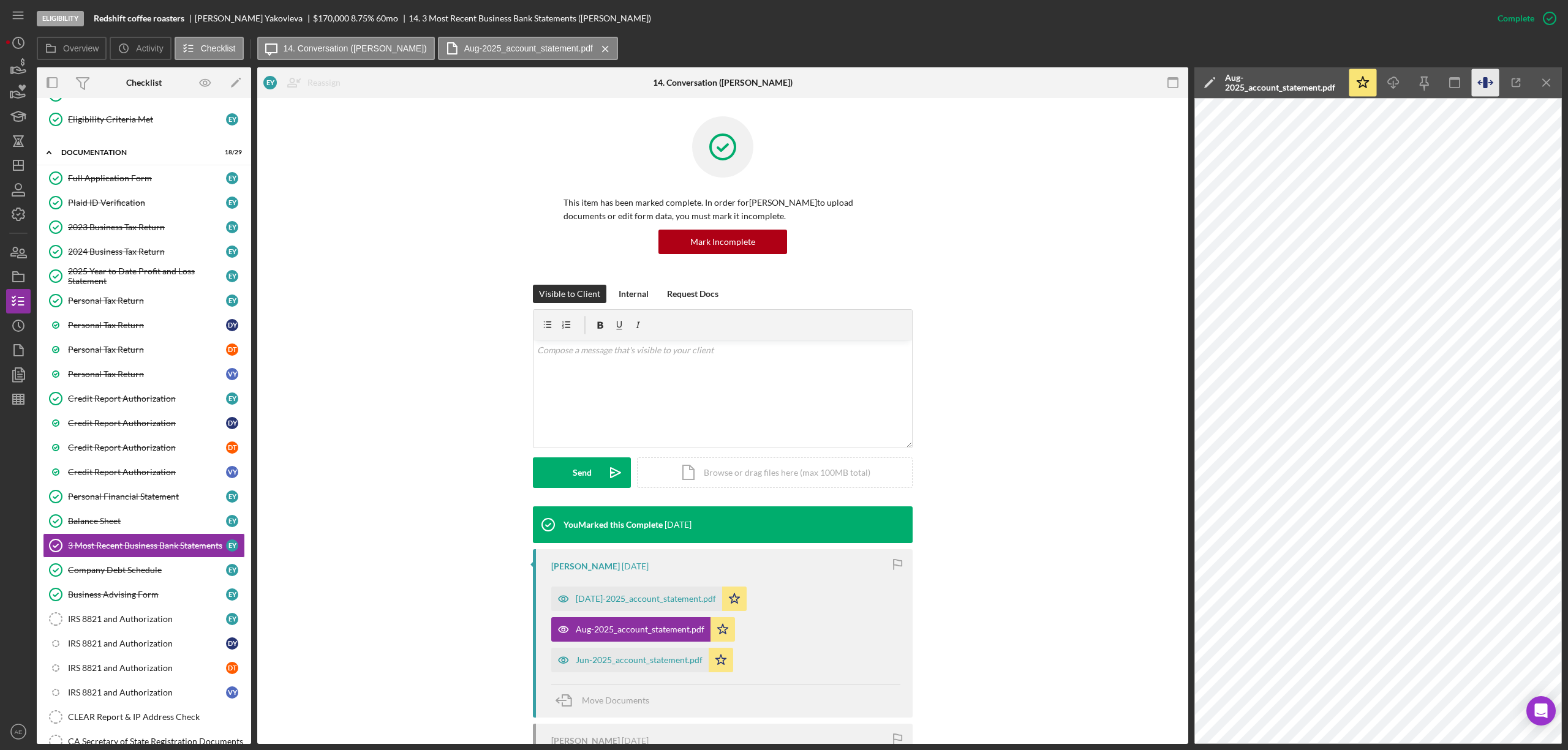
click at [1484, 79] on icon "button" at bounding box center [1484, 82] width 4 height 11
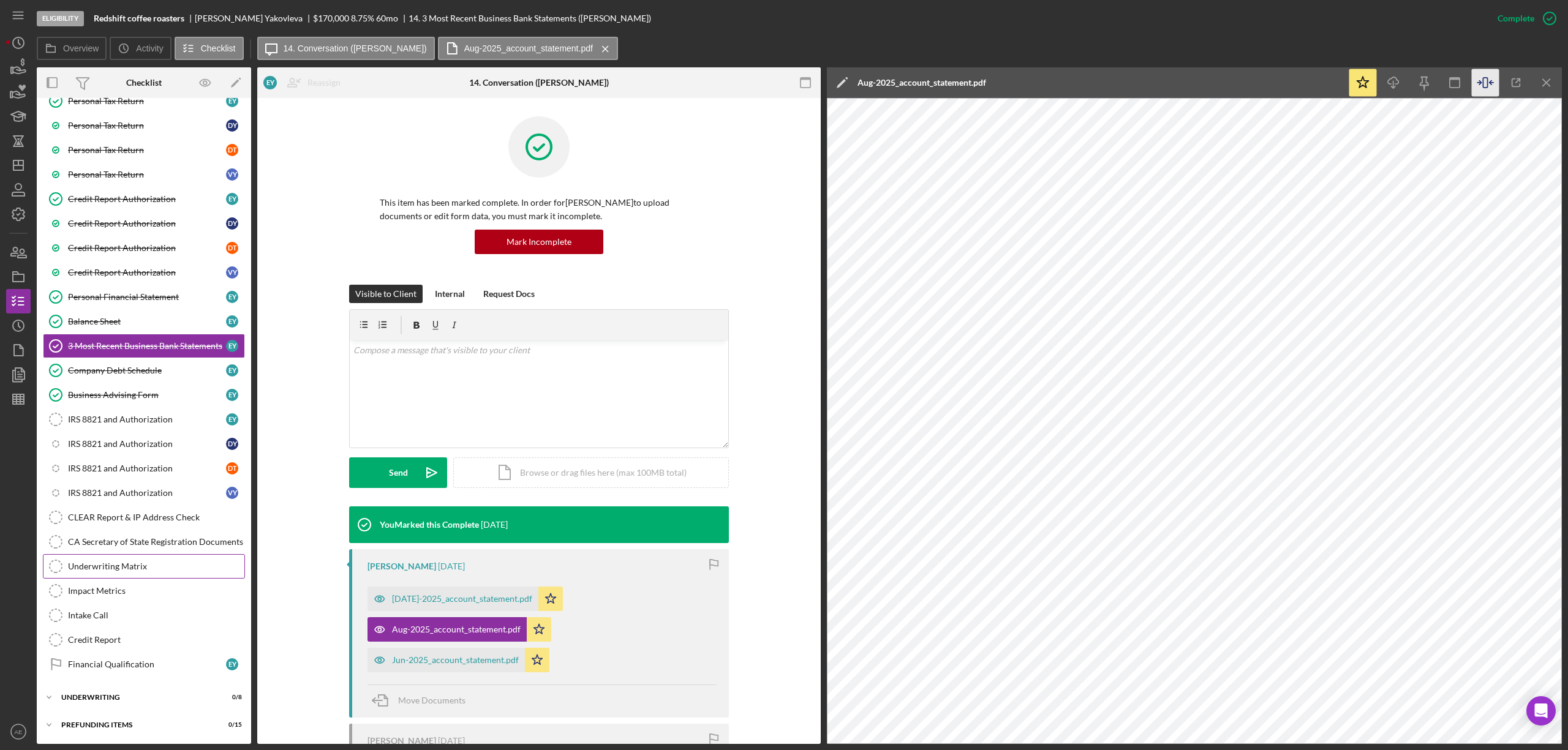
scroll to position [459, 0]
click at [16, 170] on polygon "button" at bounding box center [18, 166] width 10 height 10
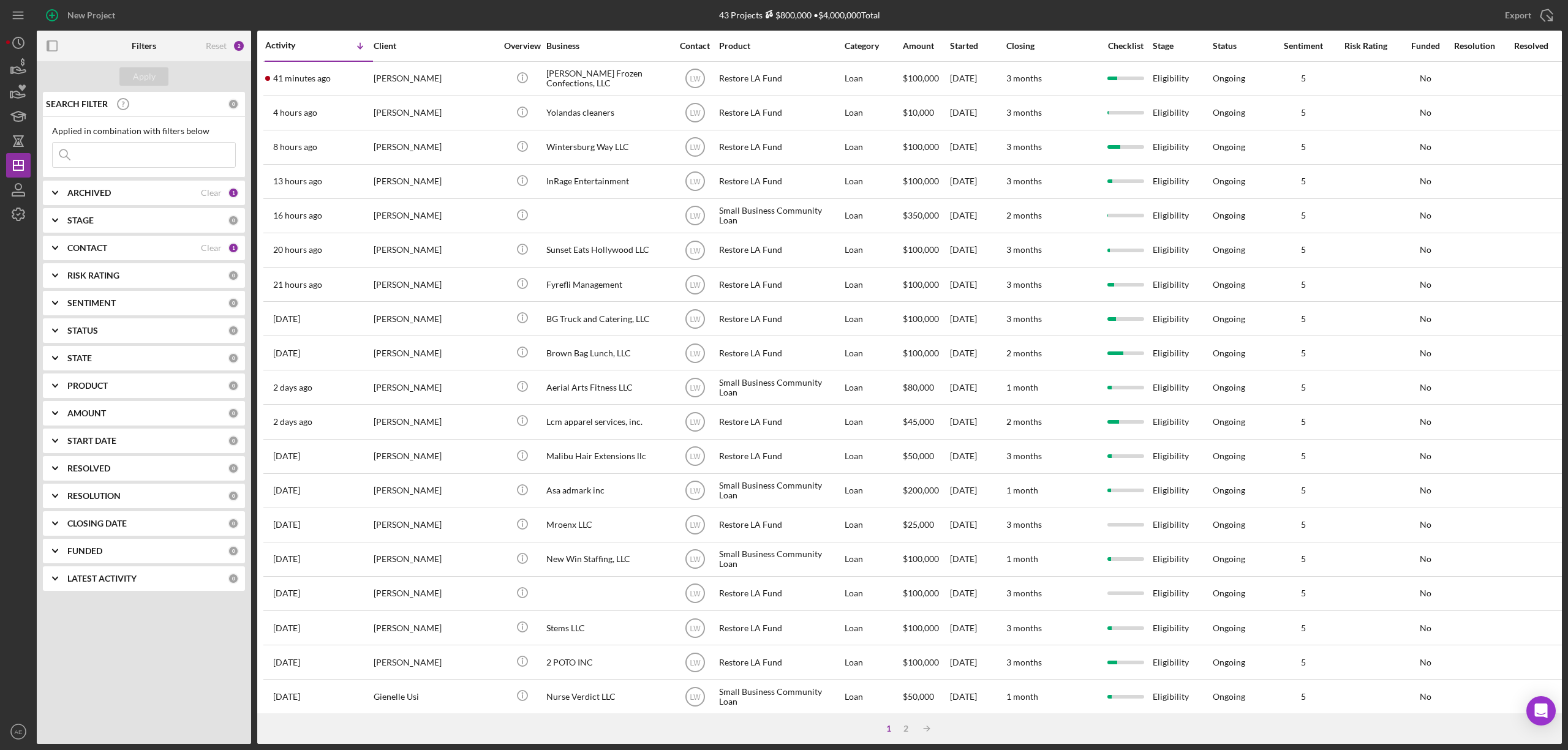
drag, startPoint x: 144, startPoint y: 239, endPoint x: 128, endPoint y: 256, distance: 23.3
click at [144, 239] on div "CONTACT Clear 1" at bounding box center [152, 248] width 171 height 25
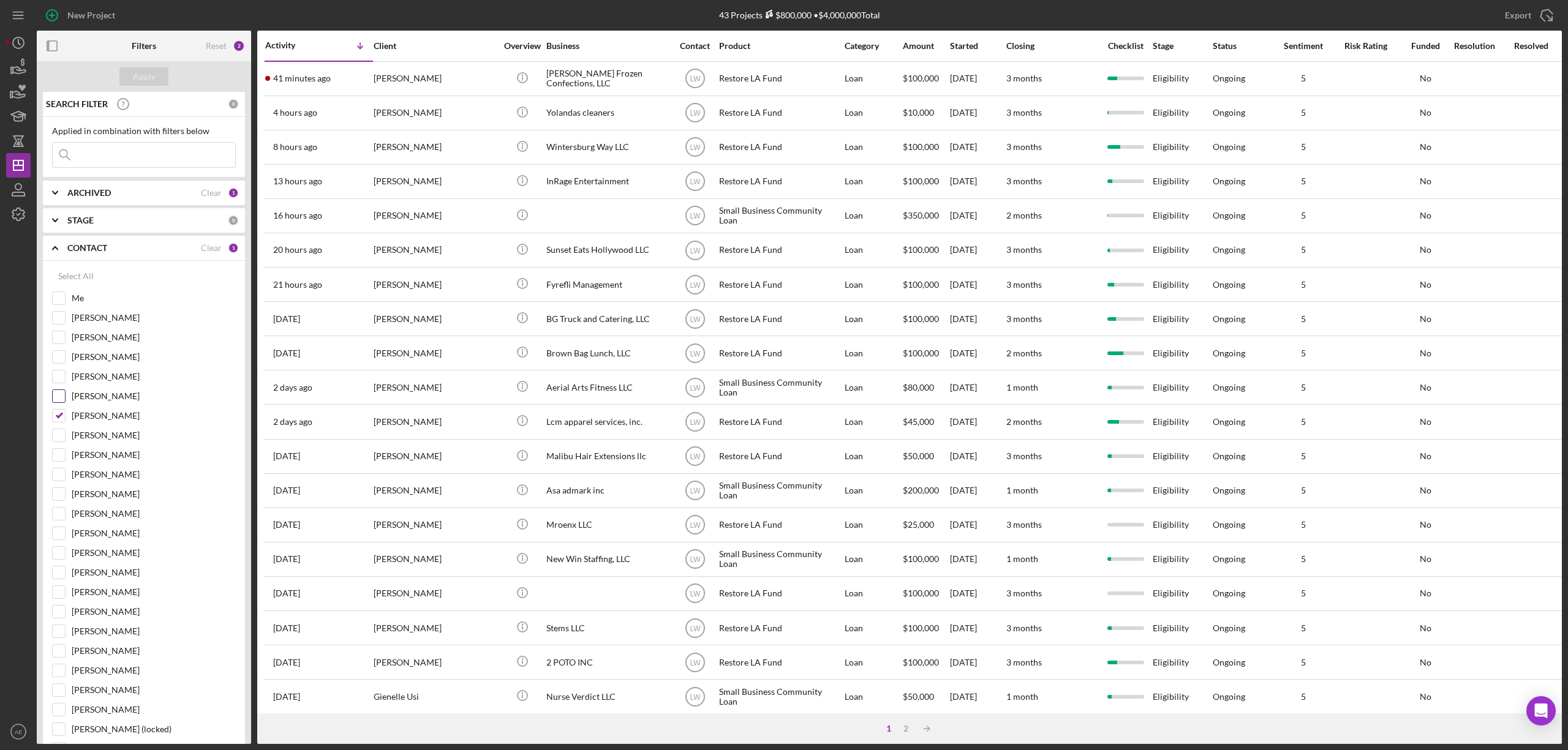
click at [55, 416] on input "[PERSON_NAME]" at bounding box center [58, 416] width 12 height 12
checkbox input "false"
click at [57, 297] on input "Me" at bounding box center [58, 298] width 12 height 12
checkbox input "true"
click at [139, 74] on div "Apply" at bounding box center [144, 76] width 23 height 18
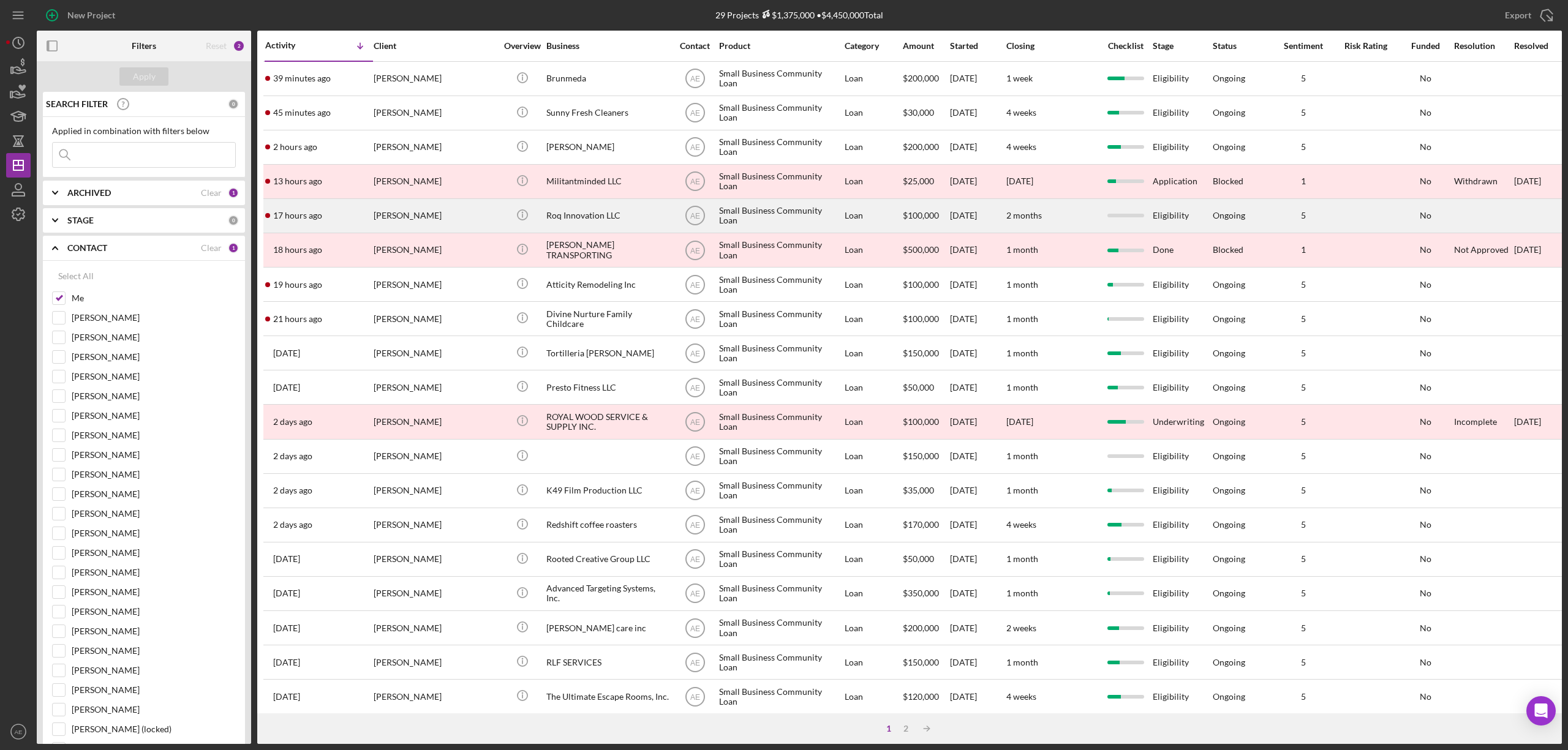
click at [459, 217] on div "[PERSON_NAME]" at bounding box center [434, 216] width 122 height 33
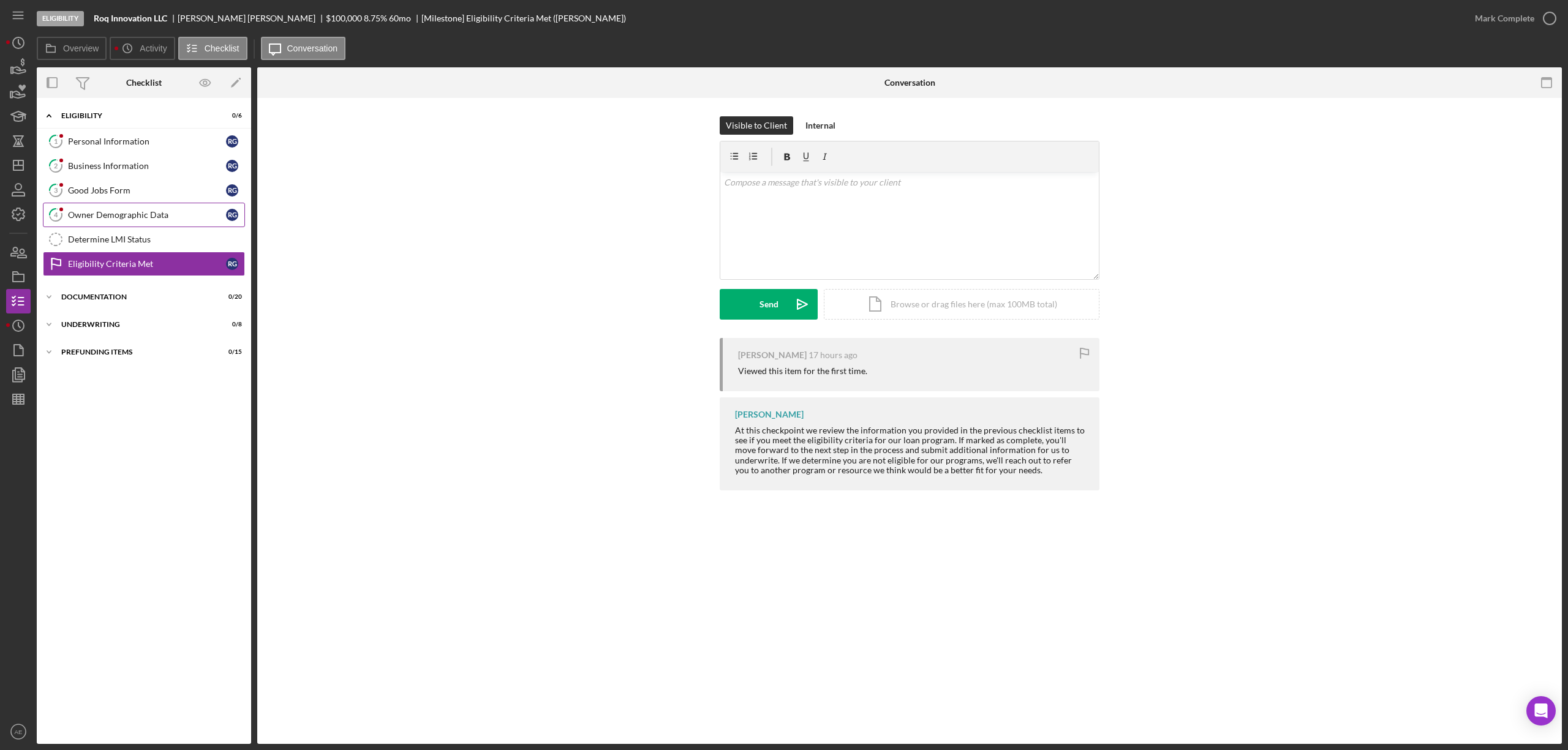
click at [166, 216] on div "Owner Demographic Data" at bounding box center [147, 215] width 158 height 10
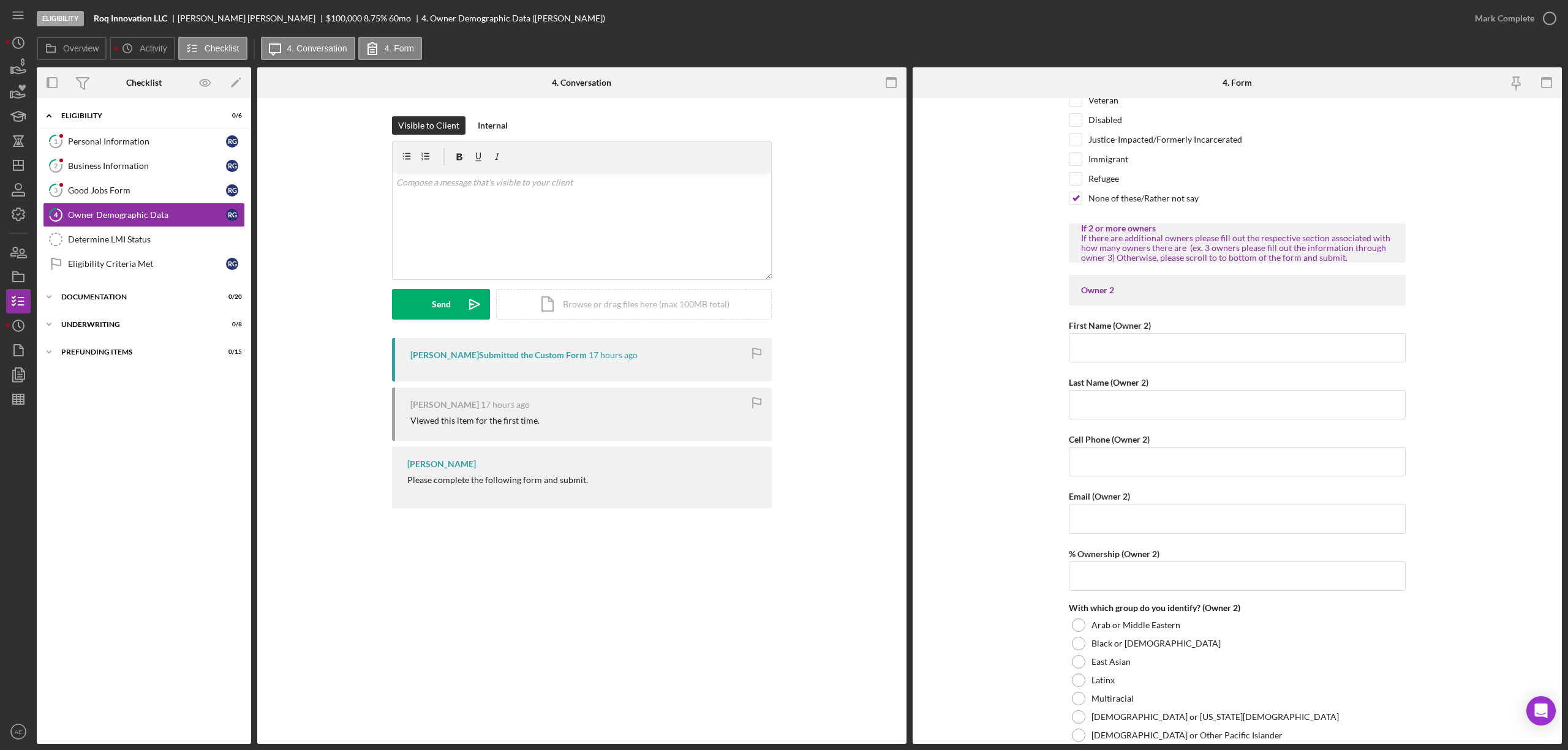
scroll to position [1143, 0]
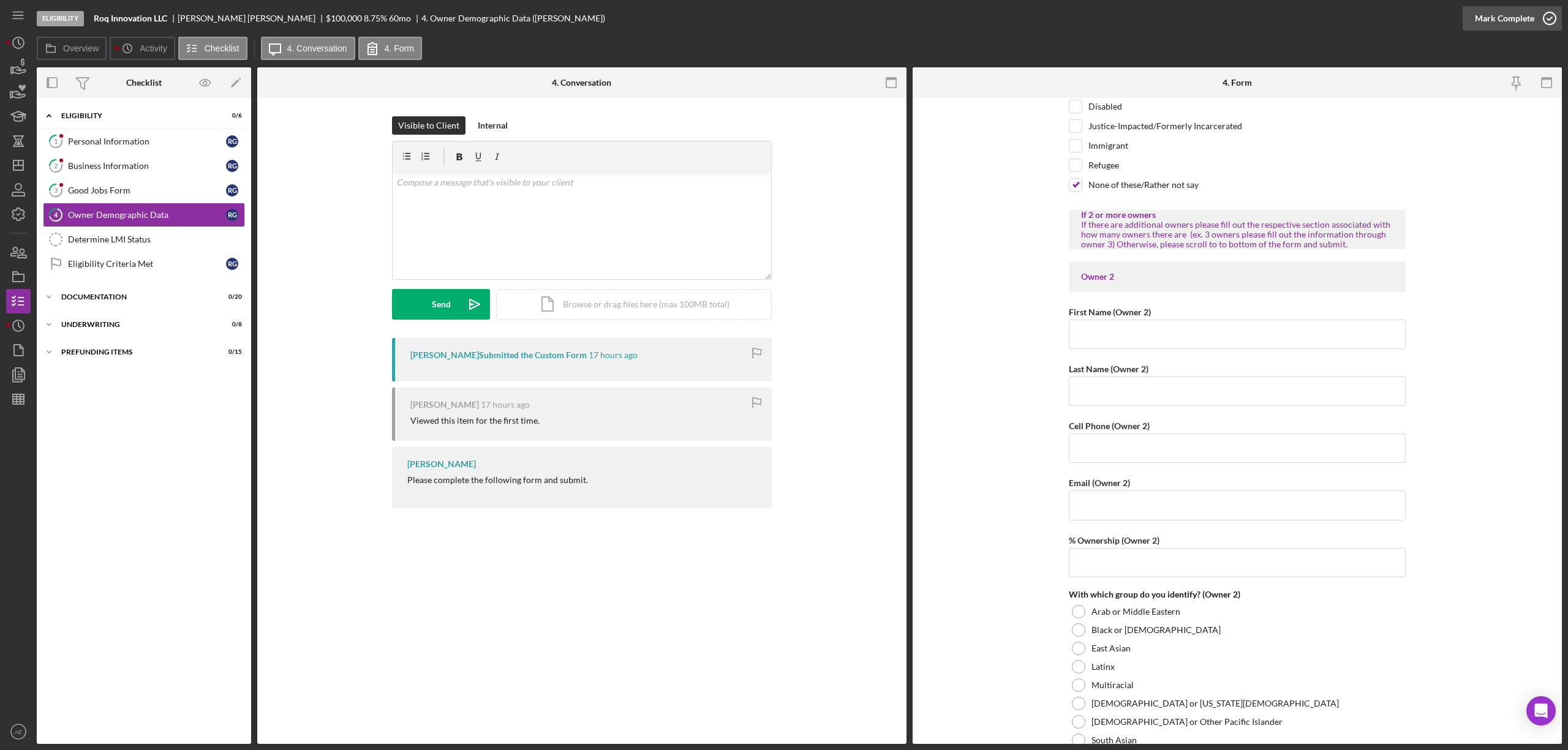
click at [1510, 12] on div "Mark Complete" at bounding box center [1504, 18] width 59 height 25
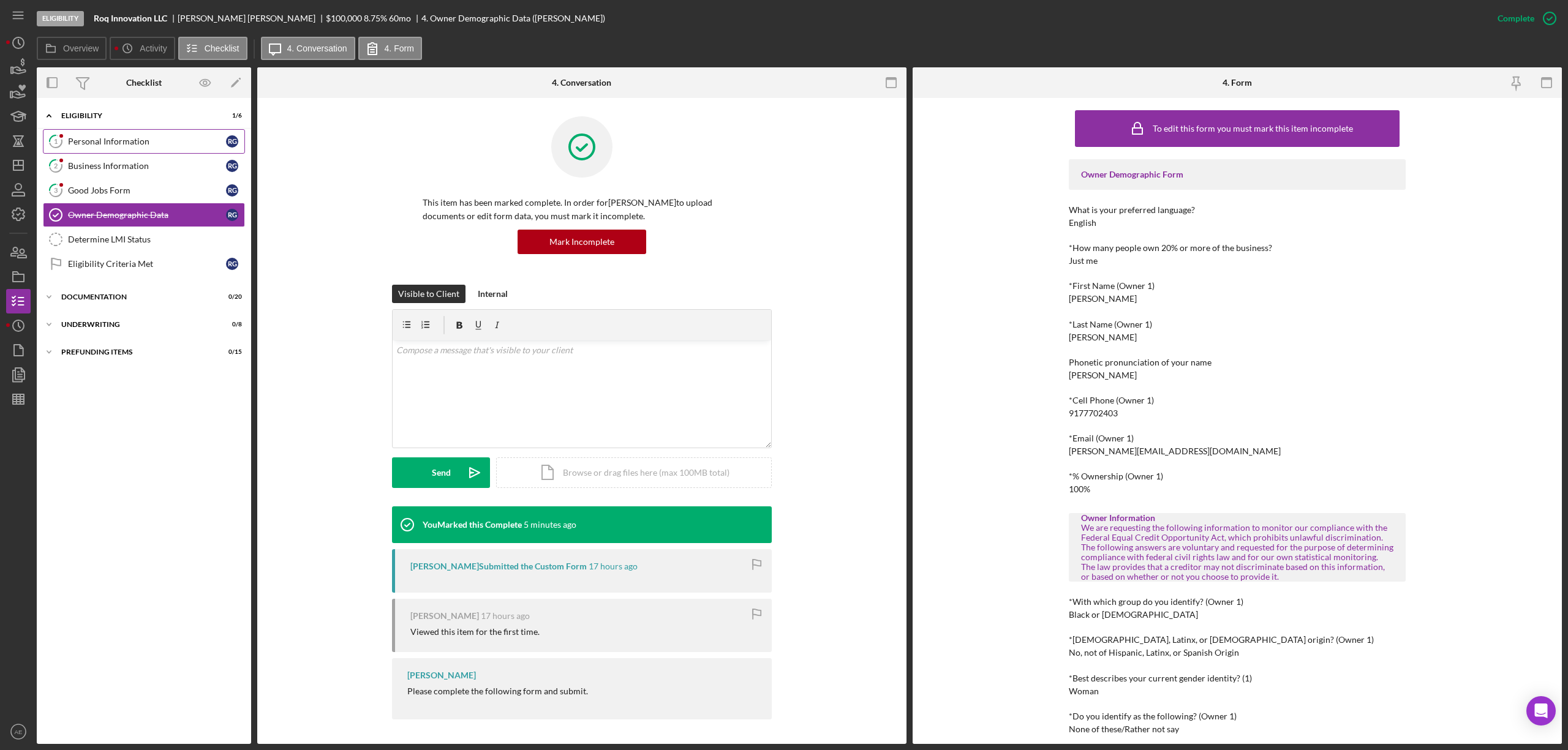
click at [111, 133] on link "1 Personal Information R G" at bounding box center [143, 142] width 202 height 25
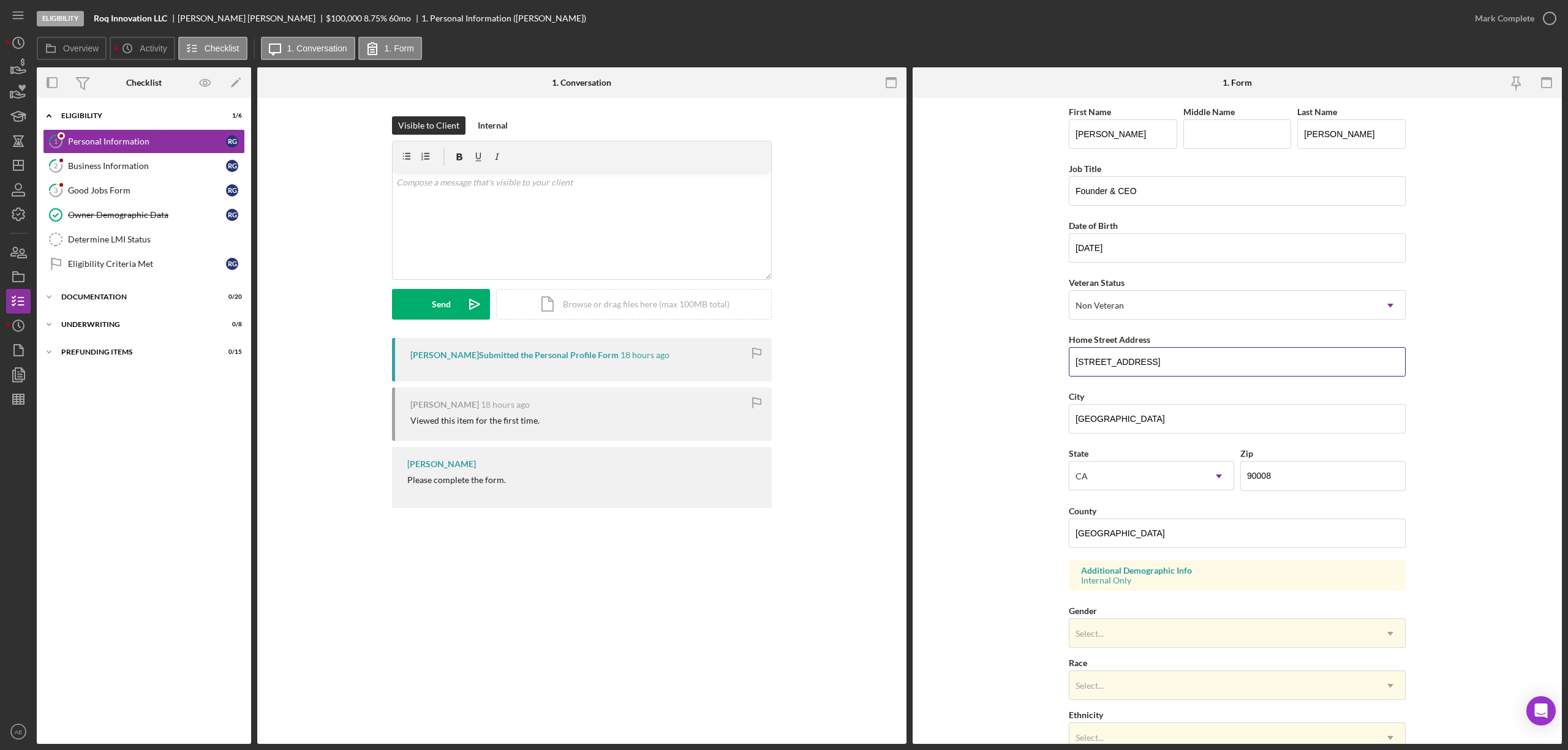
drag, startPoint x: 1165, startPoint y: 365, endPoint x: 951, endPoint y: 363, distance: 214.0
click at [951, 363] on form "First Name [PERSON_NAME] Middle Name Last Name [PERSON_NAME] Title Founder & CE…" at bounding box center [1237, 421] width 649 height 646
click at [122, 213] on div "Owner Demographic Data" at bounding box center [147, 215] width 158 height 10
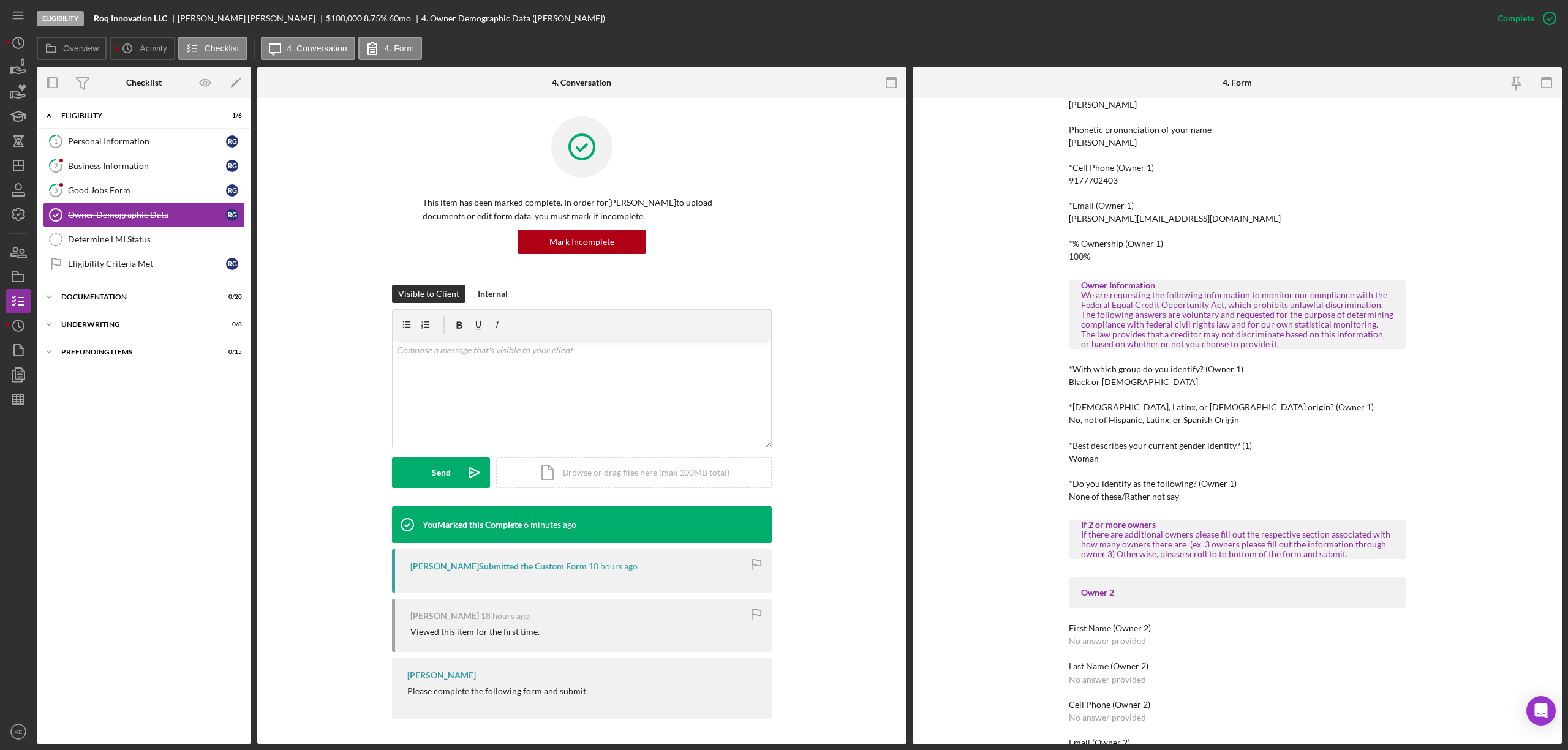
scroll to position [245, 0]
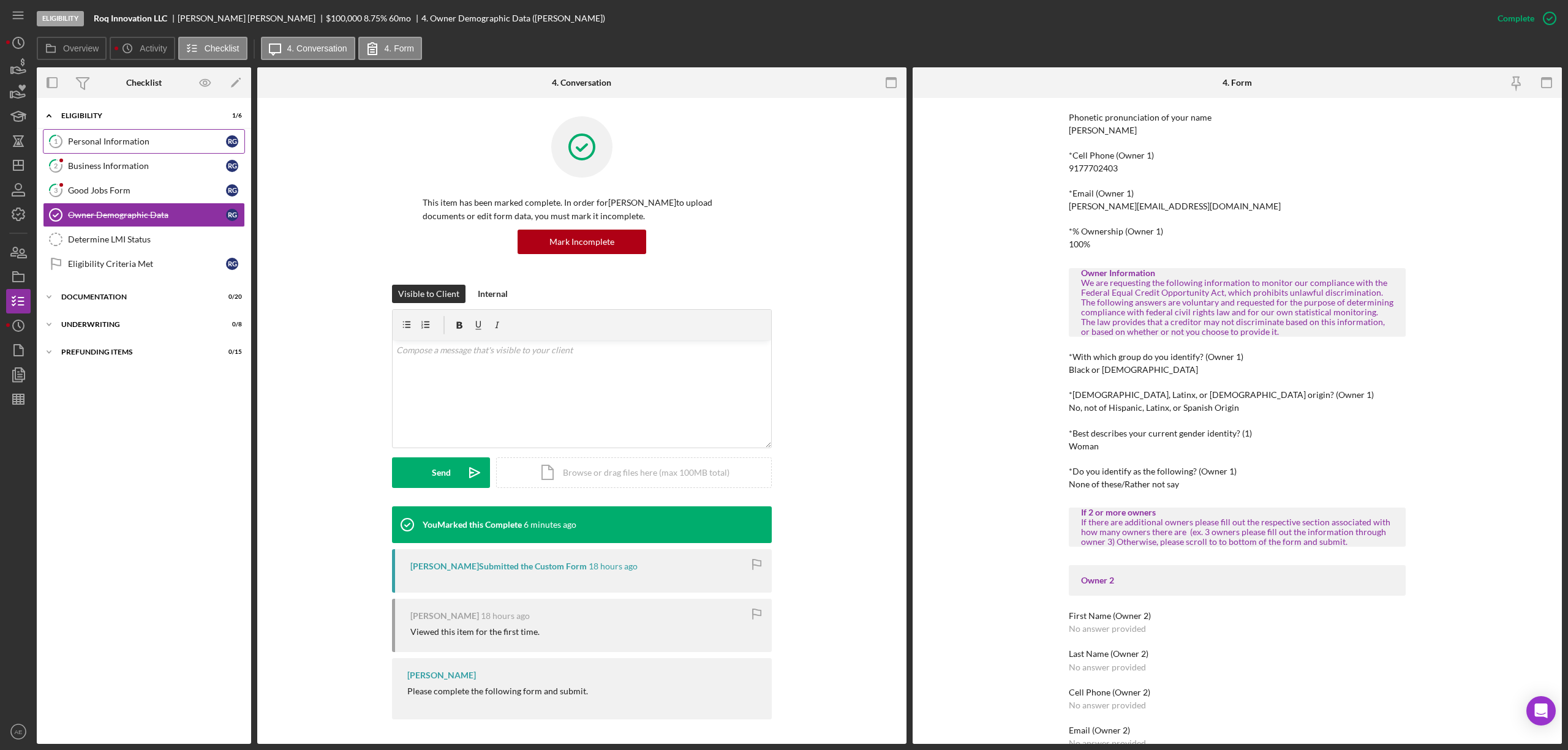
click at [115, 146] on div "Personal Information" at bounding box center [147, 142] width 158 height 10
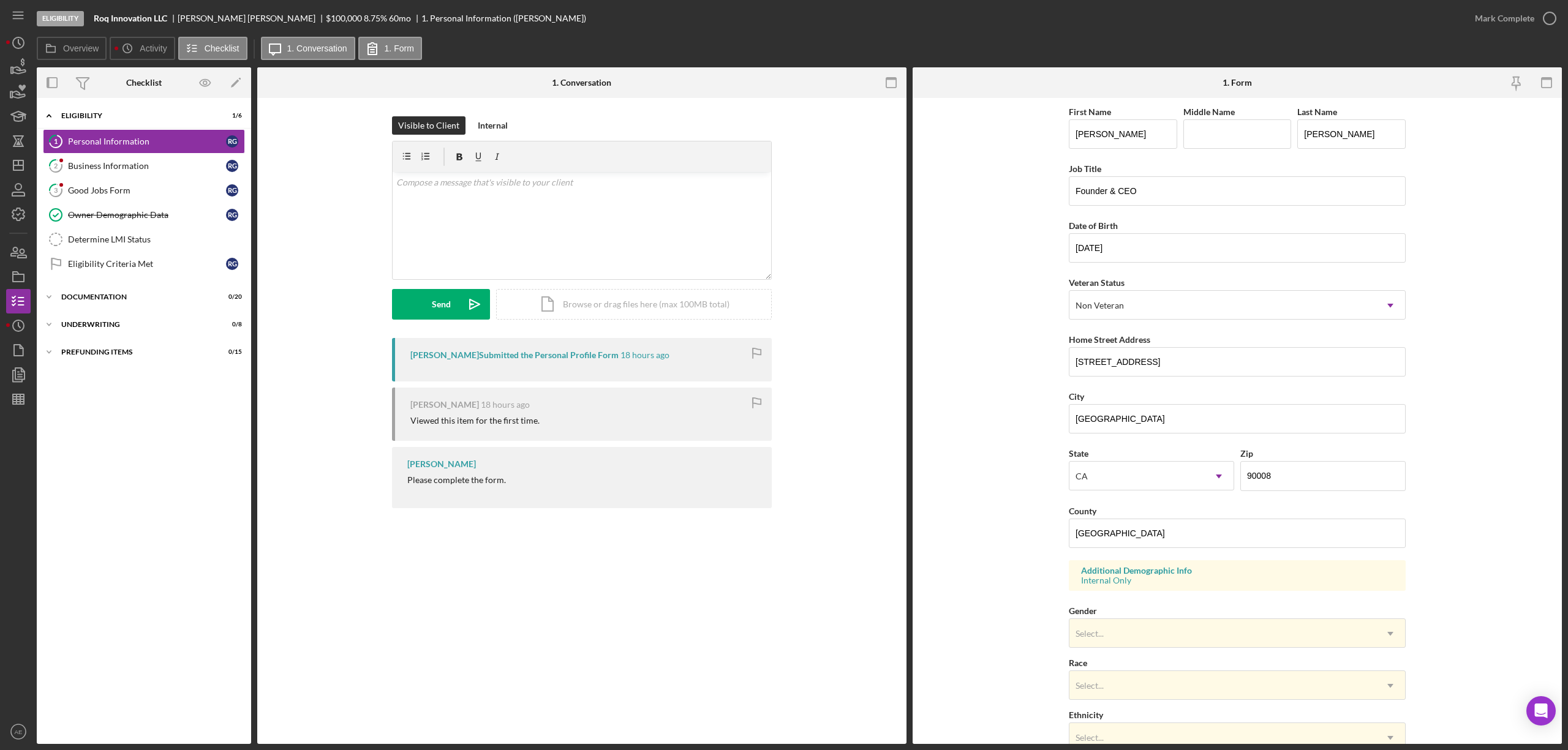
scroll to position [174, 0]
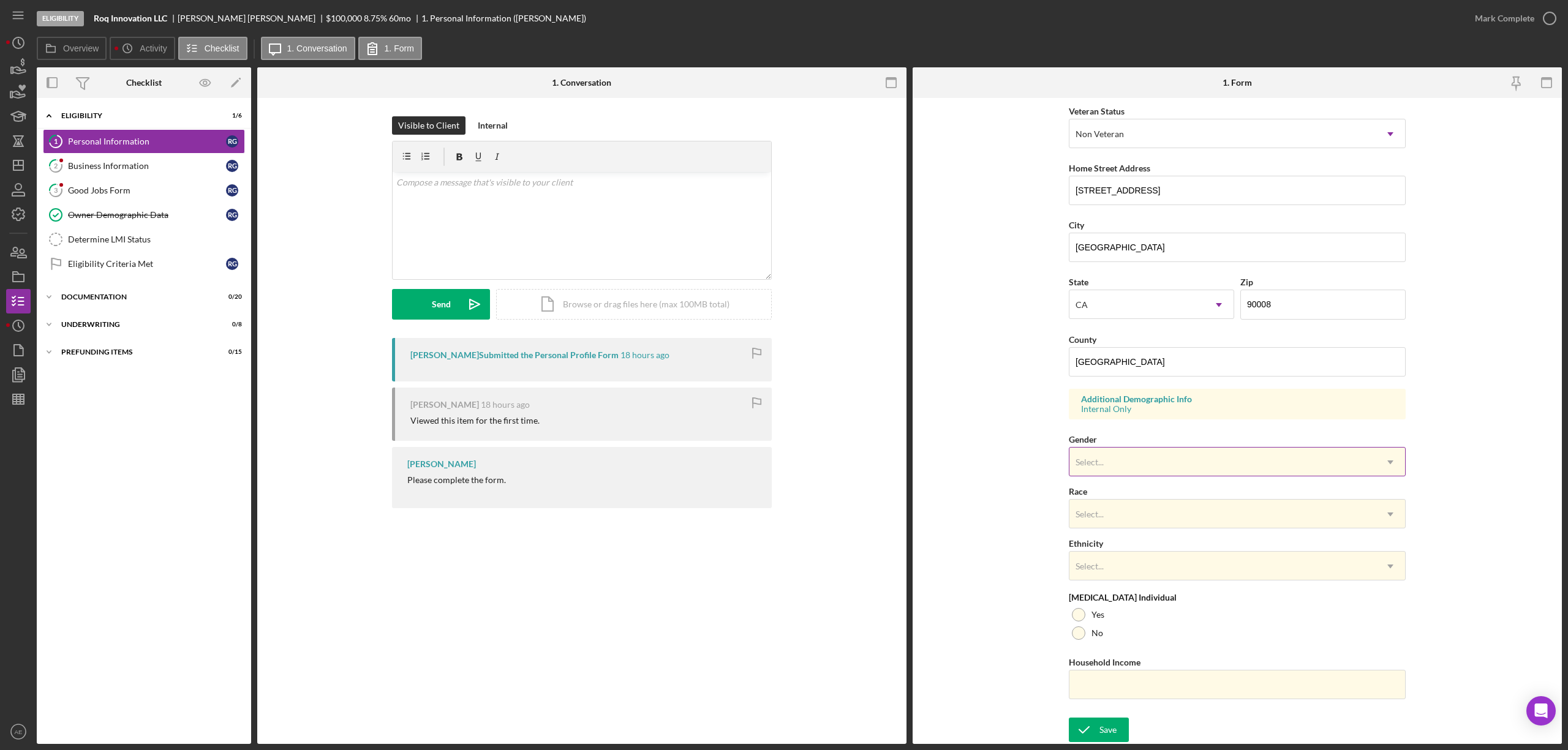
click at [1118, 471] on div "Select..." at bounding box center [1223, 462] width 307 height 28
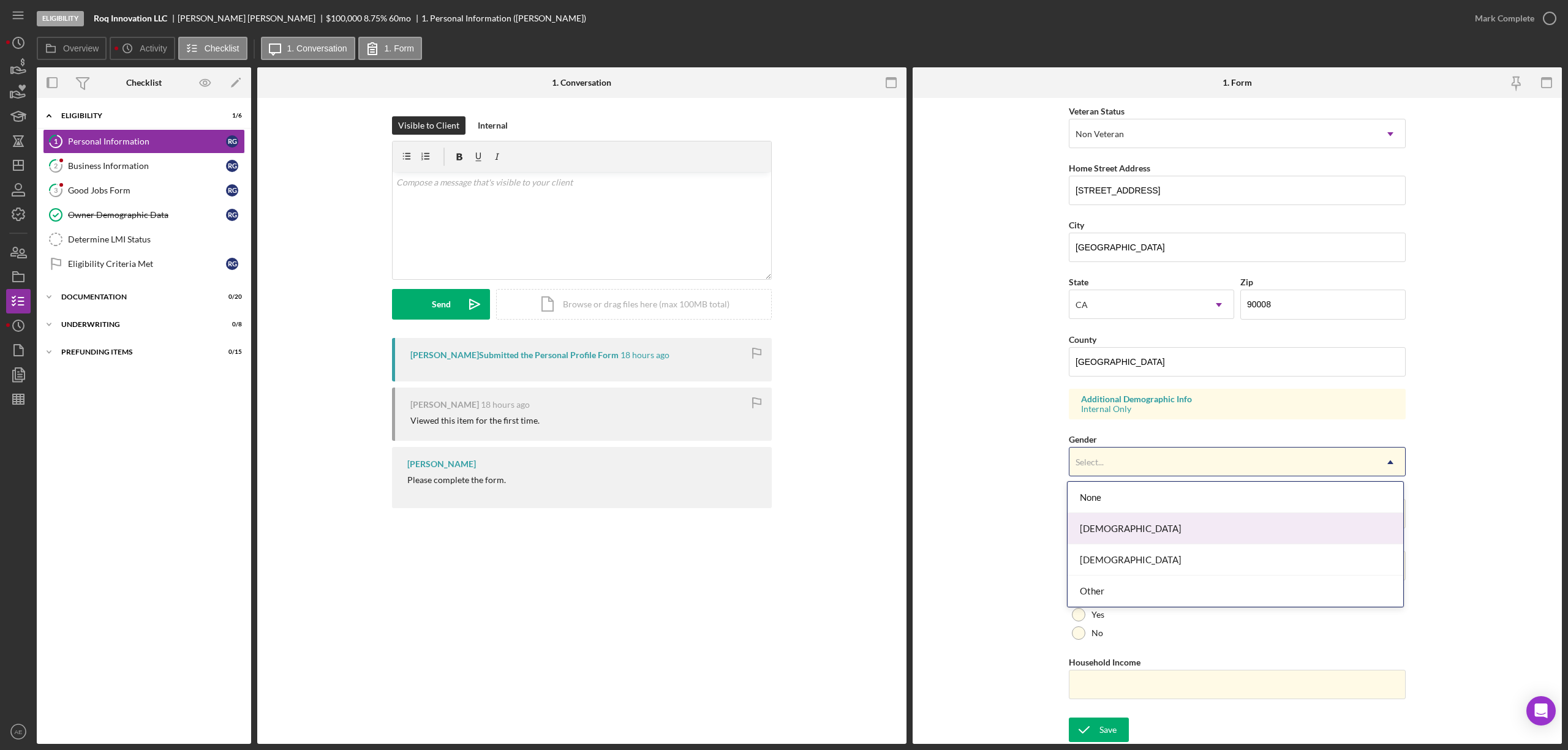
click at [1005, 220] on form "First Name [PERSON_NAME] Middle Name Last Name [PERSON_NAME] Title Founder & CE…" at bounding box center [1237, 421] width 649 height 646
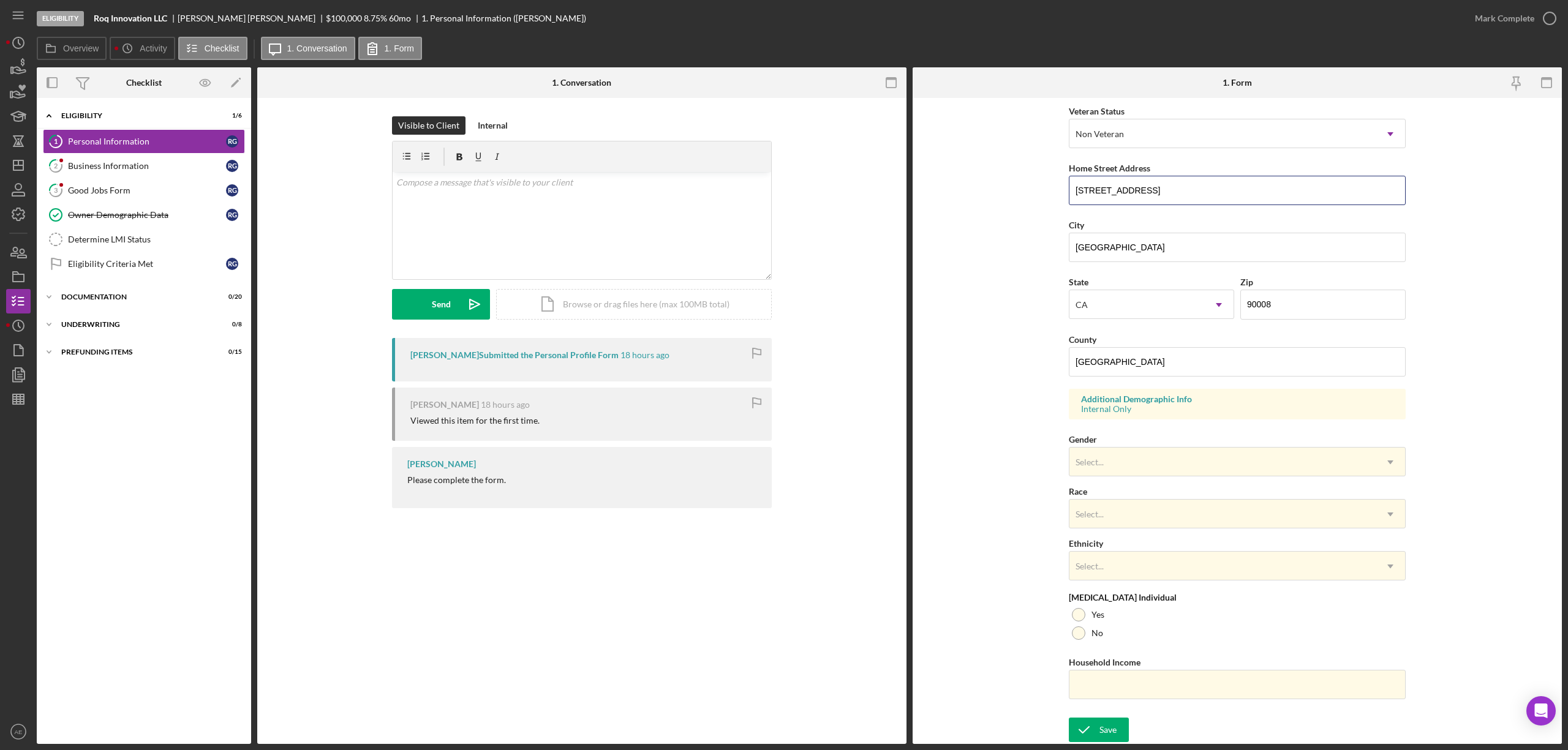
drag, startPoint x: 1179, startPoint y: 181, endPoint x: 902, endPoint y: 181, distance: 277.0
click at [902, 181] on div "Overview Internal Workflow Stage Eligibility Icon/Dropdown Arrow Archive (can u…" at bounding box center [799, 406] width 1525 height 677
drag, startPoint x: 1152, startPoint y: 234, endPoint x: 852, endPoint y: 224, distance: 300.2
click at [854, 225] on div "Overview Internal Workflow Stage Eligibility Icon/Dropdown Arrow Archive (can u…" at bounding box center [799, 406] width 1525 height 677
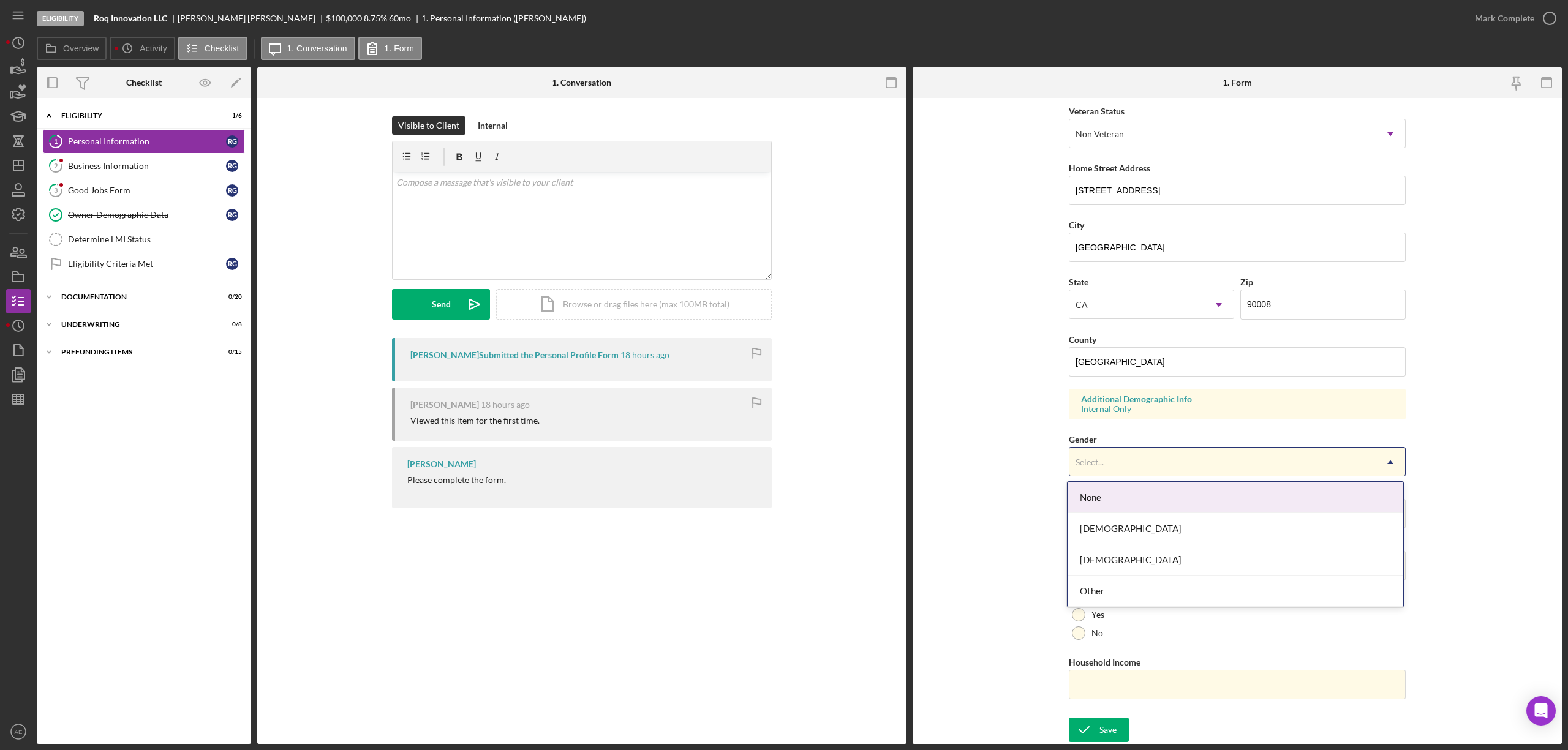
click at [1148, 464] on div "Select..." at bounding box center [1223, 462] width 307 height 28
click at [1106, 525] on div "[DEMOGRAPHIC_DATA]" at bounding box center [1234, 529] width 335 height 31
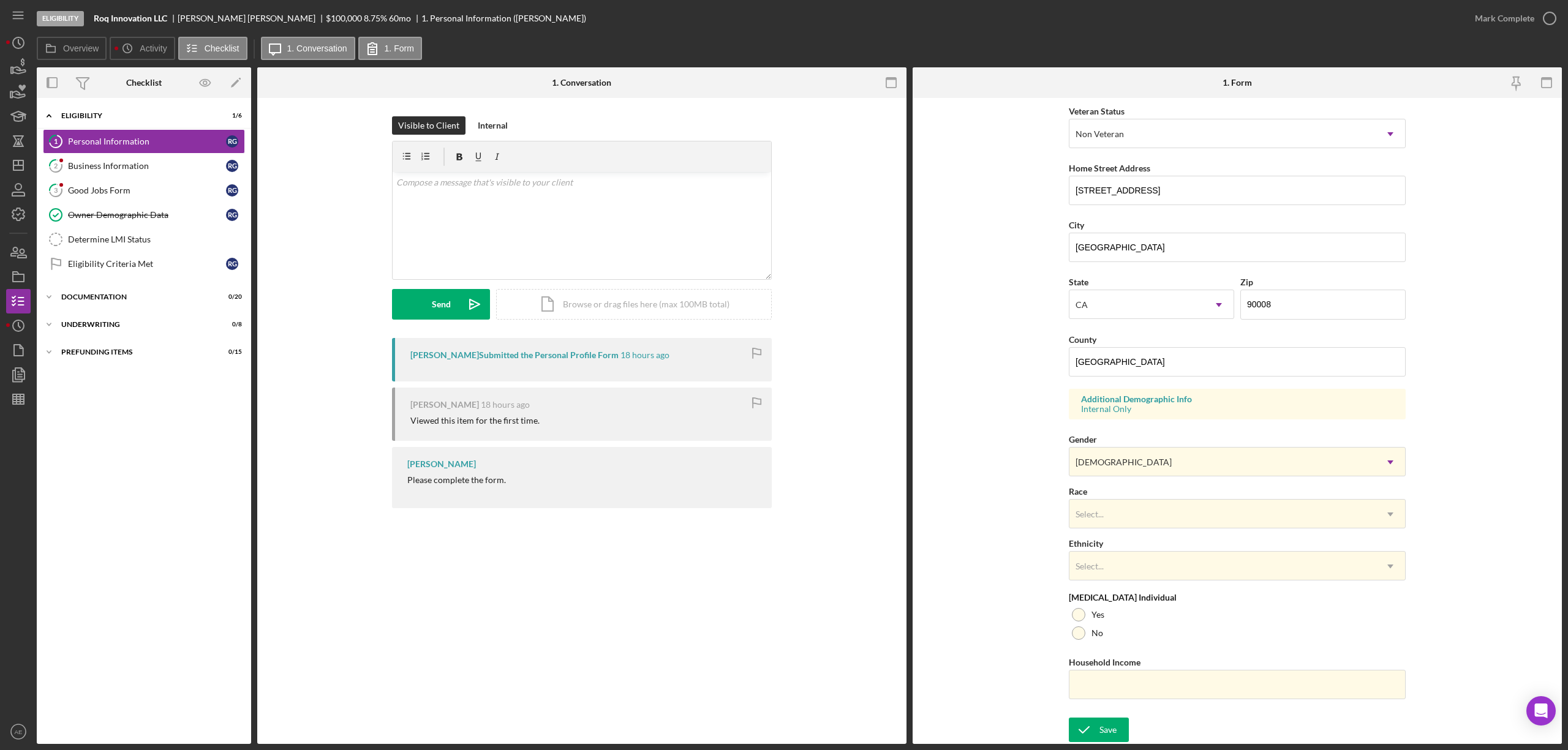
click at [1116, 498] on div "Race Select... Icon/Dropdown Arrow" at bounding box center [1237, 506] width 337 height 45
click at [1116, 510] on div "Select..." at bounding box center [1223, 515] width 307 height 28
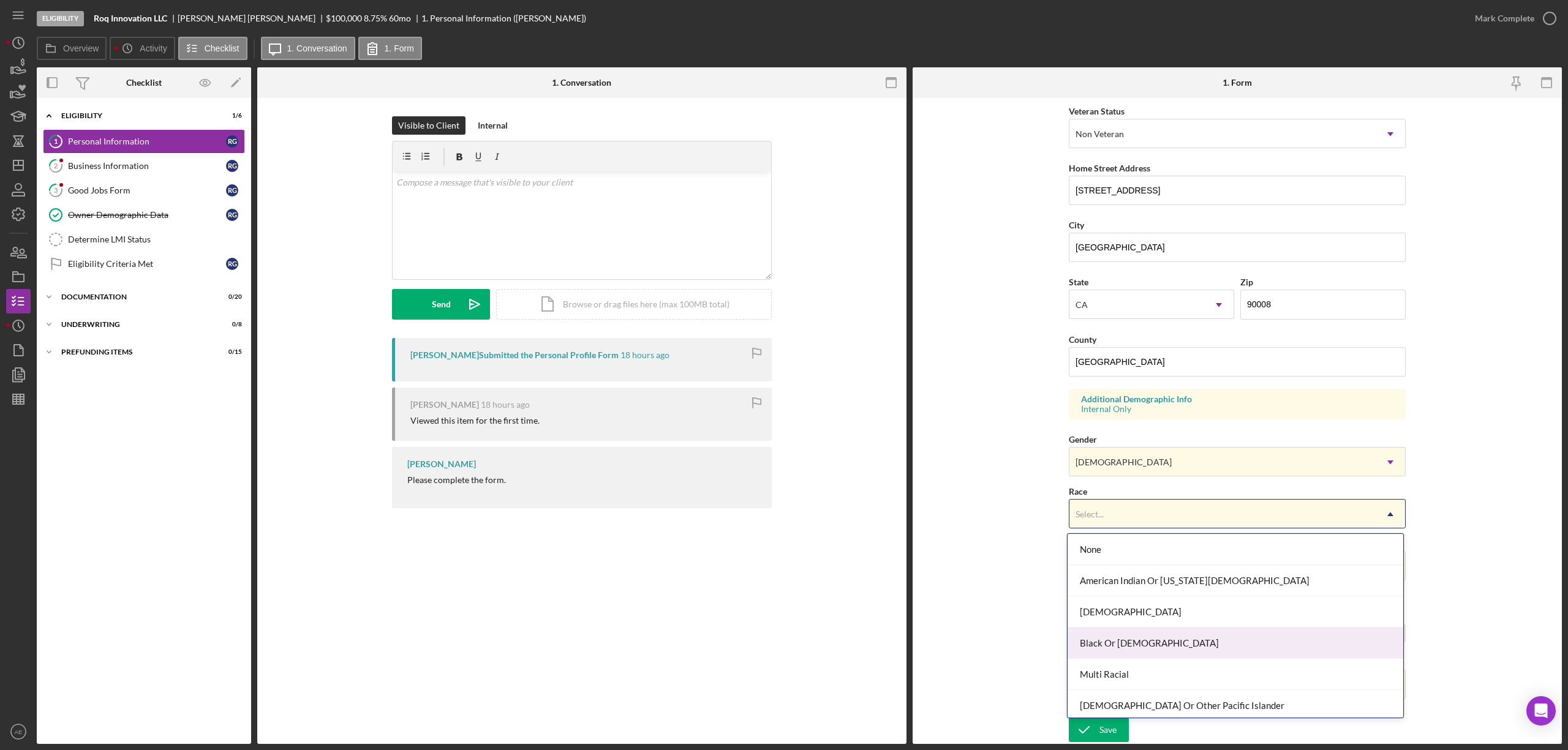
click at [1152, 639] on div "Black Or [DEMOGRAPHIC_DATA]" at bounding box center [1234, 643] width 335 height 31
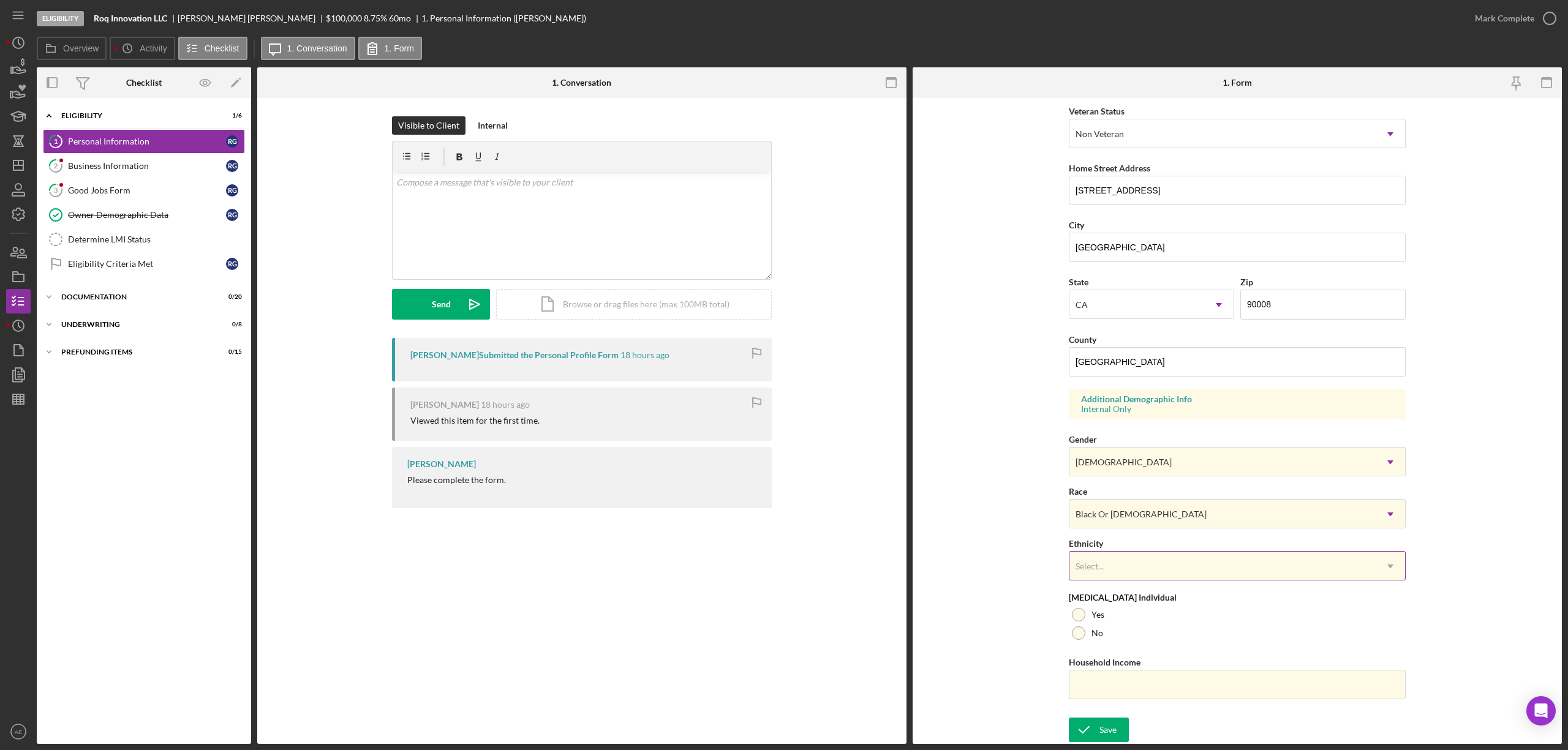
click at [1132, 572] on div "Select..." at bounding box center [1223, 566] width 307 height 28
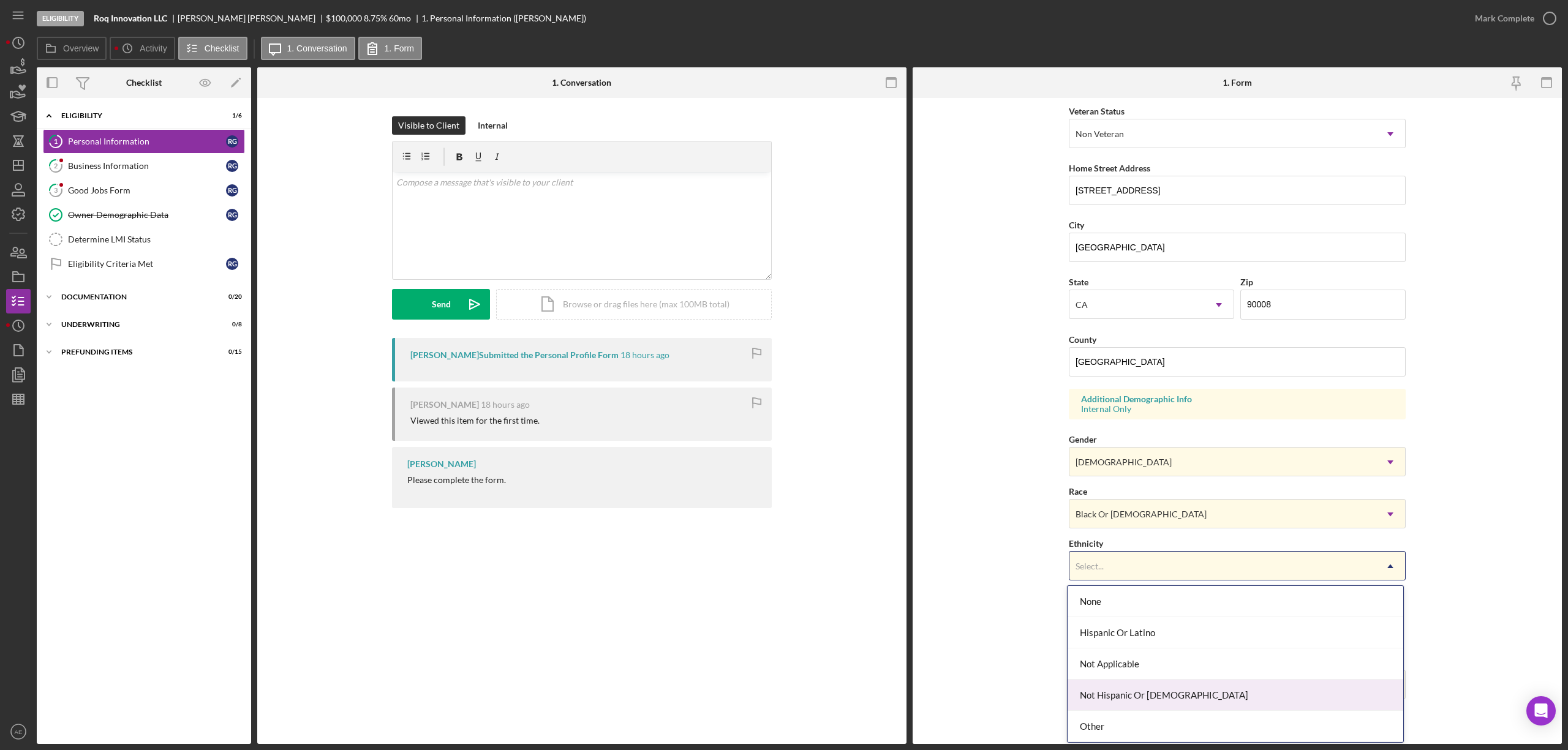
click at [1132, 694] on div "Not Hispanic Or [DEMOGRAPHIC_DATA]" at bounding box center [1234, 695] width 335 height 31
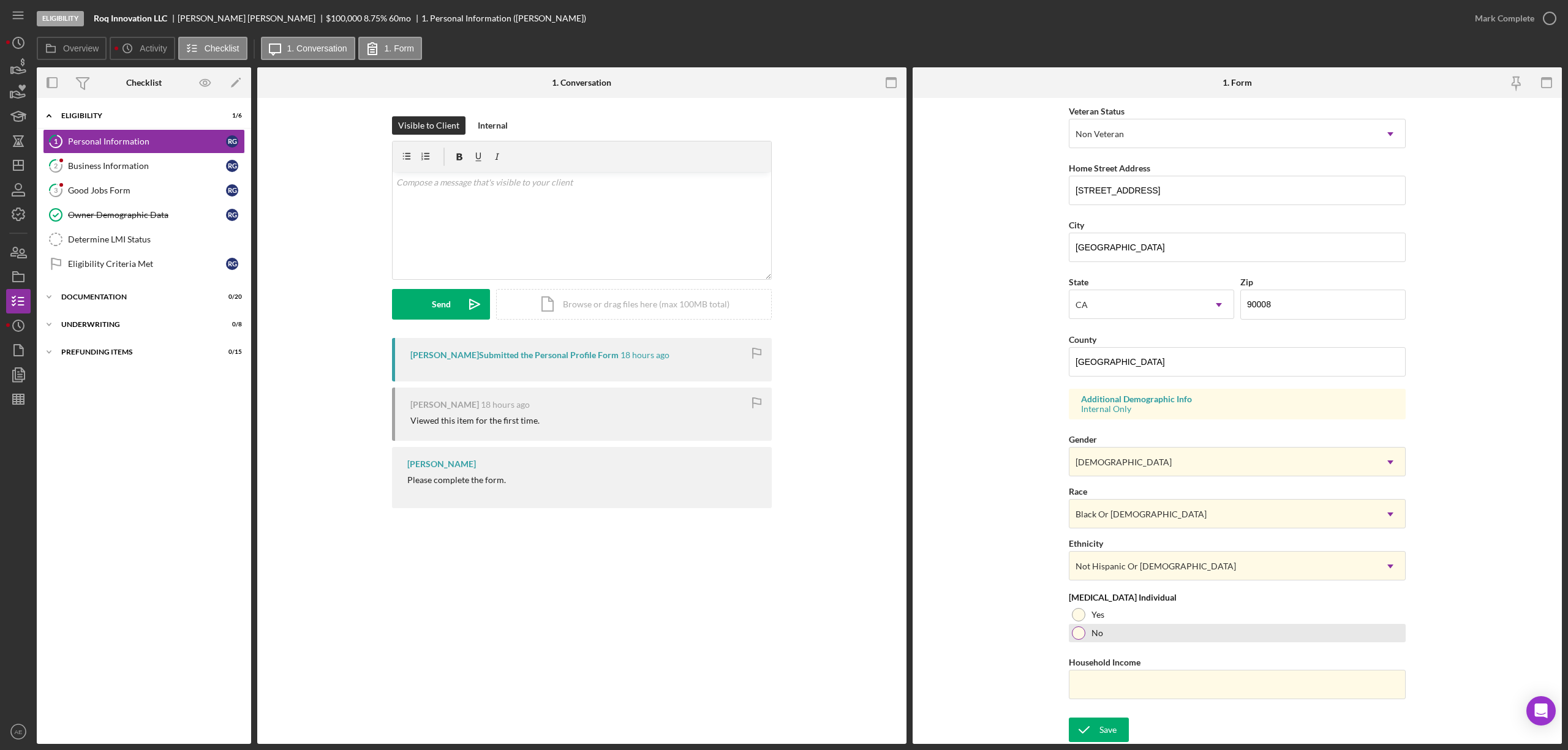
click at [1092, 638] on label "No" at bounding box center [1098, 634] width 11 height 10
click at [1111, 725] on div "Save" at bounding box center [1107, 730] width 17 height 25
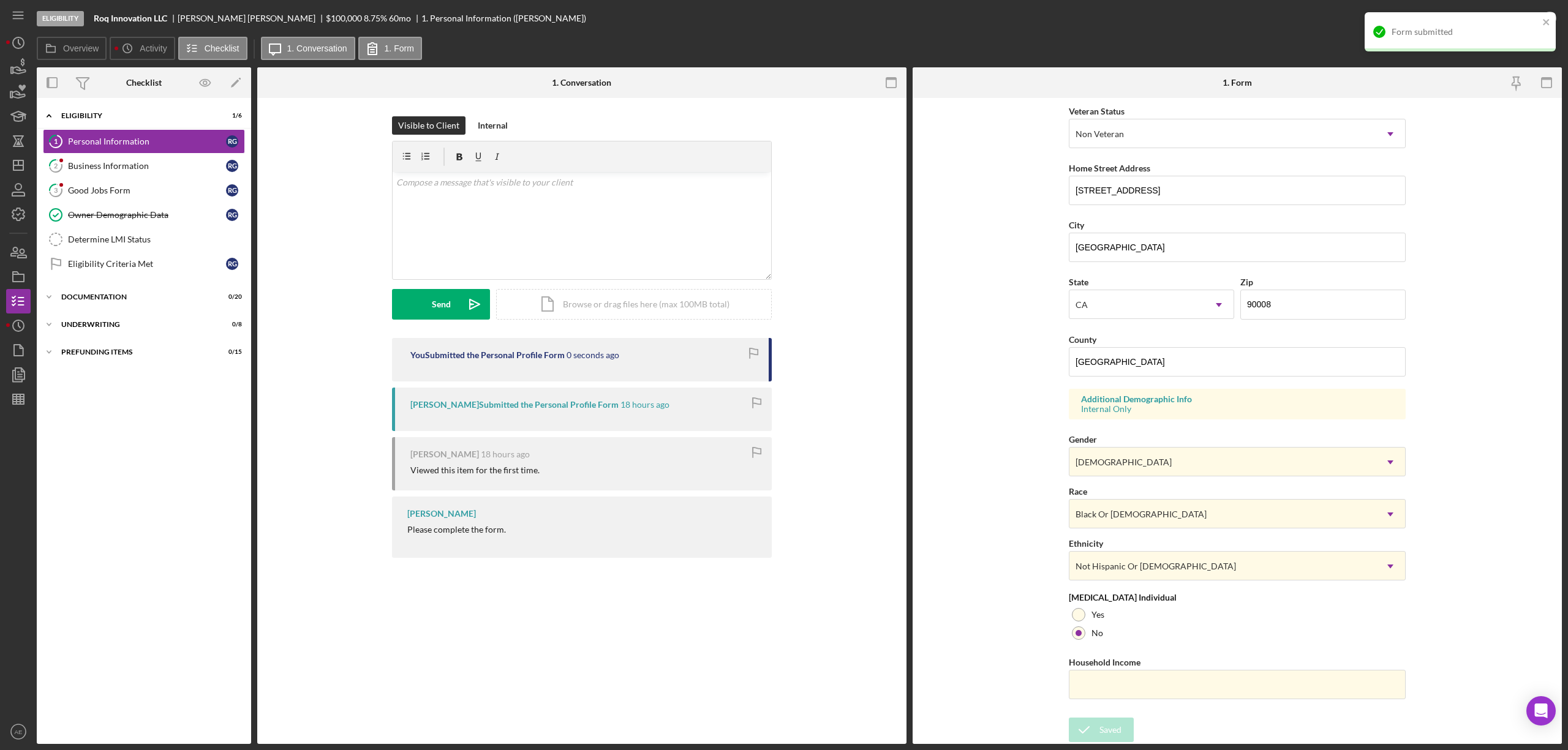
click at [1498, 33] on div "Form submitted" at bounding box center [1465, 32] width 147 height 10
click at [1500, 25] on div "Mark Complete" at bounding box center [1504, 18] width 59 height 25
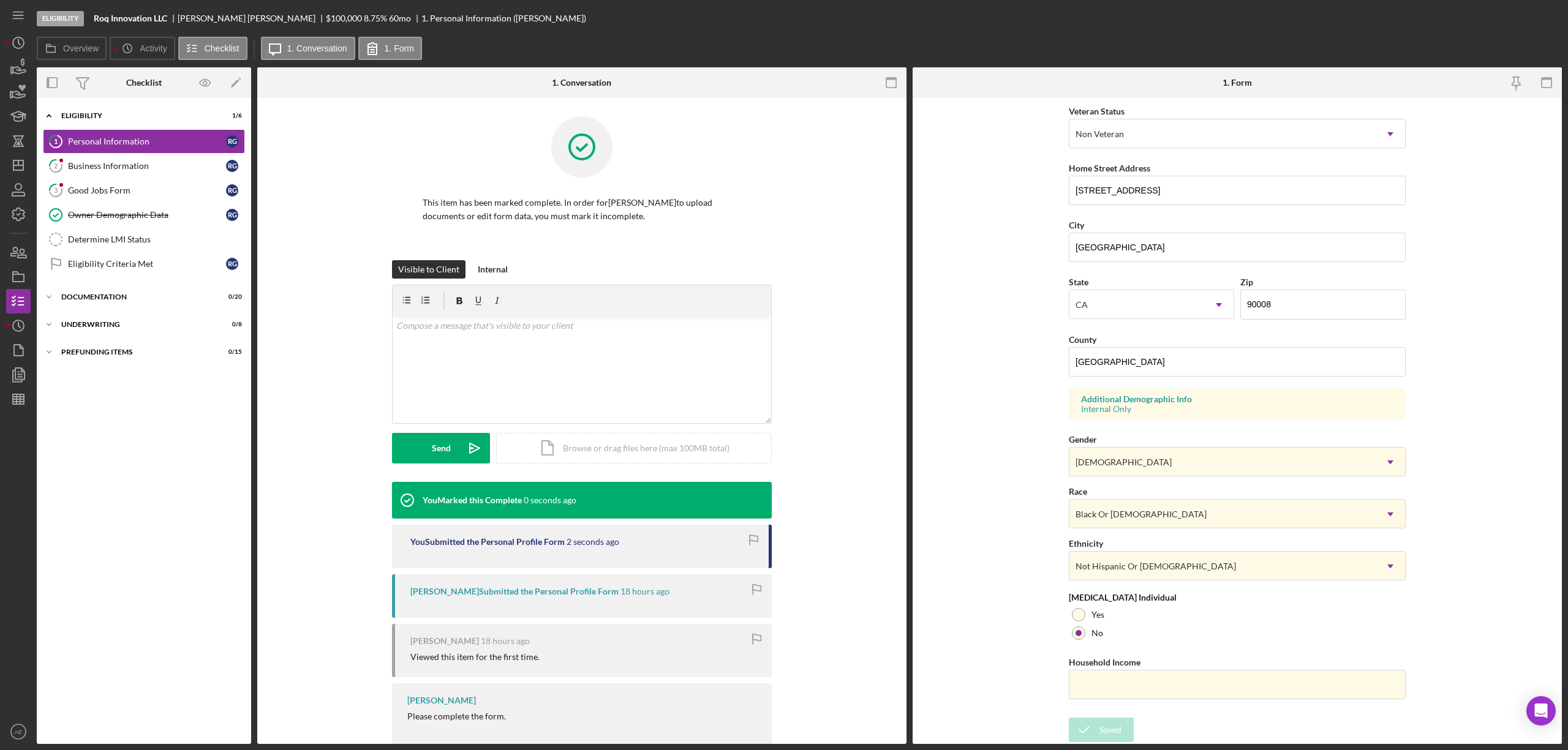
scroll to position [0, 0]
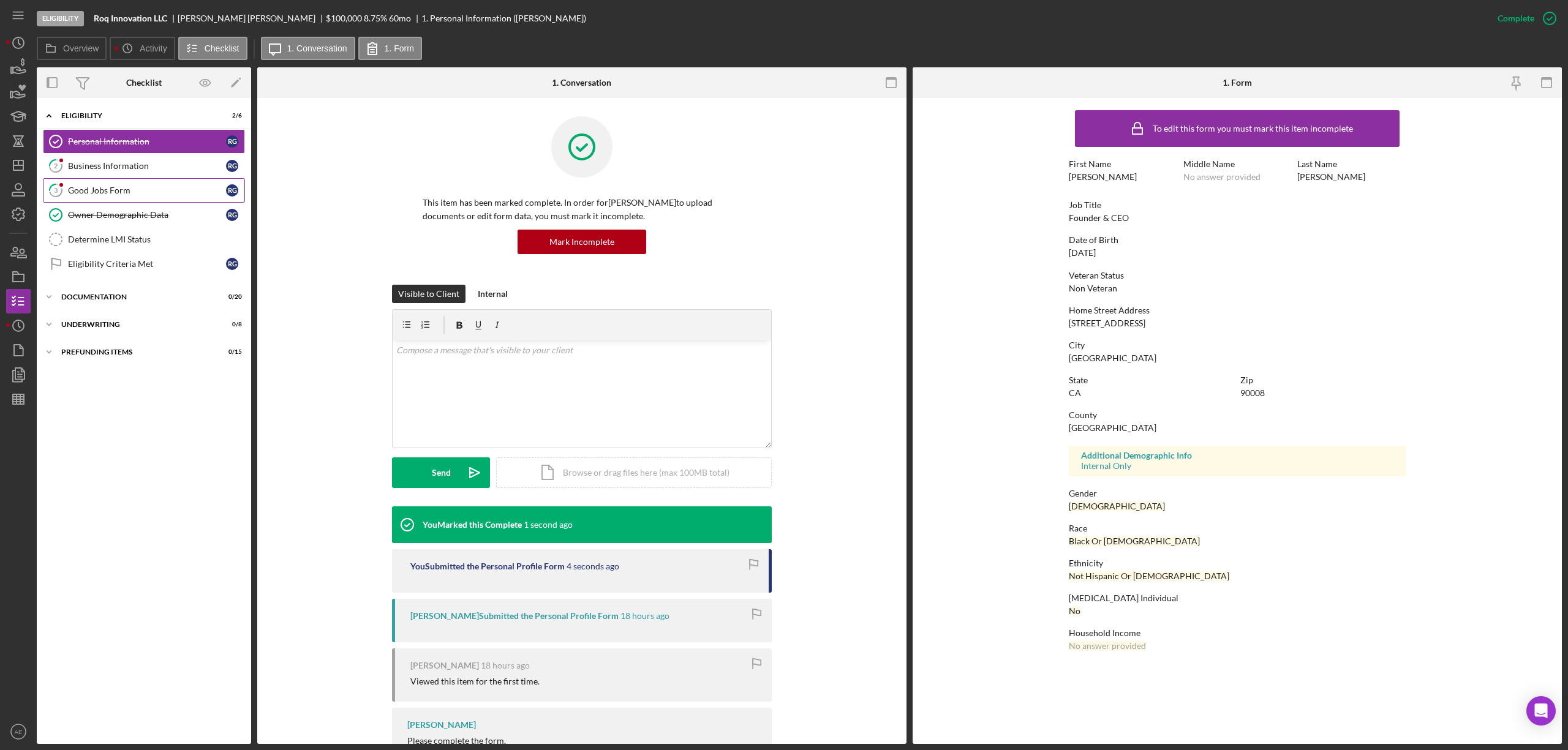
click at [130, 193] on div "Good Jobs Form" at bounding box center [147, 190] width 158 height 10
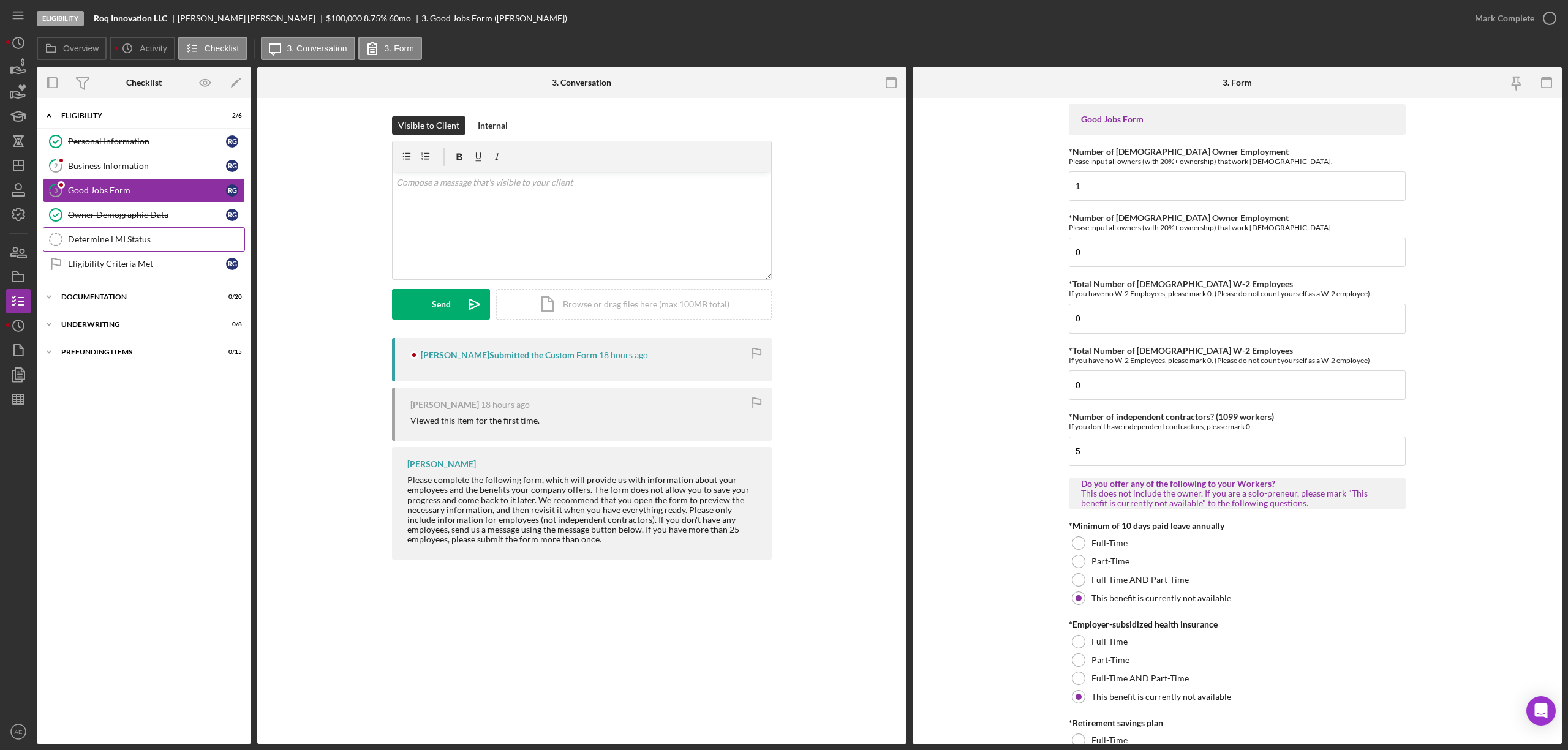
click at [149, 246] on link "Determine LMI Status Determine LMI Status" at bounding box center [143, 239] width 202 height 25
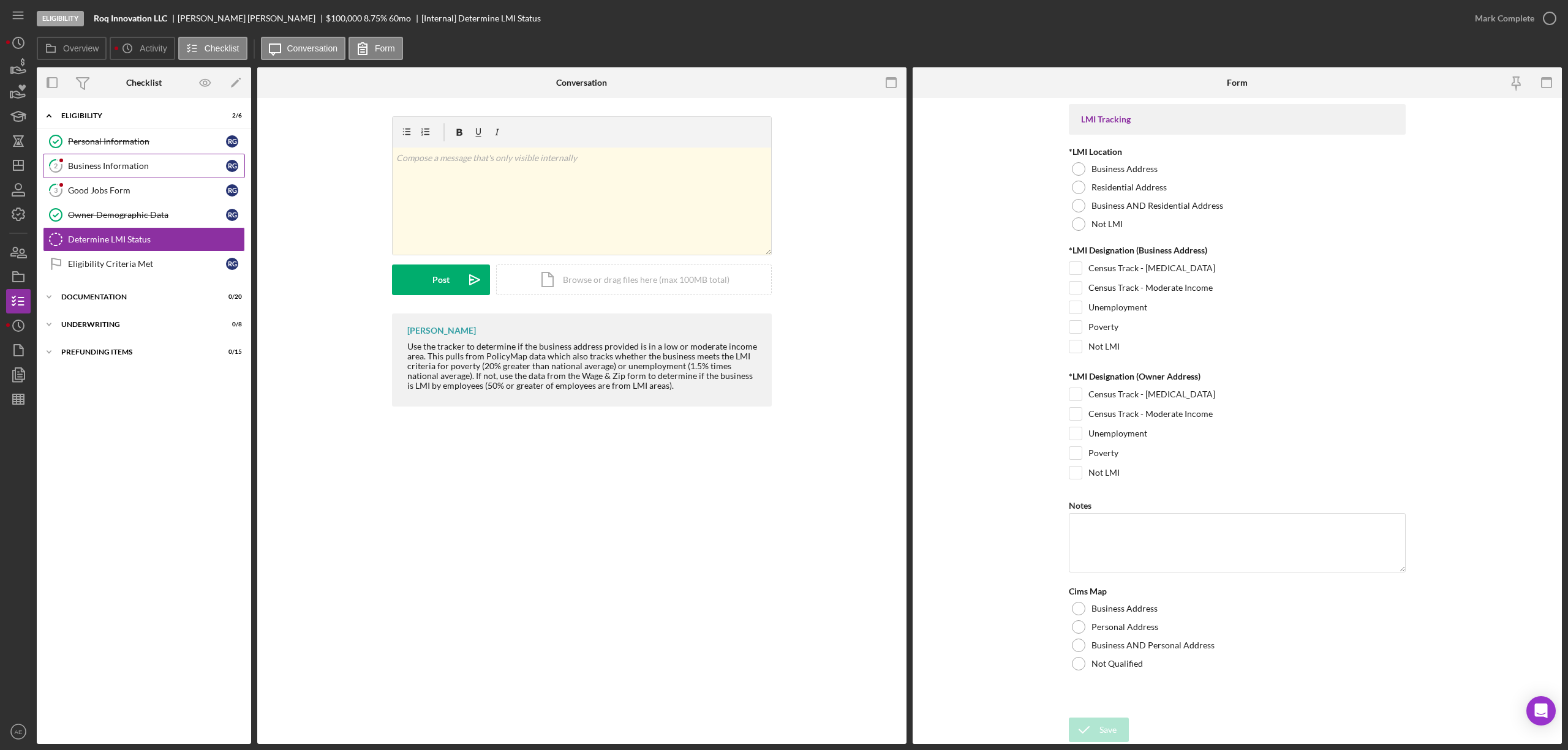
click at [97, 168] on div "Business Information" at bounding box center [147, 166] width 158 height 10
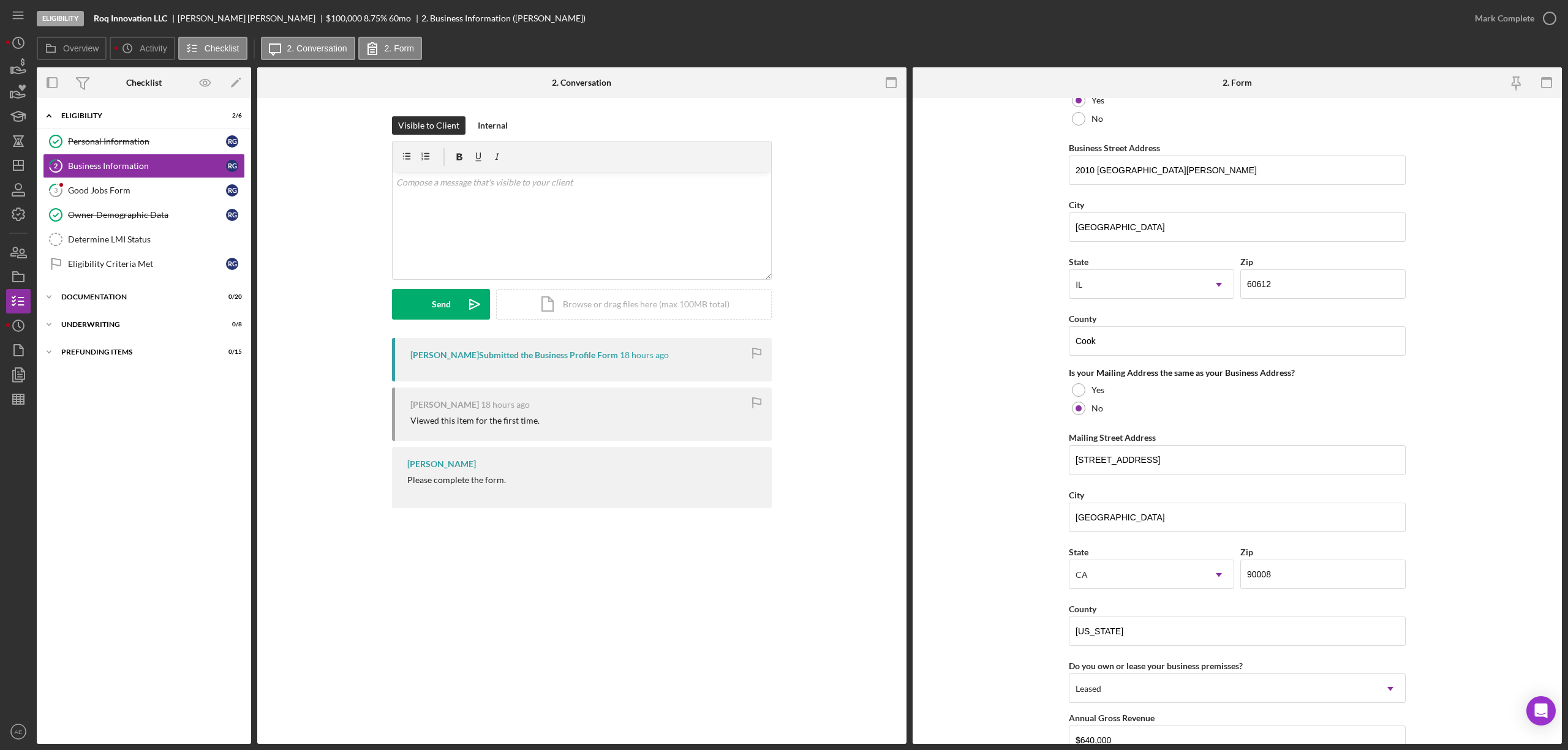
scroll to position [653, 0]
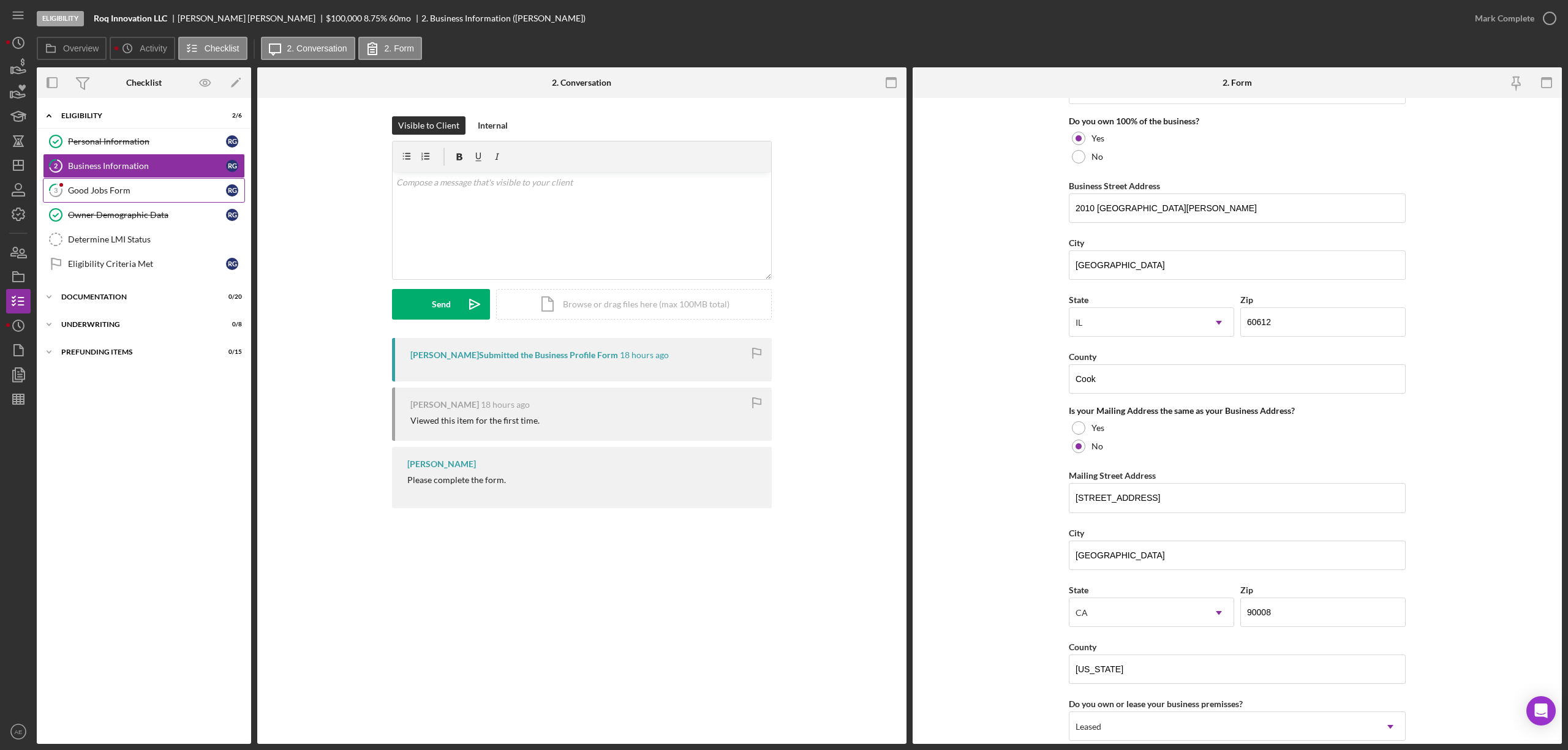
click at [116, 198] on link "3 Good Jobs Form R G" at bounding box center [143, 190] width 202 height 25
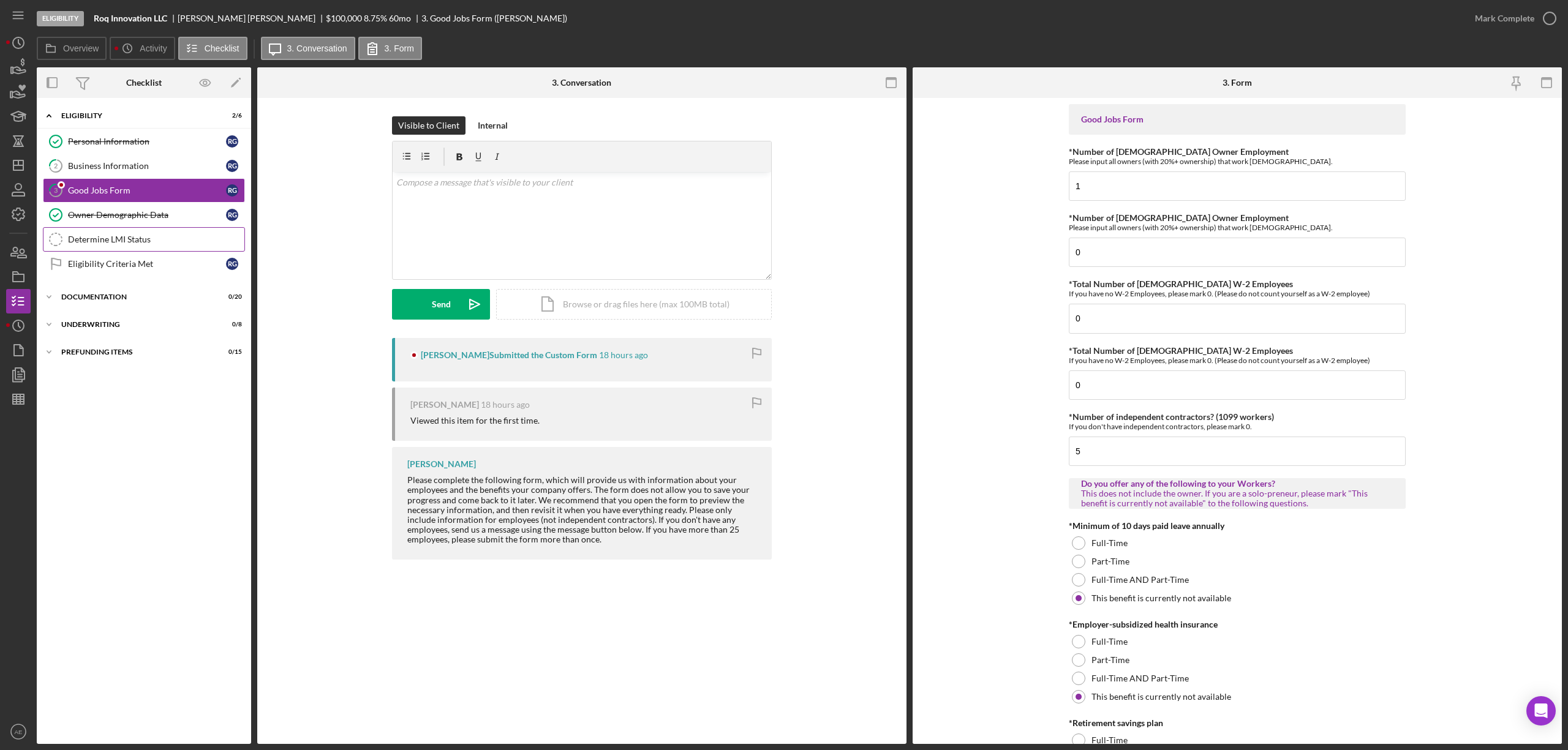
click at [140, 241] on div "Determine LMI Status" at bounding box center [156, 239] width 176 height 10
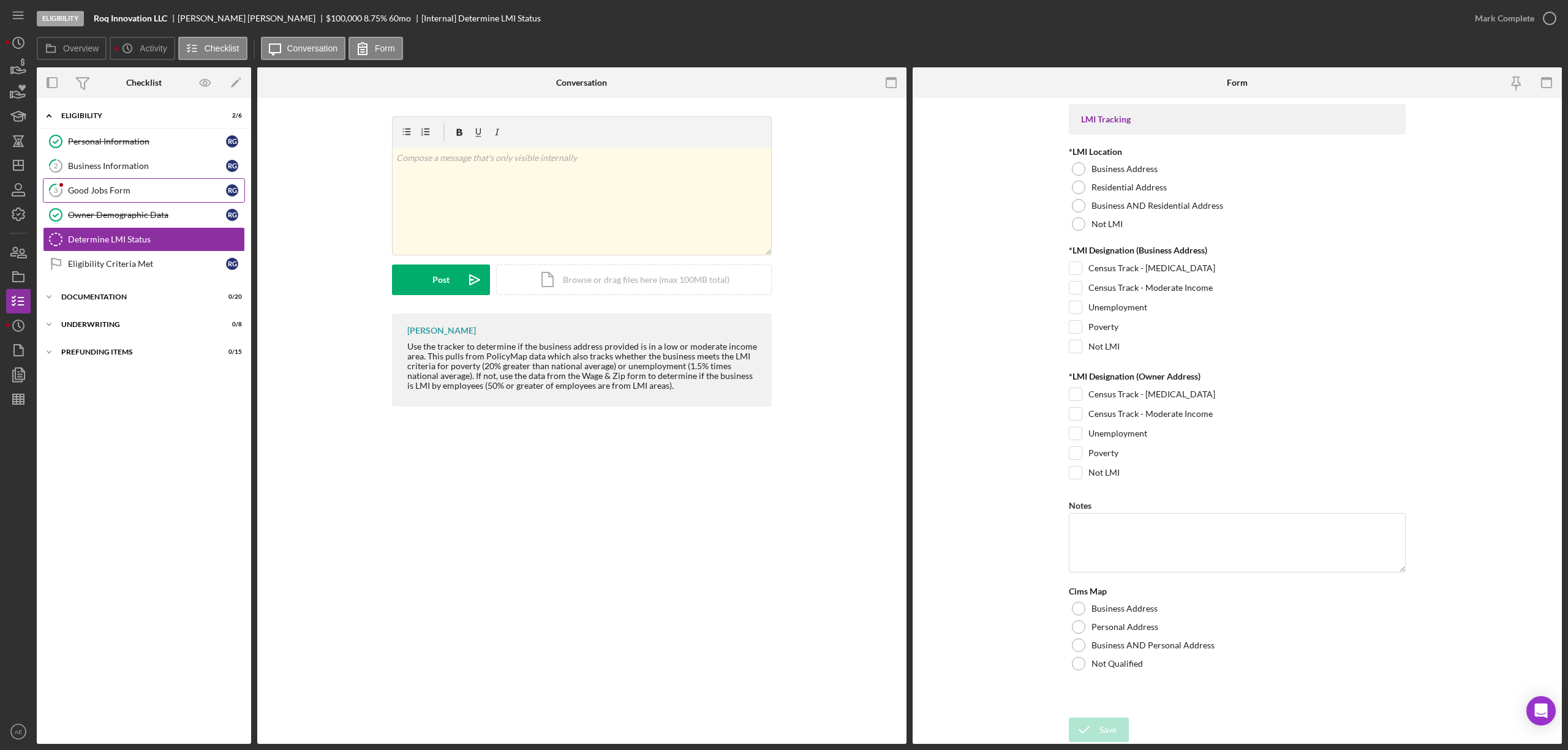
click at [134, 200] on link "3 Good Jobs Form R G" at bounding box center [143, 190] width 202 height 25
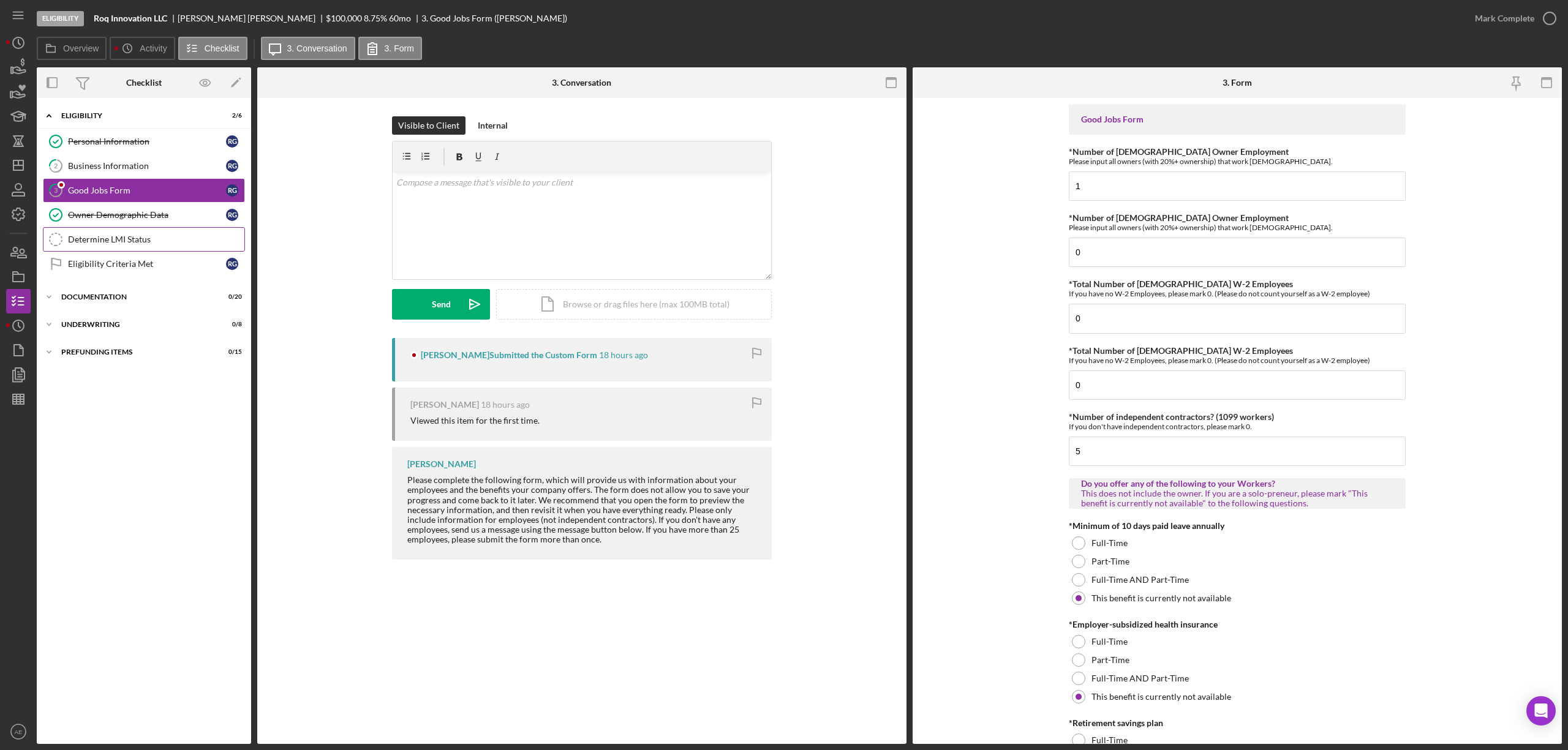
click at [134, 236] on div "Determine LMI Status" at bounding box center [156, 239] width 176 height 10
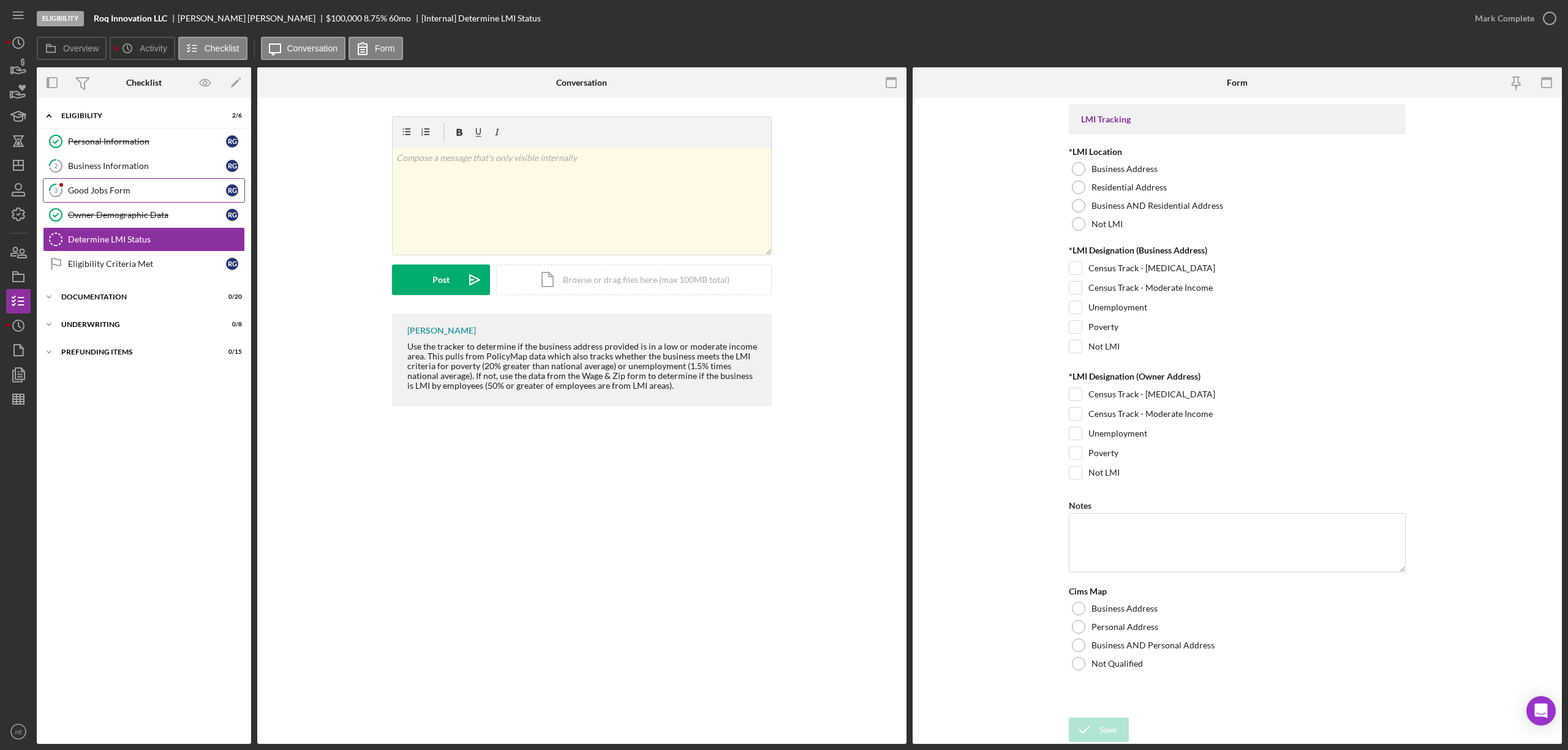
click at [129, 193] on div "Good Jobs Form" at bounding box center [147, 190] width 158 height 10
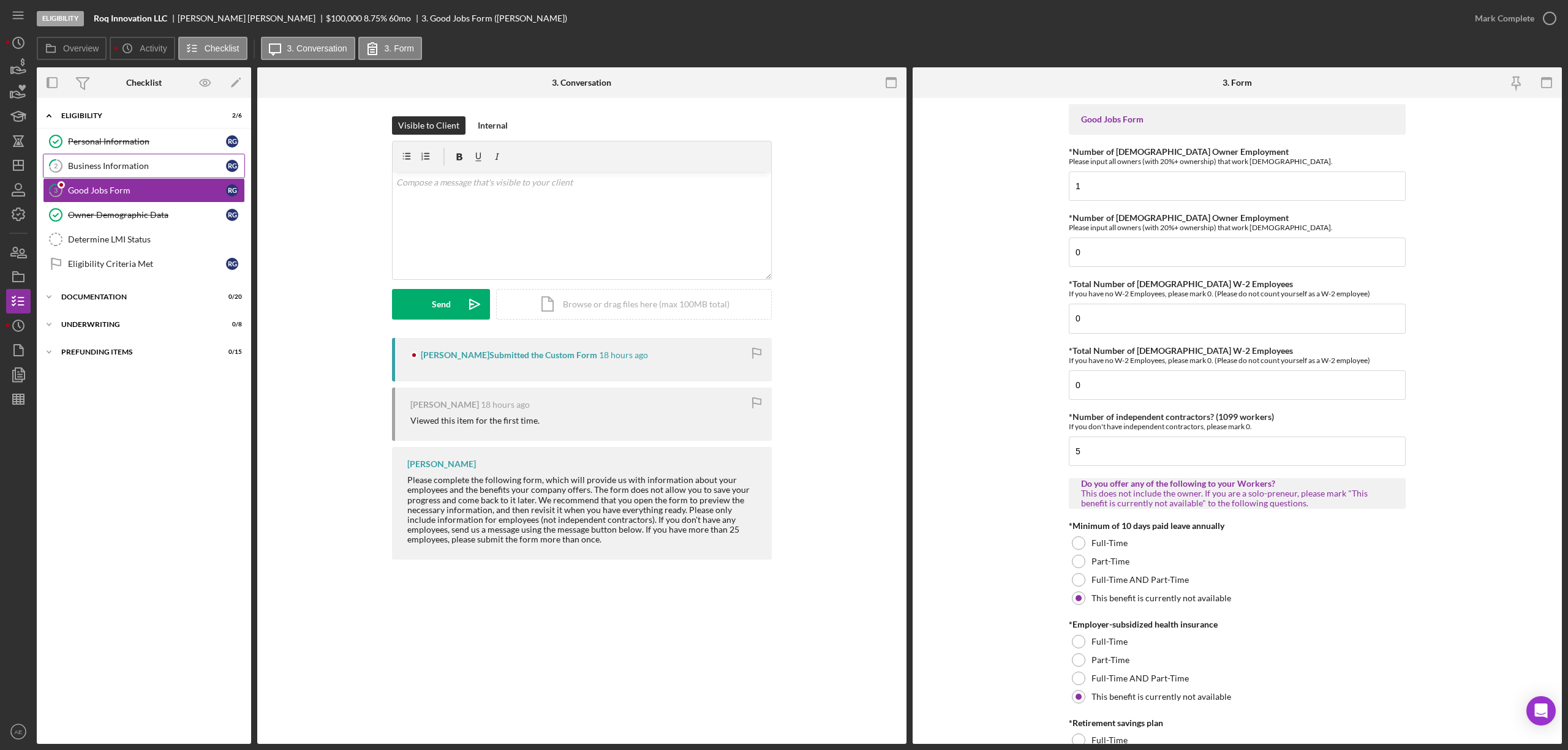
click at [134, 164] on div "Business Information" at bounding box center [147, 166] width 158 height 10
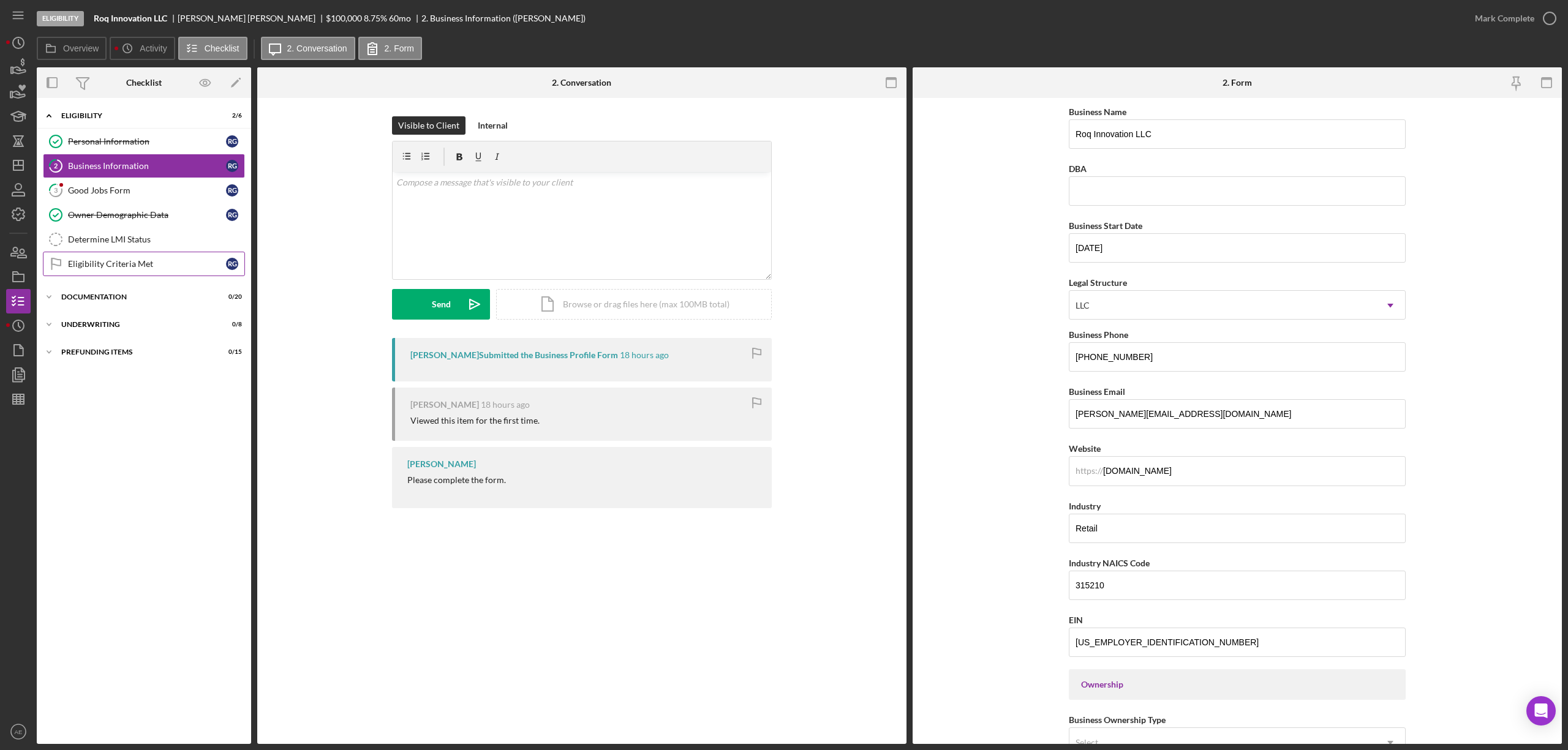
click at [135, 263] on div "Eligibility Criteria Met" at bounding box center [147, 264] width 158 height 10
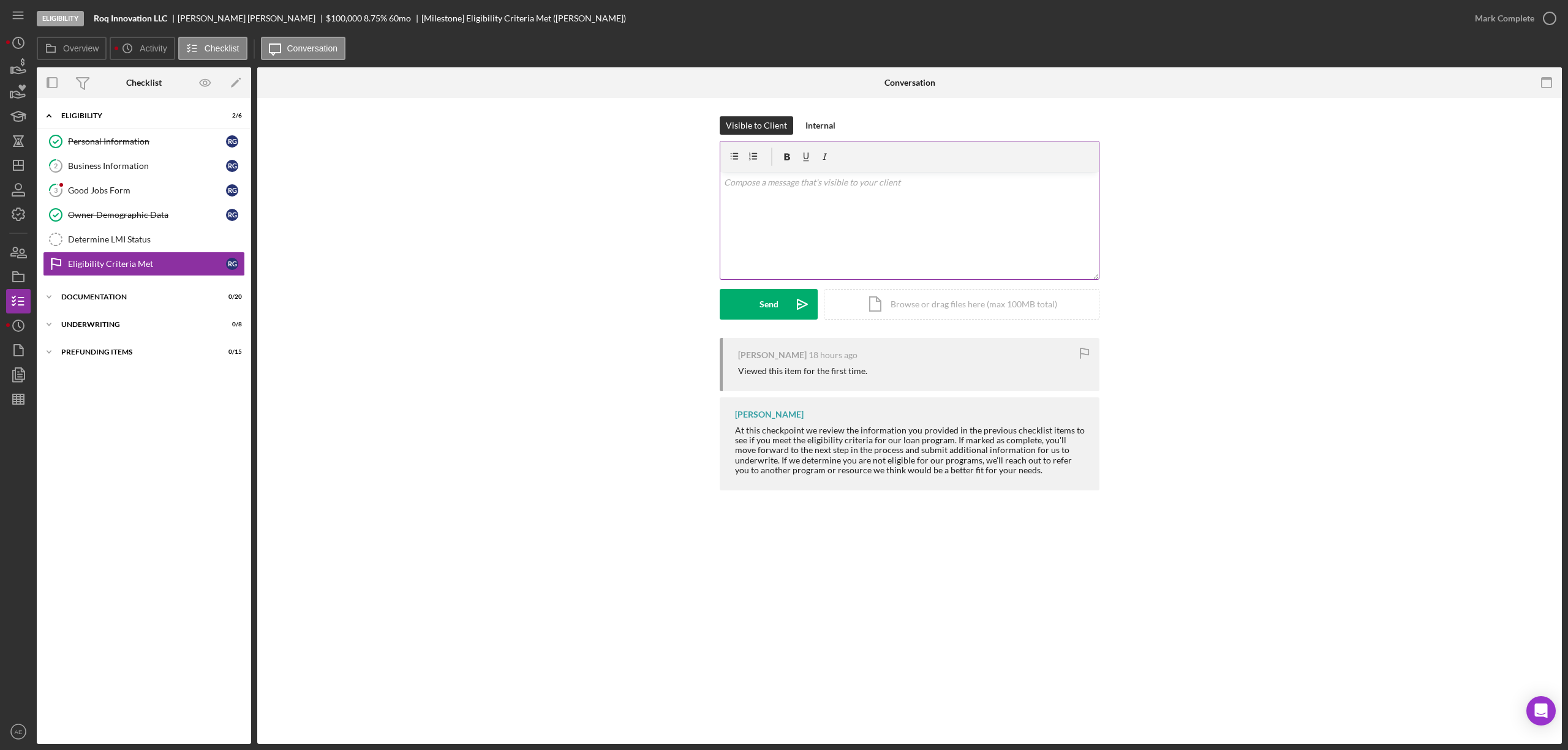
click at [763, 225] on div "v Color teal Color pink Remove color Add row above Add row below Add column bef…" at bounding box center [910, 225] width 379 height 107
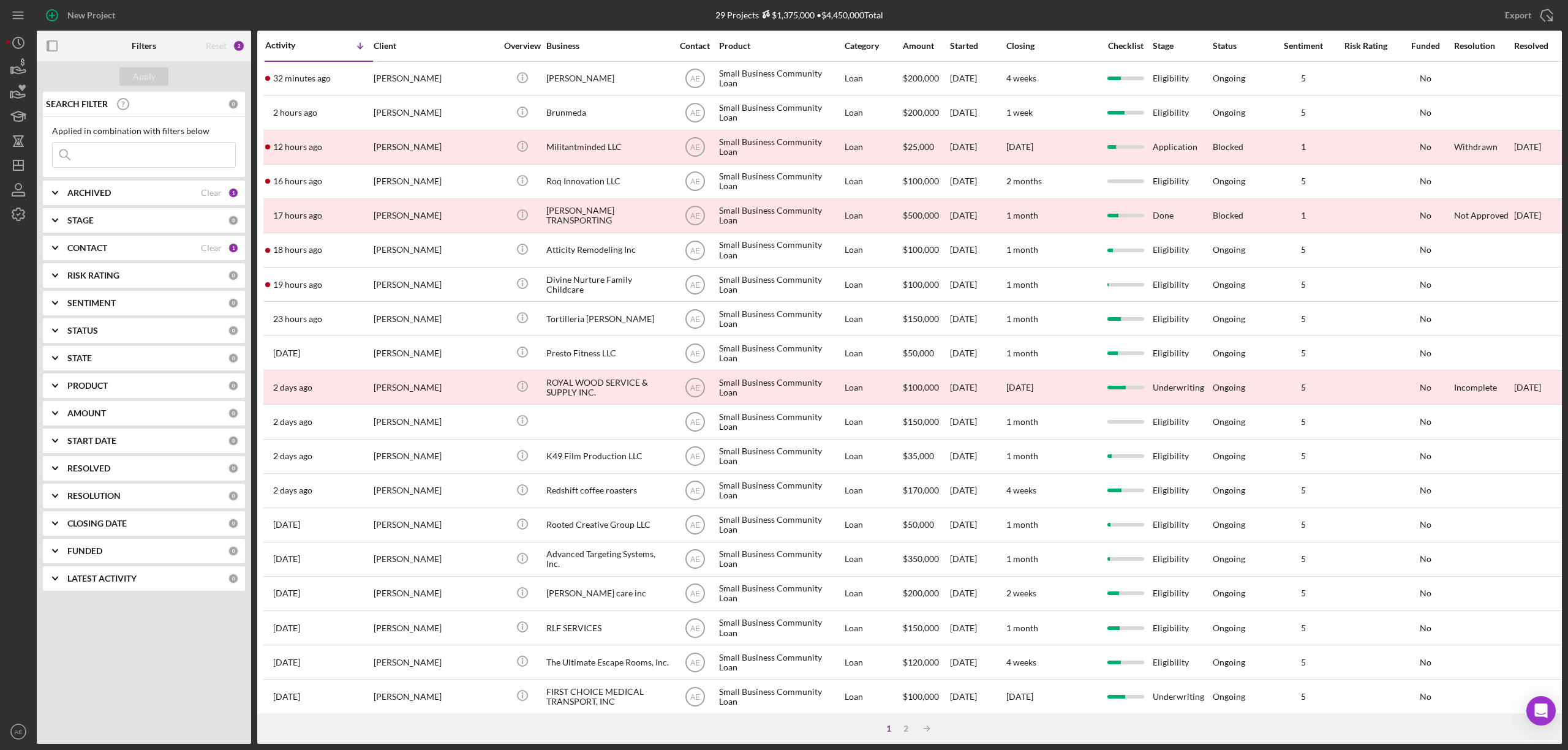
click at [152, 251] on div "CONTACT" at bounding box center [134, 248] width 134 height 10
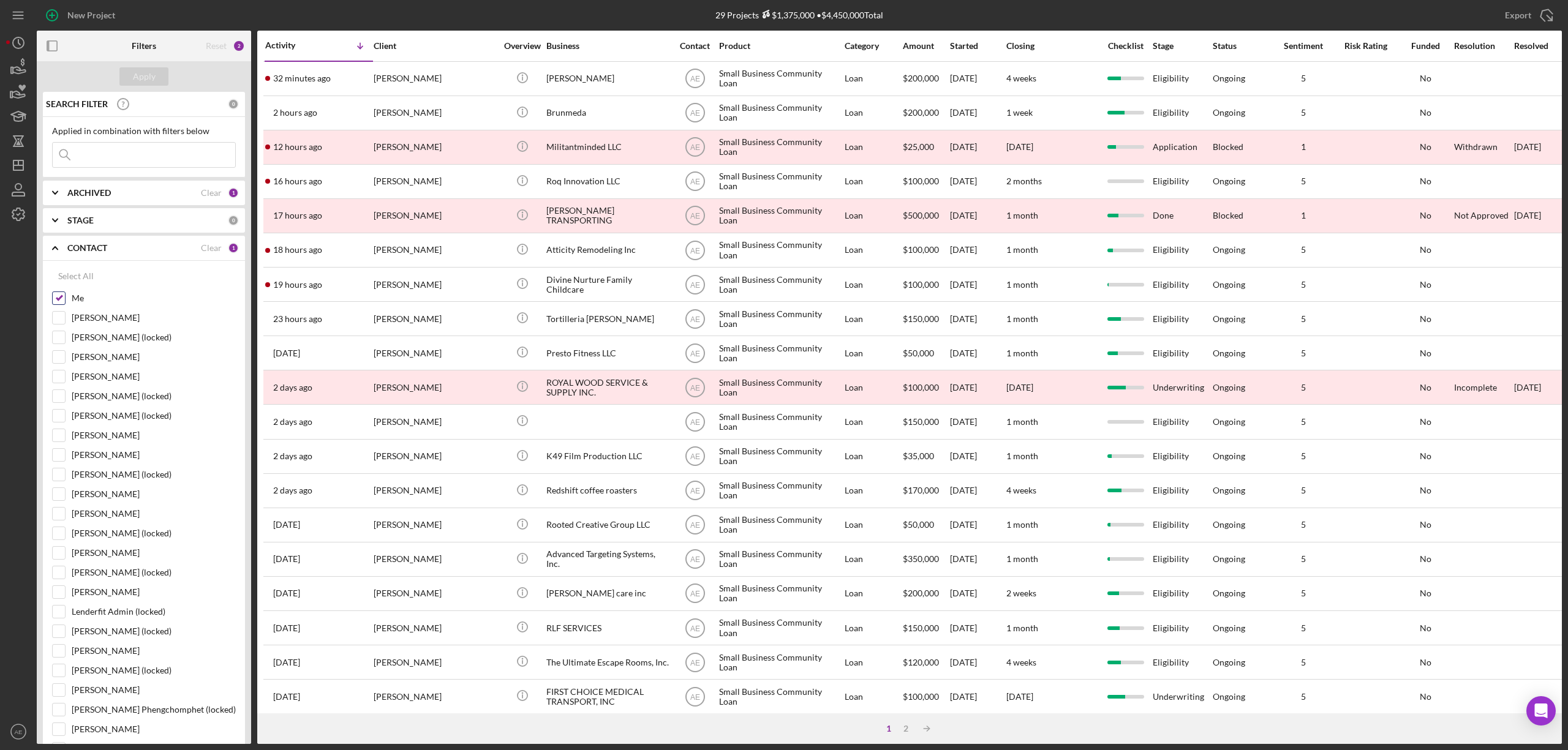
click at [61, 300] on input "Me" at bounding box center [58, 298] width 12 height 12
checkbox input "false"
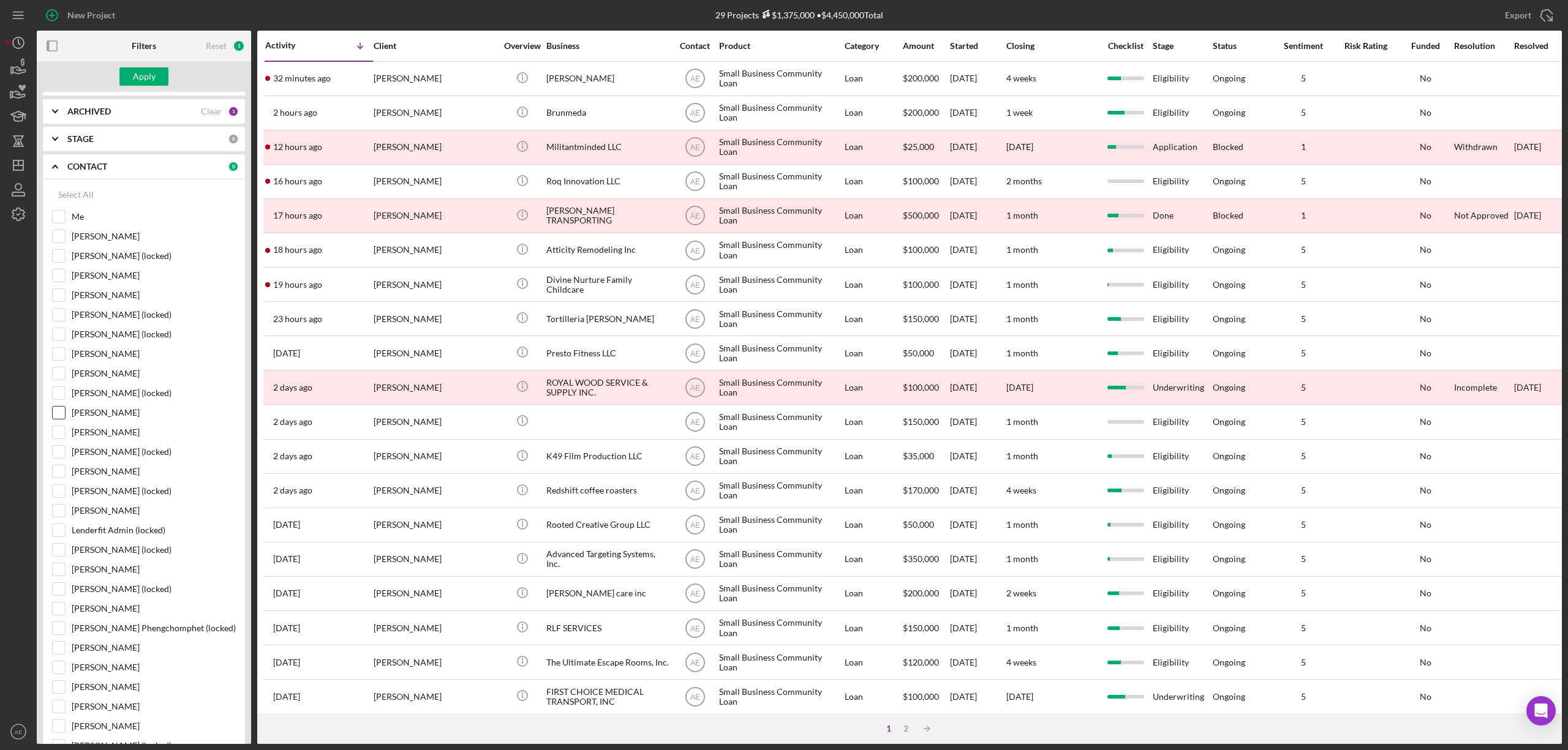
click at [55, 417] on input "[PERSON_NAME]" at bounding box center [58, 412] width 12 height 12
checkbox input "true"
click at [143, 81] on div "Apply" at bounding box center [144, 76] width 23 height 18
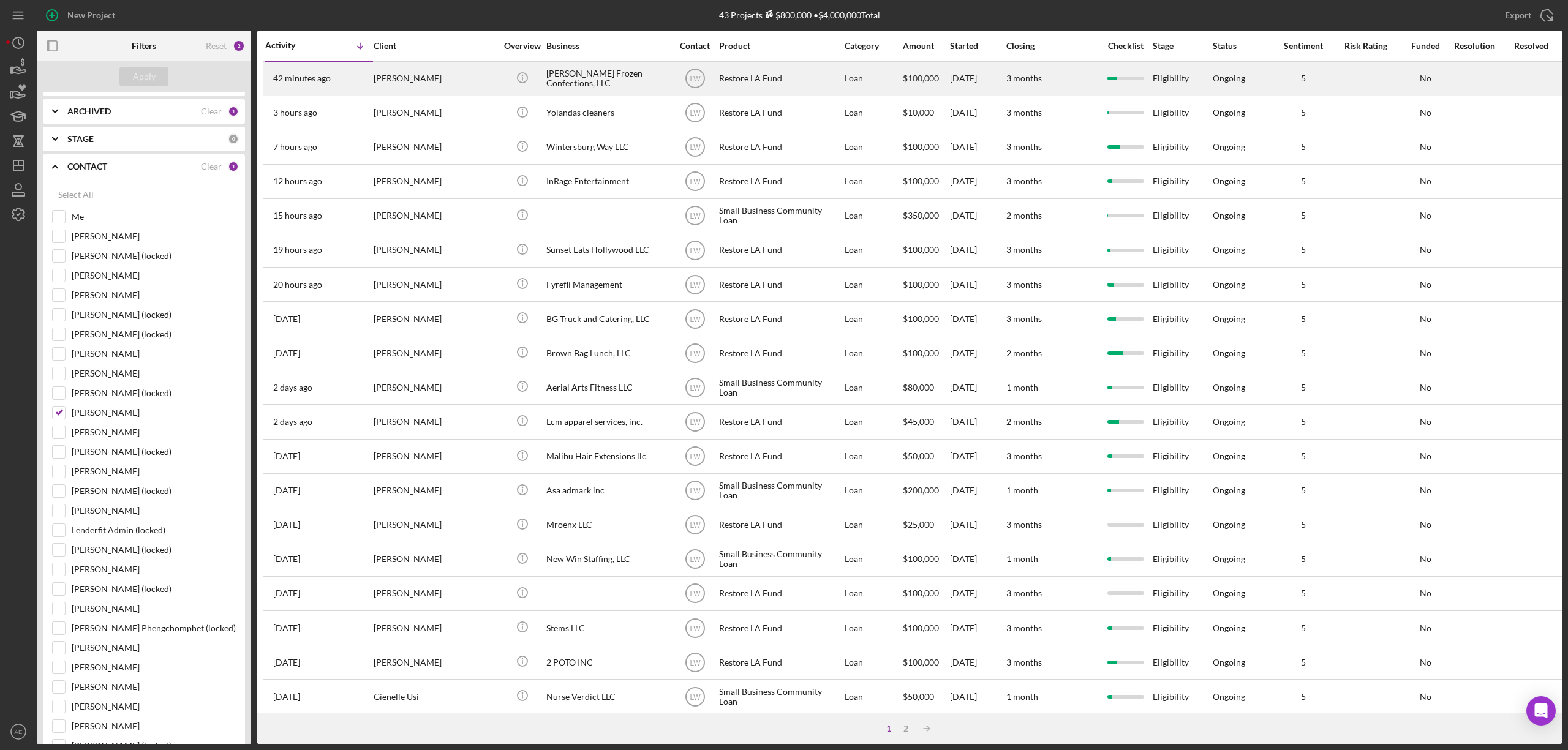
click at [570, 76] on div "[PERSON_NAME] Frozen Confections, LLC" at bounding box center [607, 79] width 122 height 33
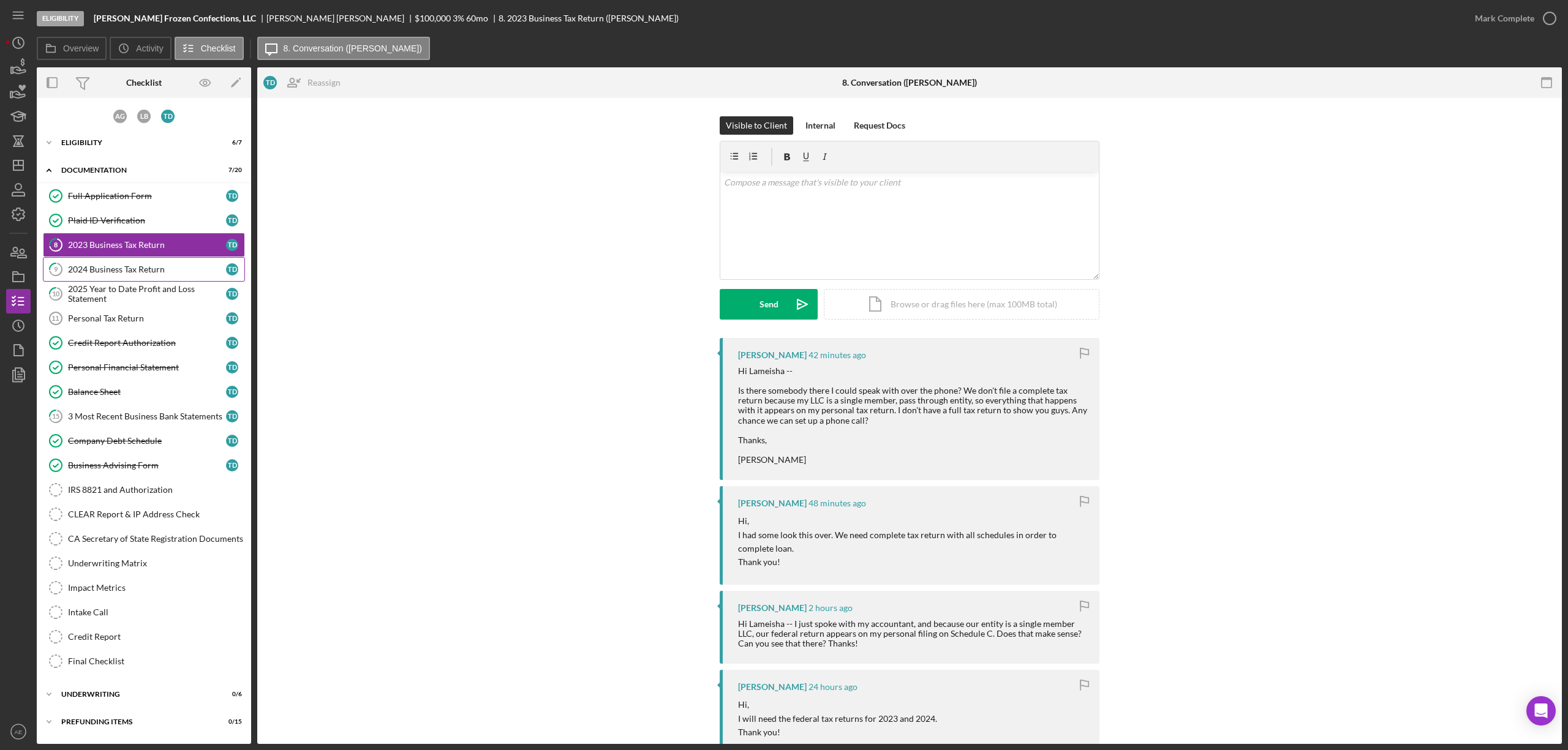
click at [107, 278] on link "9 2024 Business Tax Return T D" at bounding box center [143, 270] width 202 height 25
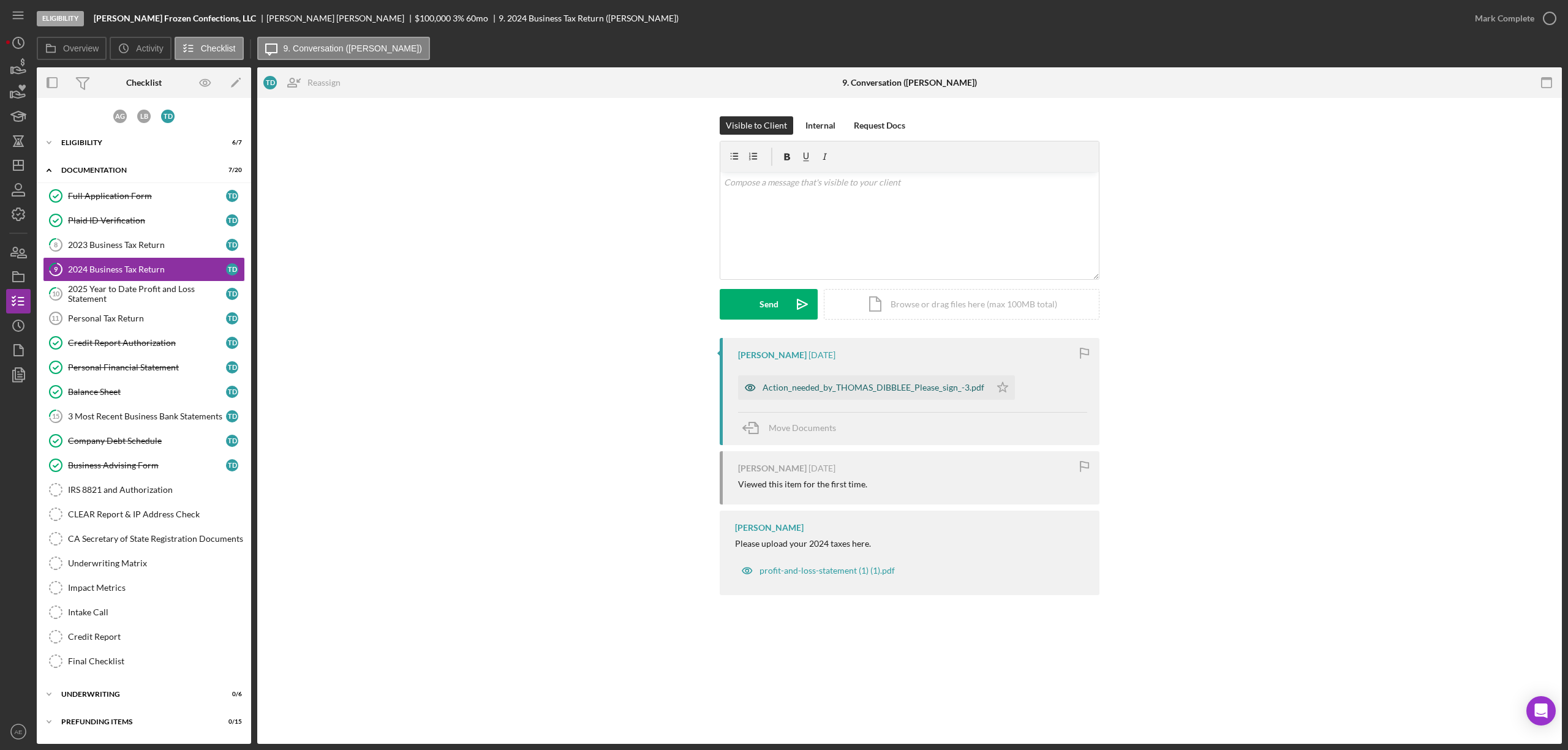
click at [746, 397] on icon "button" at bounding box center [750, 388] width 25 height 25
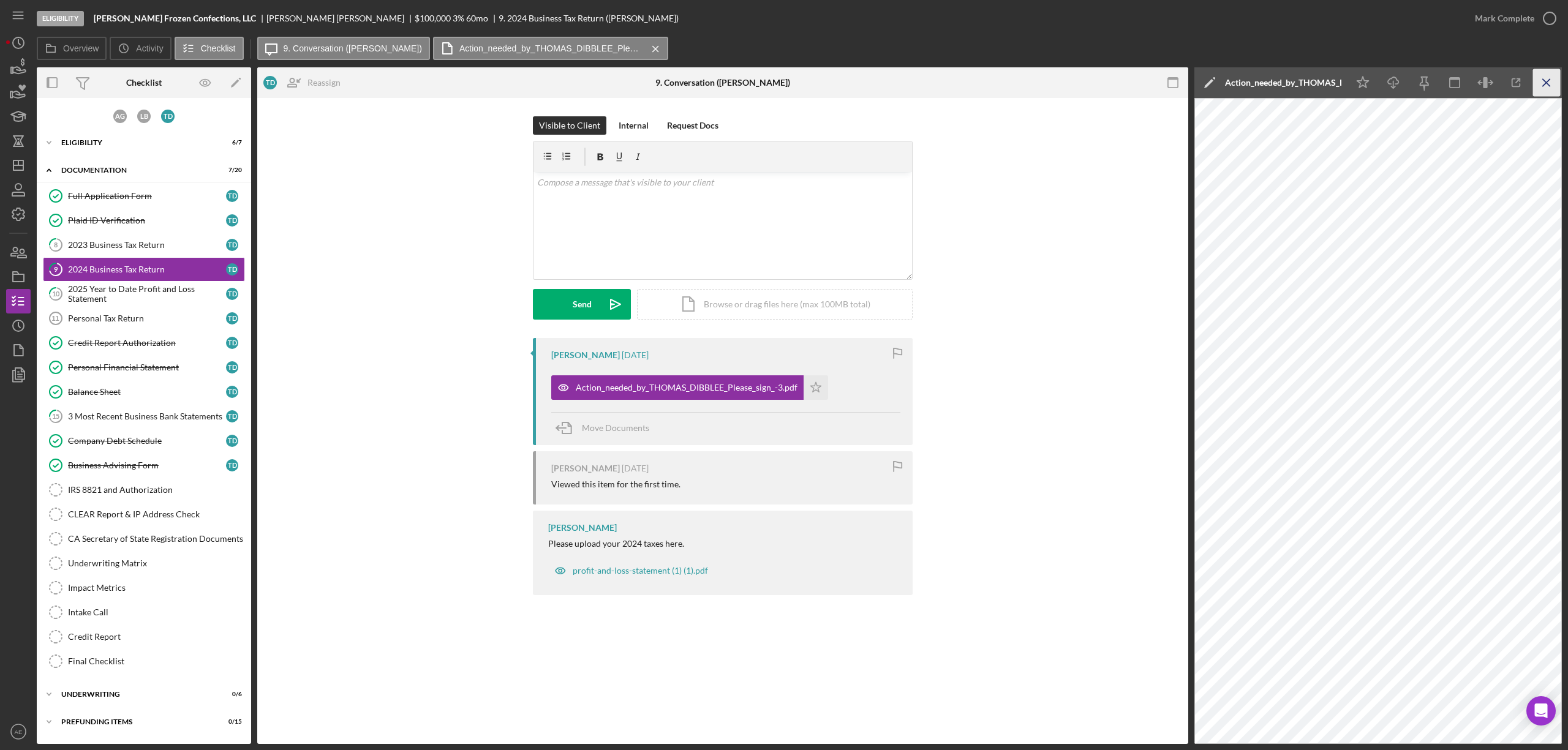
click at [1541, 86] on icon "Icon/Menu Close" at bounding box center [1547, 83] width 28 height 28
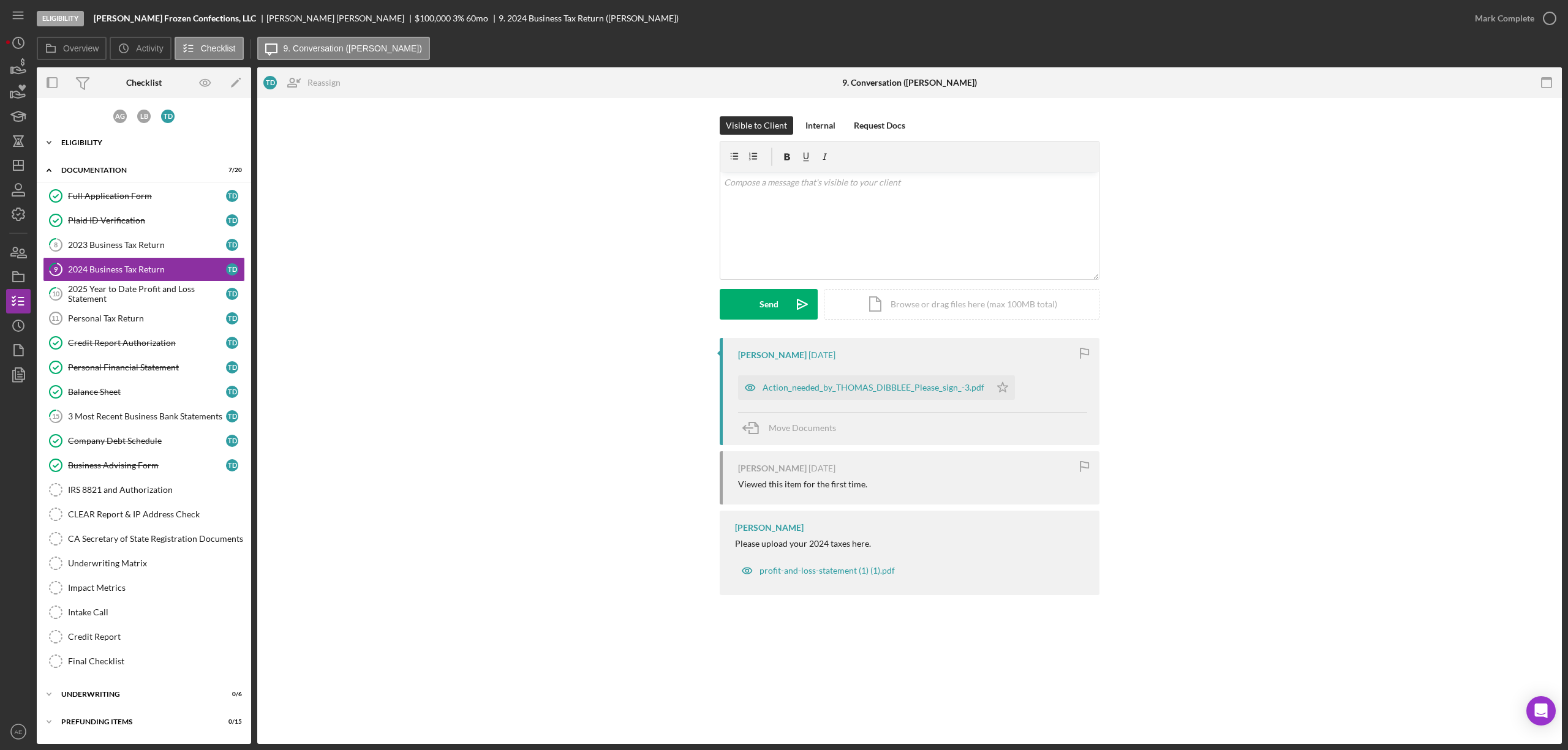
click at [101, 137] on div "Icon/Expander Eligibility 6 / 7" at bounding box center [144, 143] width 215 height 25
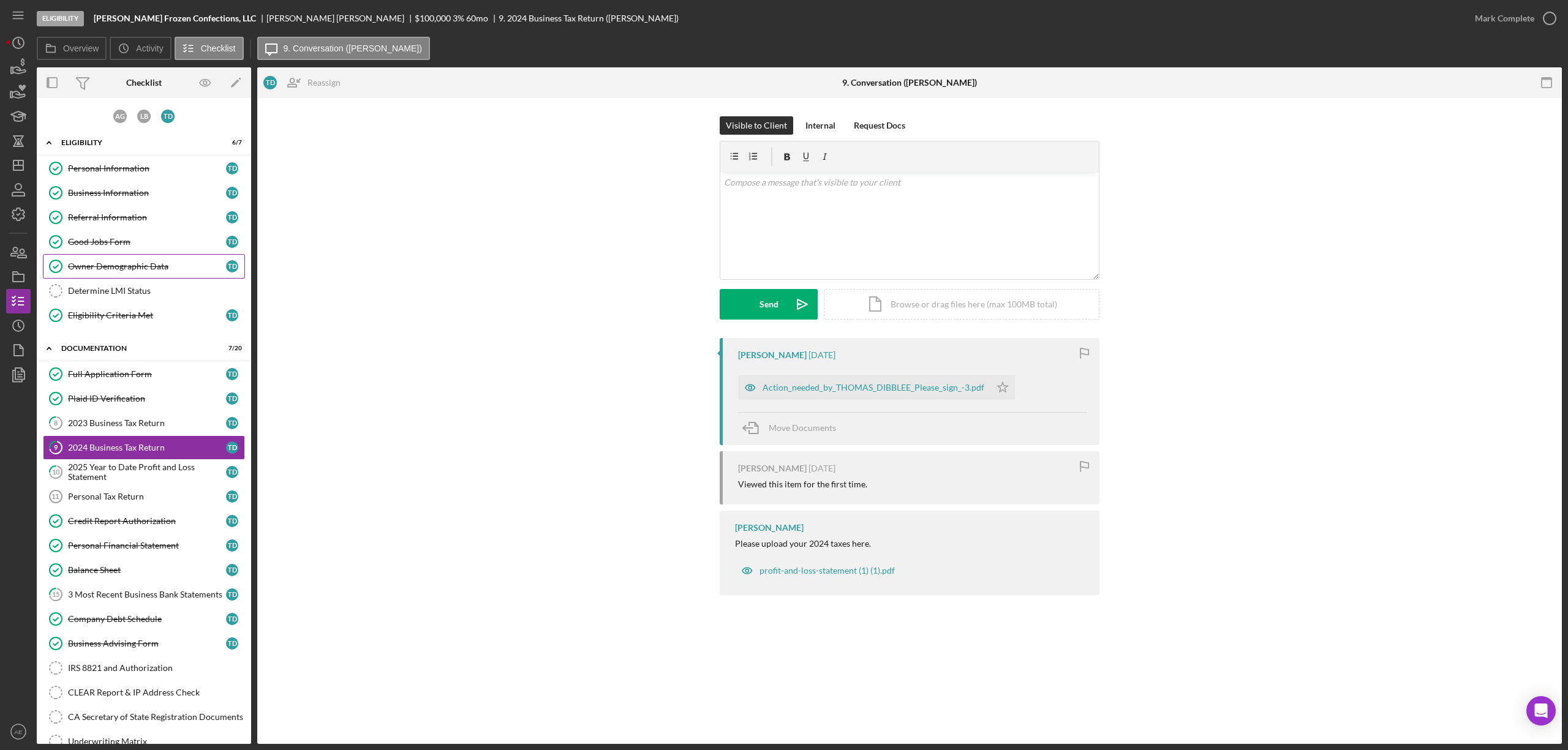
click at [129, 263] on div "Owner Demographic Data" at bounding box center [147, 266] width 158 height 10
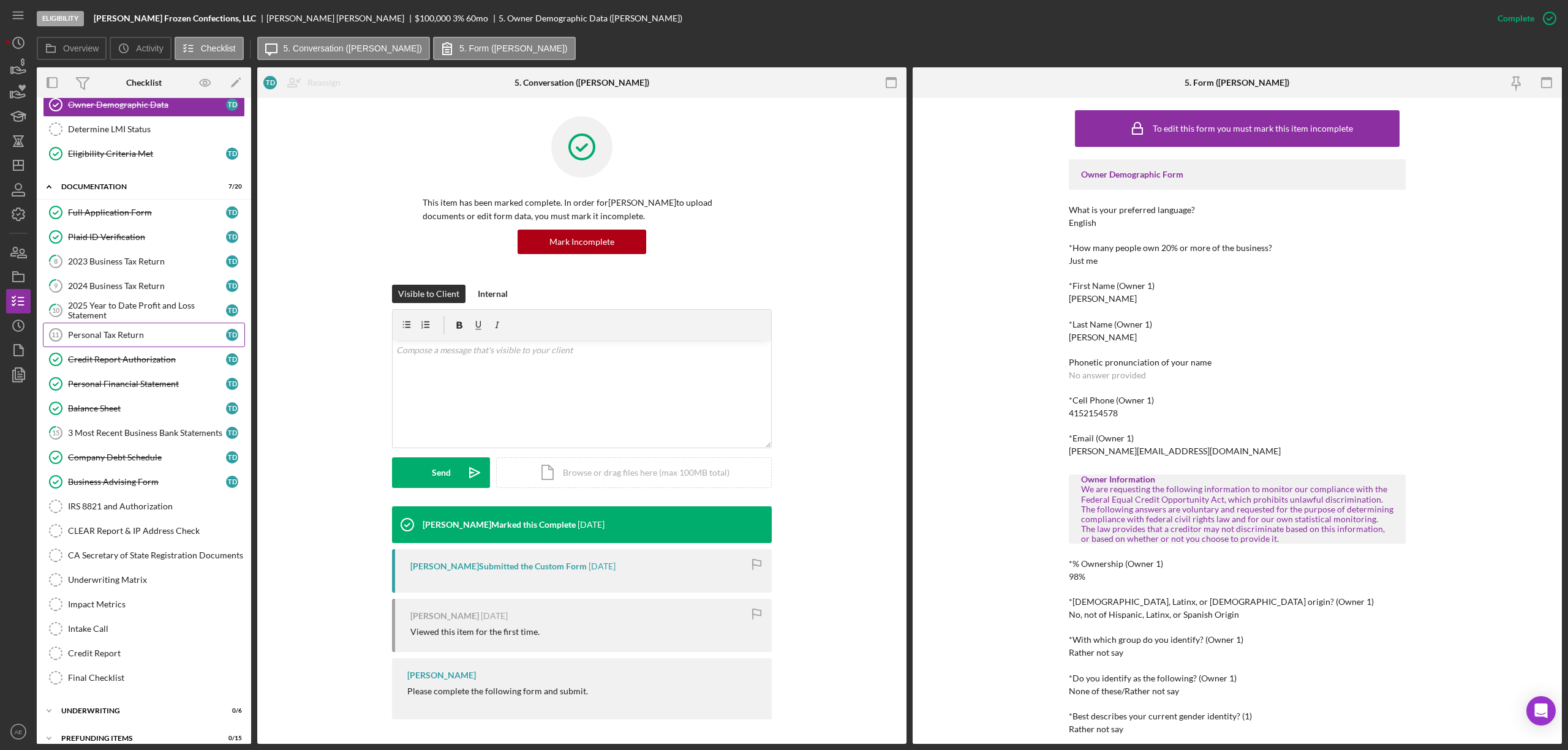
scroll to position [163, 0]
click at [106, 266] on div "2023 Business Tax Return" at bounding box center [147, 261] width 158 height 10
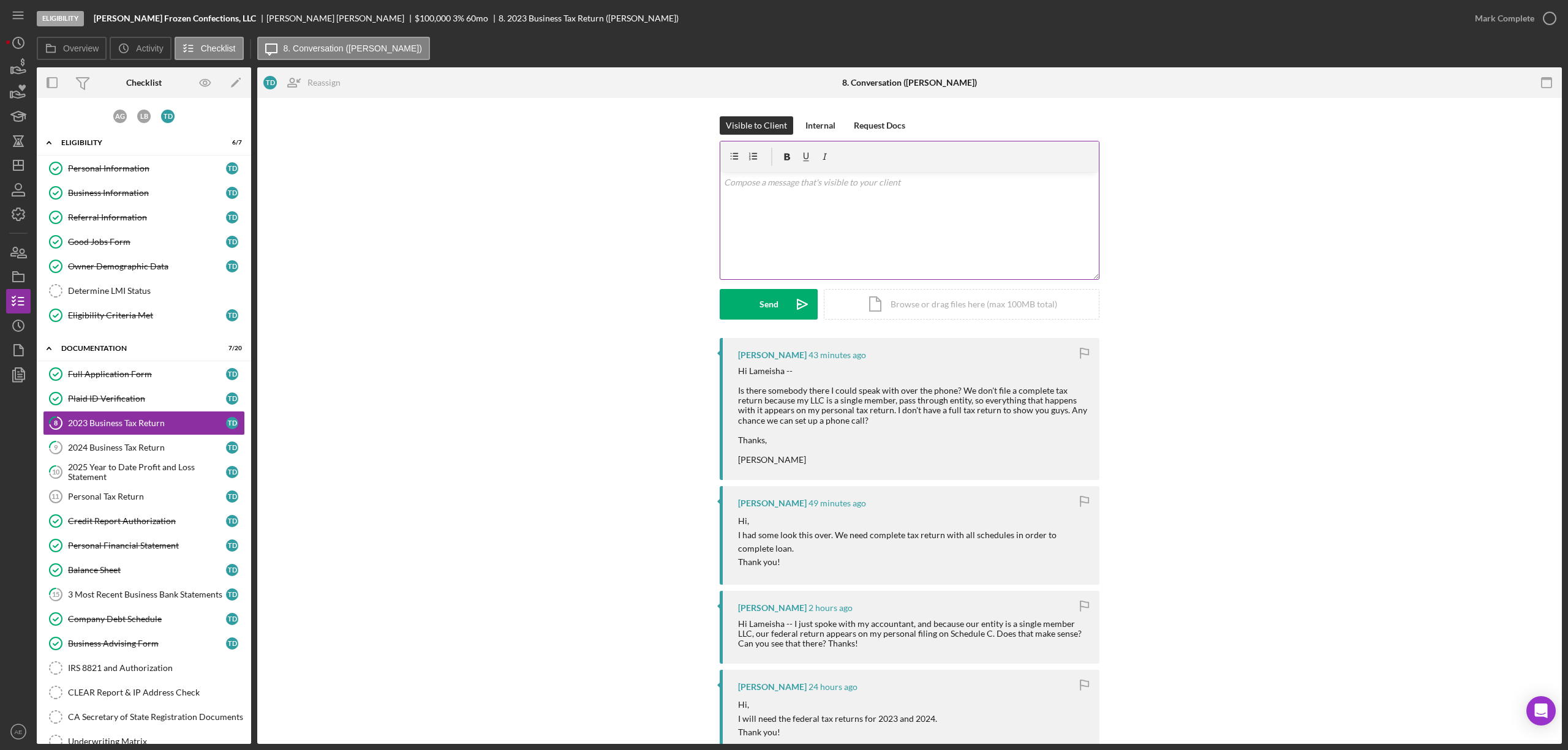
click at [925, 220] on div "v Color teal Color pink Remove color Add row above Add row below Add column bef…" at bounding box center [910, 225] width 379 height 107
click at [733, 198] on p "Hello Thomas, this is Alberto, Sr. Credit Analyst with PCV. I just gave you a c…" at bounding box center [910, 189] width 372 height 28
click at [789, 198] on p "Hello Thomas, this is Alberto, Sr. Credit Analyst with PCV. I just gave you a c…" at bounding box center [910, 189] width 372 height 28
click at [1016, 180] on p "Hello Thomas, this is Alberto, Sr. Credit Analyst with PCV. I just gave you a c…" at bounding box center [910, 189] width 372 height 28
click at [816, 197] on p "Hello Thomas, this is Alberto, Sr. Credit Analyst with PCV. I just gave you a c…" at bounding box center [910, 189] width 372 height 28
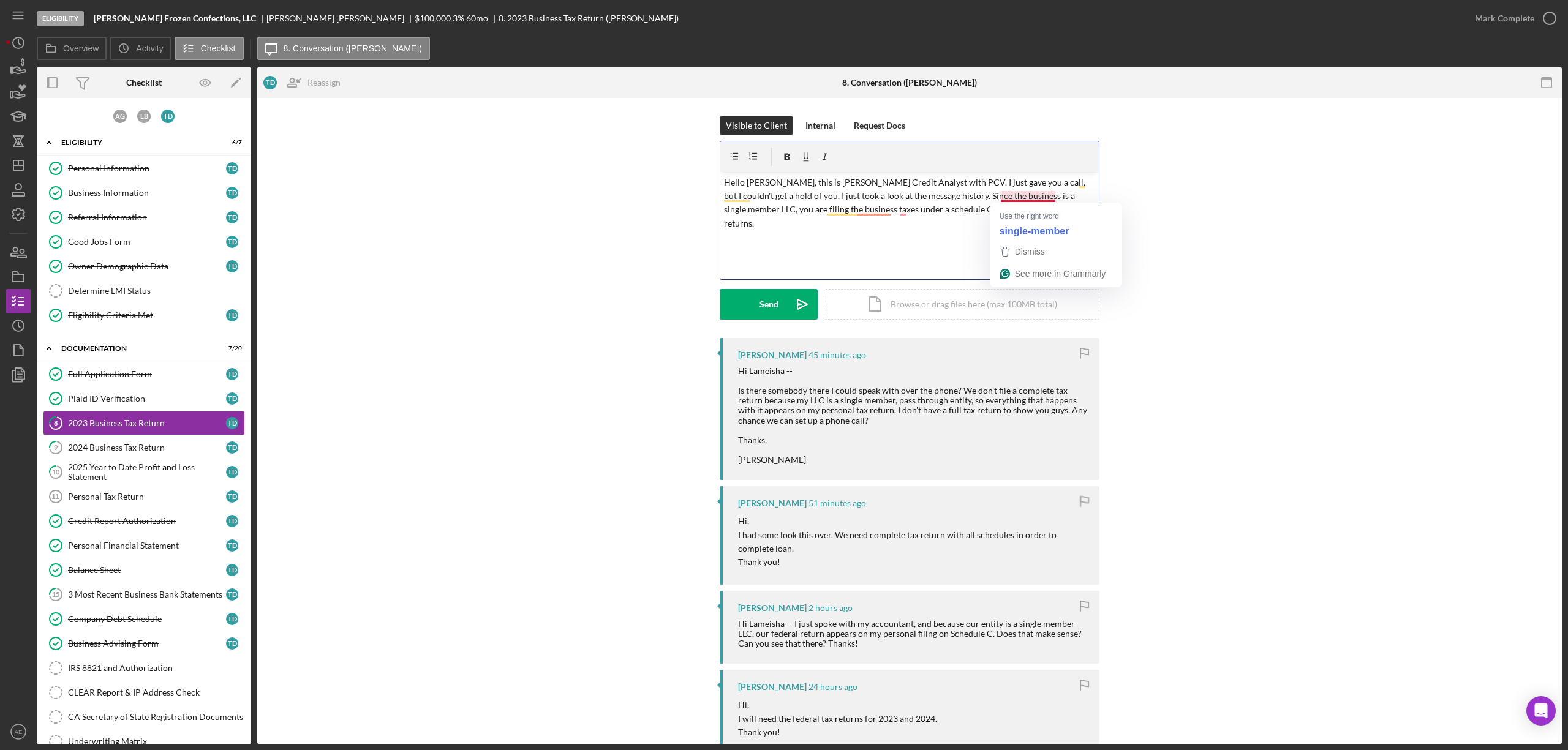
click at [1027, 194] on p "Hello Thomas, this is Alberto, Sr. Credit Analyst with PCV. I just gave you a c…" at bounding box center [910, 202] width 372 height 55
click at [880, 210] on p "Hello Thomas, this is Alberto, Sr. Credit Analyst with PCV. I just gave you a c…" at bounding box center [910, 202] width 372 height 55
click at [1033, 213] on p "Hello Thomas, this is Alberto, Sr. Credit Analyst with PCV. I just gave you a c…" at bounding box center [910, 202] width 372 height 55
click at [1077, 226] on p "Hello Thomas, this is Alberto, Sr. Credit Analyst with PCV. I just gave you a c…" at bounding box center [910, 210] width 372 height 69
click at [786, 199] on p "Hello Thomas, this is Alberto, Sr. Credit Analyst with PCV. I just gave you a c…" at bounding box center [910, 210] width 372 height 69
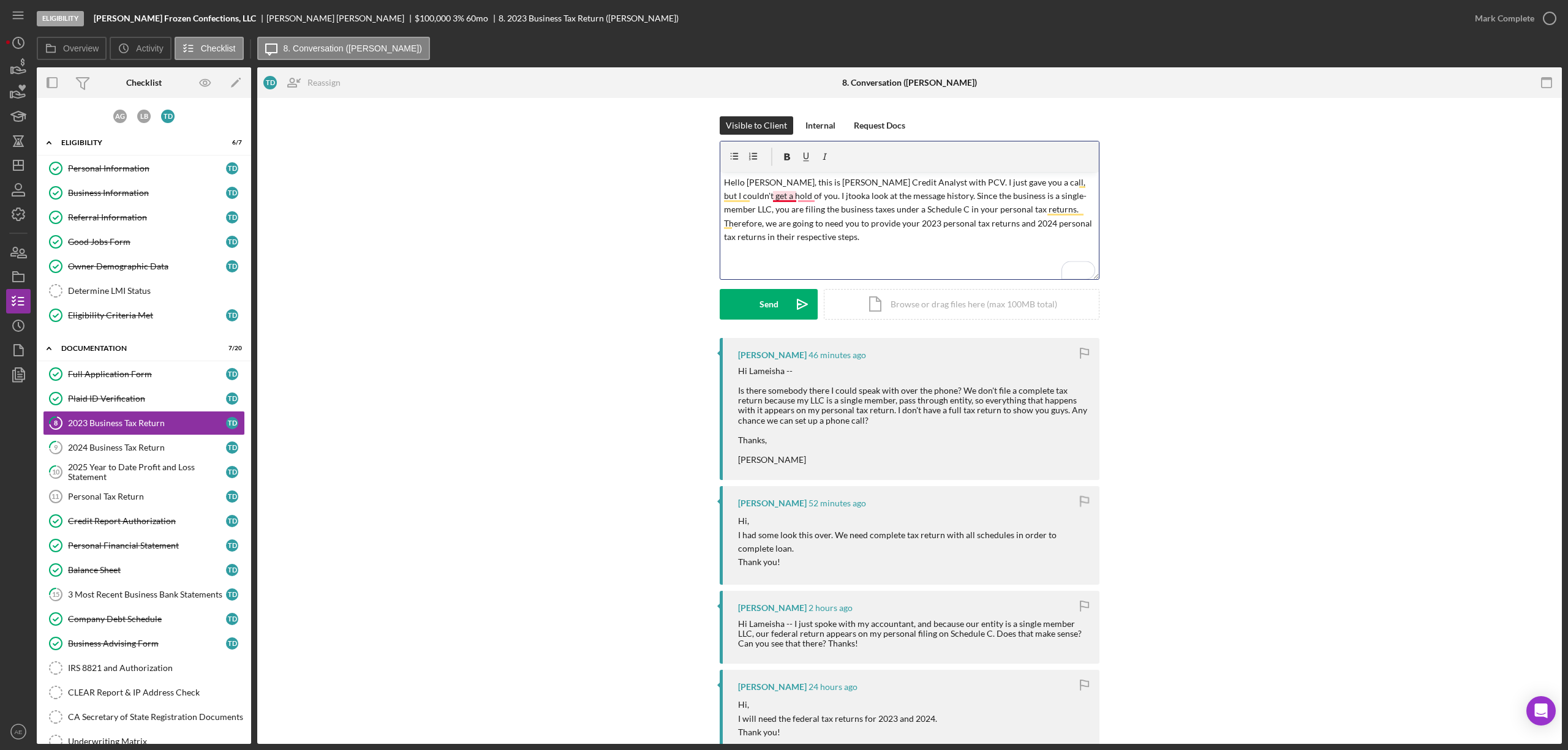
click at [773, 200] on p "Hello Thomas, this is Alberto, Sr. Credit Analyst with PCV. I just gave you a c…" at bounding box center [910, 210] width 372 height 69
click at [791, 194] on p "Hello Thomas, this is Alberto, Sr. Credit Analyst with PCV. I just gave you a c…" at bounding box center [910, 210] width 372 height 69
click at [805, 197] on p "Hello Thomas, this is Alberto, Sr. Credit Analyst with PCV. I just gave you a c…" at bounding box center [910, 210] width 372 height 69
click at [793, 195] on p "Hello Thomas, this is Alberto, Sr. Credit Analyst with PCV. I just gave you a c…" at bounding box center [910, 210] width 372 height 69
click at [766, 309] on div "Send" at bounding box center [769, 304] width 19 height 30
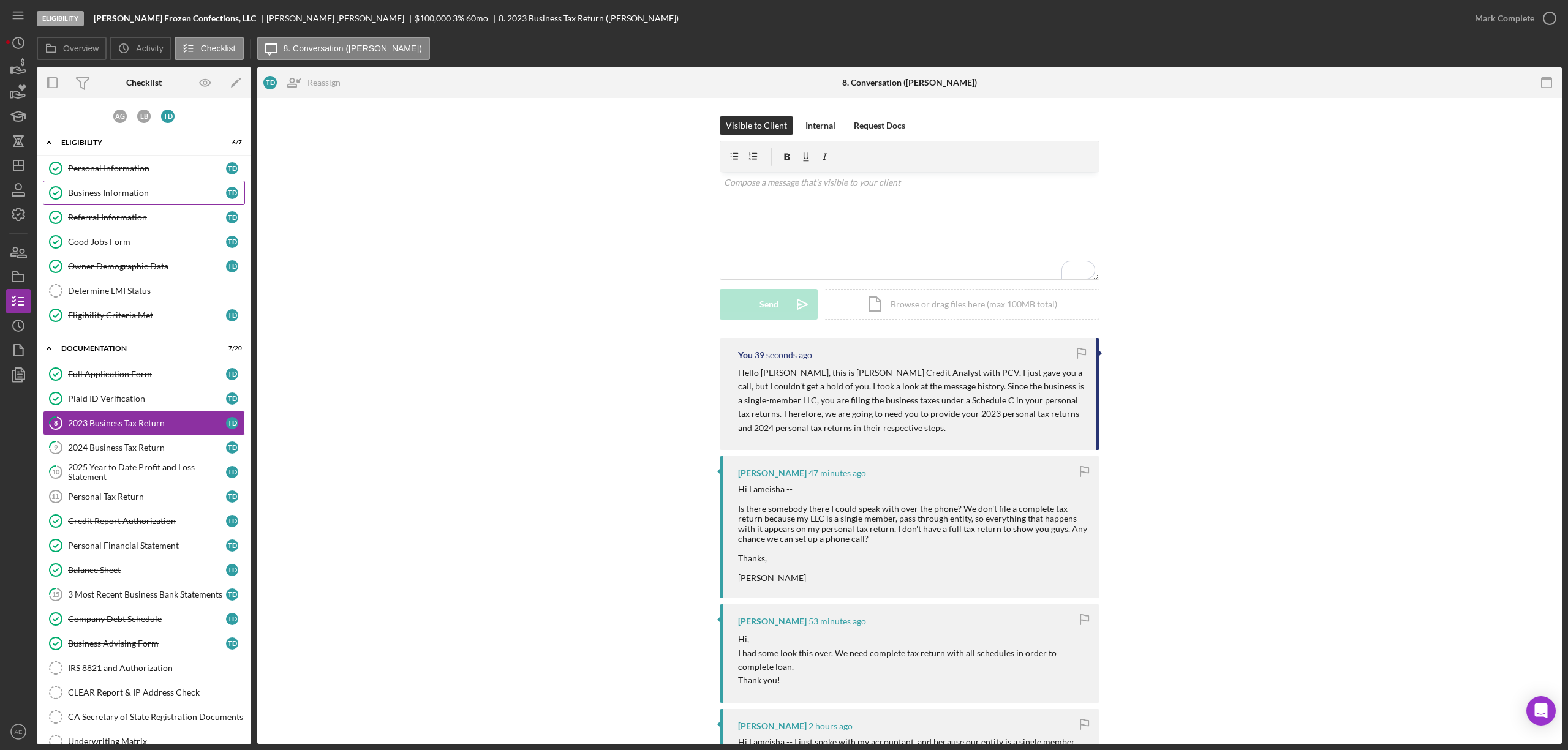
click at [139, 189] on div "Business Information" at bounding box center [147, 193] width 158 height 10
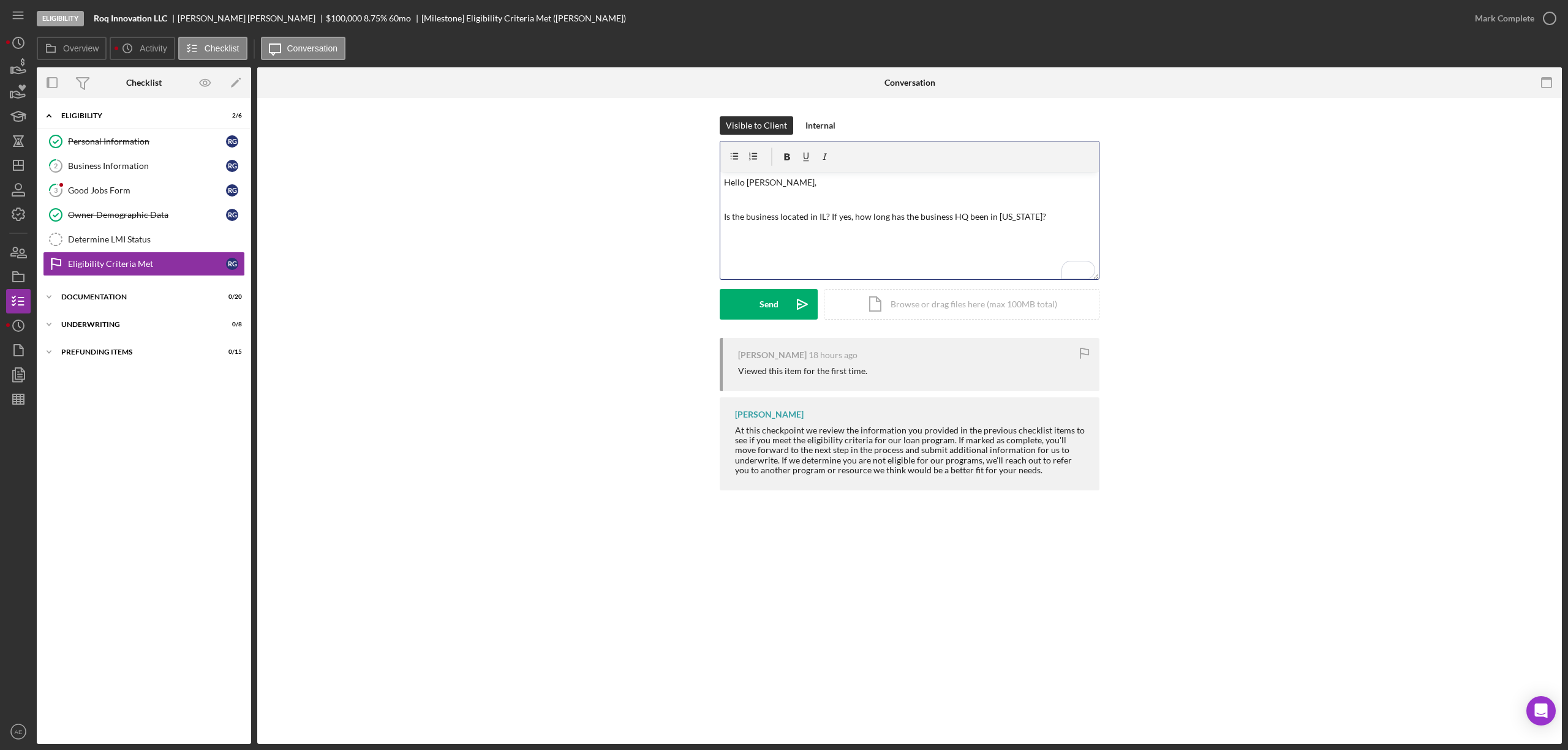
click at [821, 217] on p "Is the business located in IL? If yes, how long has the business HQ been in [US…" at bounding box center [910, 216] width 372 height 13
click at [825, 221] on p "Is the business located in IL? If yes, how long has the business HQ been in [US…" at bounding box center [910, 216] width 372 height 13
click at [860, 252] on div "v Color teal Color pink Remove color Add row above Add row below Add column bef…" at bounding box center [910, 225] width 379 height 107
click at [829, 211] on p "Is the business located in Illinos? If yes, how long has the business HQ been i…" at bounding box center [910, 224] width 372 height 28
click at [831, 216] on p "Is the business located in Illinos? If yes, how long has the business HQ been i…" at bounding box center [910, 224] width 372 height 28
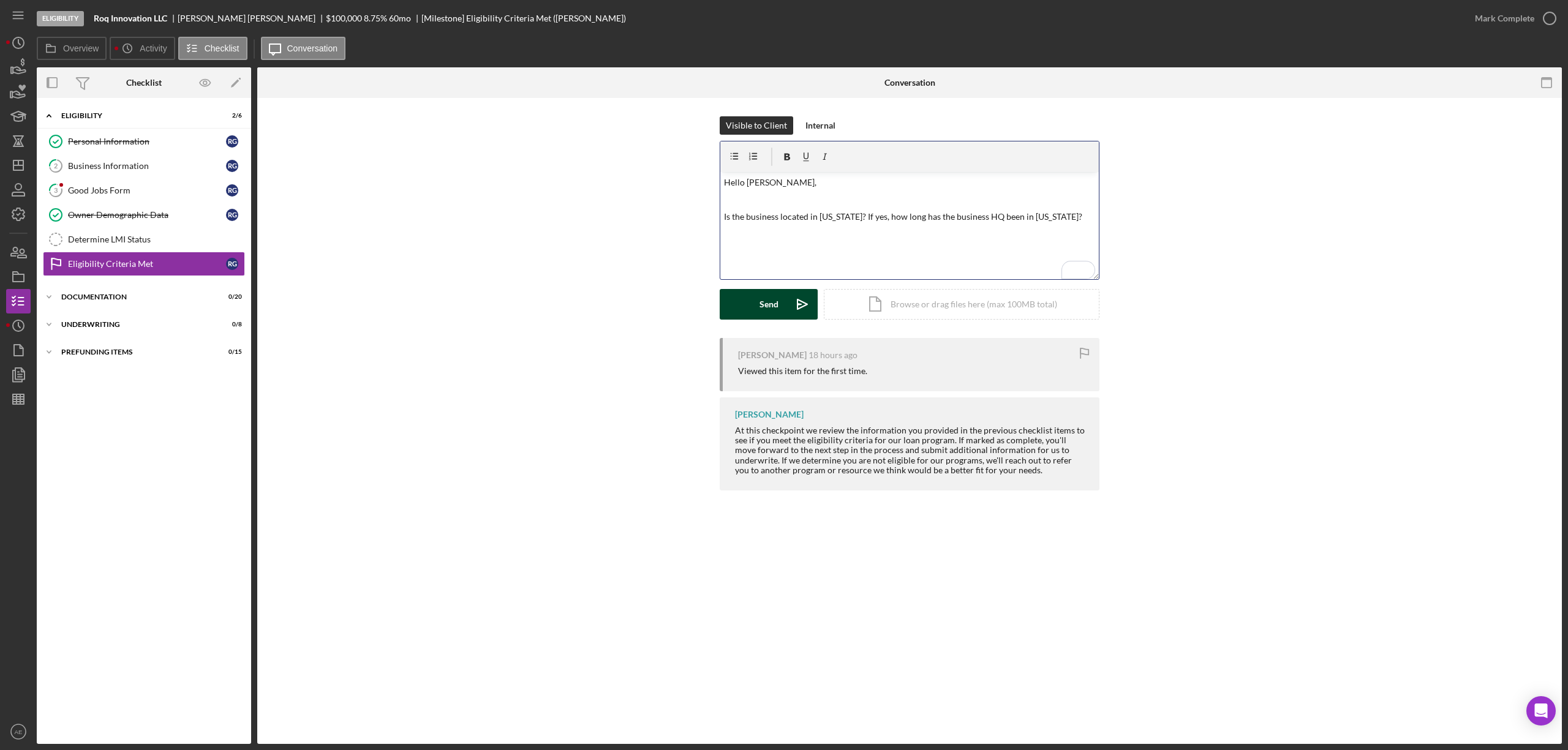
click at [762, 305] on div "Send" at bounding box center [769, 304] width 19 height 30
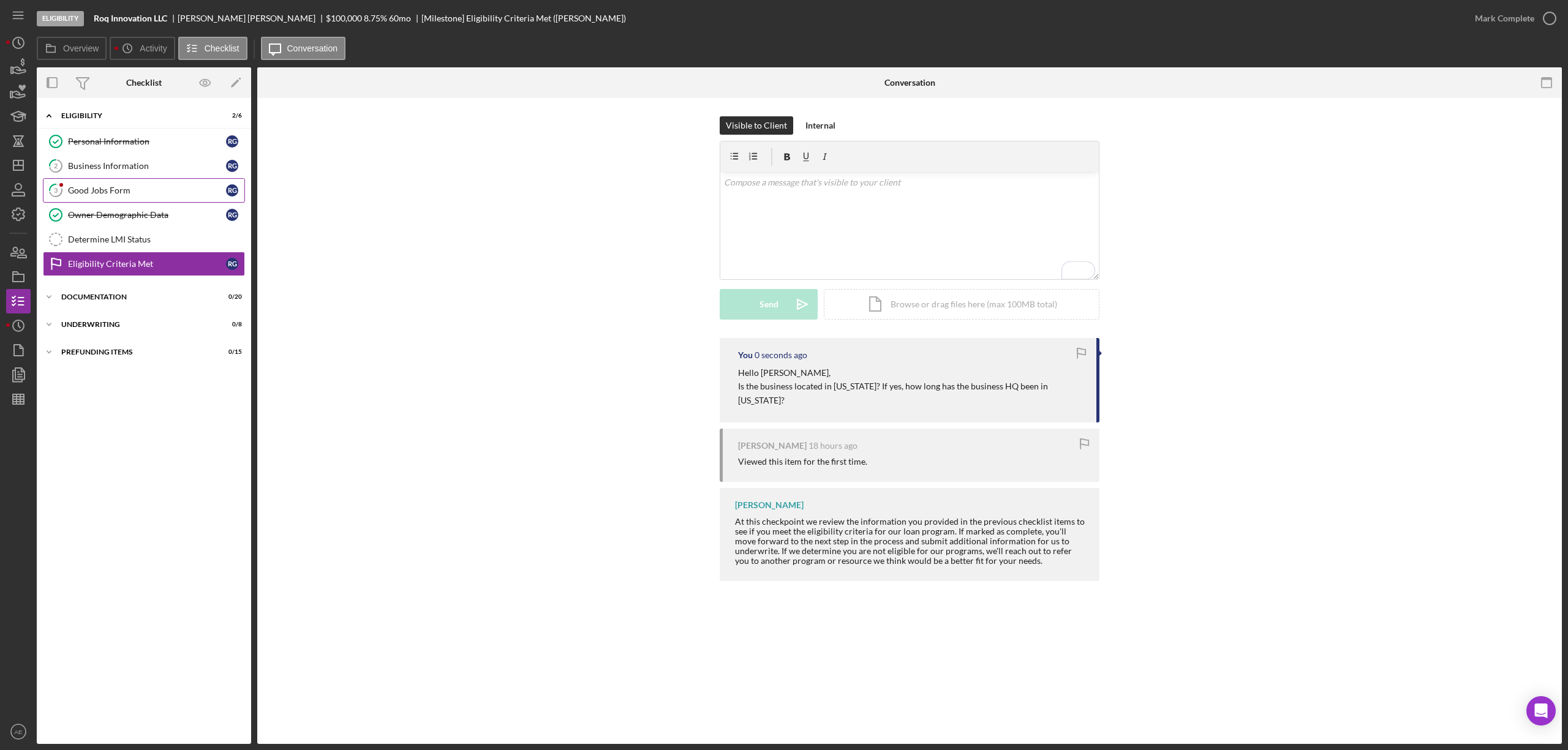
click at [170, 193] on div "Good Jobs Form" at bounding box center [147, 190] width 158 height 10
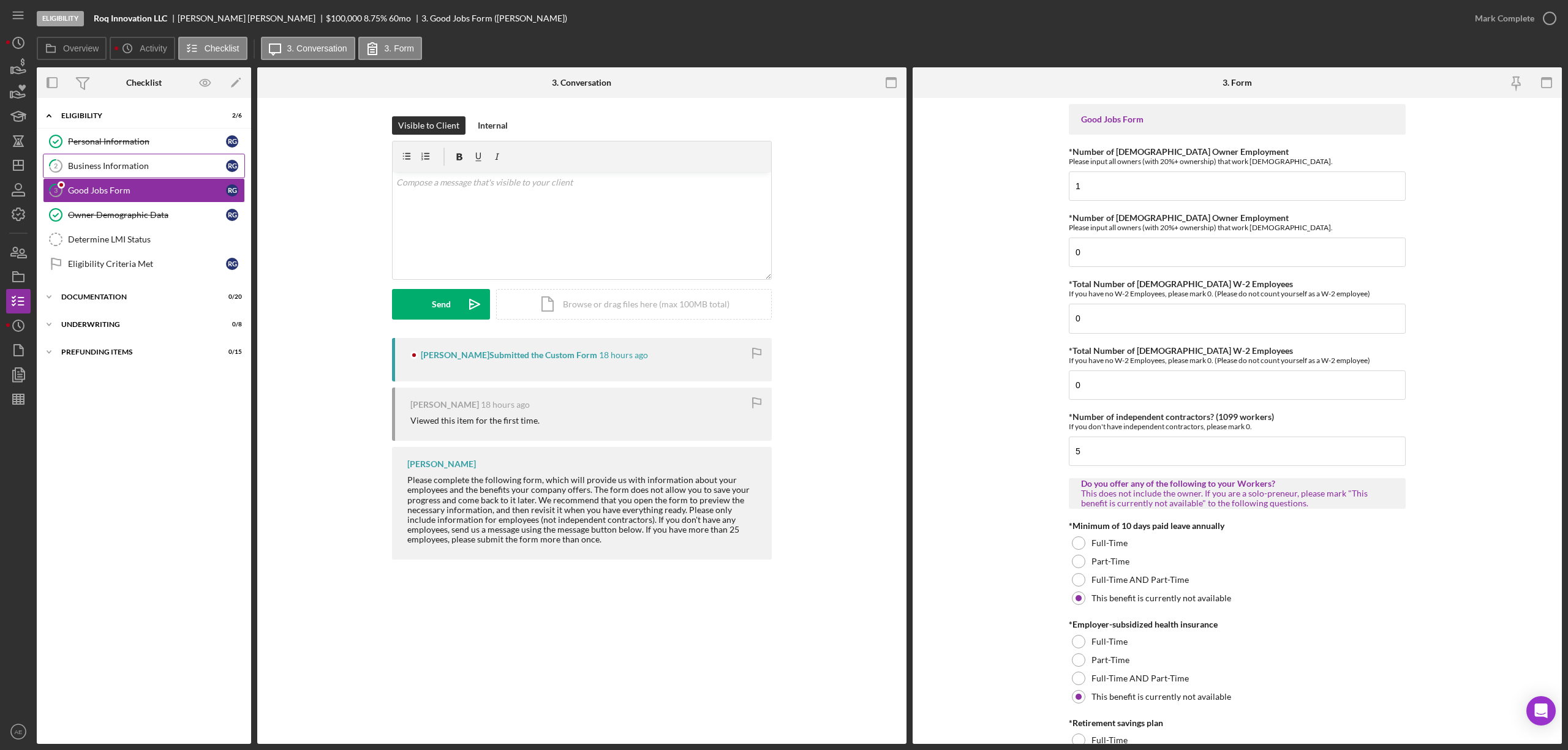
click at [89, 174] on link "2 Business Information R G" at bounding box center [143, 166] width 202 height 25
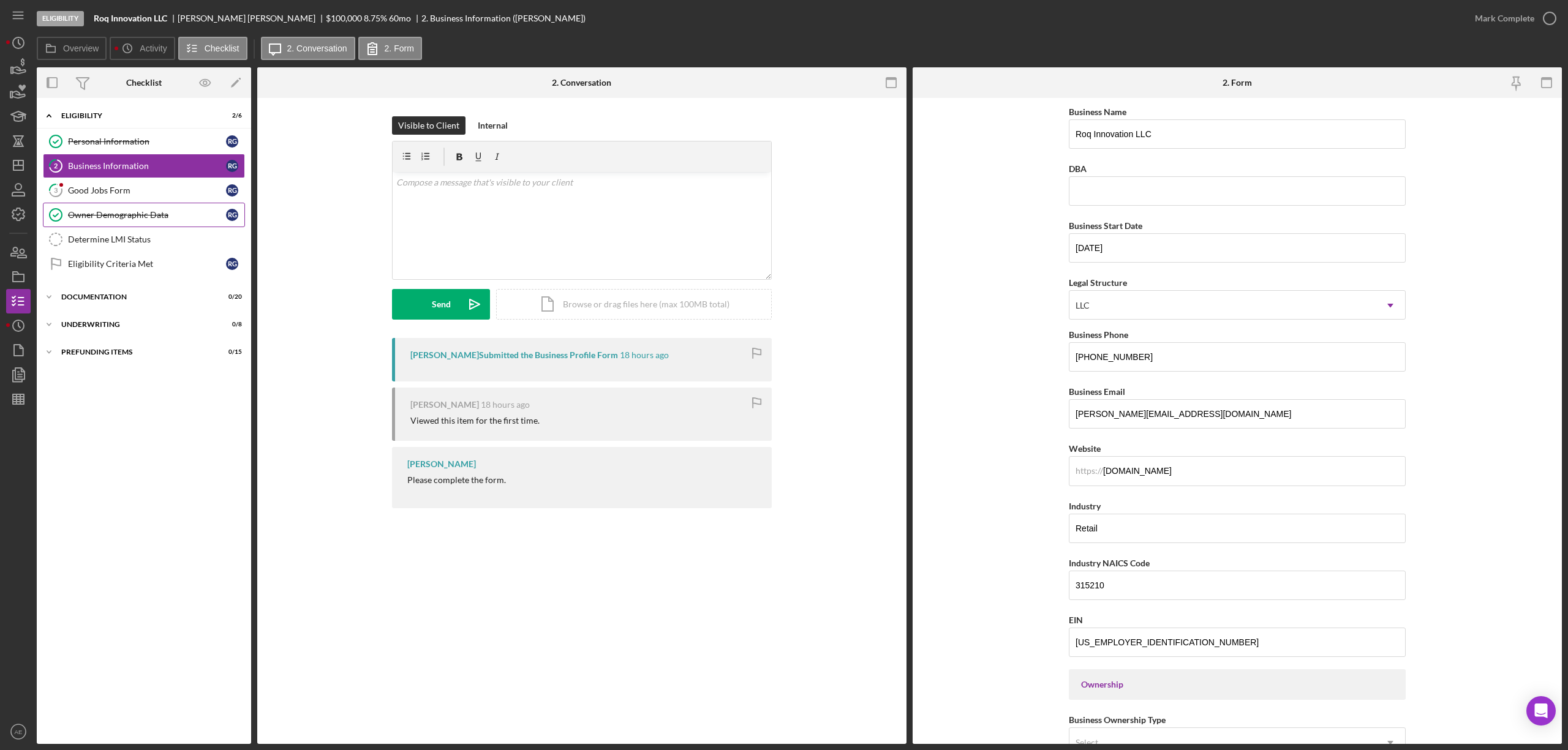
click at [89, 210] on link "Owner Demographic Data Owner Demographic Data R G" at bounding box center [143, 215] width 202 height 25
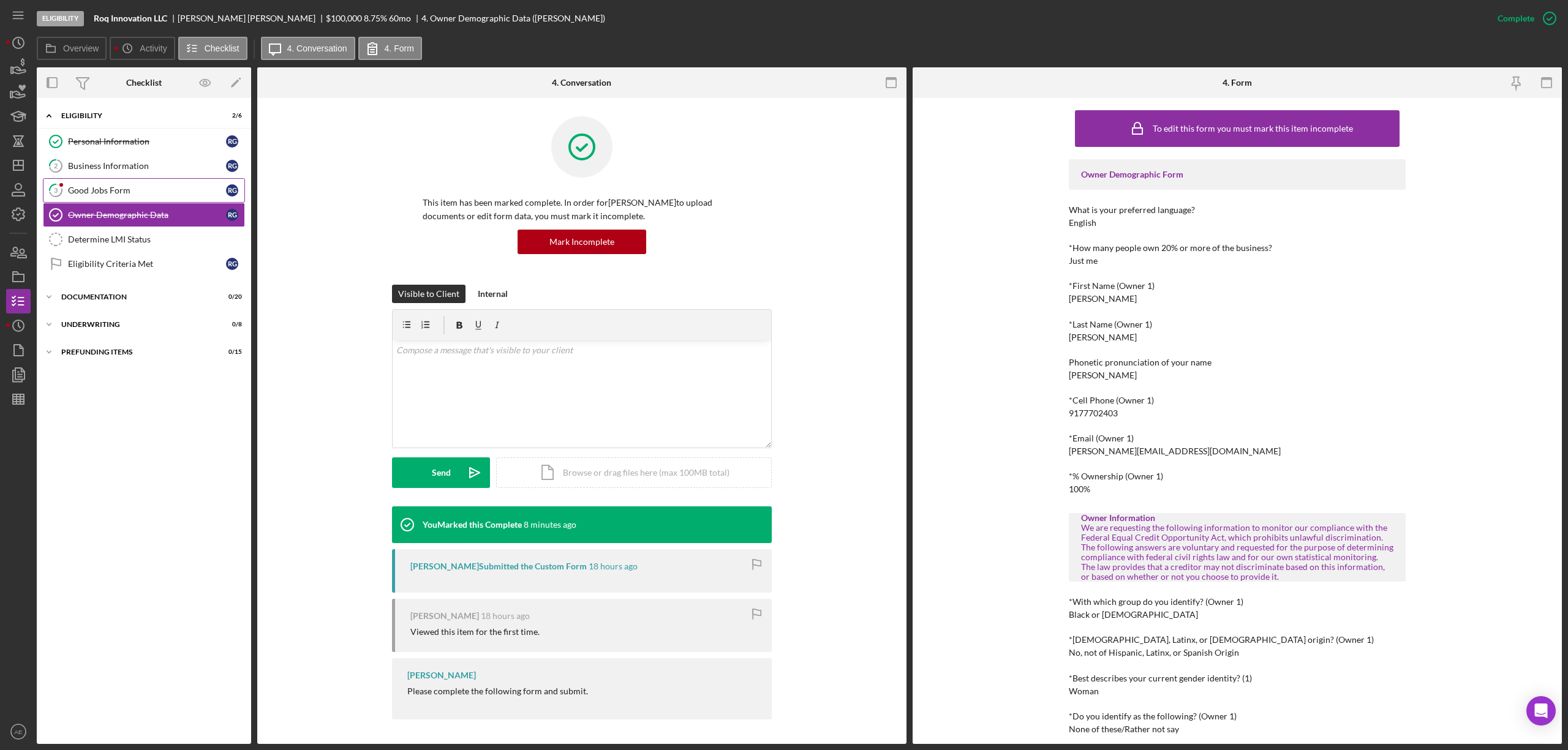
click at [136, 188] on div "Good Jobs Form" at bounding box center [147, 190] width 158 height 10
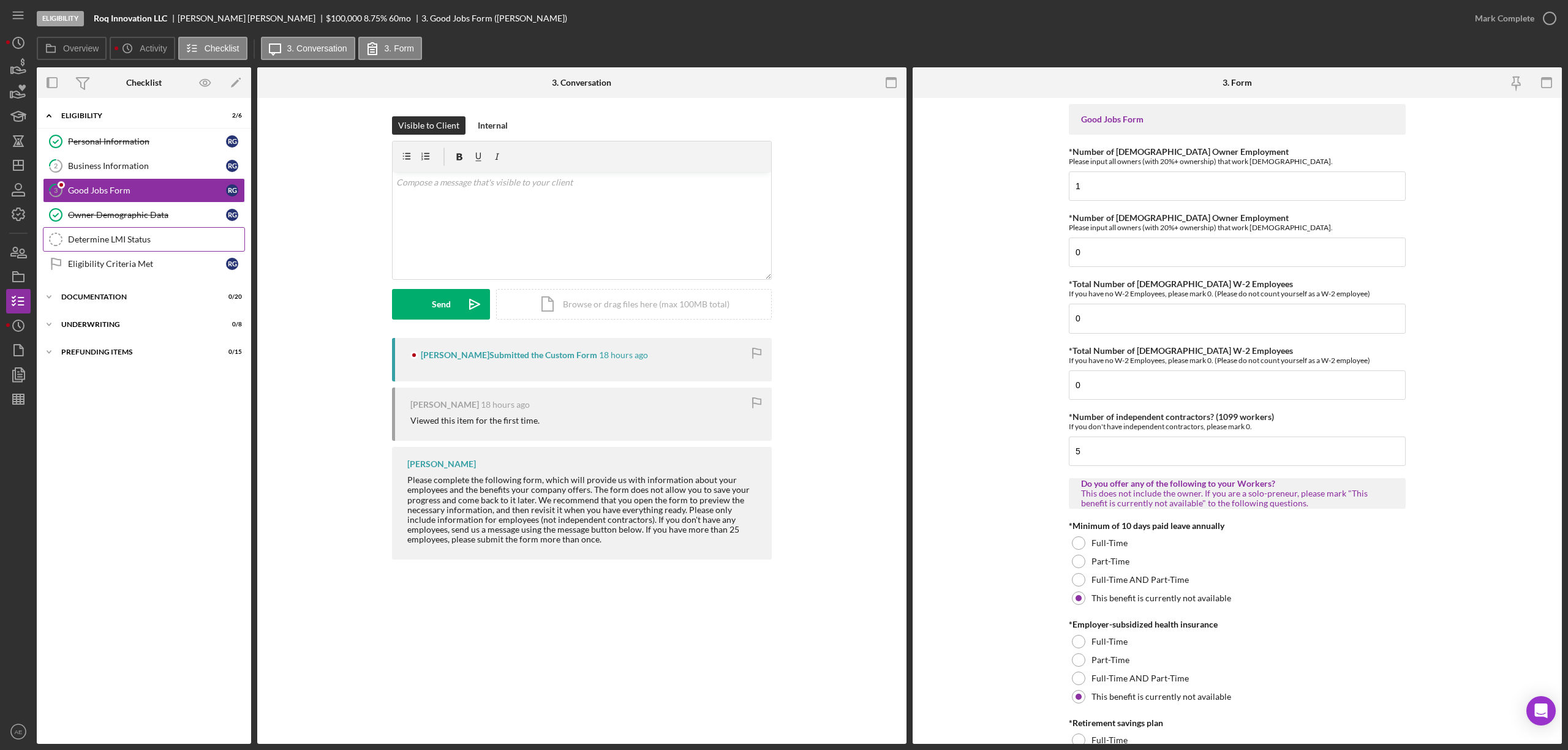
click at [143, 250] on link "Determine LMI Status Determine LMI Status" at bounding box center [143, 239] width 202 height 25
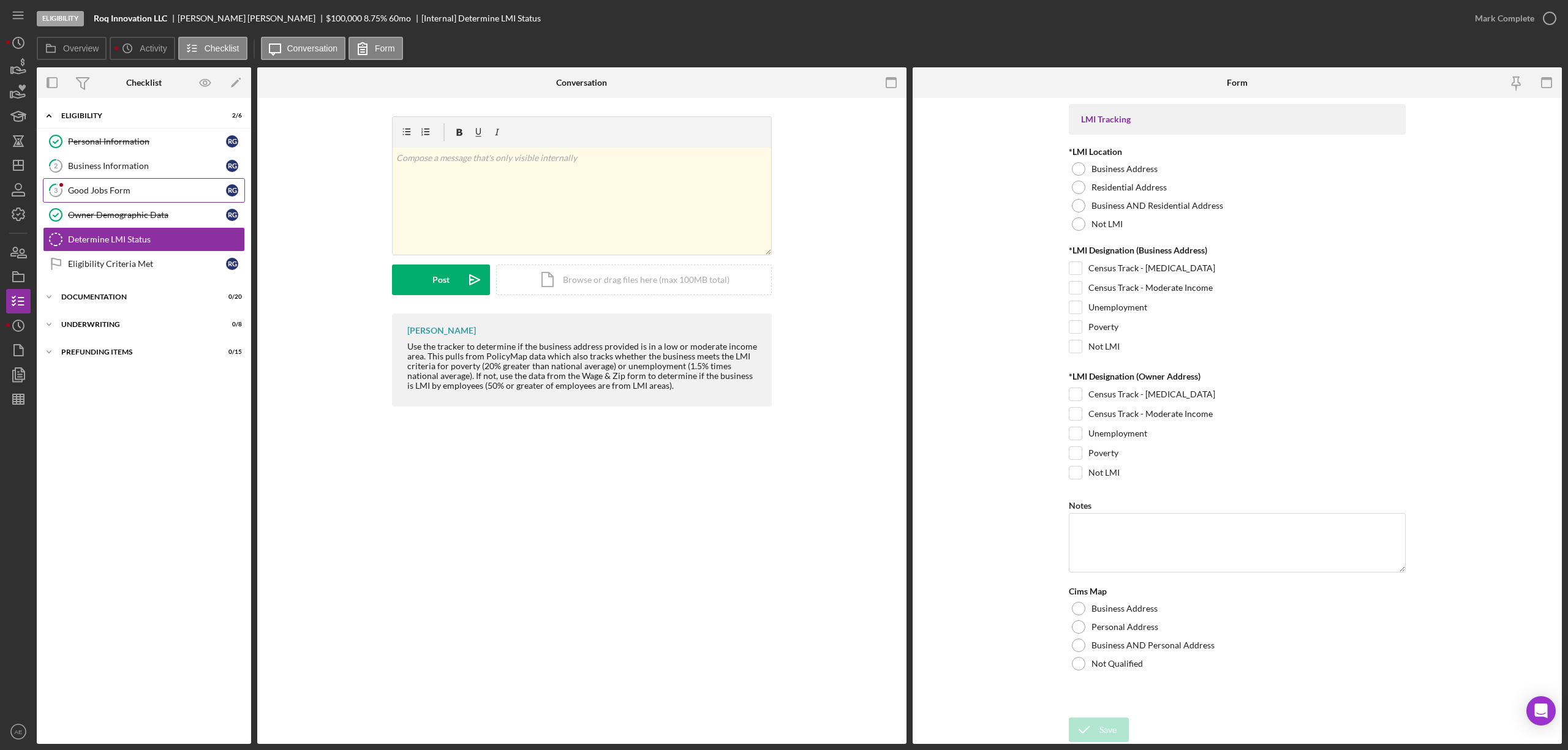
click at [94, 199] on link "3 Good Jobs Form R G" at bounding box center [143, 190] width 202 height 25
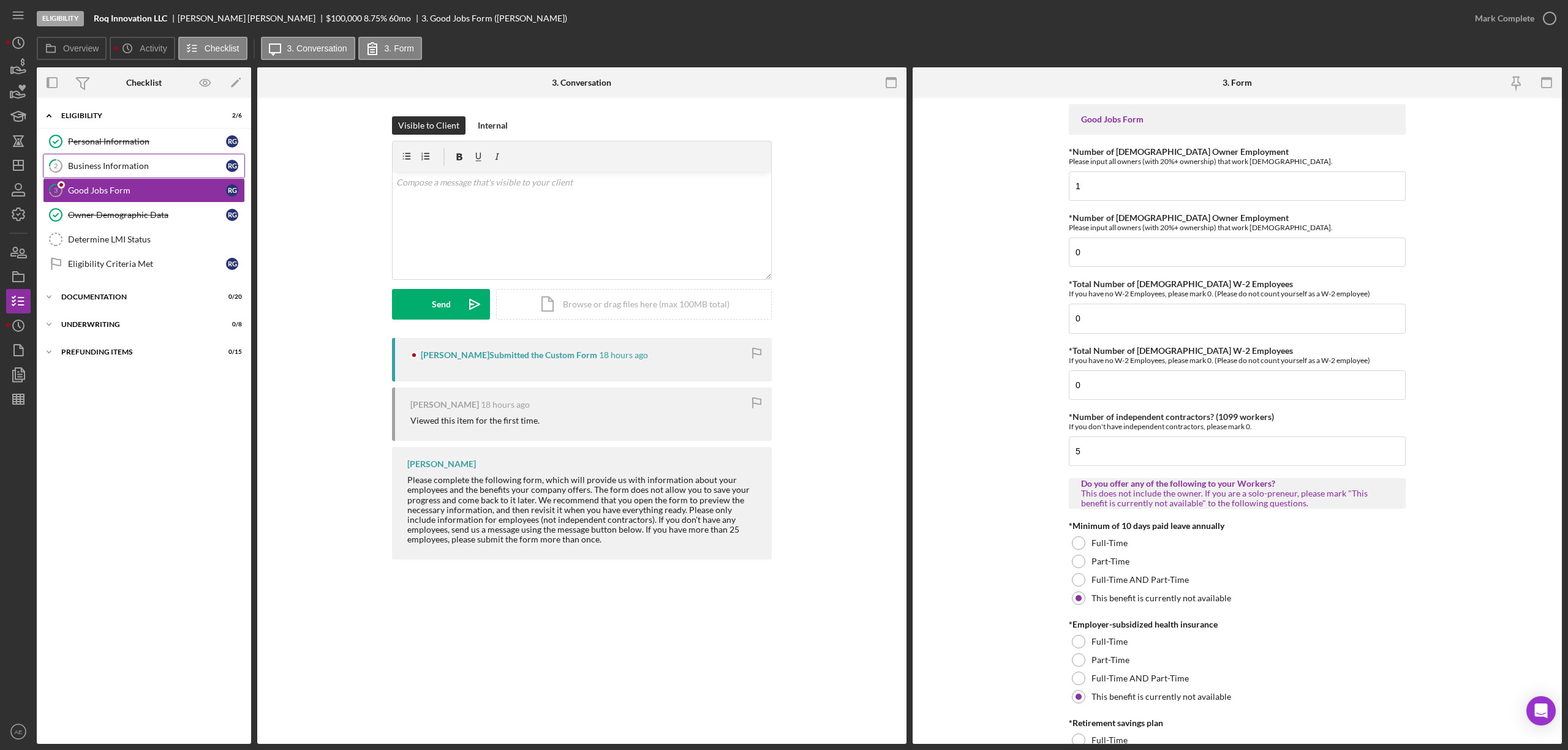
click at [108, 160] on link "2 Business Information R G" at bounding box center [143, 166] width 202 height 25
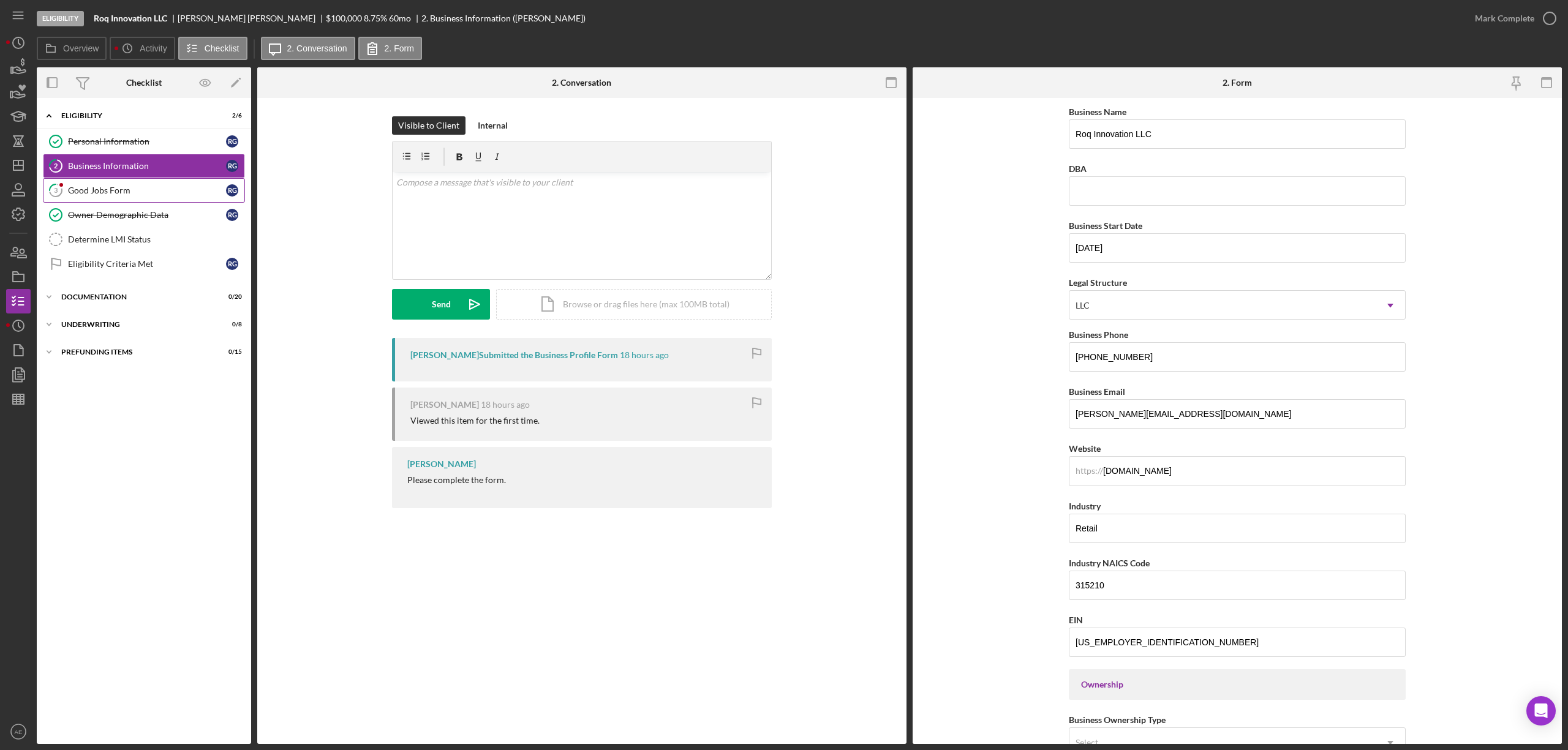
click at [122, 180] on link "3 Good Jobs Form R G" at bounding box center [143, 190] width 202 height 25
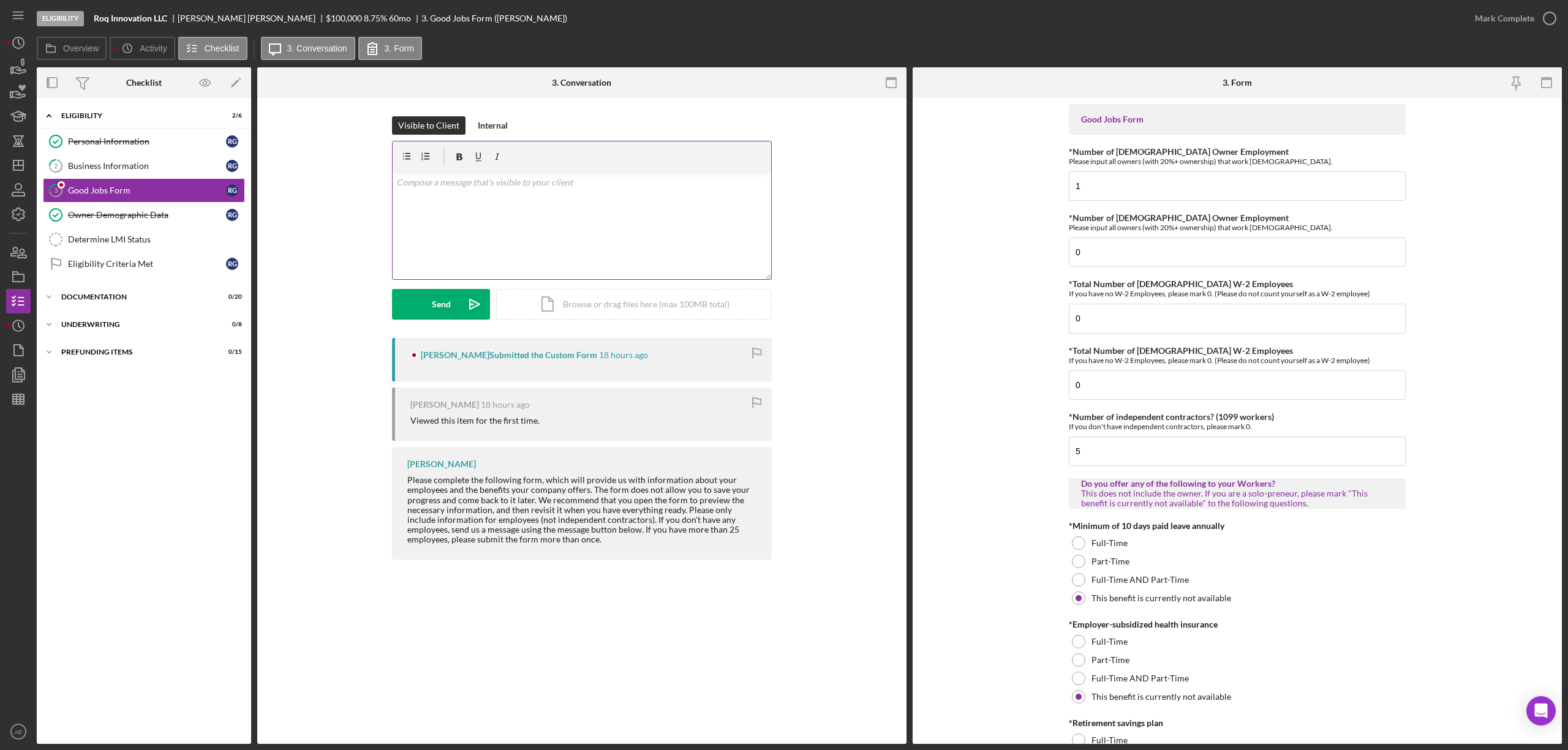
click at [566, 234] on div "v Color teal Color pink Remove color Add row above Add row below Add column bef…" at bounding box center [582, 225] width 379 height 107
click at [118, 229] on link "Determine LMI Status Determine LMI Status" at bounding box center [143, 239] width 202 height 25
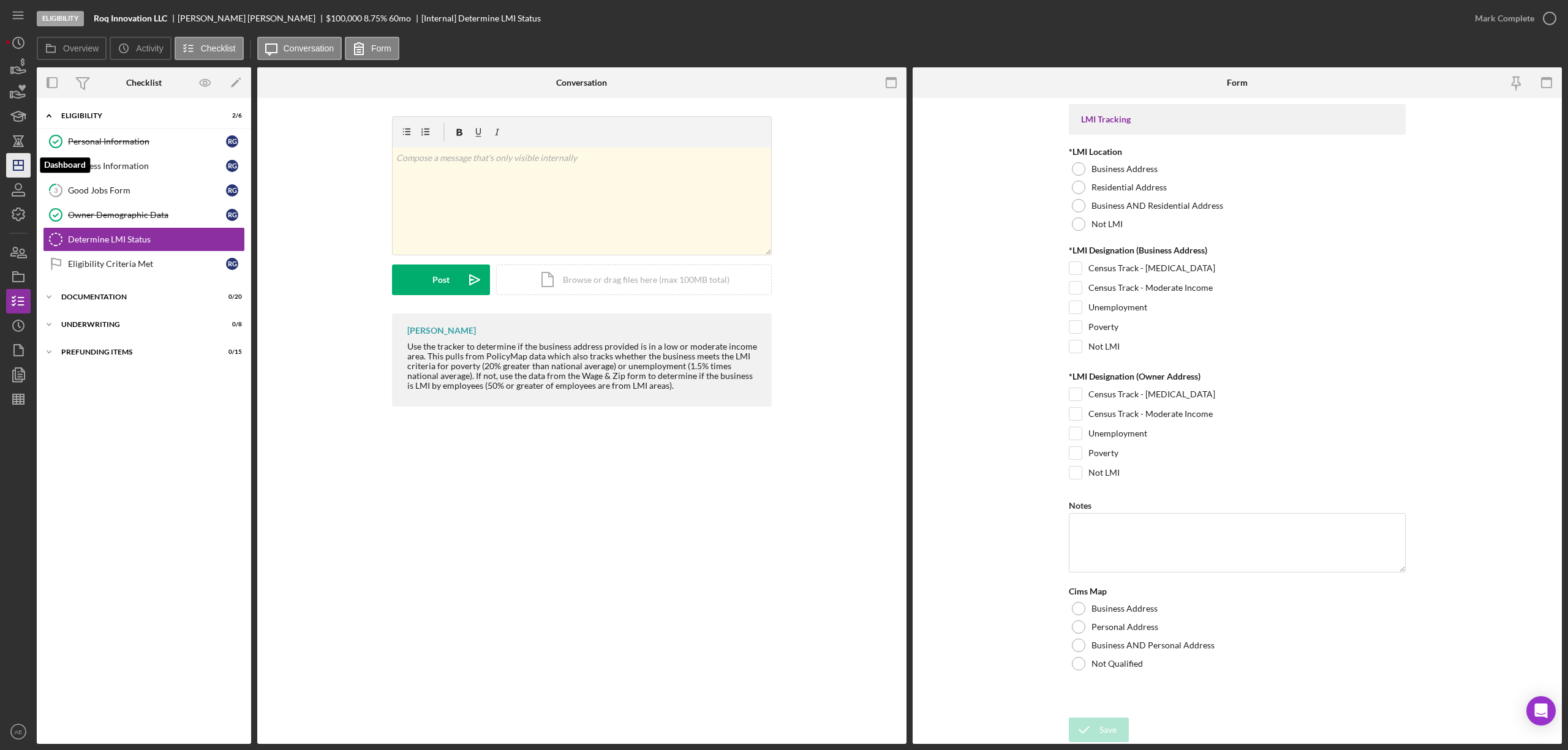
click at [13, 161] on polygon "button" at bounding box center [18, 166] width 10 height 10
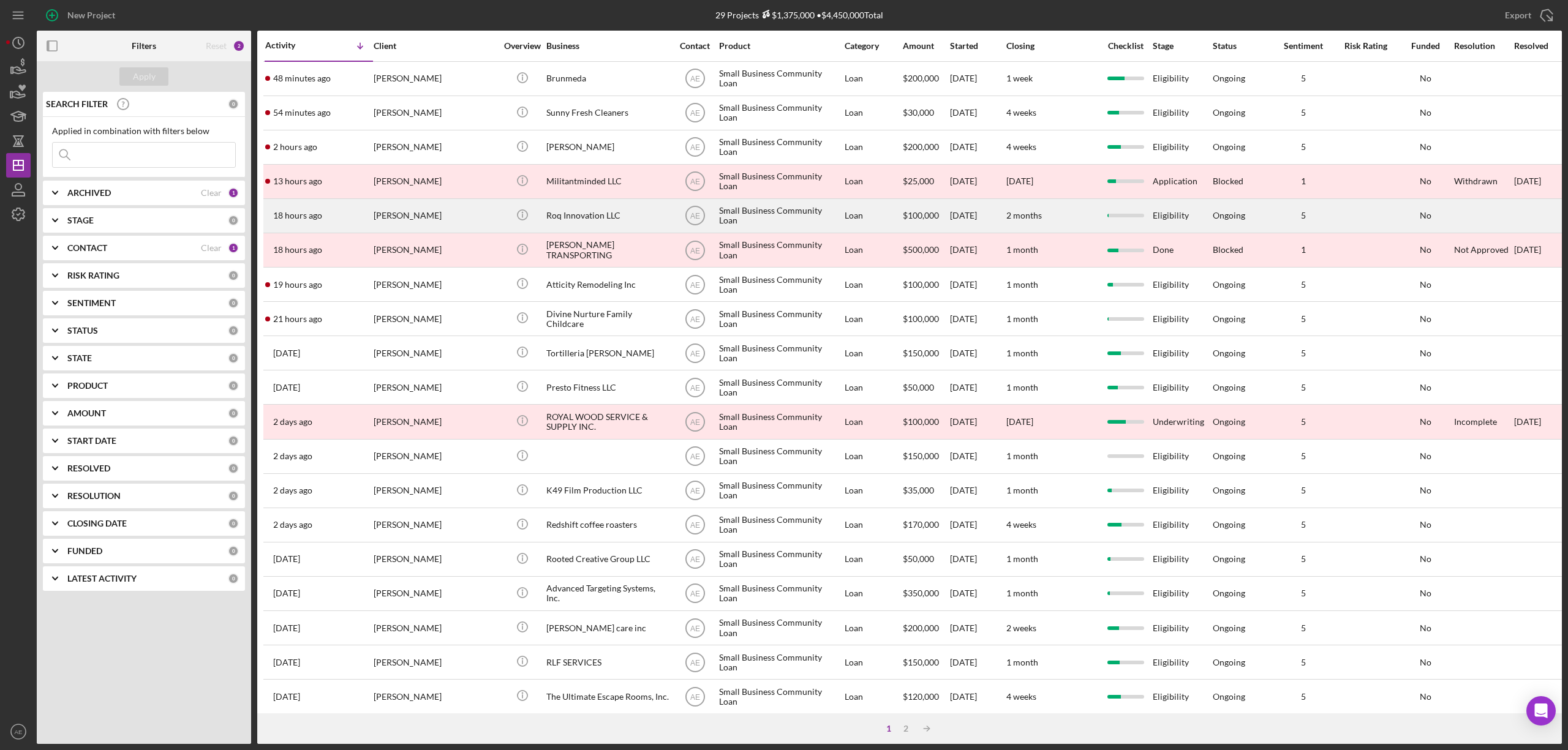
click at [451, 217] on div "[PERSON_NAME]" at bounding box center [434, 216] width 122 height 33
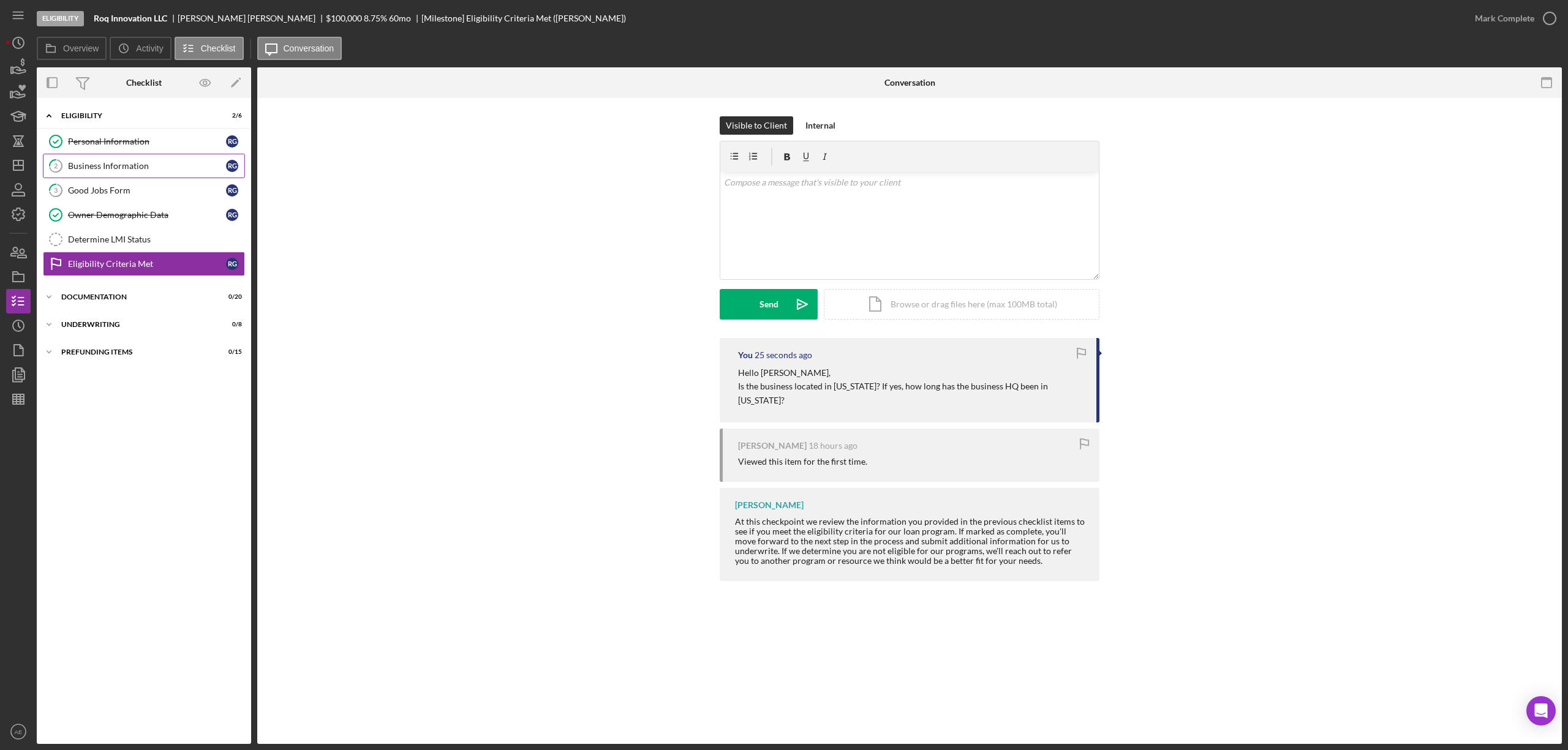
click at [130, 169] on div "Business Information" at bounding box center [147, 166] width 158 height 10
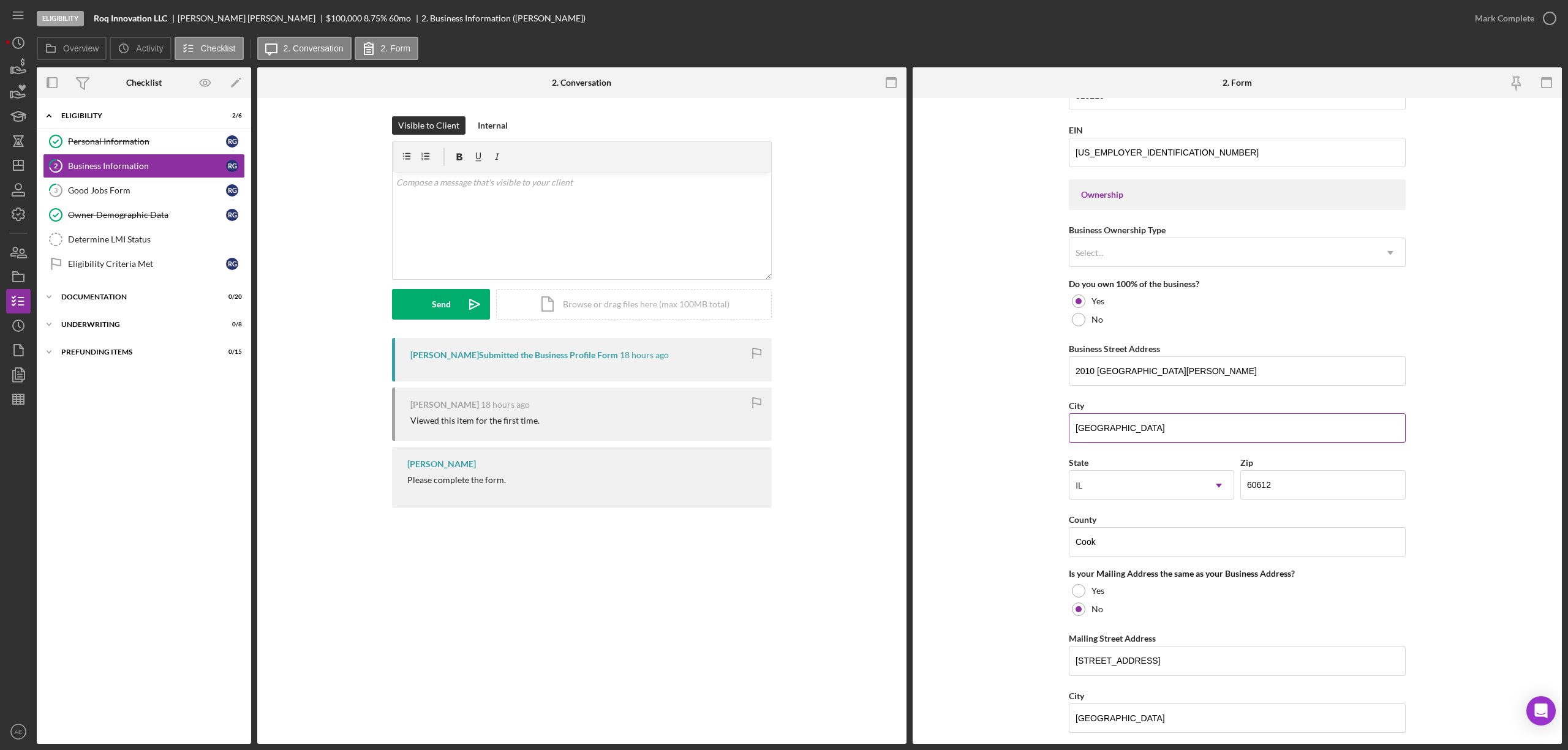
scroll to position [898, 0]
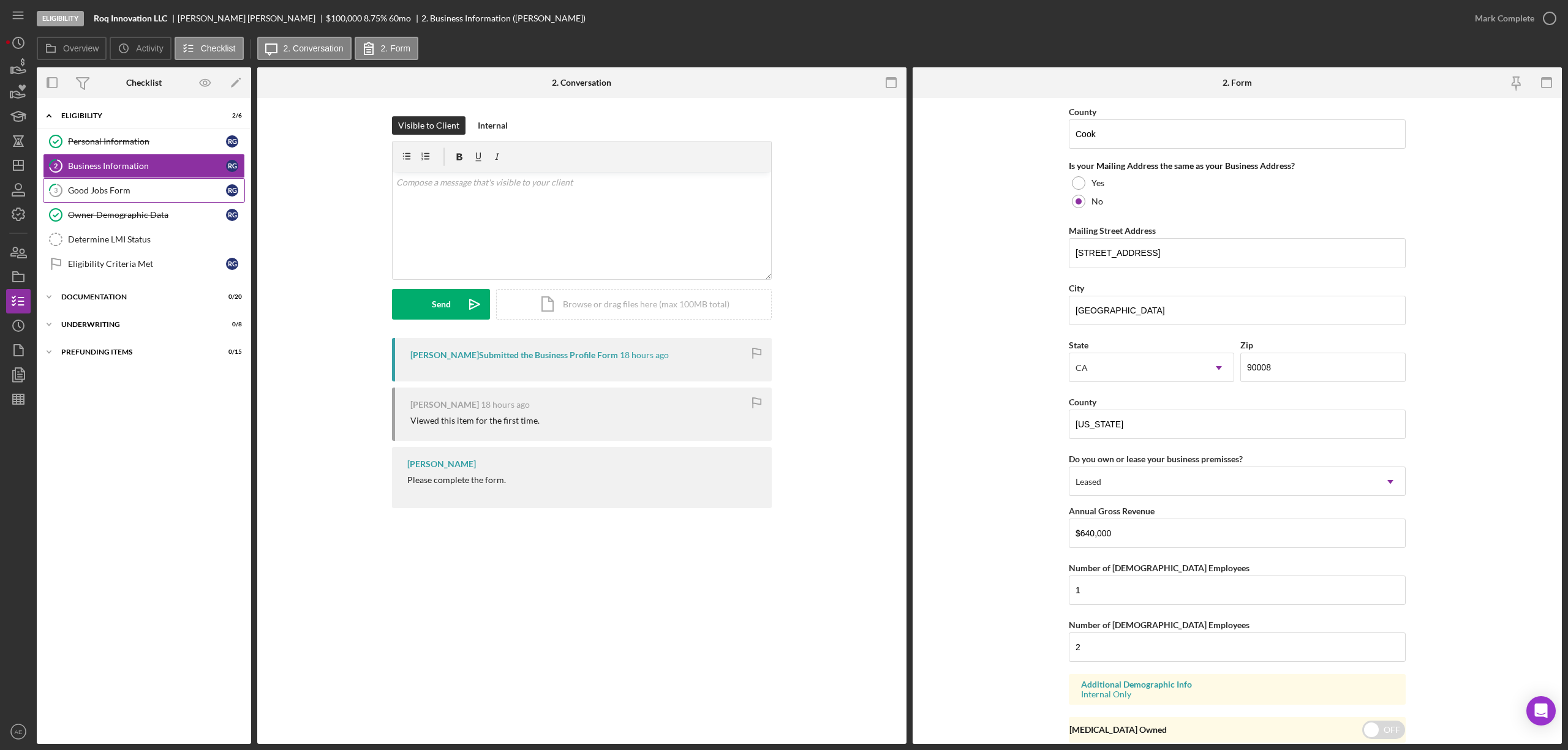
click at [102, 192] on div "Good Jobs Form" at bounding box center [147, 190] width 158 height 10
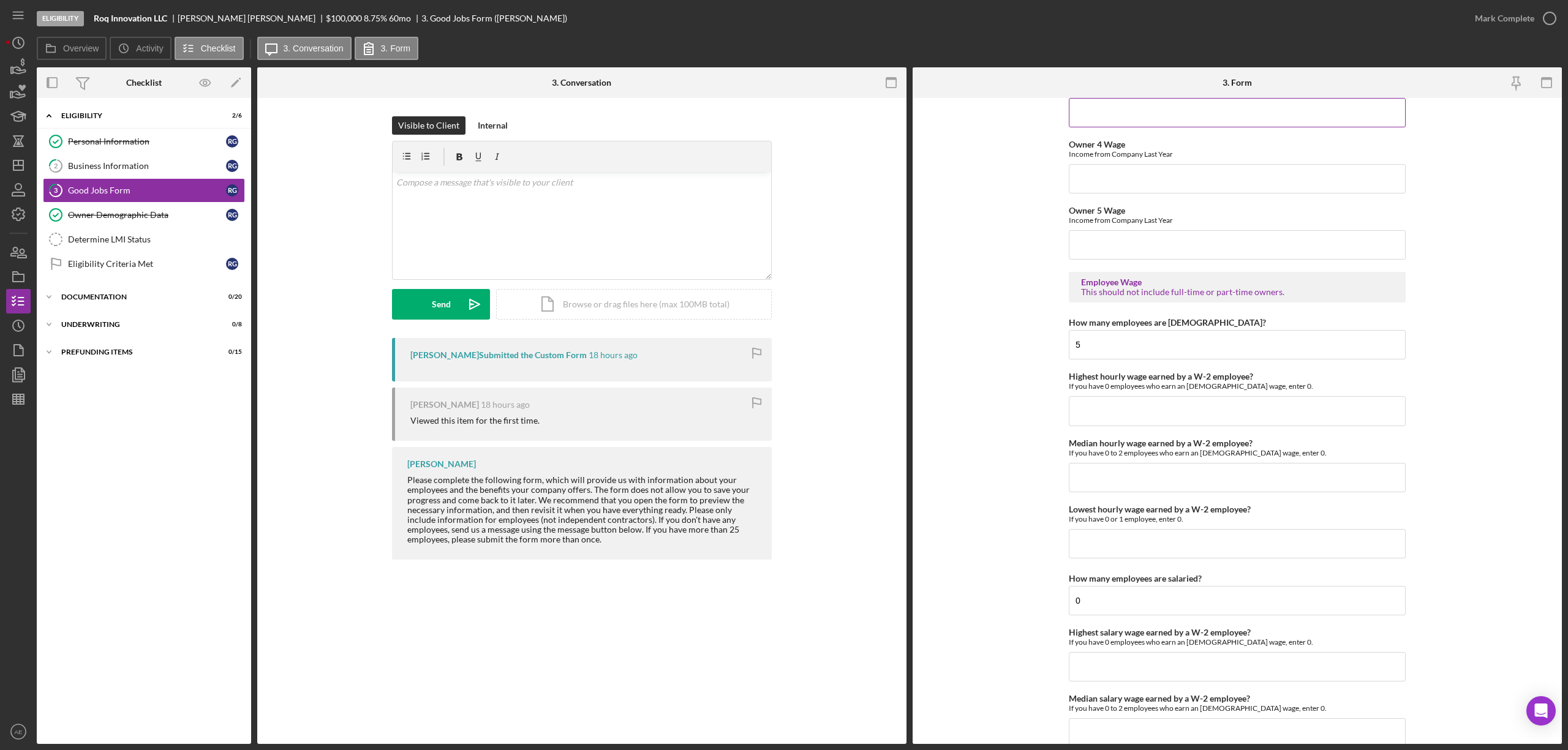
scroll to position [2205, 0]
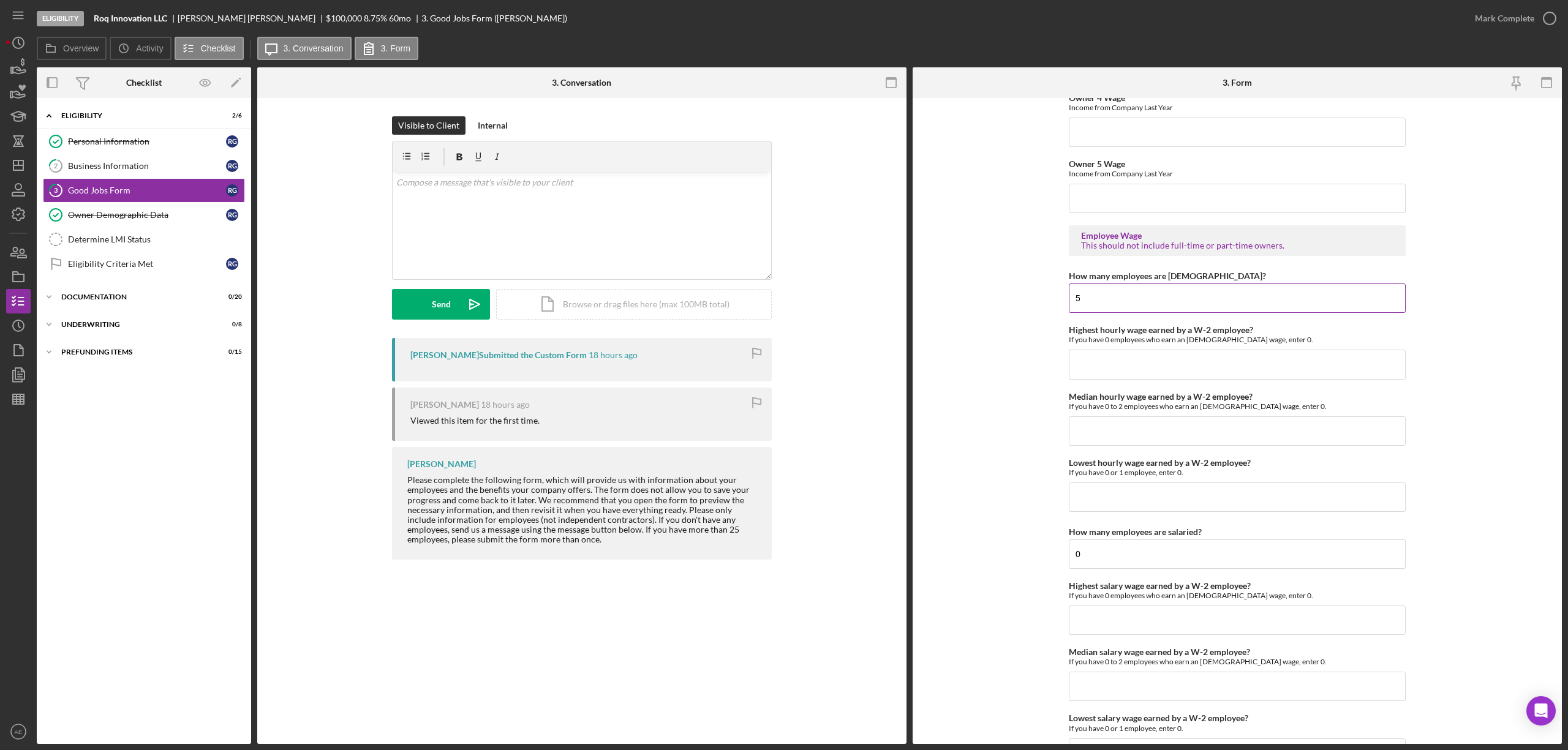
click at [1133, 304] on input "5" at bounding box center [1237, 298] width 337 height 30
type input "5"
type input "0"
click at [1117, 380] on input "Highest hourly wage earned by a W-2 employee?" at bounding box center [1237, 365] width 337 height 30
click at [1118, 441] on input "Median hourly wage earned by a W-2 employee?" at bounding box center [1237, 431] width 337 height 30
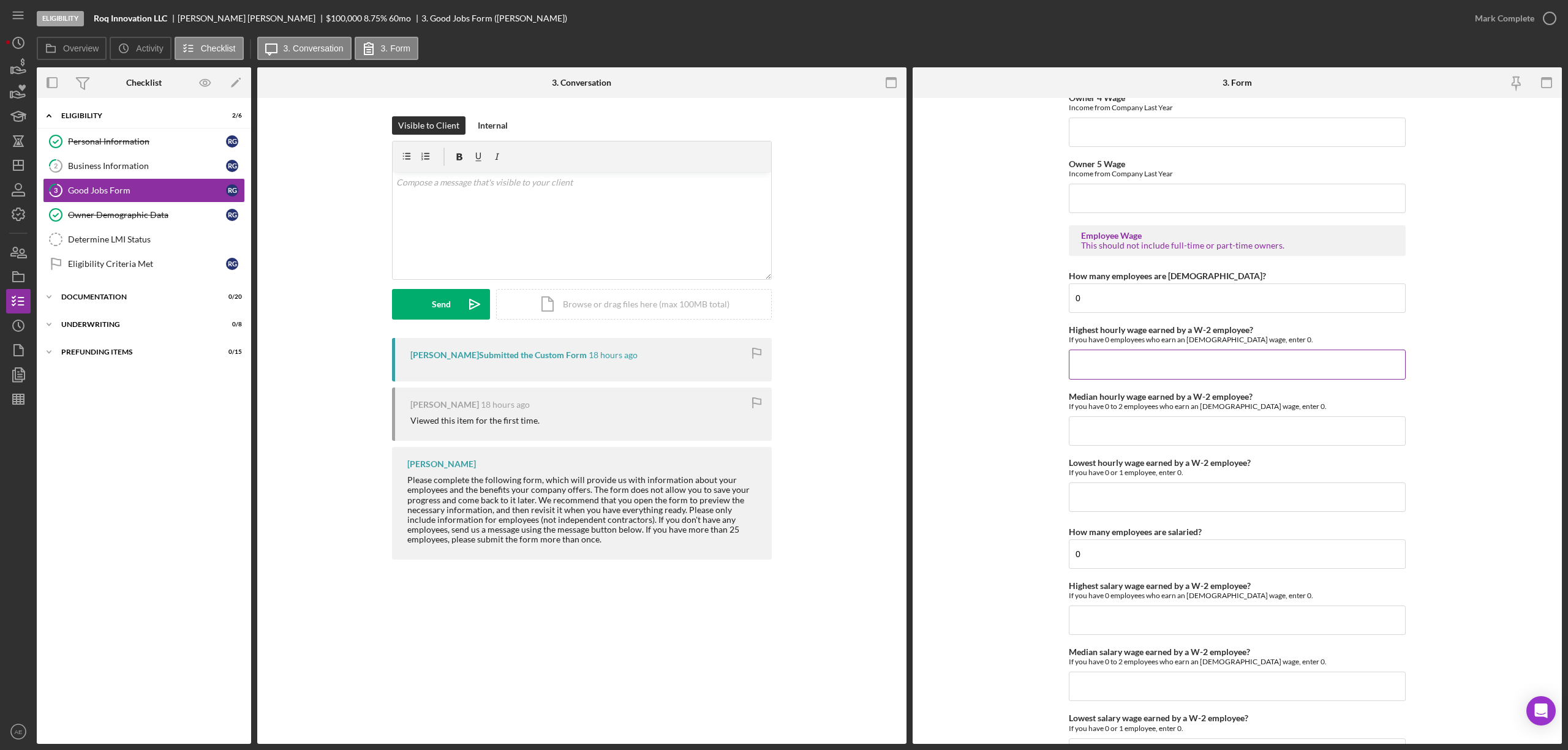
click at [1111, 371] on input "Highest hourly wage earned by a W-2 employee?" at bounding box center [1237, 365] width 337 height 30
type input "$0"
click at [1118, 446] on input "Median hourly wage earned by a W-2 employee?" at bounding box center [1237, 431] width 337 height 30
type input "$0"
click at [1111, 505] on input "Lowest hourly wage earned by a W-2 employee?" at bounding box center [1237, 498] width 337 height 30
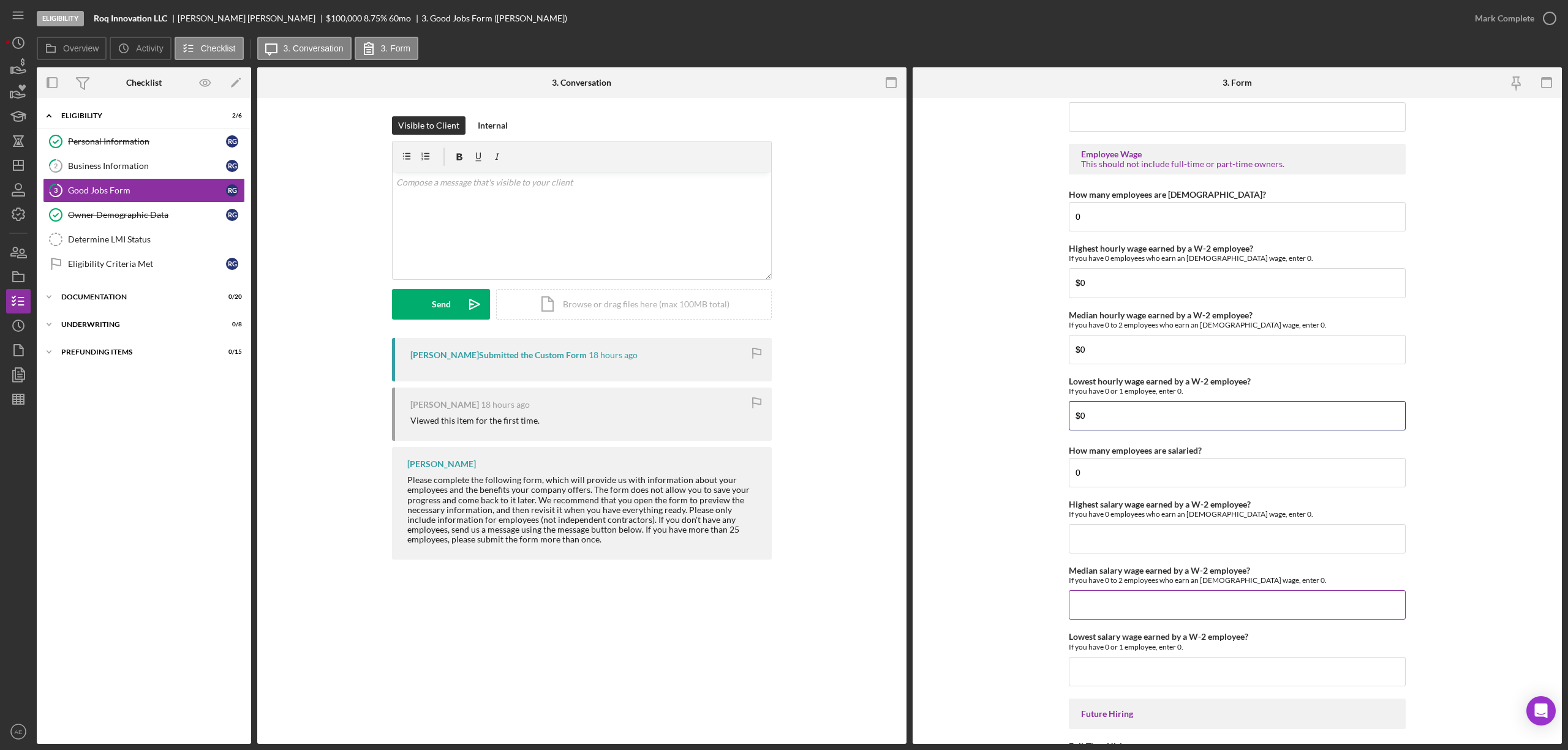
scroll to position [2450, 0]
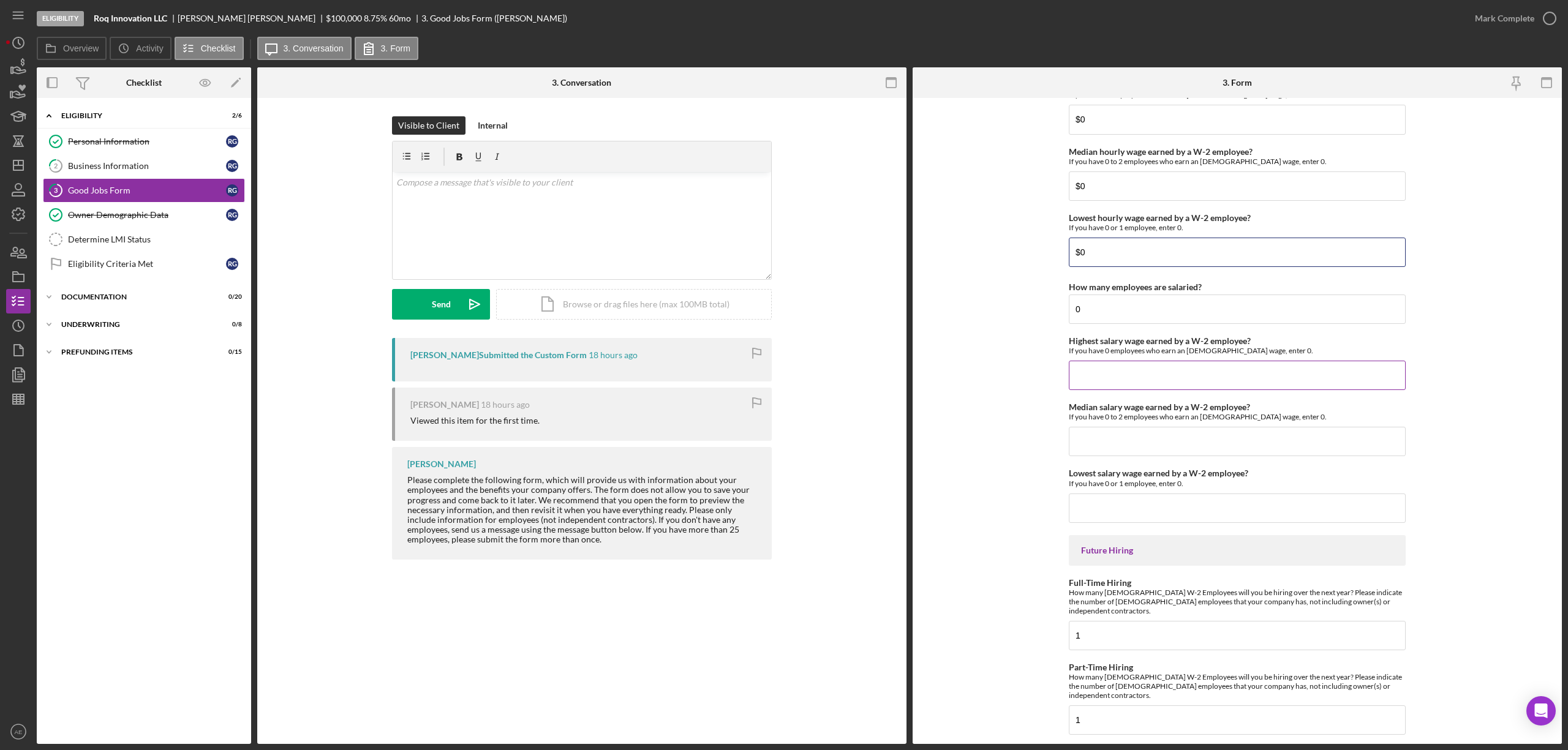
type input "$0"
click at [1116, 384] on input "Highest salary wage earned by a W-2 employee?" at bounding box center [1237, 375] width 337 height 30
type input "$0"
click at [1113, 447] on input "Median salary wage earned by a W-2 employee?" at bounding box center [1237, 442] width 337 height 30
type input "$0"
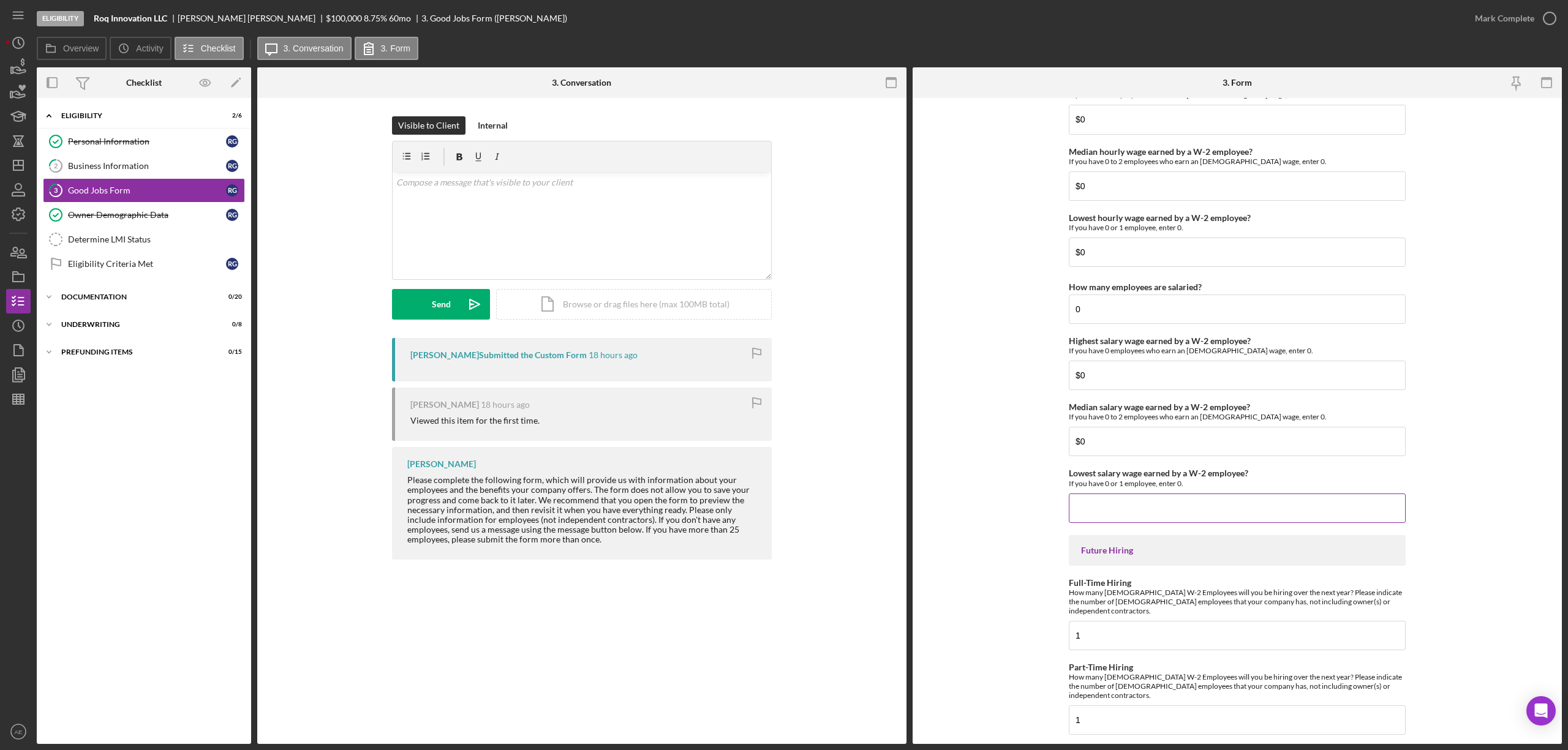
drag, startPoint x: 1120, startPoint y: 520, endPoint x: 1122, endPoint y: 533, distance: 13.2
click at [1118, 520] on input "Lowest salary wage earned by a W-2 employee?" at bounding box center [1237, 508] width 337 height 30
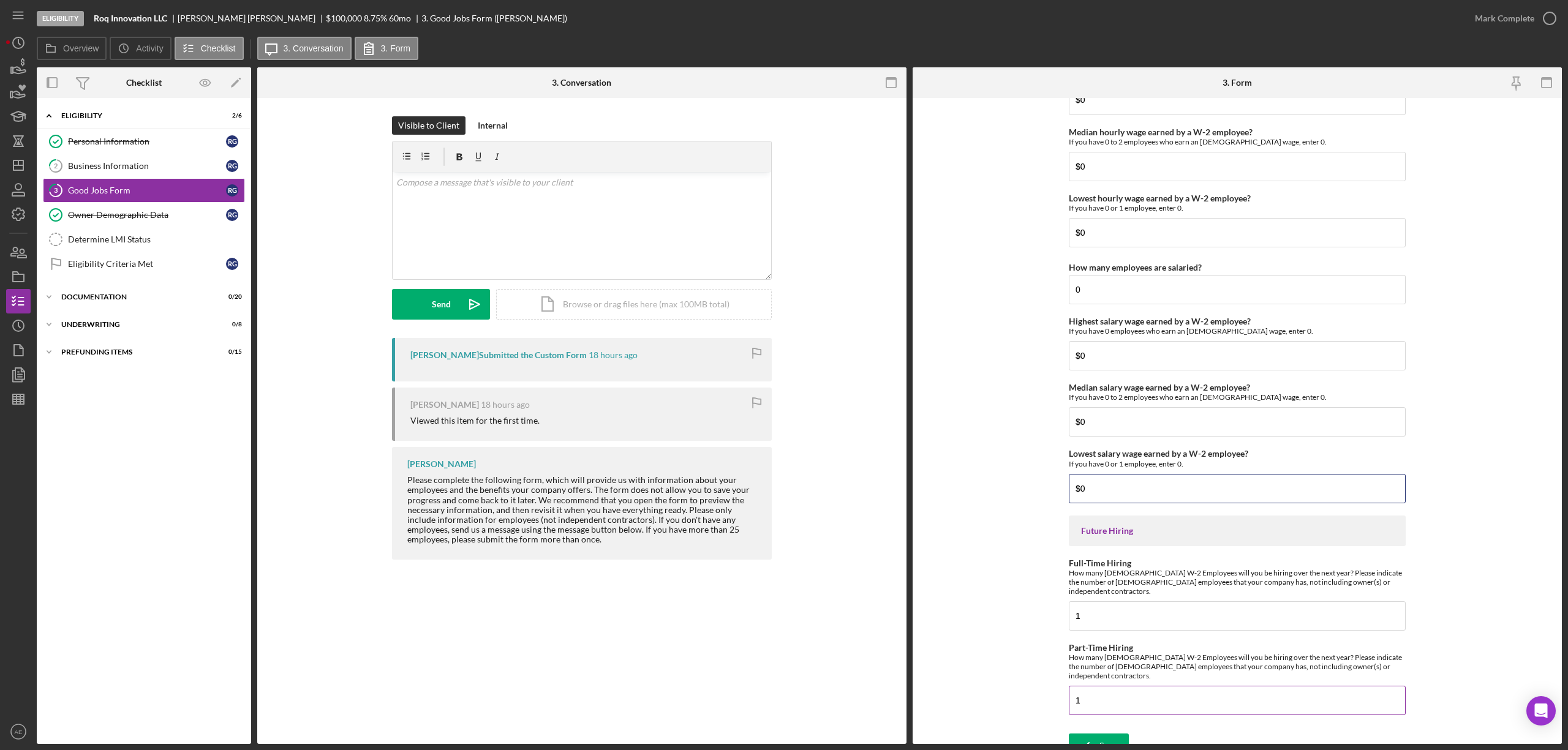
scroll to position [2477, 0]
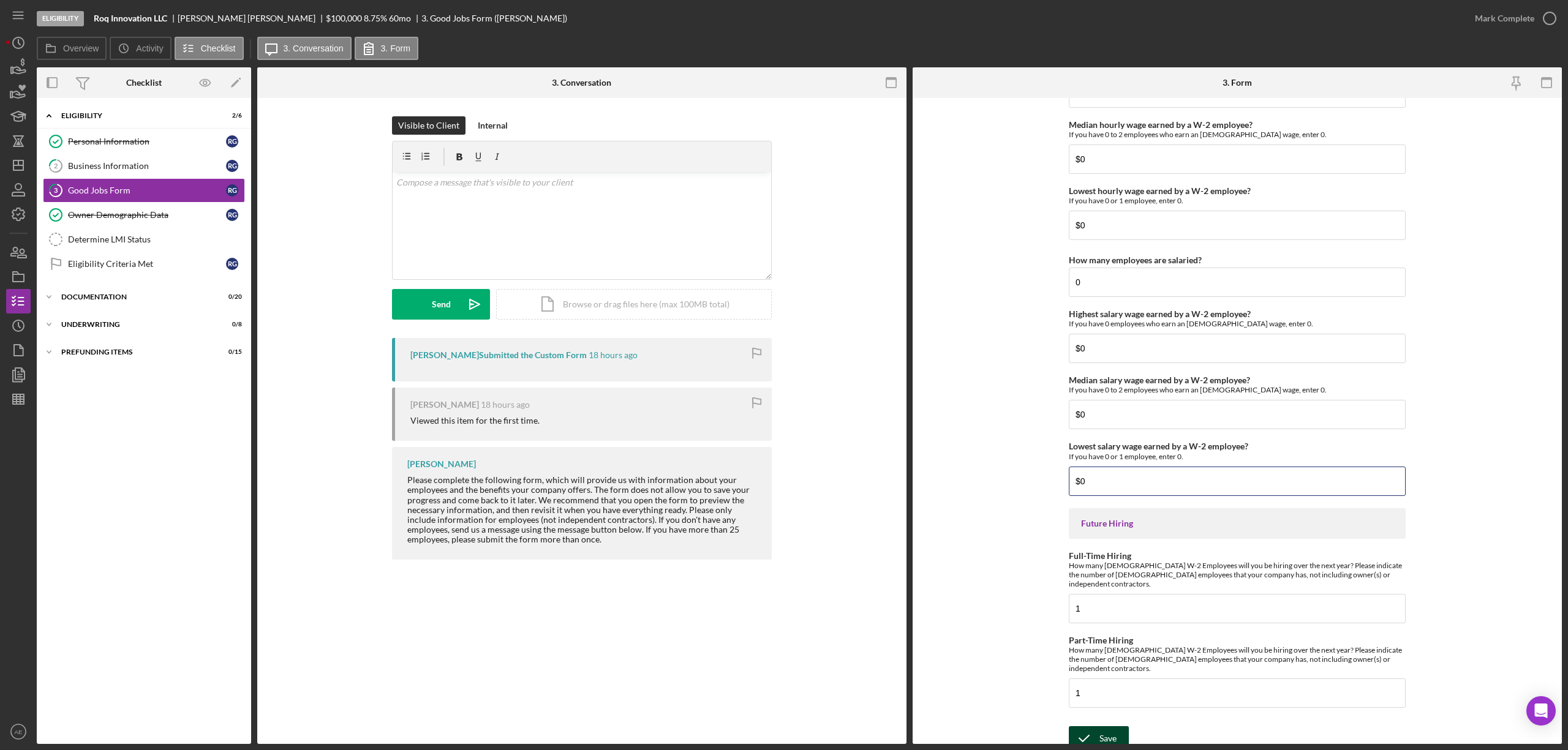
type input "$0"
drag, startPoint x: 1098, startPoint y: 728, endPoint x: 1098, endPoint y: 719, distance: 9.0
click at [1099, 726] on div "Save" at bounding box center [1107, 739] width 17 height 25
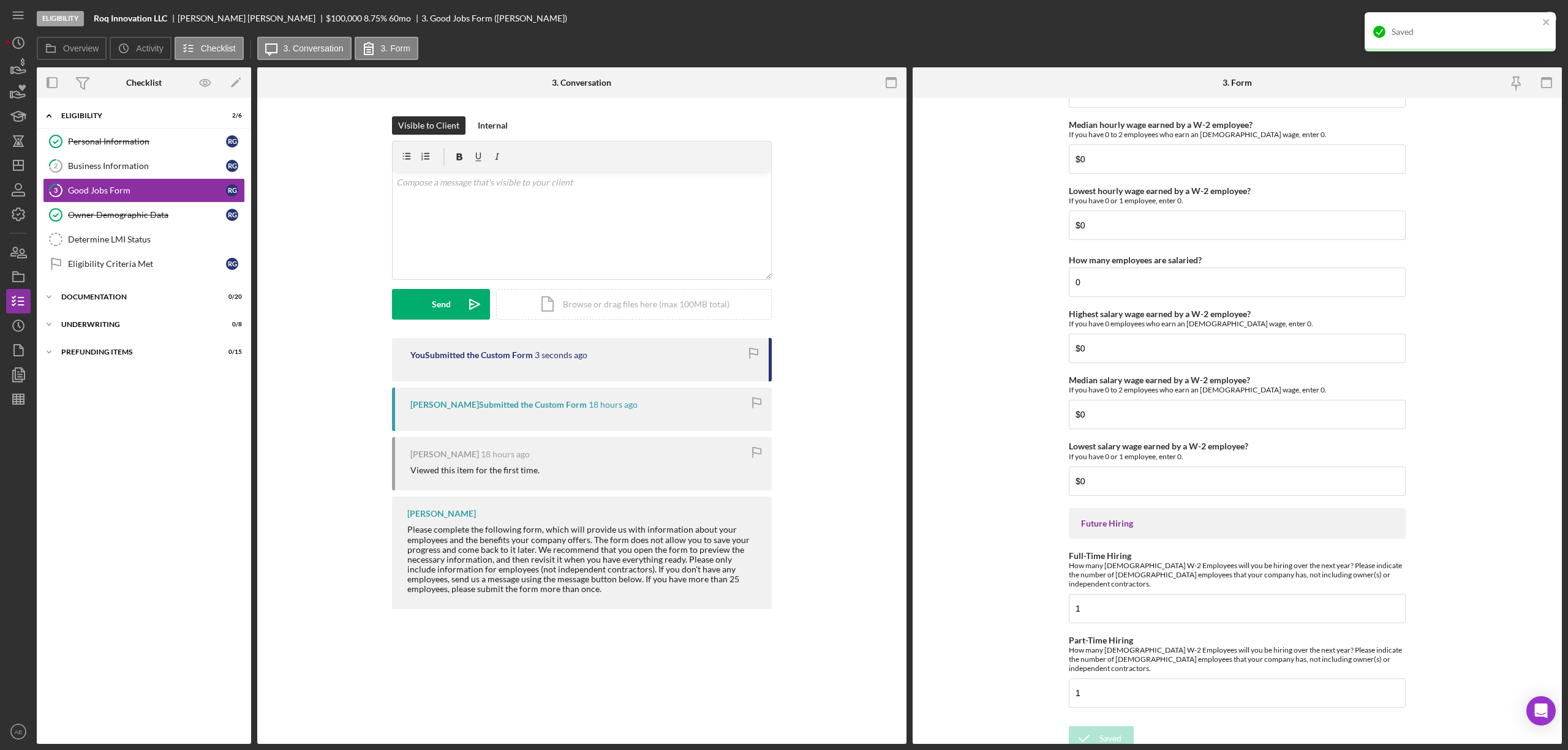
click at [1488, 20] on div "Saved" at bounding box center [1460, 32] width 191 height 39
click at [1498, 23] on div "Mark Complete" at bounding box center [1504, 18] width 59 height 25
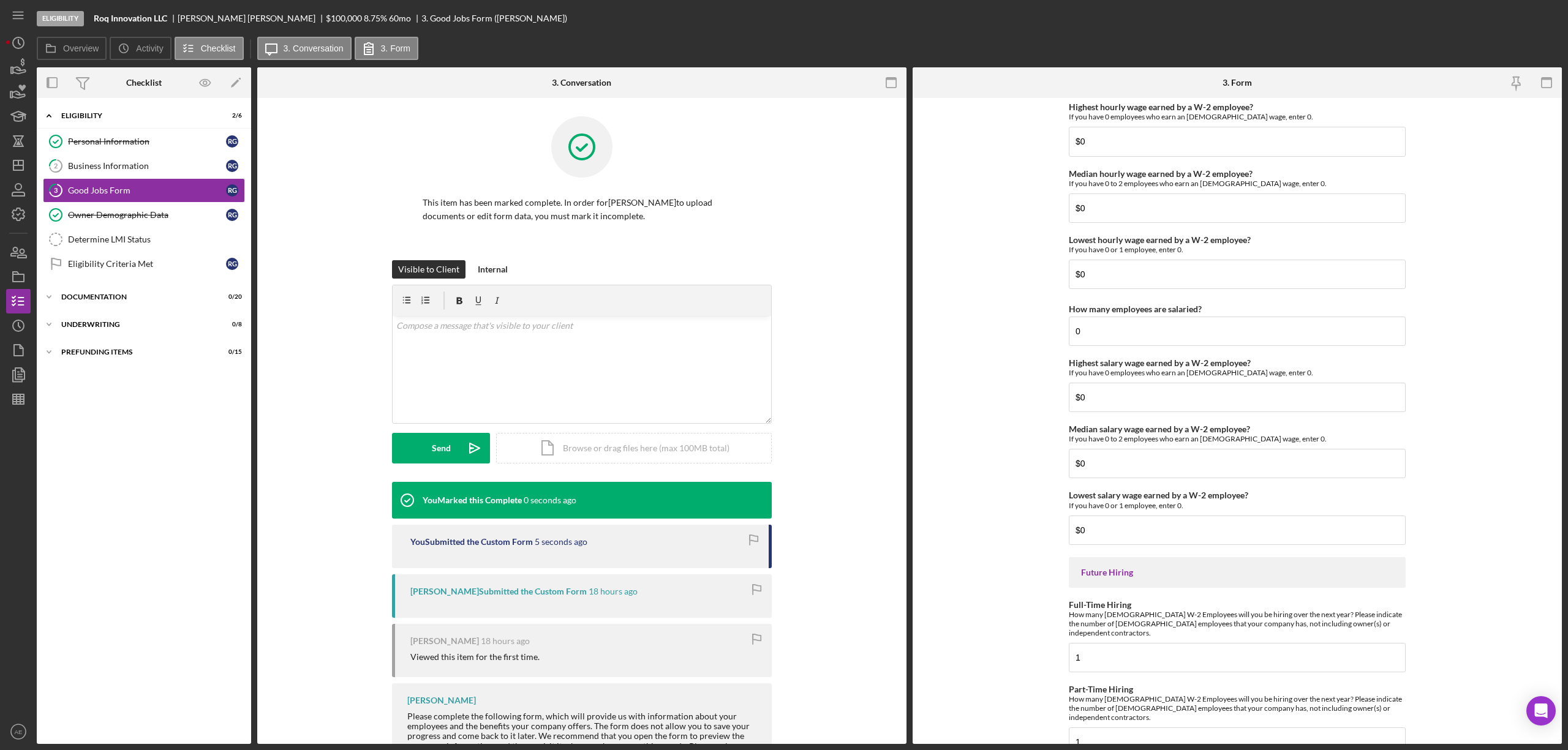
scroll to position [2526, 0]
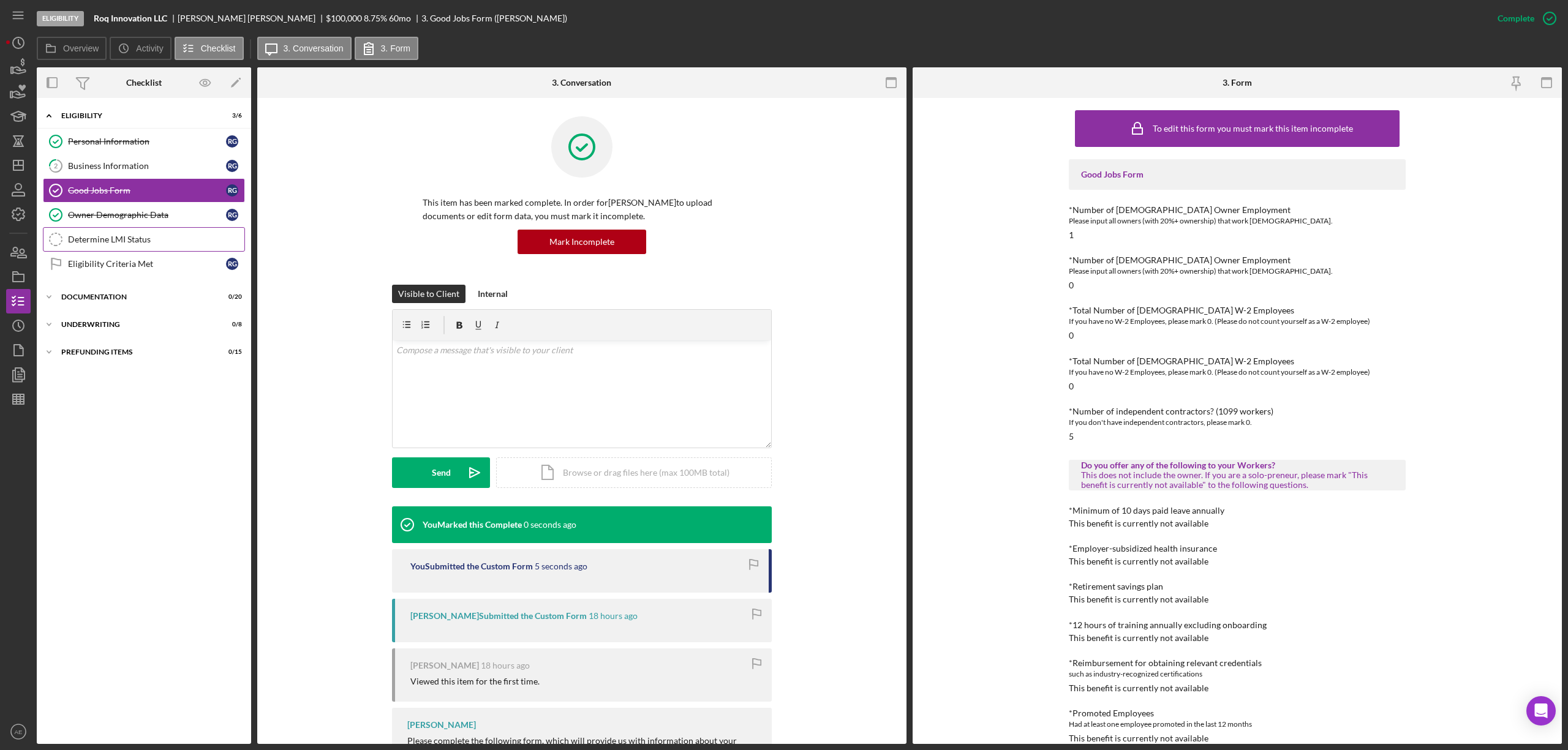
click at [152, 236] on div "Determine LMI Status" at bounding box center [156, 239] width 176 height 10
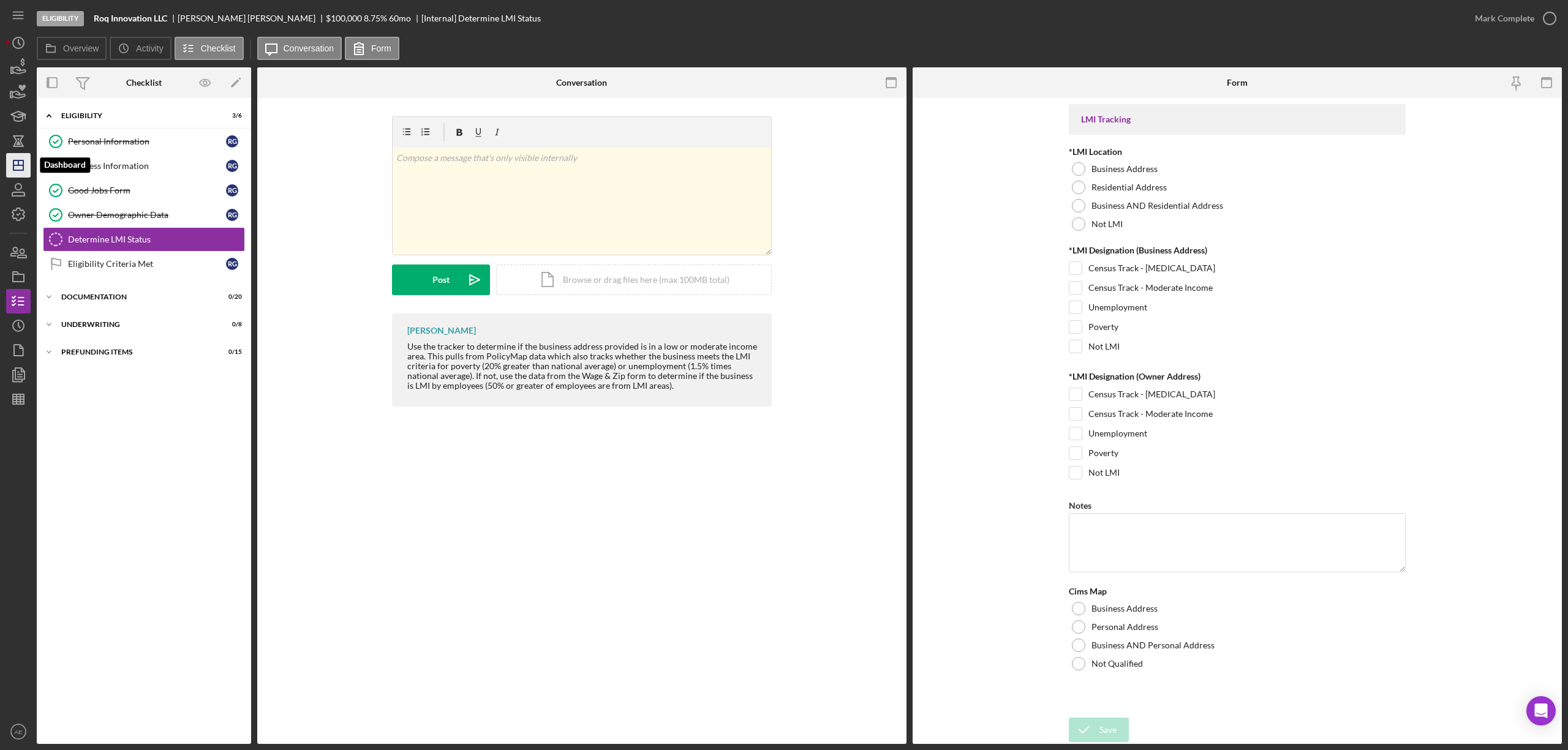
click at [23, 163] on polygon "button" at bounding box center [18, 166] width 10 height 10
